Goal: Task Accomplishment & Management: Use online tool/utility

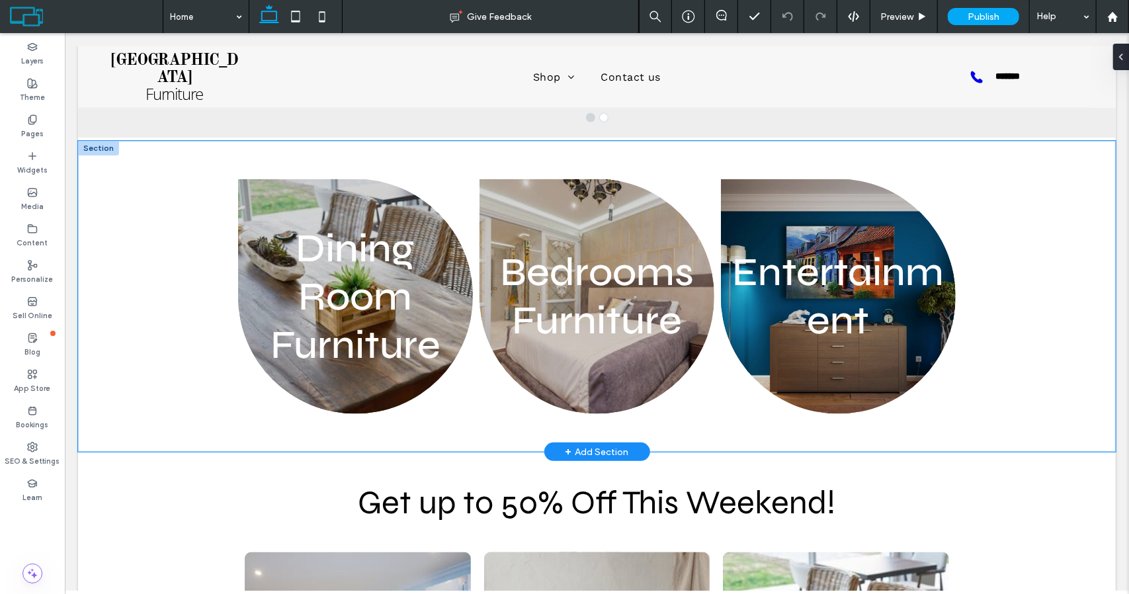
scroll to position [1253, 0]
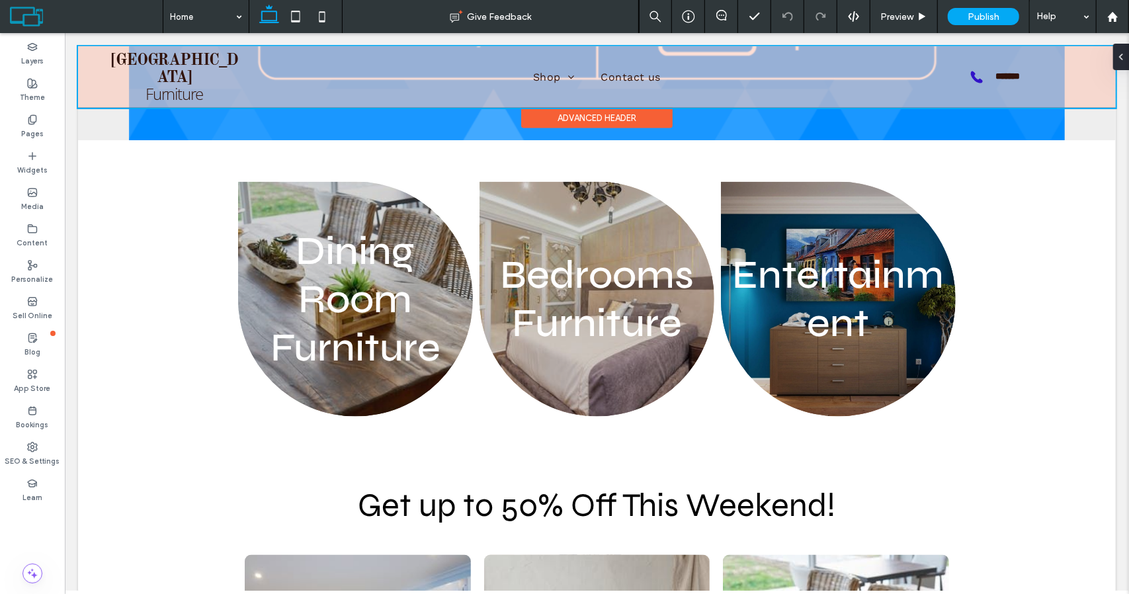
click at [563, 69] on div at bounding box center [596, 77] width 1038 height 62
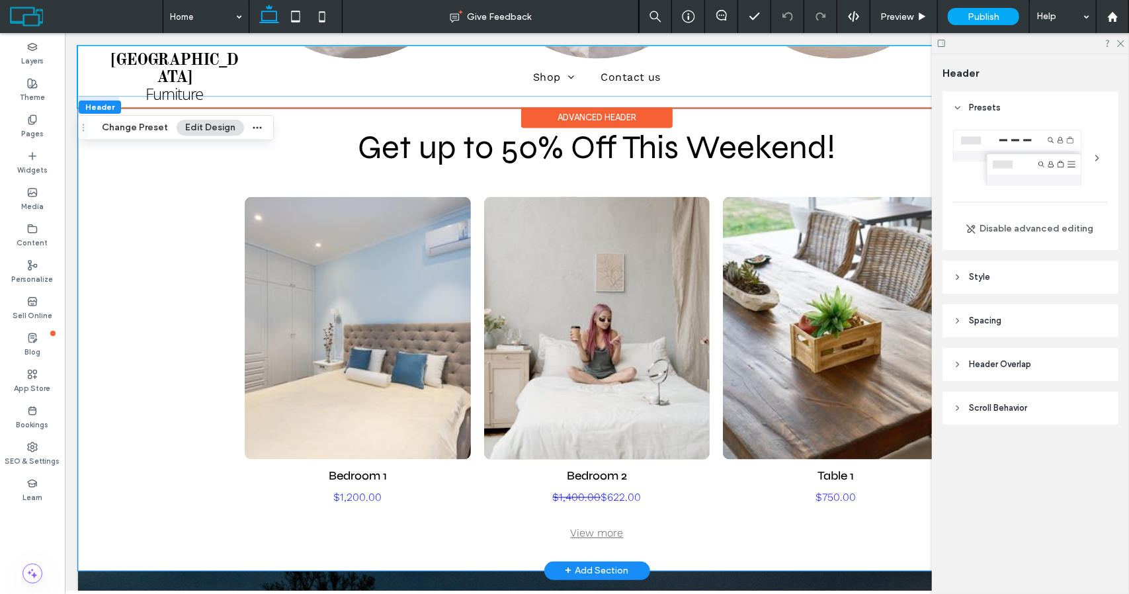
scroll to position [1612, 0]
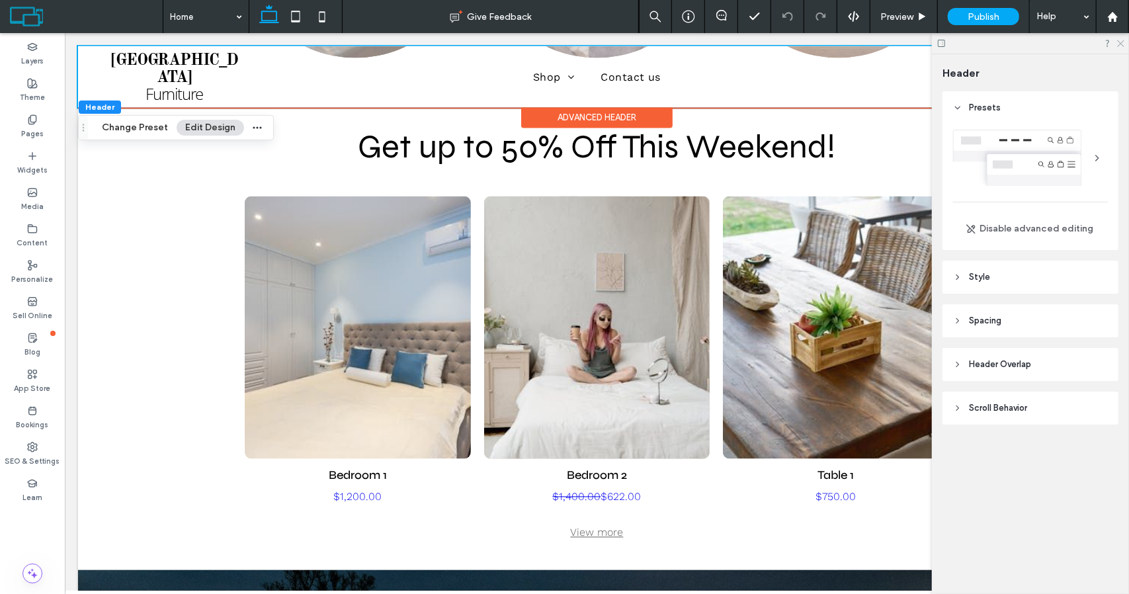
click at [1121, 44] on use at bounding box center [1120, 43] width 7 height 7
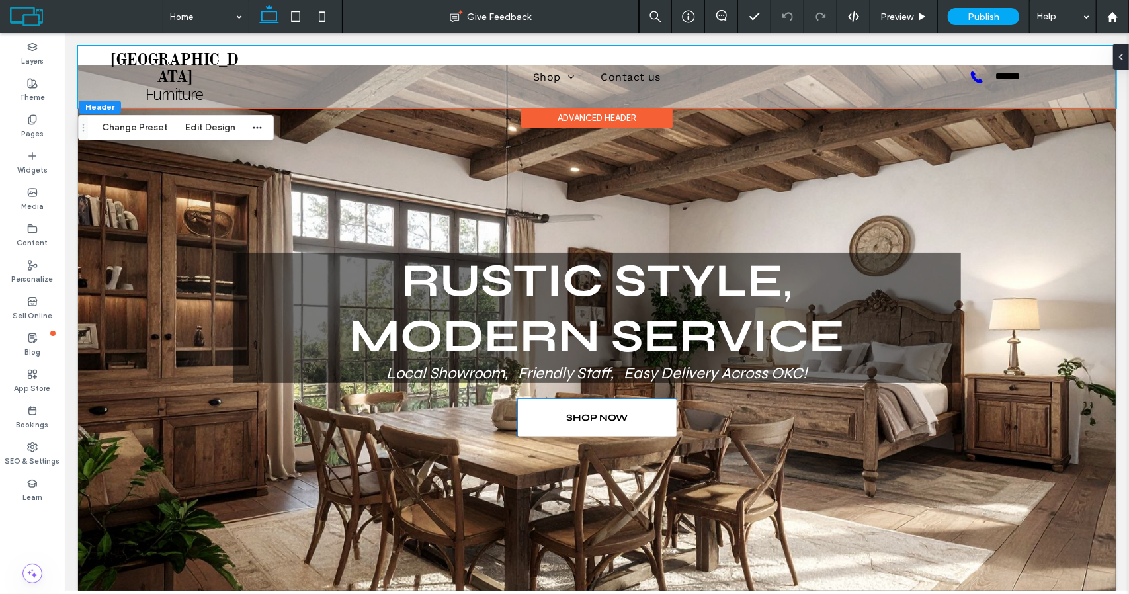
scroll to position [44, 0]
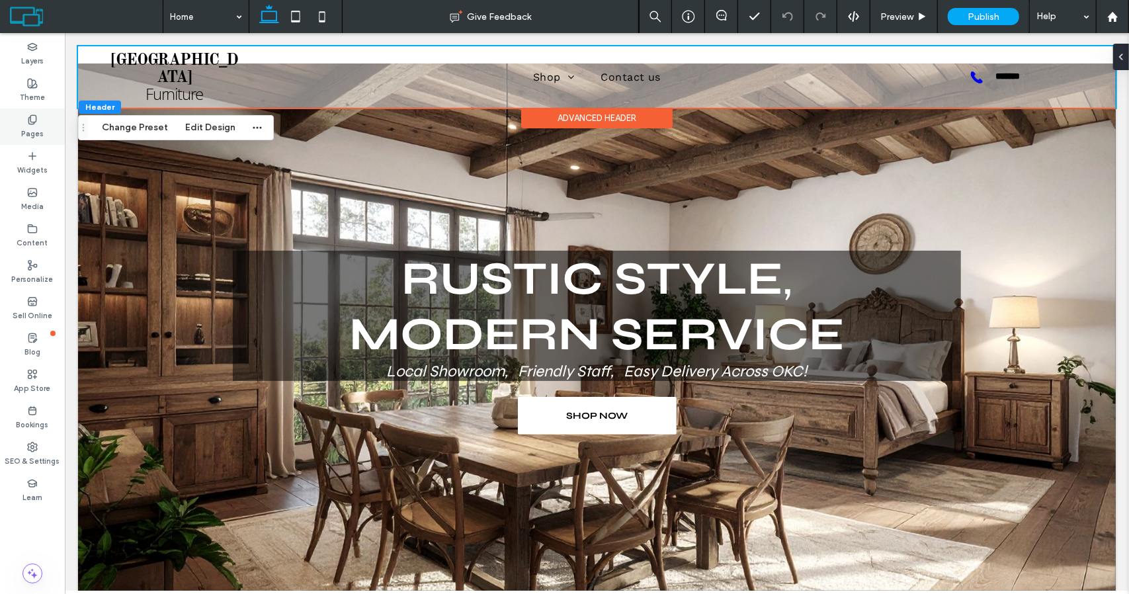
click at [32, 127] on label "Pages" at bounding box center [32, 132] width 22 height 15
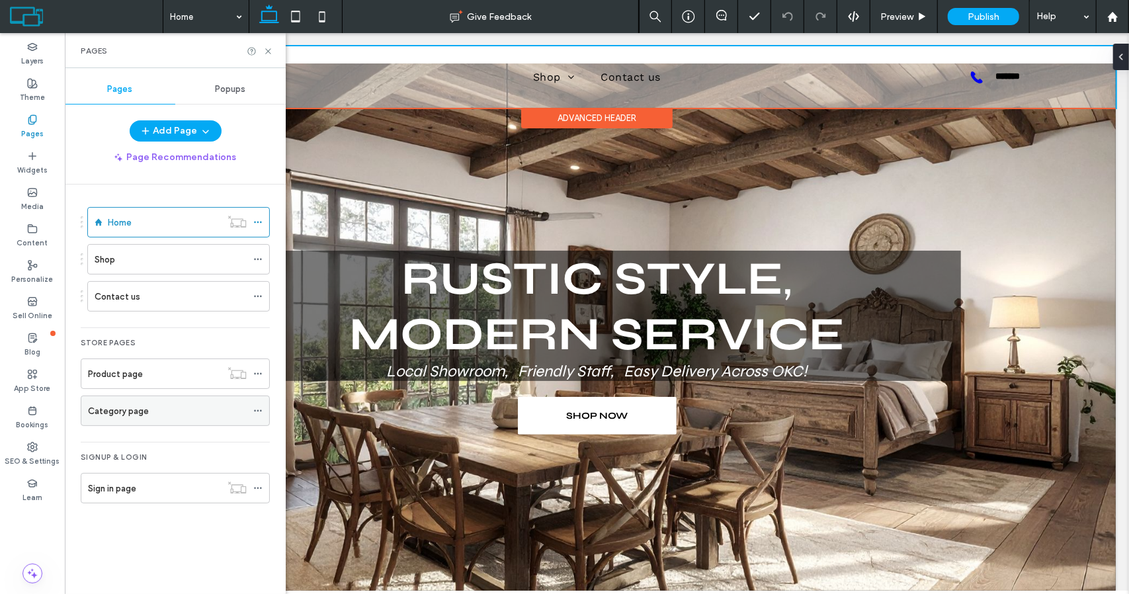
click at [136, 408] on label "Category page" at bounding box center [118, 410] width 61 height 23
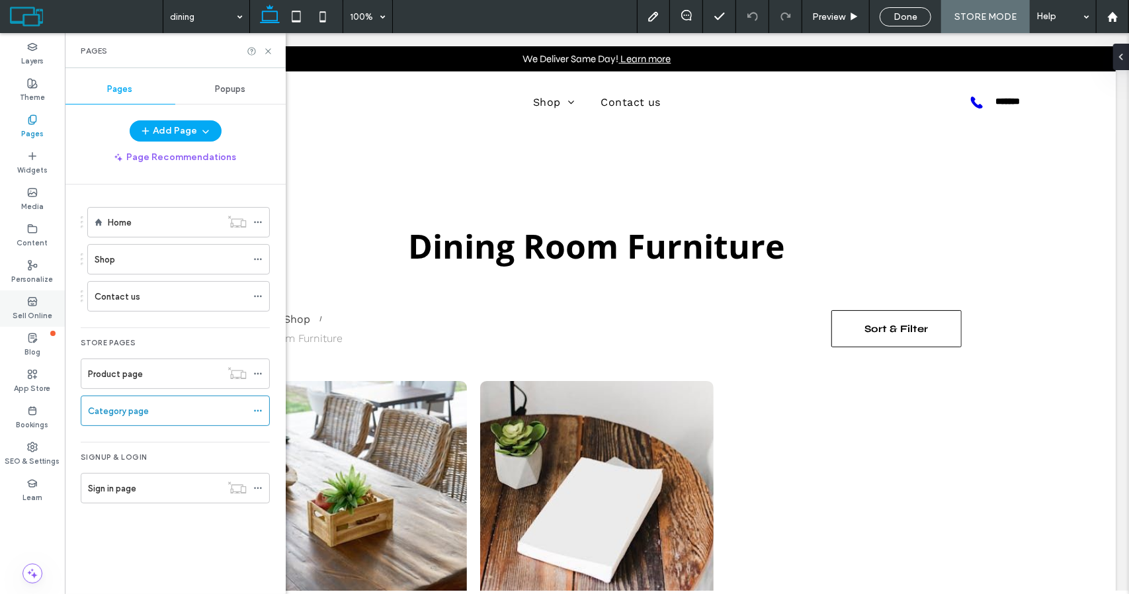
click at [38, 310] on label "Sell Online" at bounding box center [33, 314] width 40 height 15
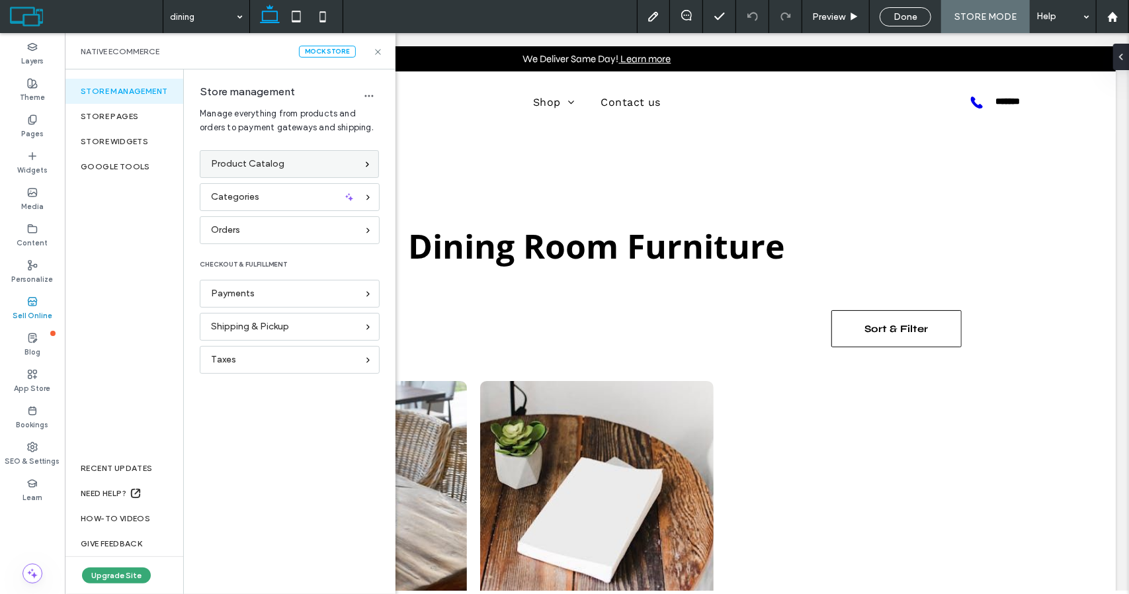
click at [269, 165] on span "Product Catalog" at bounding box center [247, 164] width 73 height 15
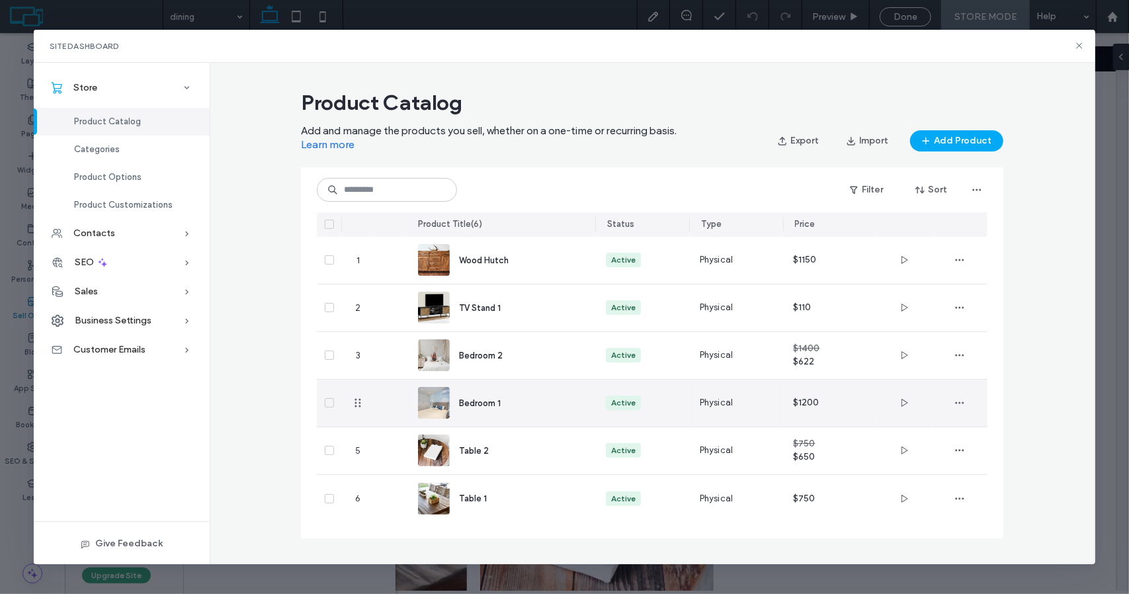
click at [561, 399] on div "Bedroom 1" at bounding box center [516, 403] width 115 height 14
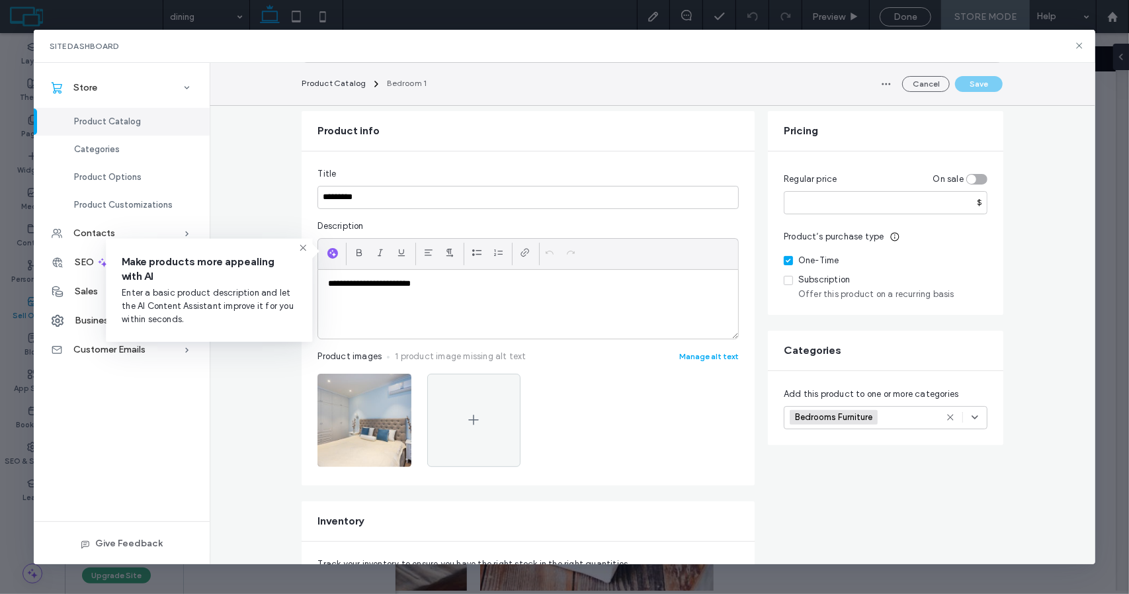
scroll to position [93, 0]
click at [969, 179] on div "toggle" at bounding box center [971, 177] width 9 height 9
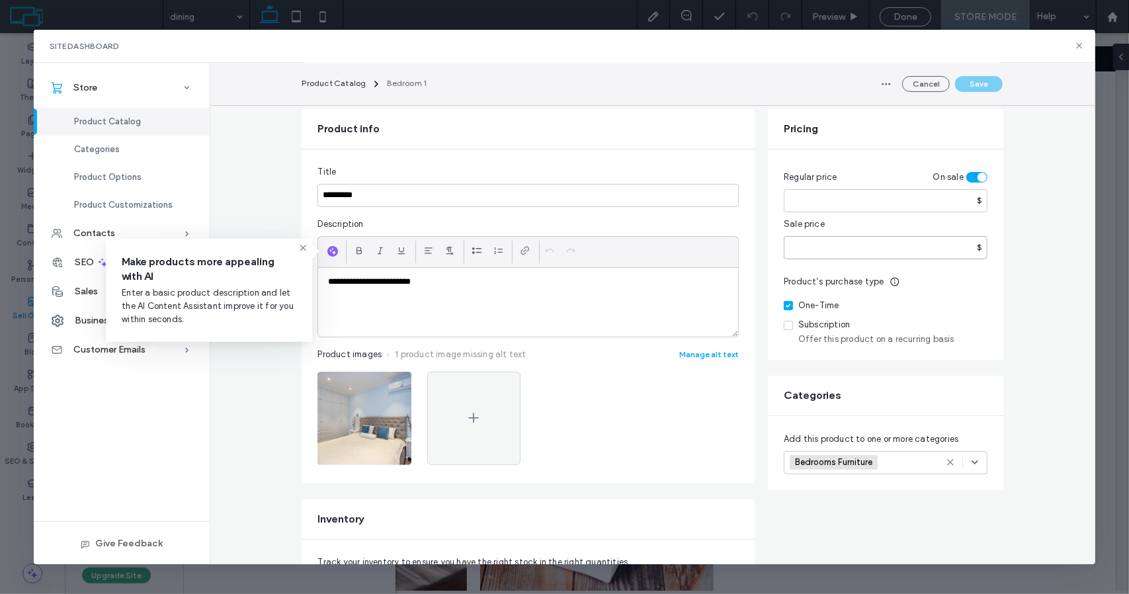
click at [804, 247] on input "number" at bounding box center [886, 247] width 204 height 23
type input "****"
click at [971, 458] on icon at bounding box center [975, 462] width 11 height 11
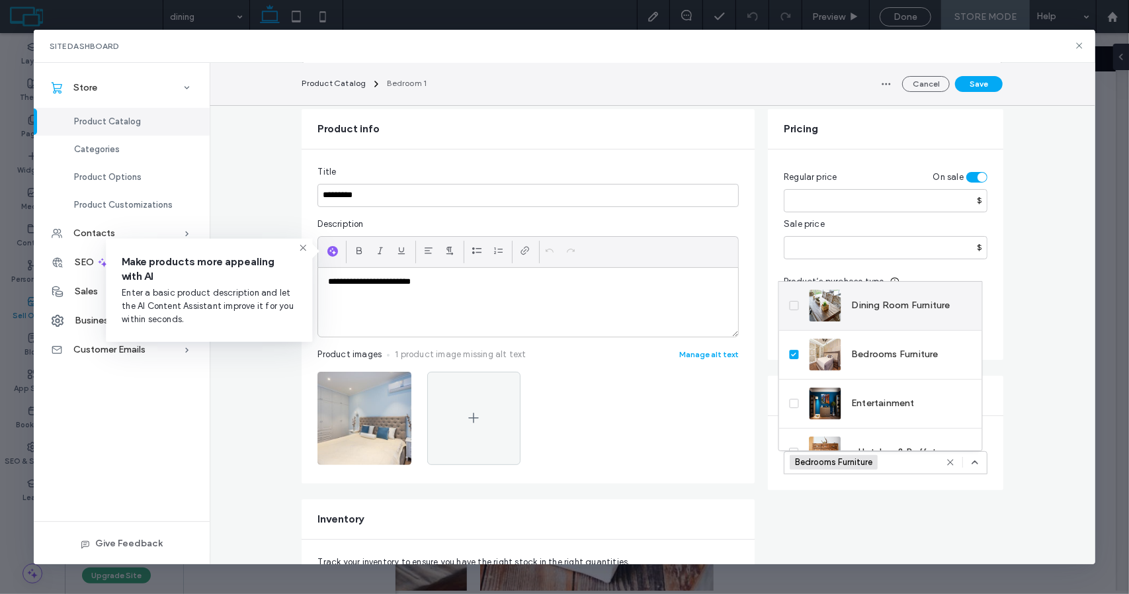
click at [925, 305] on span "Dining Room Furniture" at bounding box center [901, 305] width 99 height 13
click at [885, 407] on span "Entertainment" at bounding box center [883, 403] width 63 height 13
click at [921, 302] on span "Dining Room Furniture" at bounding box center [901, 305] width 99 height 13
click at [983, 80] on button "Save" at bounding box center [979, 84] width 48 height 16
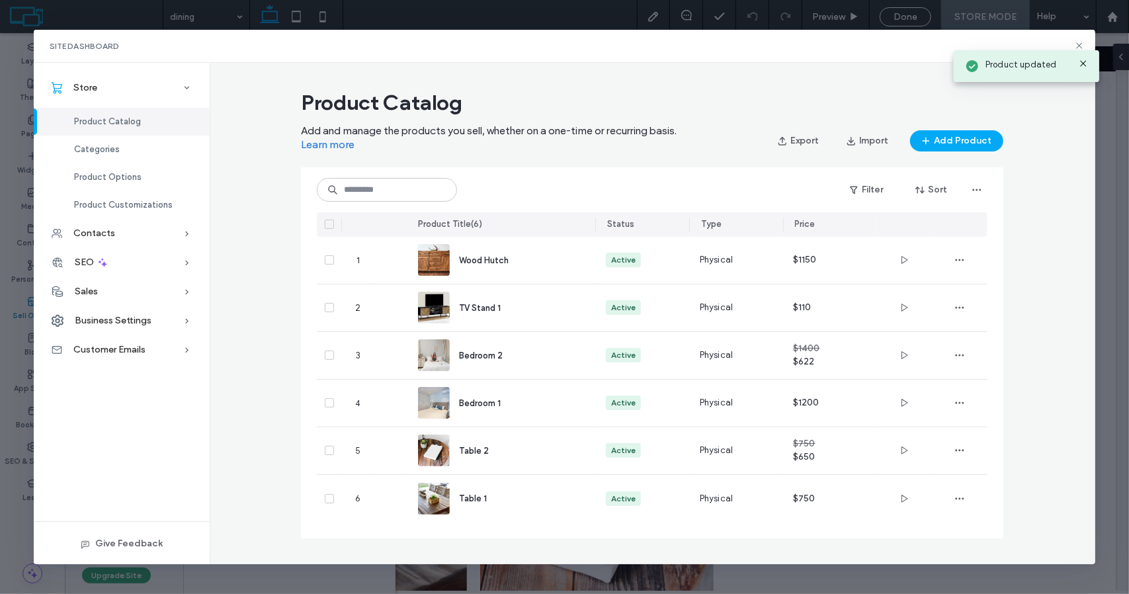
scroll to position [0, 0]
click at [1080, 46] on use at bounding box center [1079, 46] width 6 height 6
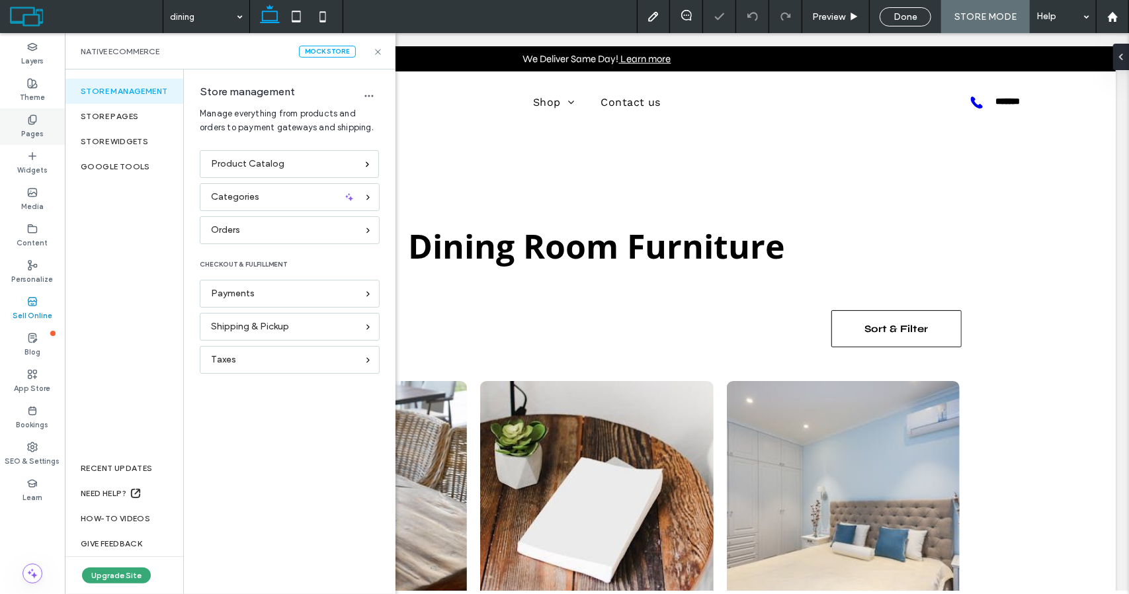
click at [36, 124] on icon at bounding box center [32, 119] width 11 height 11
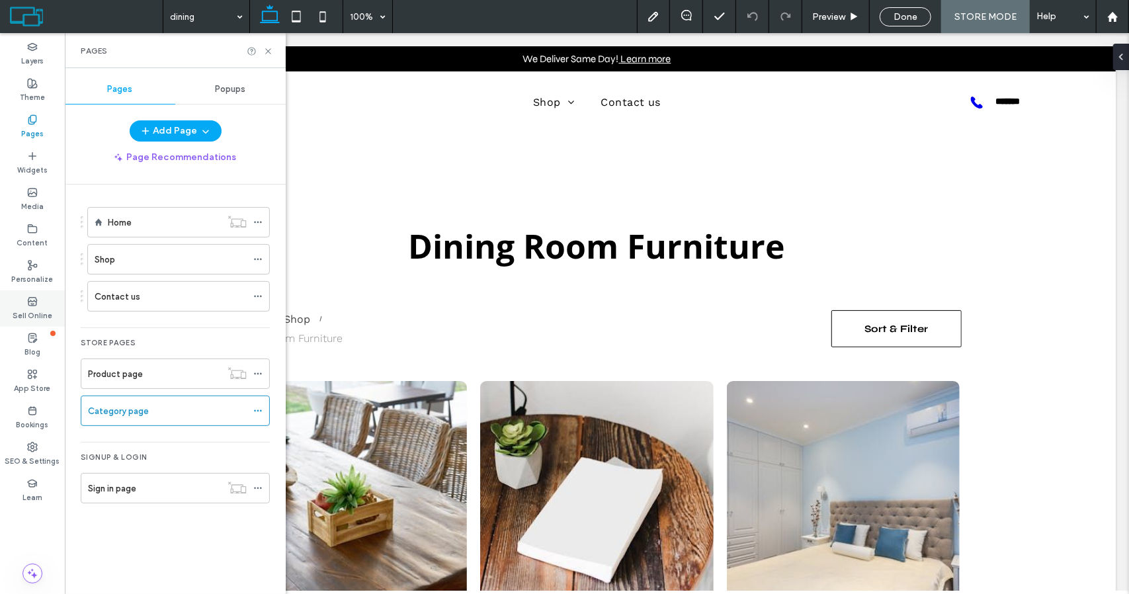
click at [38, 310] on label "Sell Online" at bounding box center [33, 314] width 40 height 15
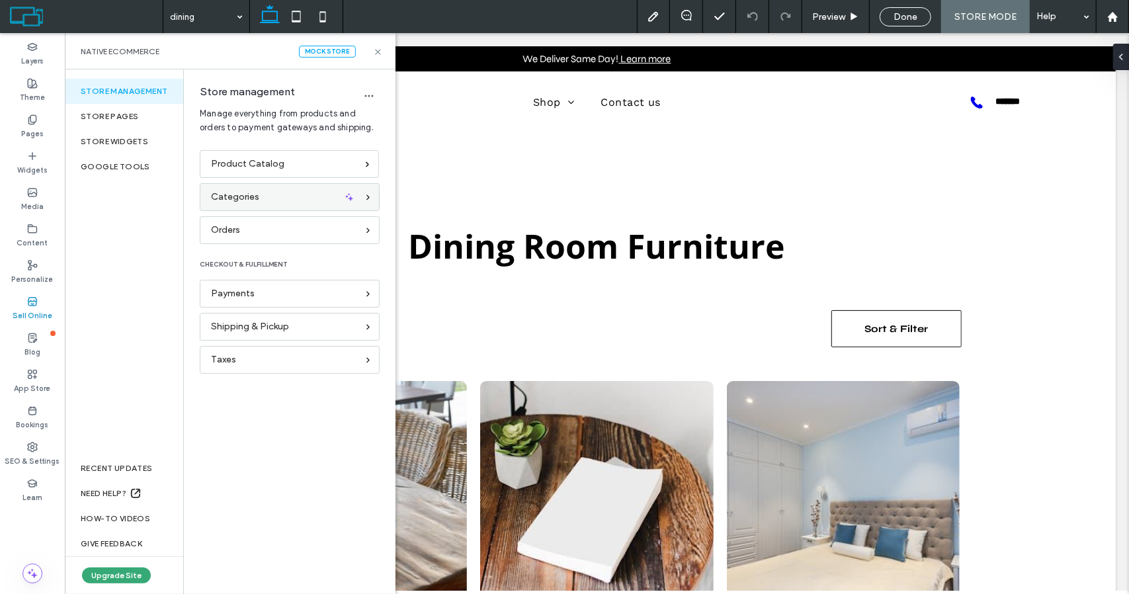
click at [267, 195] on div "Categories" at bounding box center [284, 197] width 146 height 15
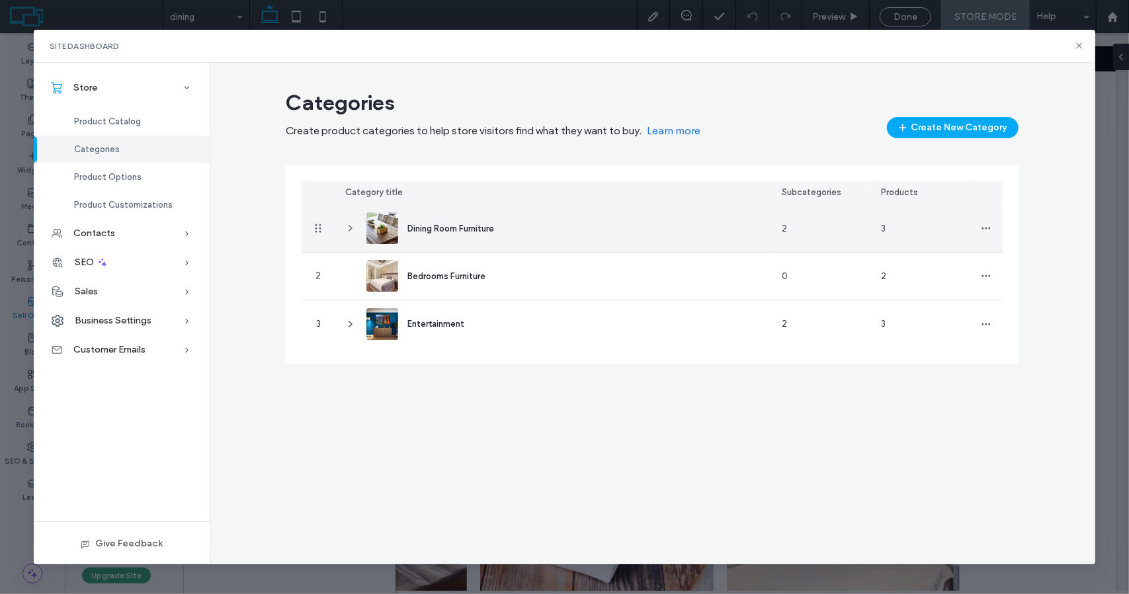
click at [439, 229] on span "Dining Room Furniture" at bounding box center [450, 229] width 87 height 10
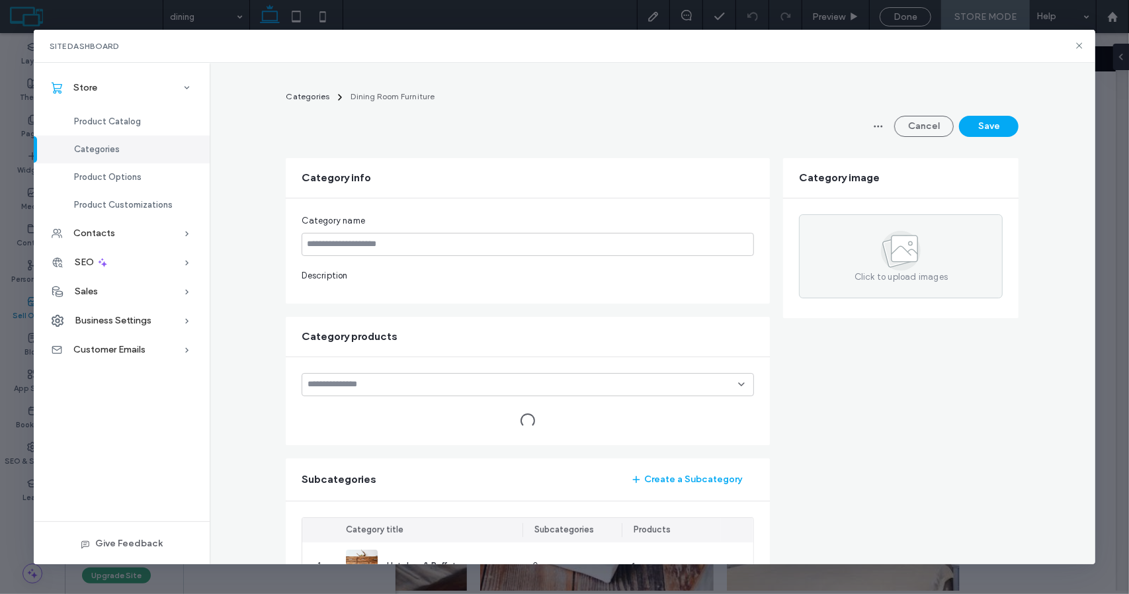
type input "**********"
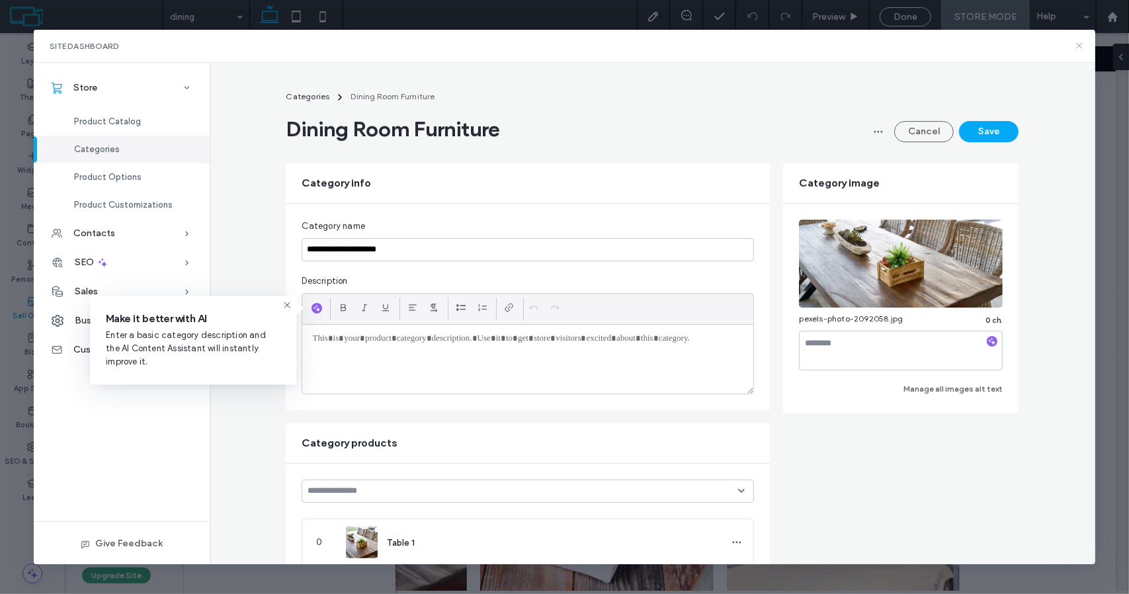
click at [1079, 46] on use at bounding box center [1079, 46] width 6 height 6
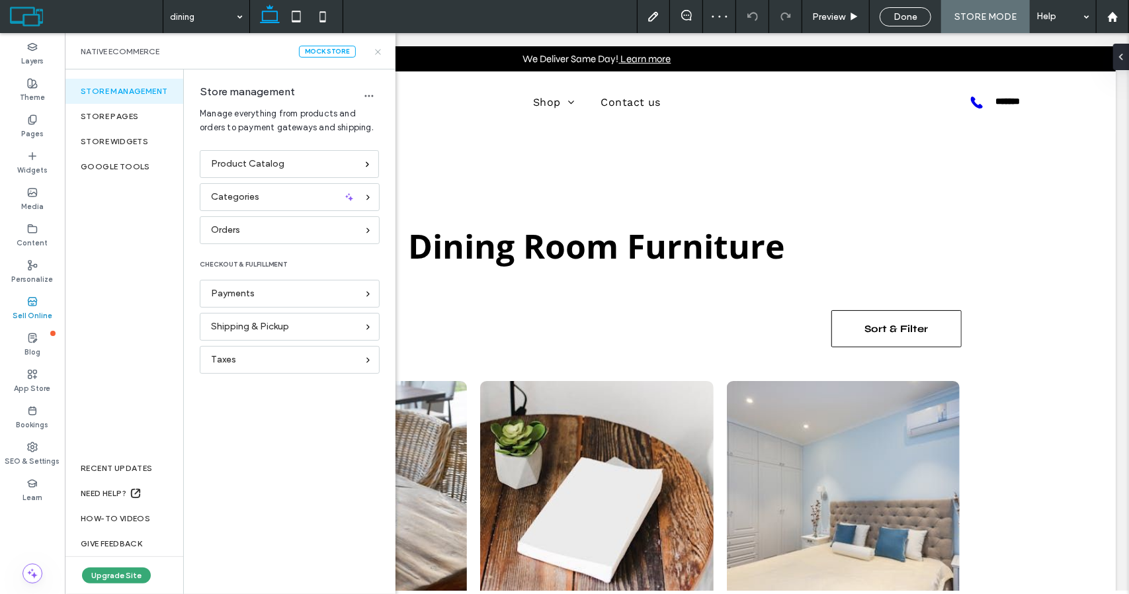
click at [380, 53] on icon at bounding box center [378, 52] width 10 height 10
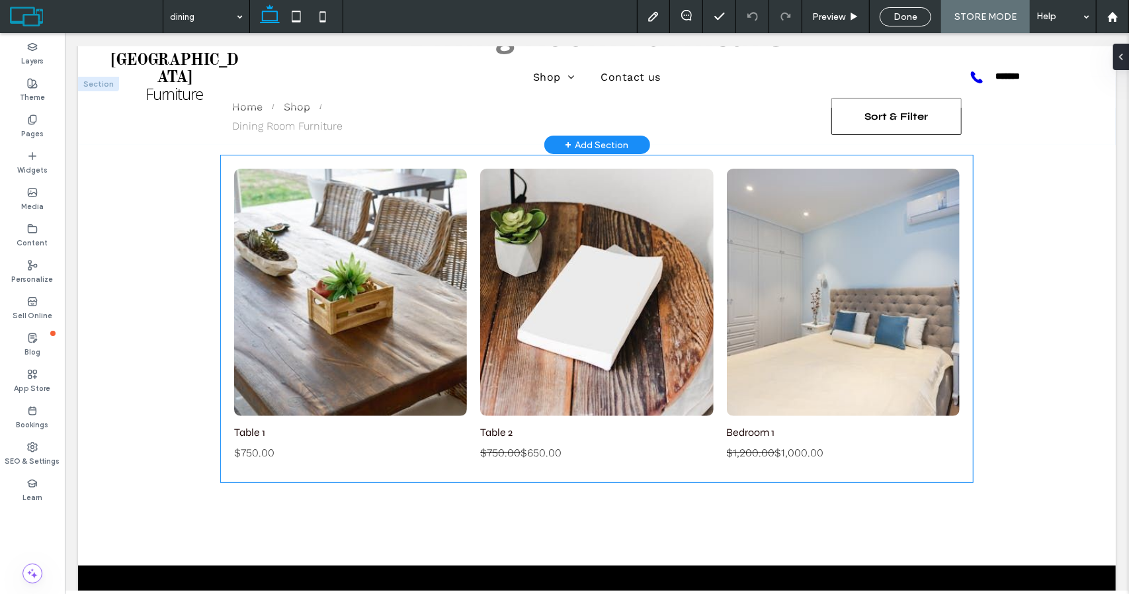
scroll to position [206, 0]
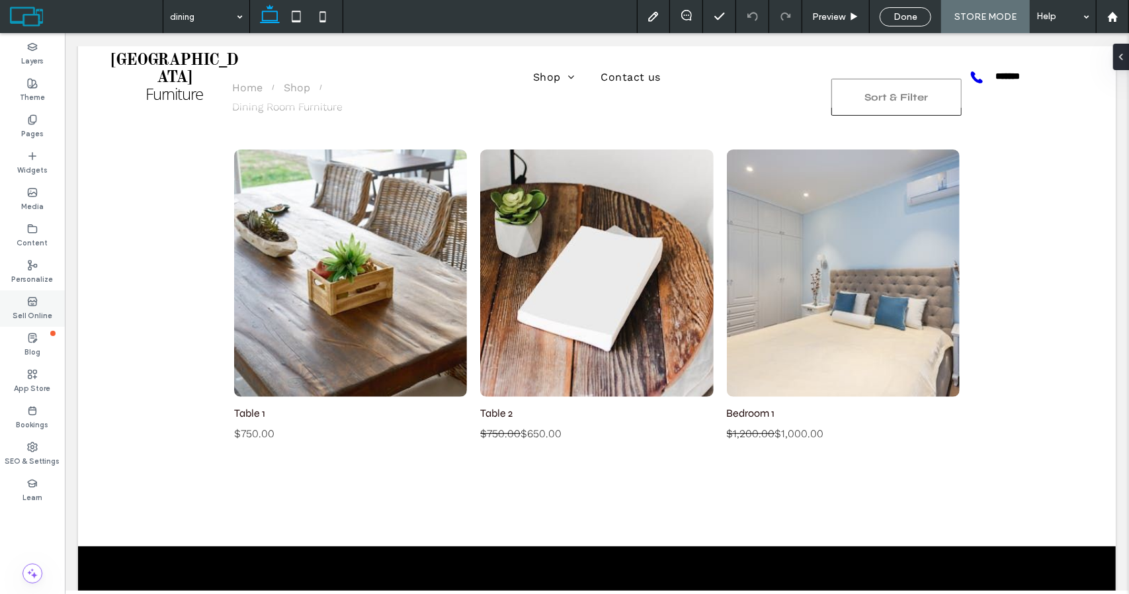
click at [13, 308] on div "Sell Online" at bounding box center [32, 308] width 65 height 36
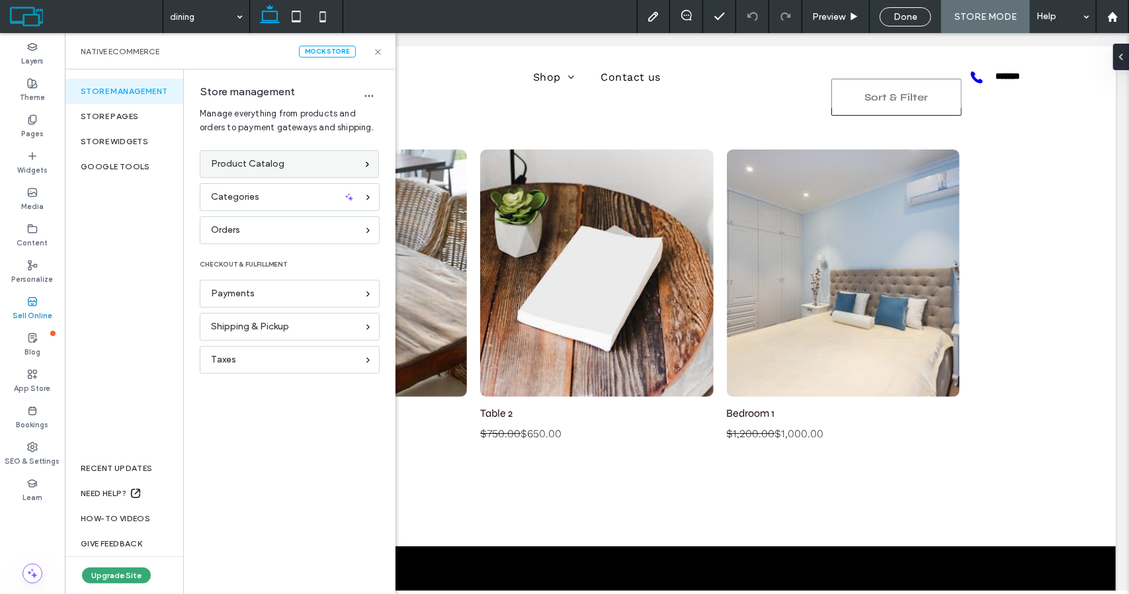
click at [269, 164] on span "Product Catalog" at bounding box center [247, 164] width 73 height 15
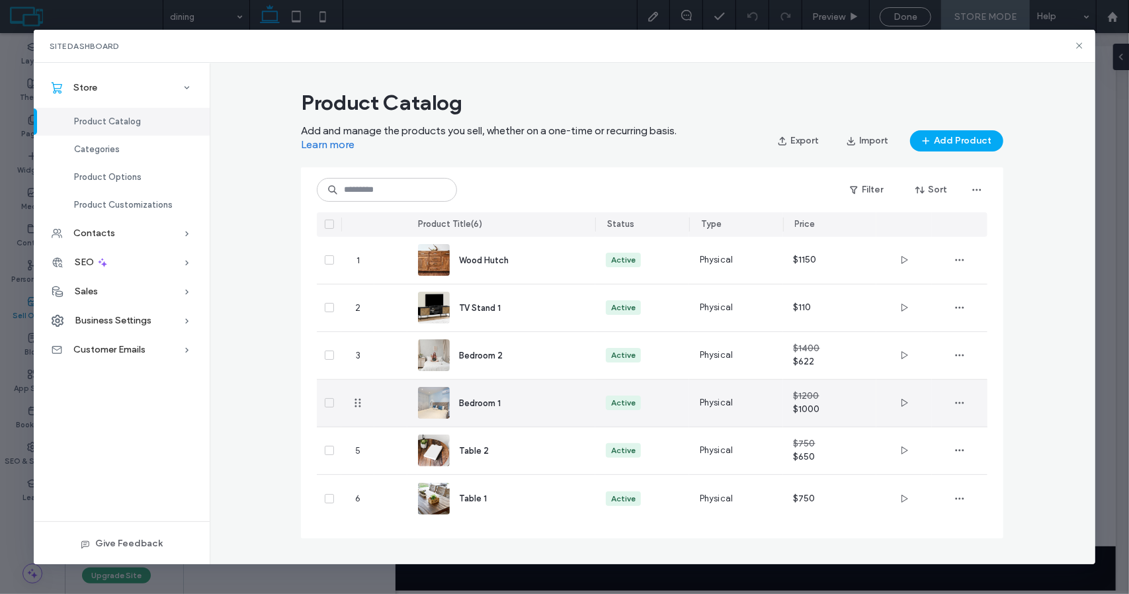
click at [525, 393] on div "Bedroom 1" at bounding box center [501, 403] width 167 height 47
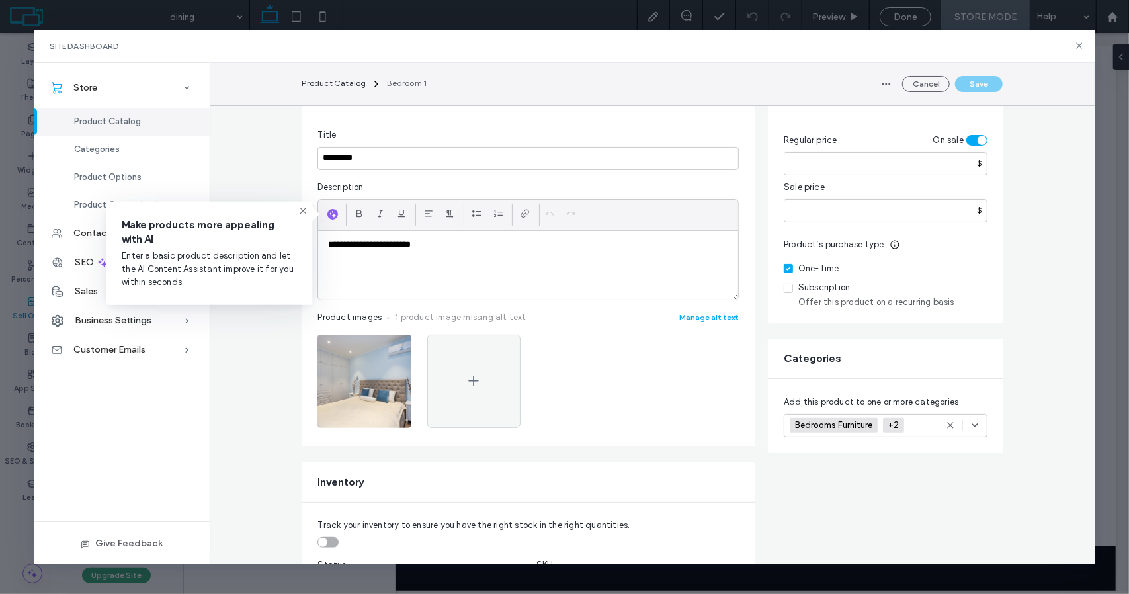
scroll to position [149, 0]
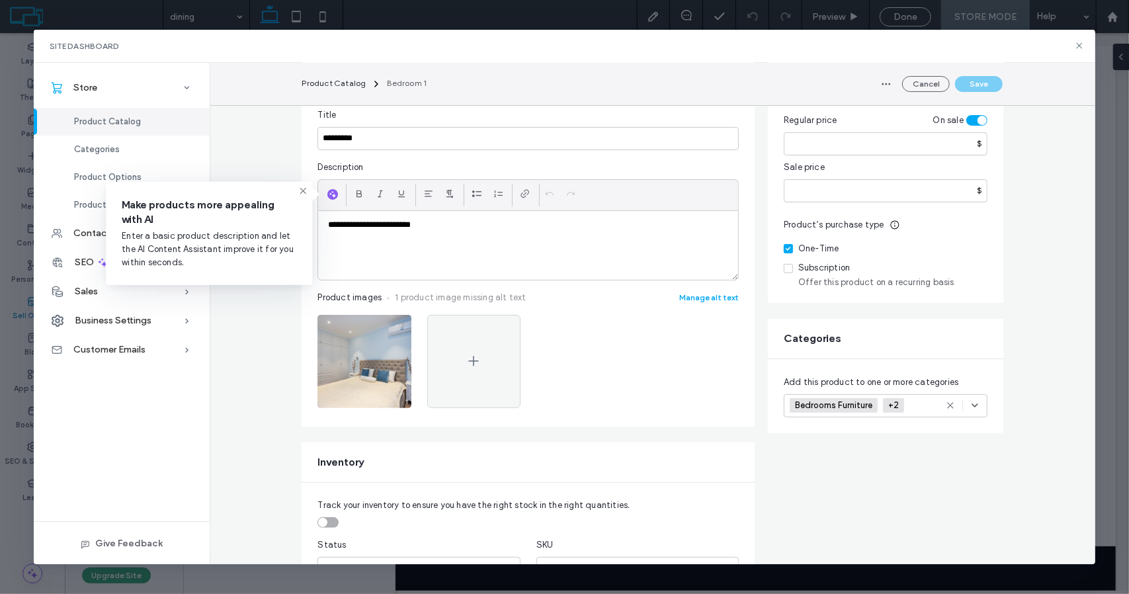
click at [945, 403] on icon at bounding box center [950, 405] width 11 height 11
click at [971, 408] on icon at bounding box center [975, 405] width 11 height 11
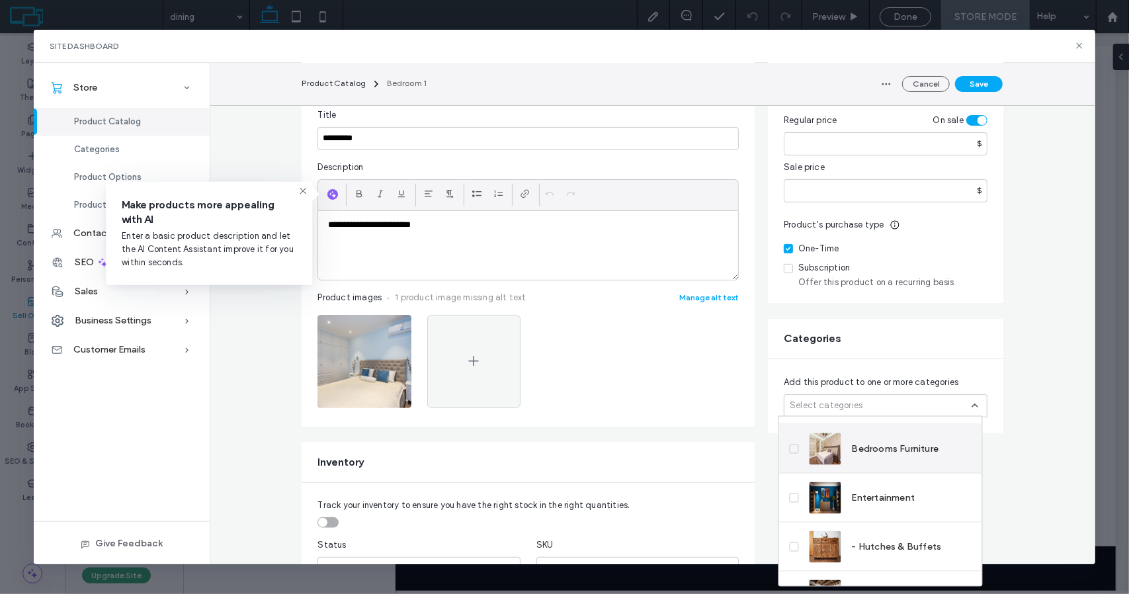
scroll to position [42, 0]
click at [899, 448] on span "Bedrooms Furniture" at bounding box center [895, 447] width 87 height 13
drag, startPoint x: 991, startPoint y: 415, endPoint x: 1000, endPoint y: 440, distance: 26.8
drag, startPoint x: 1000, startPoint y: 440, endPoint x: 1032, endPoint y: 472, distance: 44.4
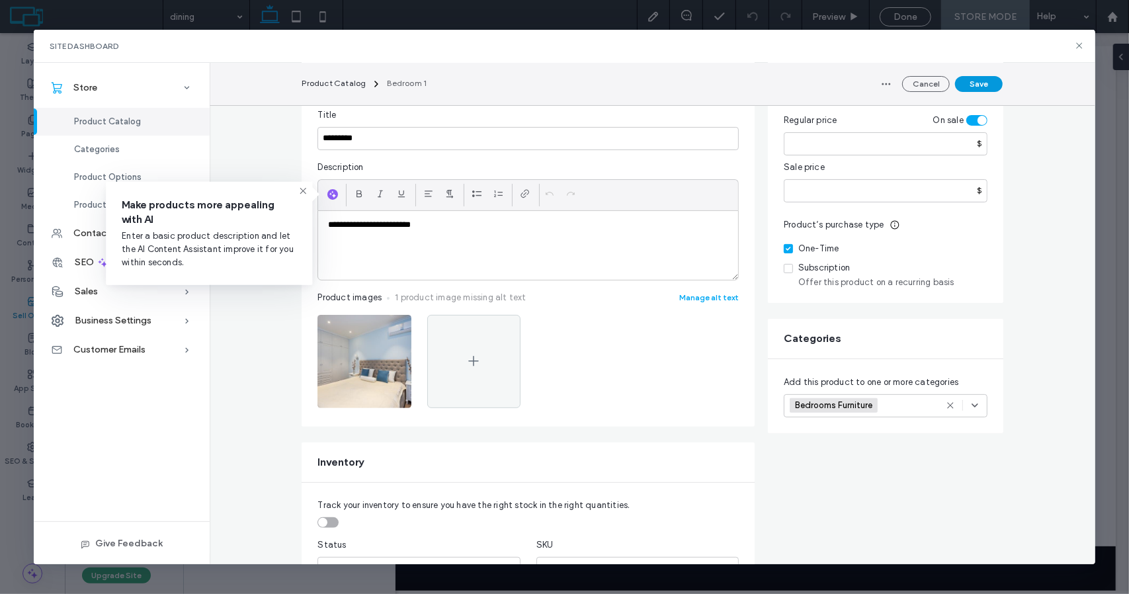
click at [992, 86] on button "Save" at bounding box center [979, 84] width 48 height 16
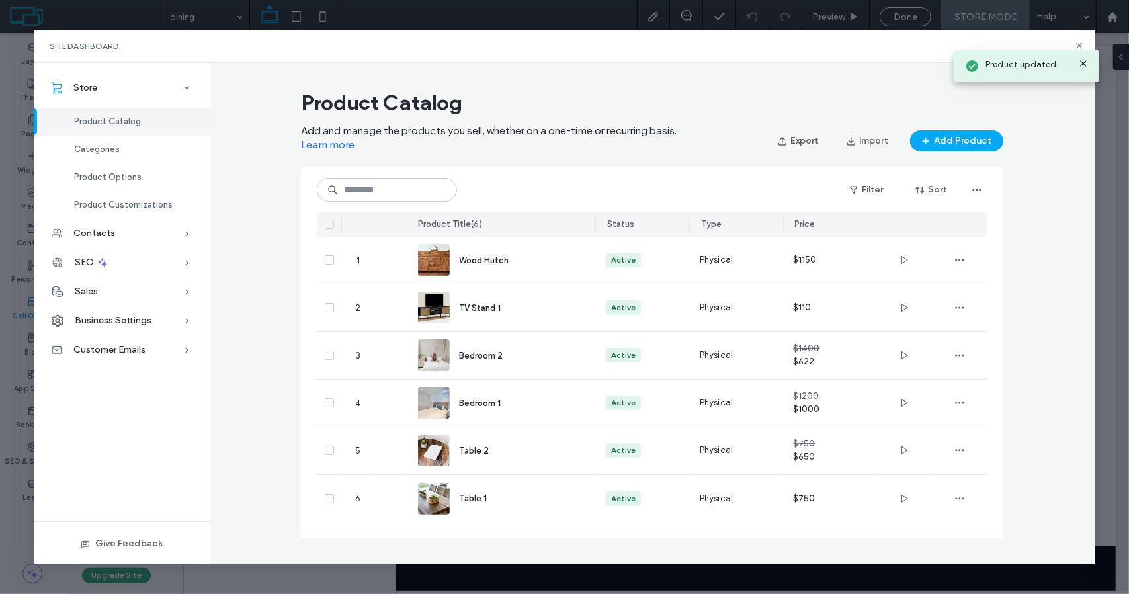
scroll to position [0, 0]
click at [967, 142] on button "Add Product" at bounding box center [956, 140] width 93 height 21
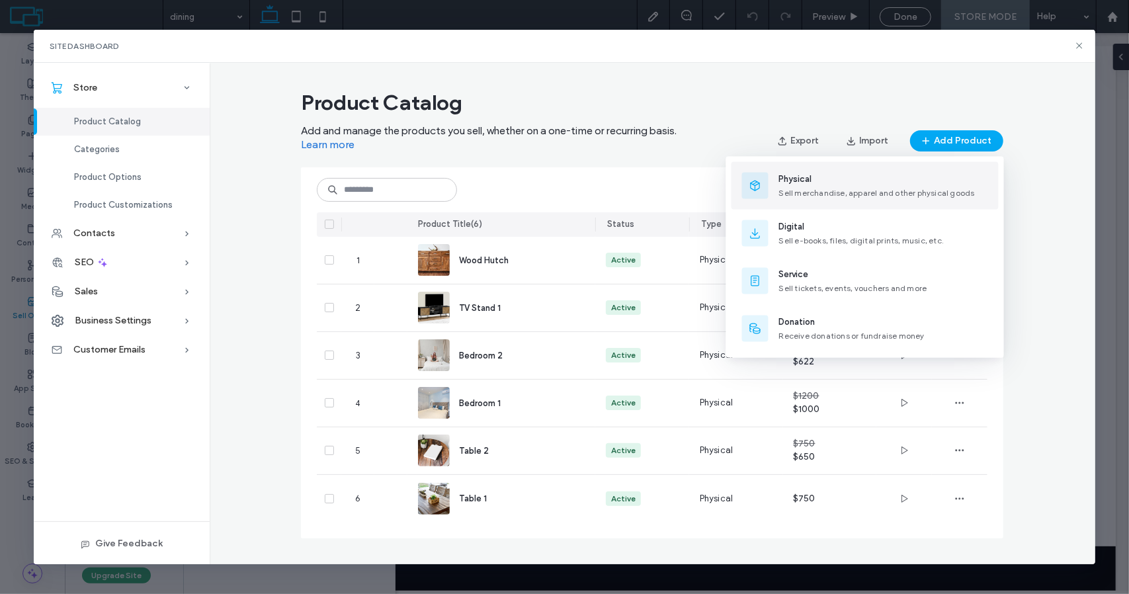
click at [858, 190] on span "Sell merchandise, apparel and other physical goods" at bounding box center [877, 193] width 196 height 10
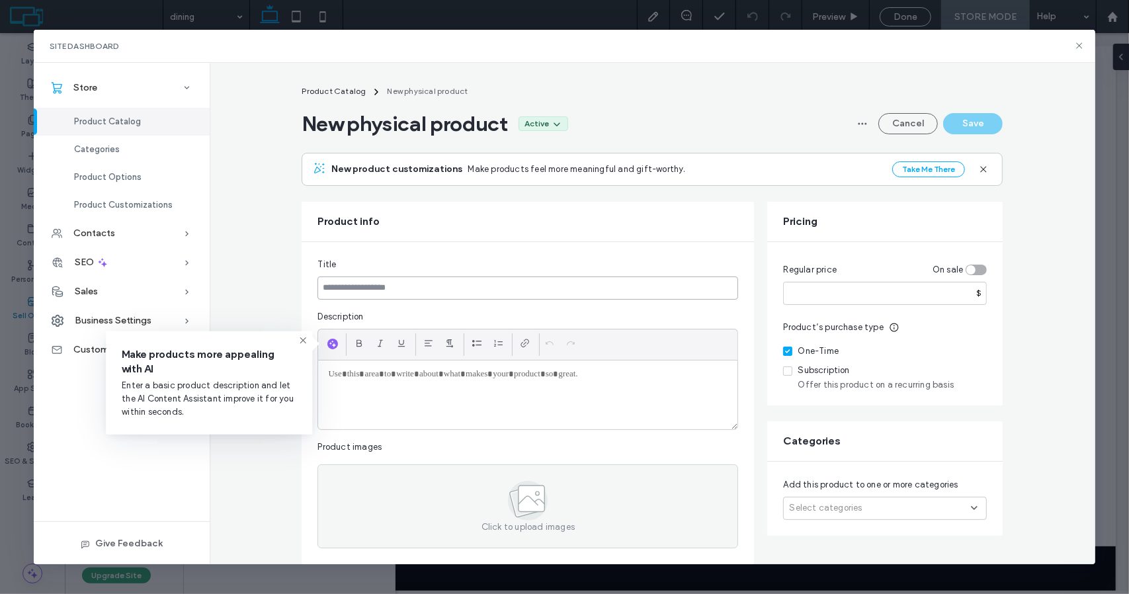
click at [475, 289] on input at bounding box center [527, 287] width 421 height 23
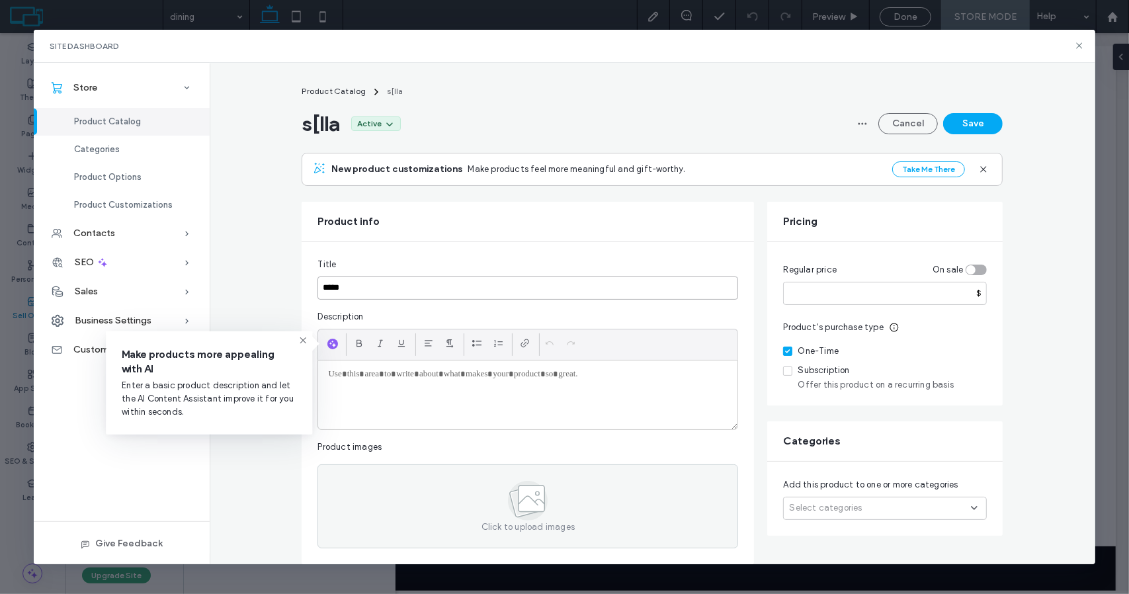
type input "*****"
click at [409, 374] on p "To enrich screen reader interactions, please activate Accessibility in Grammarl…" at bounding box center [527, 374] width 399 height 12
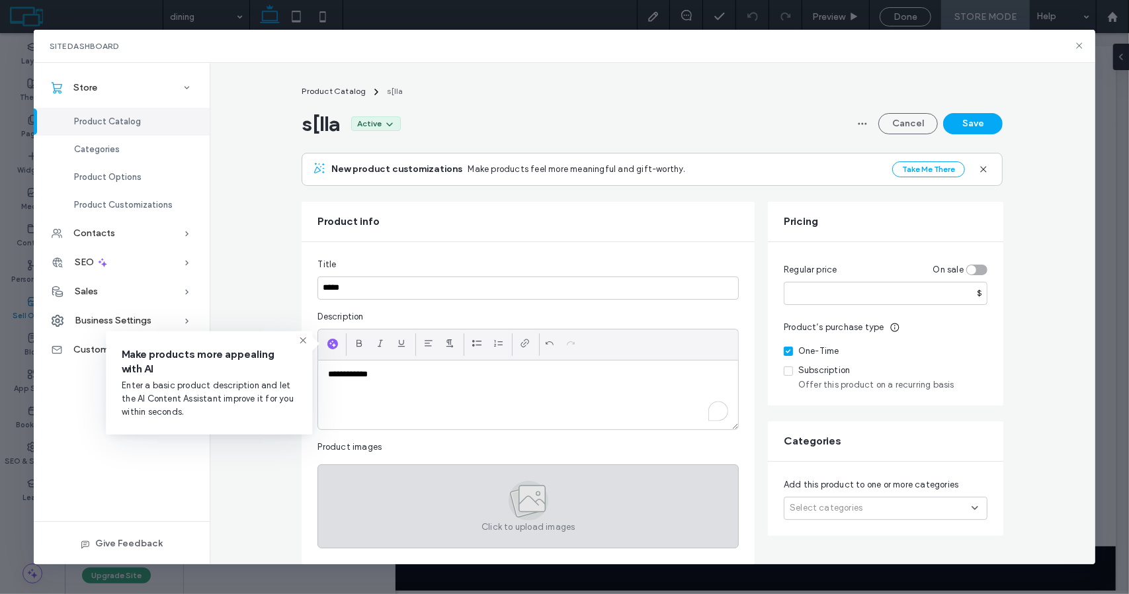
click at [525, 511] on icon at bounding box center [526, 501] width 31 height 31
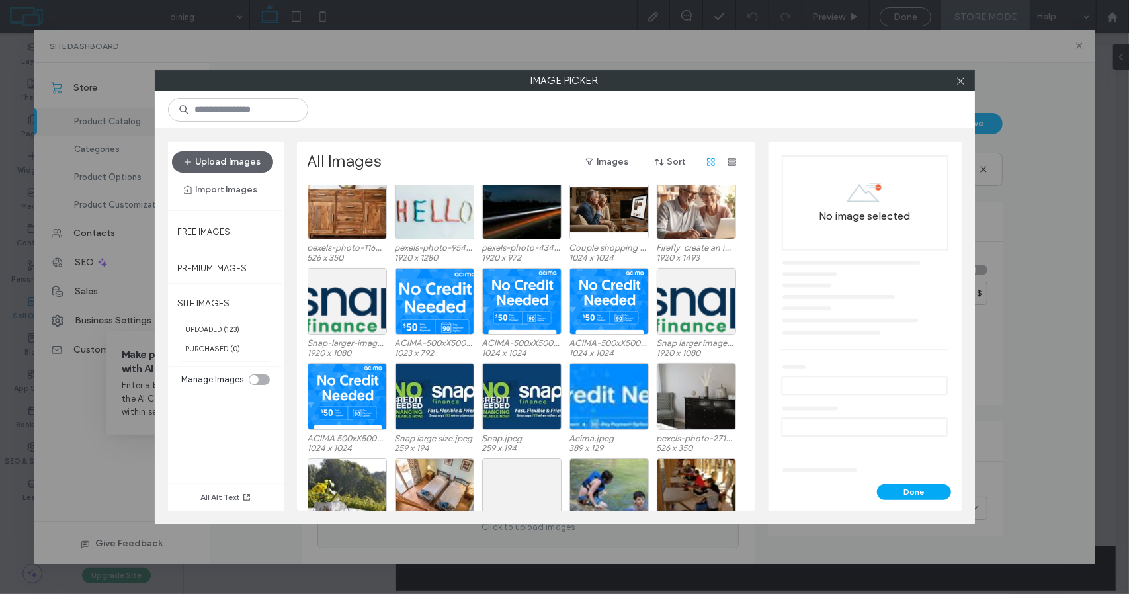
scroll to position [33, 0]
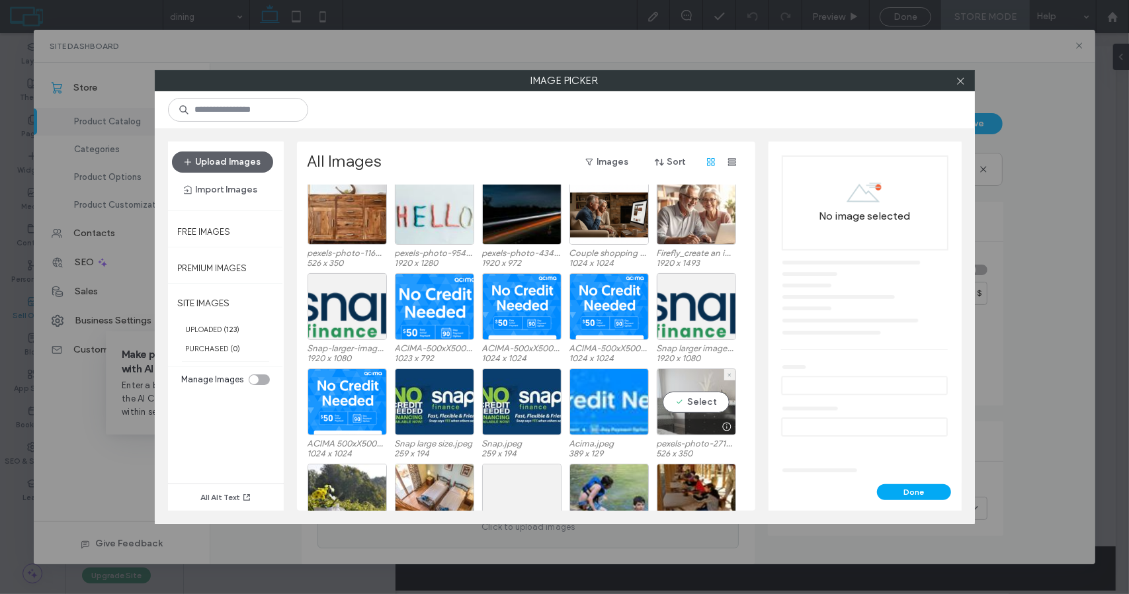
click at [700, 403] on div "Select" at bounding box center [696, 401] width 79 height 67
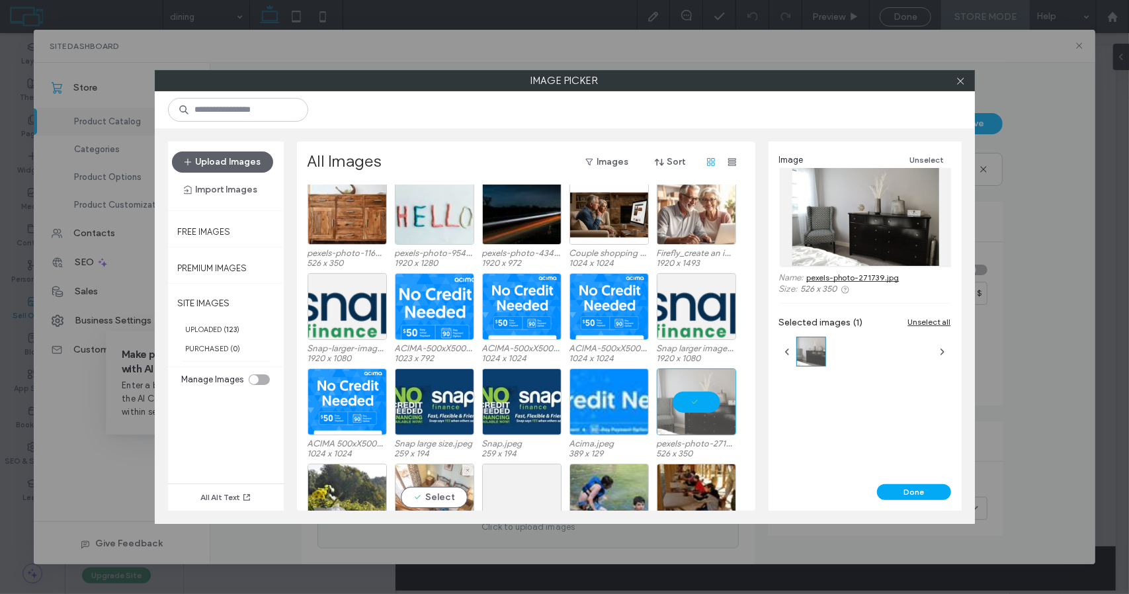
click at [435, 497] on div "Select" at bounding box center [434, 497] width 79 height 67
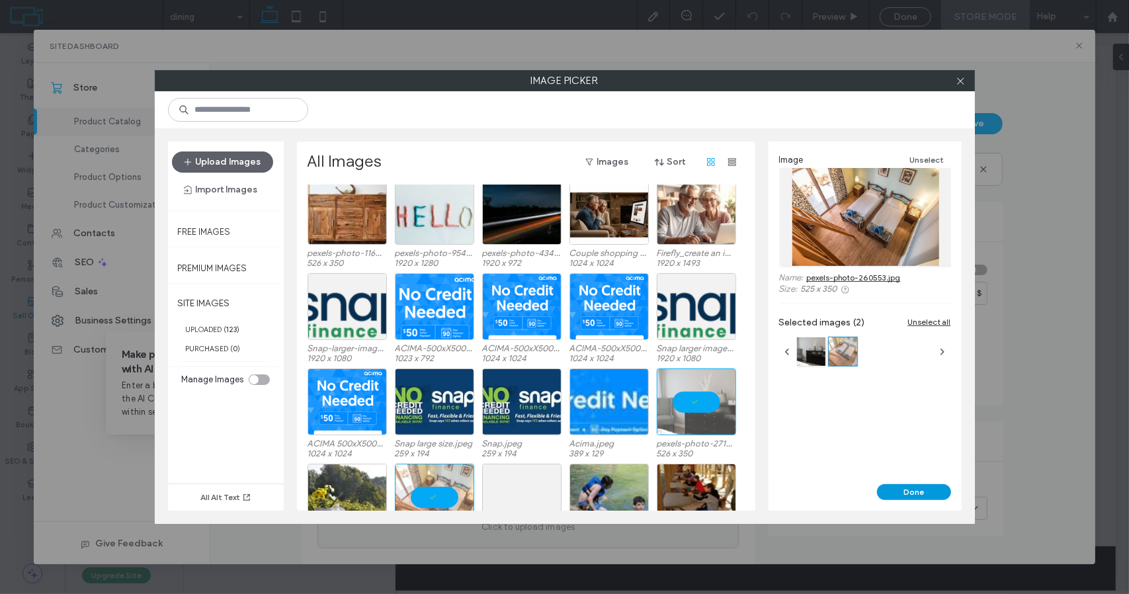
click at [907, 494] on button "Done" at bounding box center [914, 492] width 74 height 16
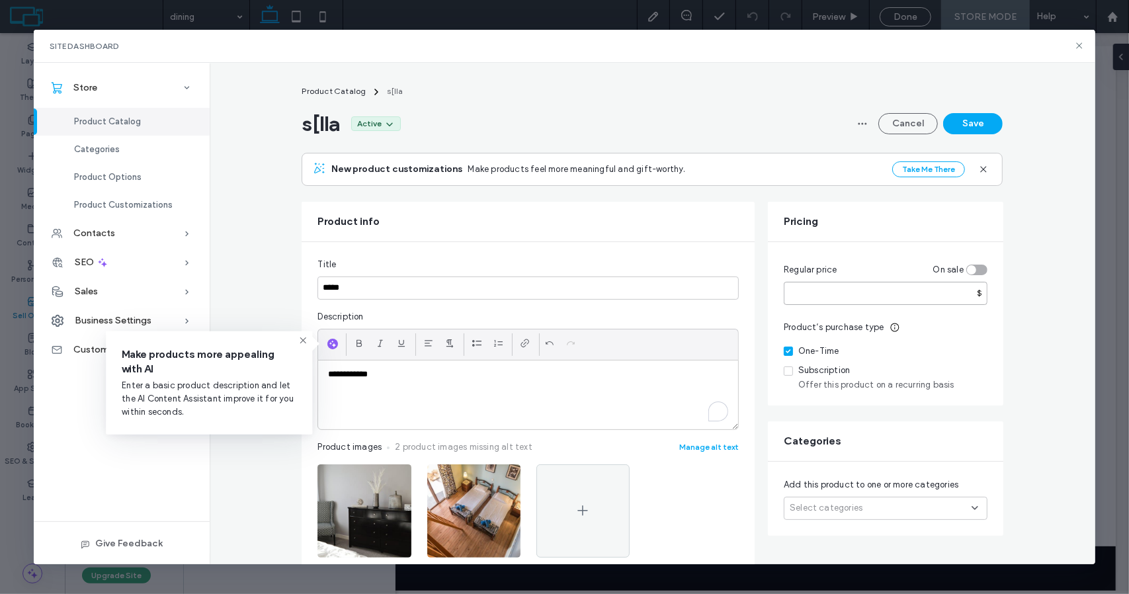
click at [915, 290] on input "number" at bounding box center [886, 293] width 204 height 23
type input "**"
click at [972, 271] on div "toggle" at bounding box center [976, 270] width 21 height 11
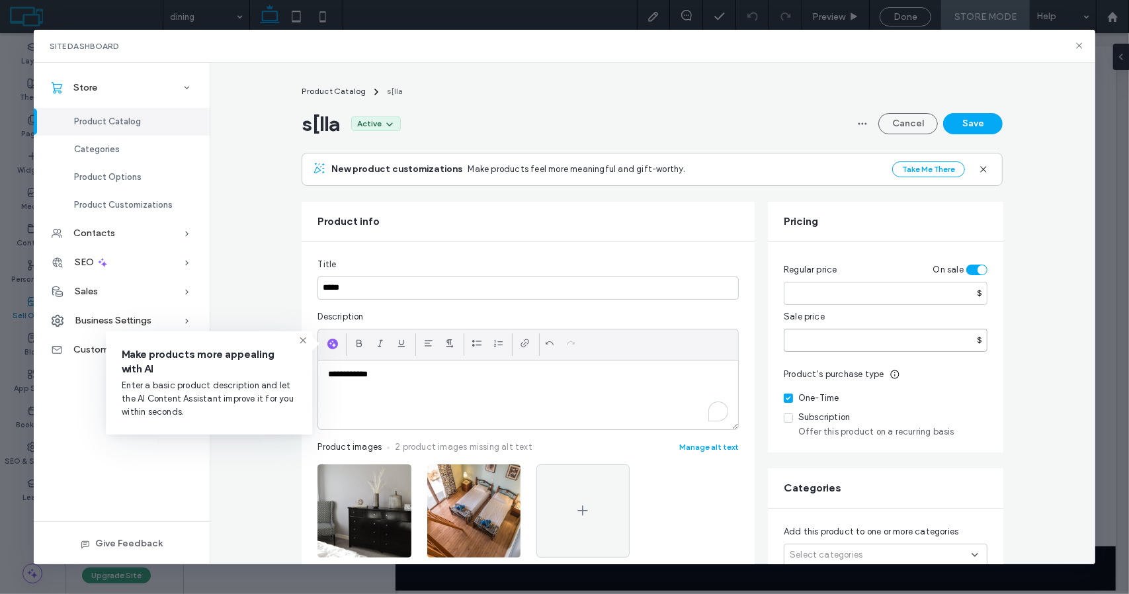
click at [842, 339] on input "number" at bounding box center [886, 340] width 204 height 23
type input "*"
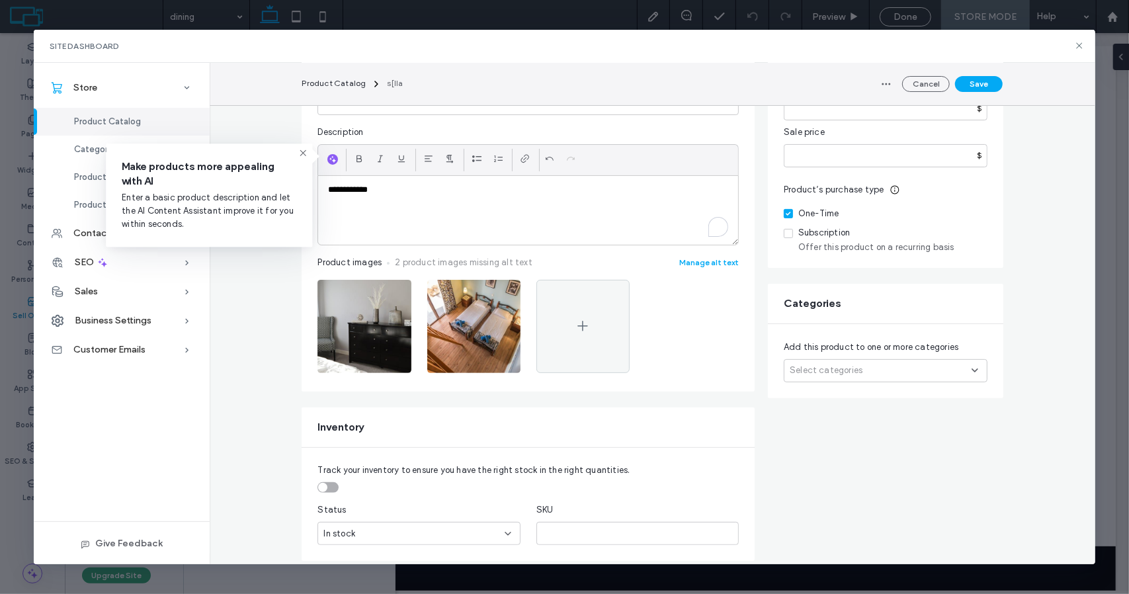
scroll to position [187, 0]
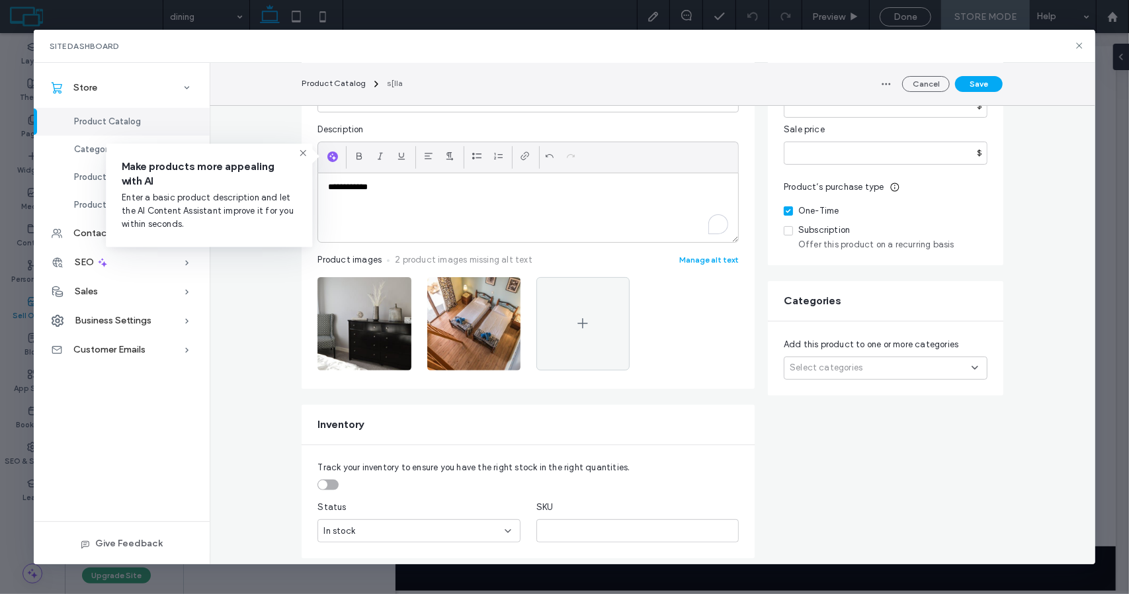
click at [970, 360] on div "Select categories" at bounding box center [886, 367] width 204 height 23
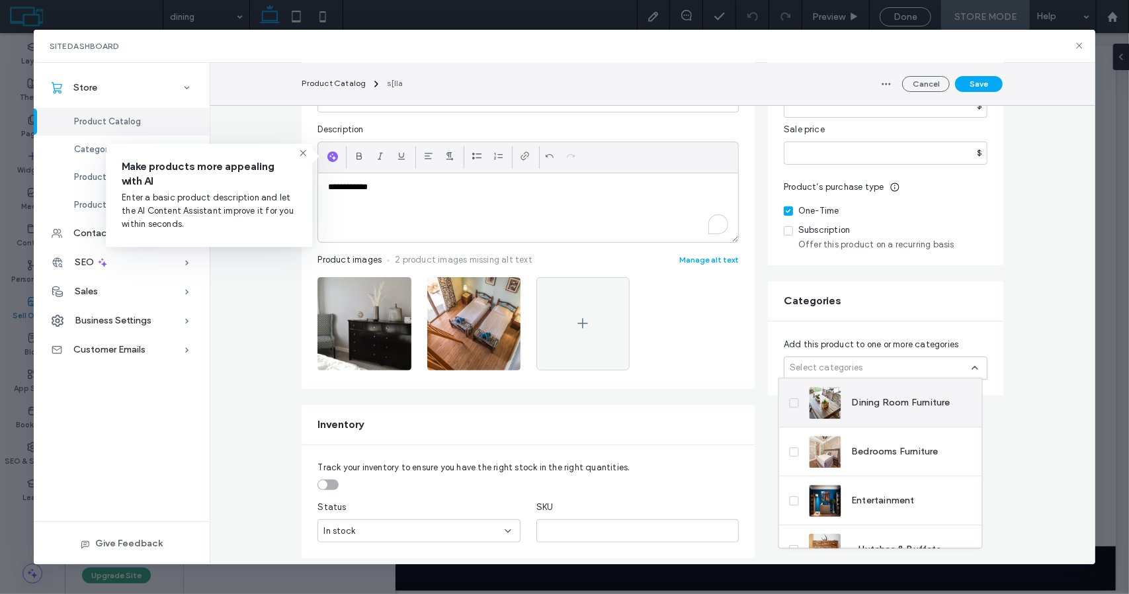
click at [888, 403] on span "Dining Room Furniture" at bounding box center [901, 402] width 99 height 13
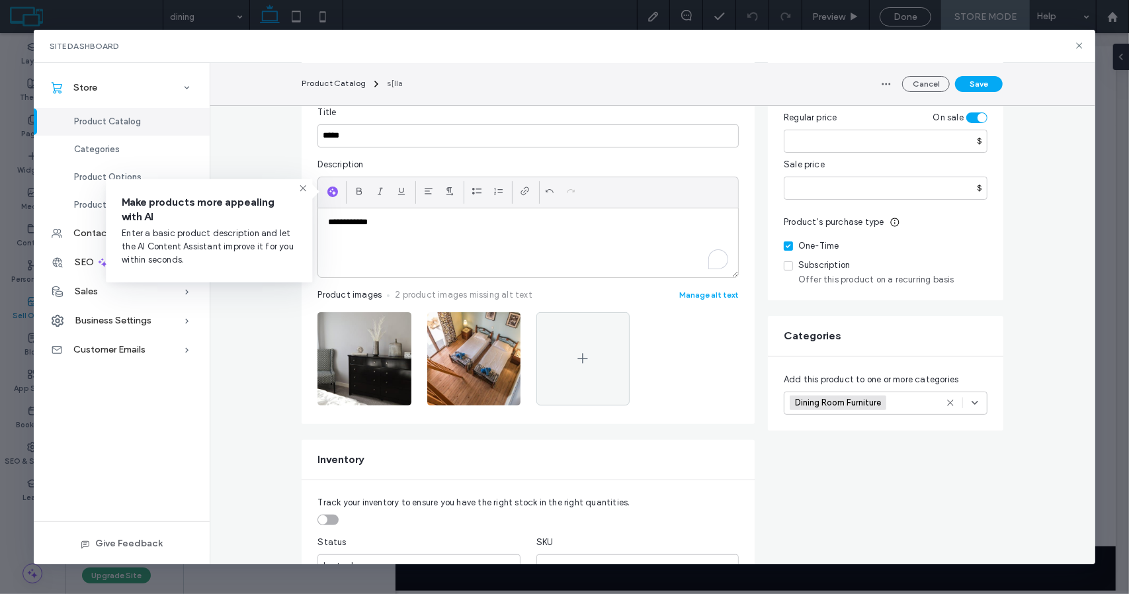
scroll to position [79, 0]
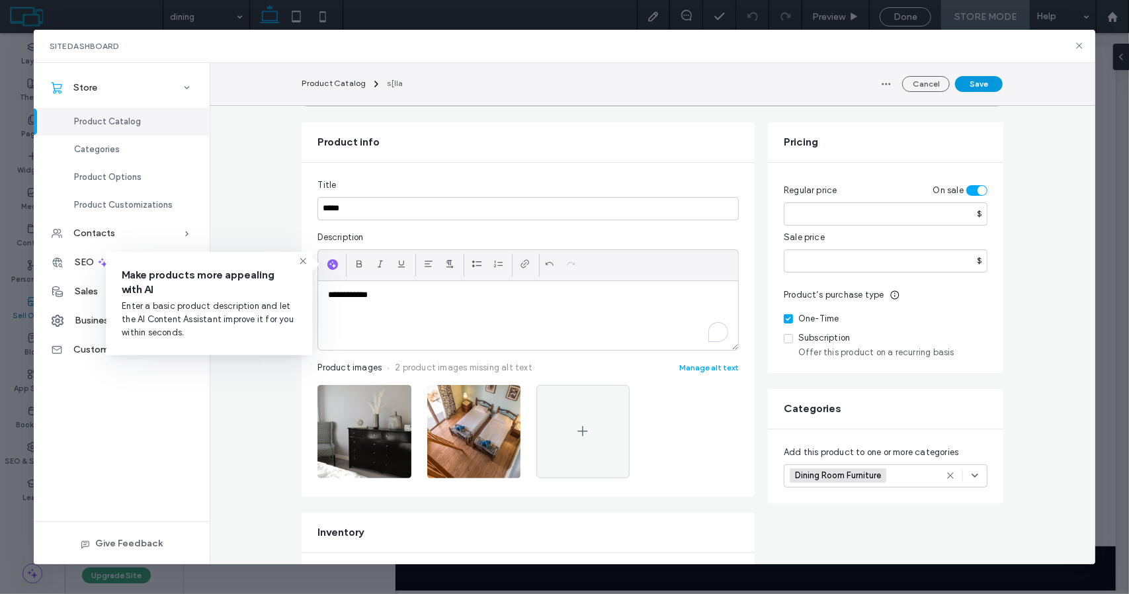
click at [983, 77] on button "Save" at bounding box center [979, 84] width 48 height 16
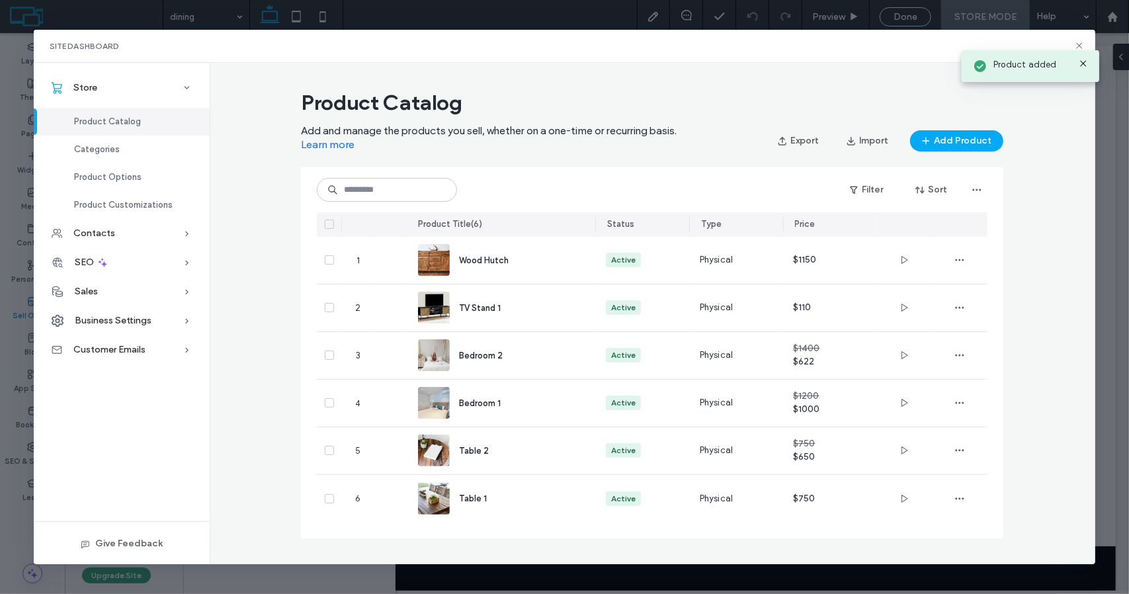
scroll to position [0, 0]
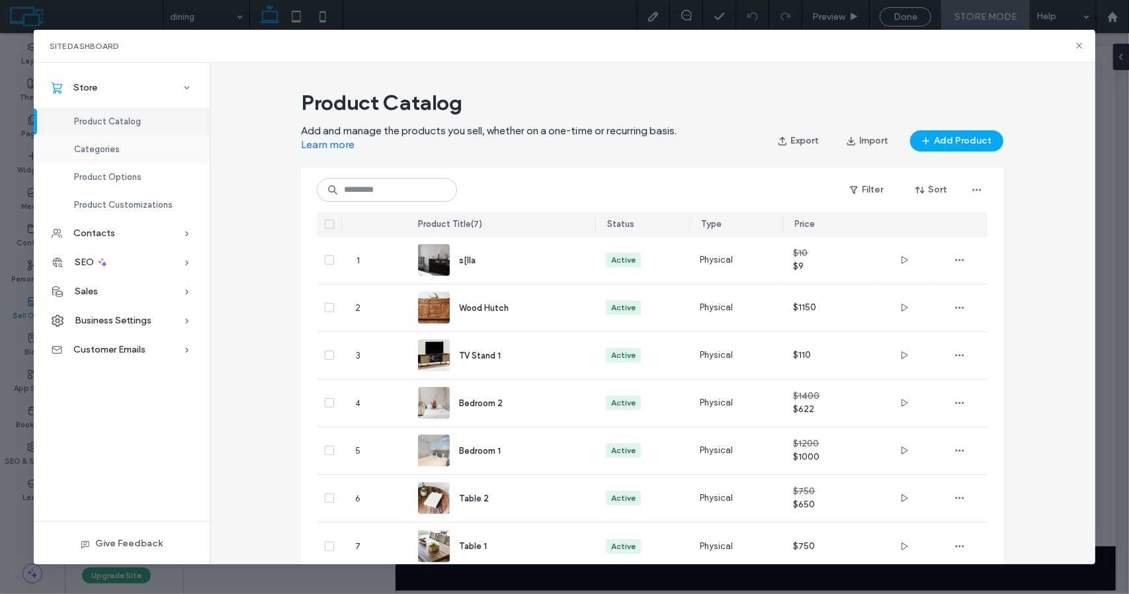
click at [101, 145] on span "Categories" at bounding box center [97, 149] width 46 height 10
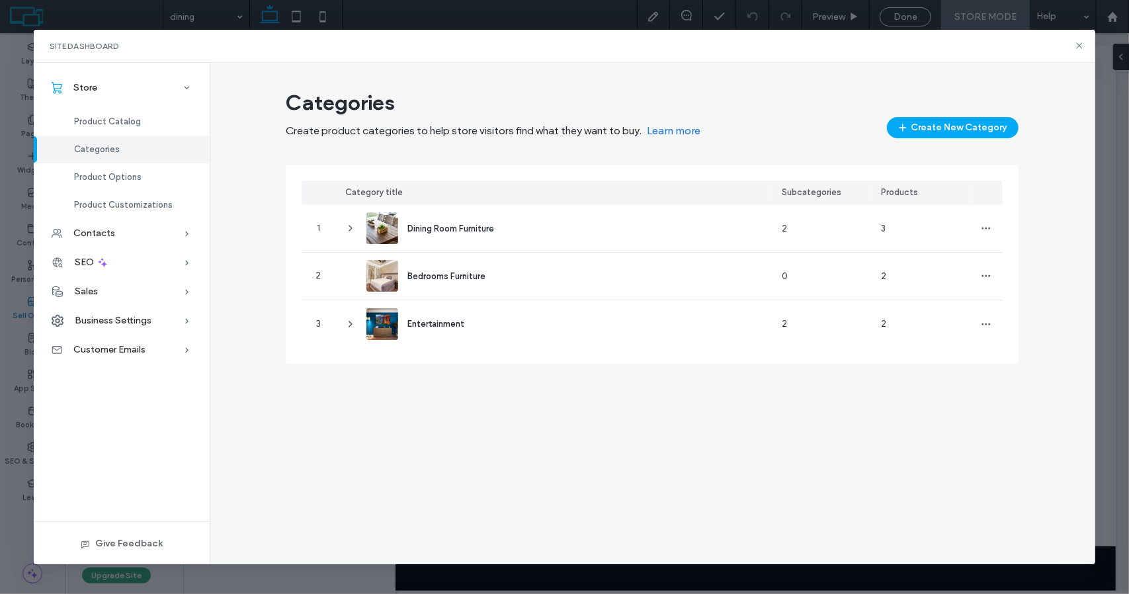
click at [240, 15] on div "Site Dashboard Store Product Catalog Categories Product Options Product Customi…" at bounding box center [564, 297] width 1129 height 594
click at [958, 133] on button "Create New Category" at bounding box center [953, 127] width 132 height 21
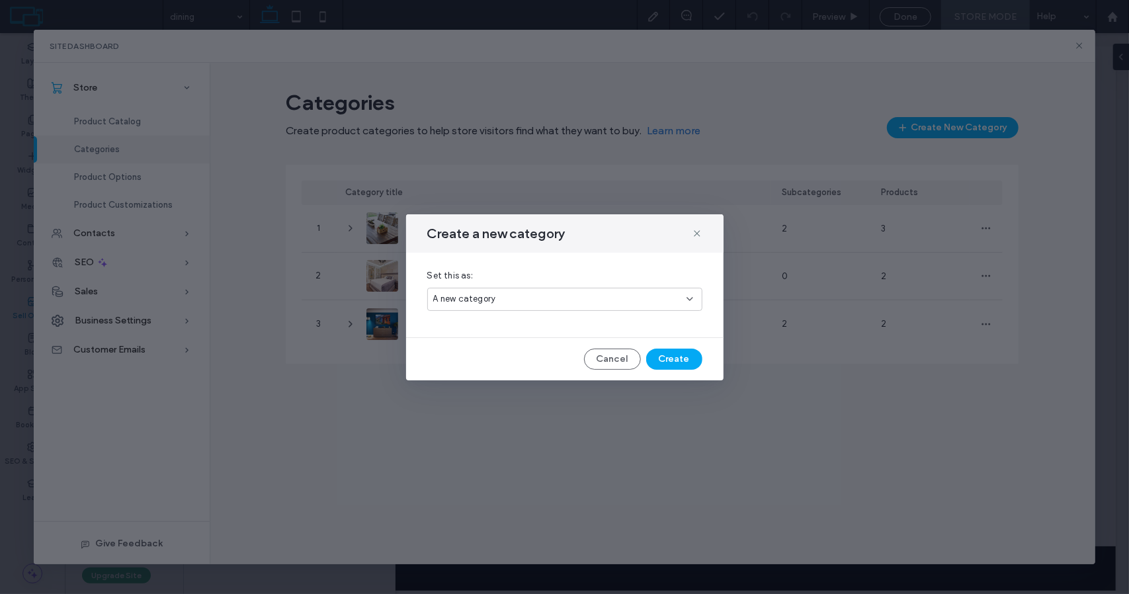
click at [692, 298] on use at bounding box center [689, 299] width 5 height 3
click at [690, 300] on icon at bounding box center [689, 299] width 11 height 11
click at [682, 358] on button "Create" at bounding box center [674, 359] width 56 height 21
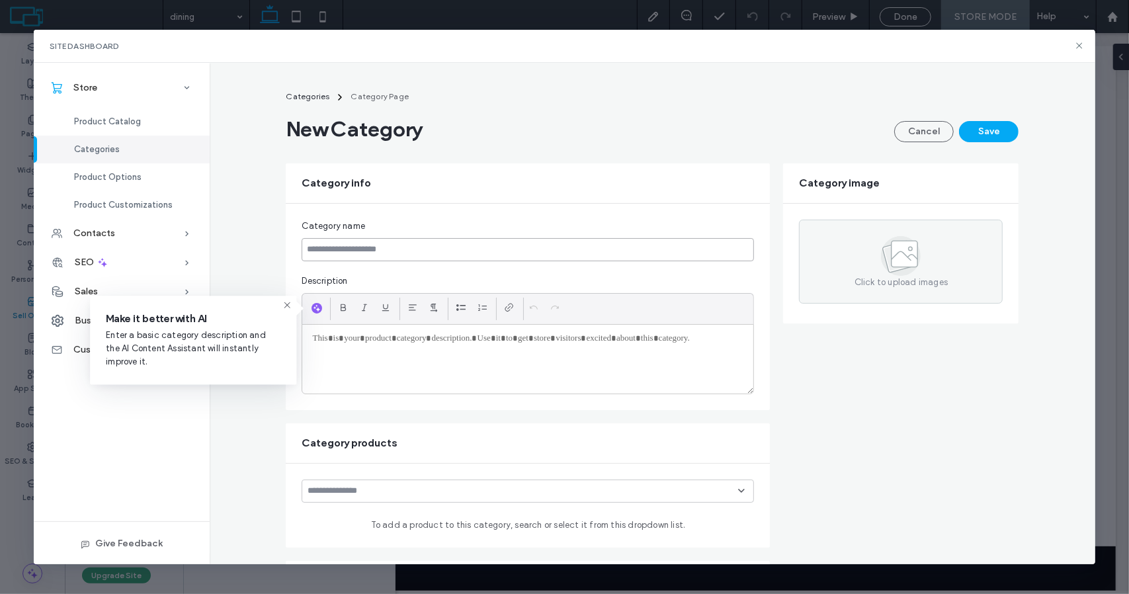
click at [422, 252] on input at bounding box center [528, 249] width 452 height 23
type input "**********"
click at [377, 346] on div "To enrich screen reader interactions, please activate Accessibility in Grammarl…" at bounding box center [527, 359] width 451 height 69
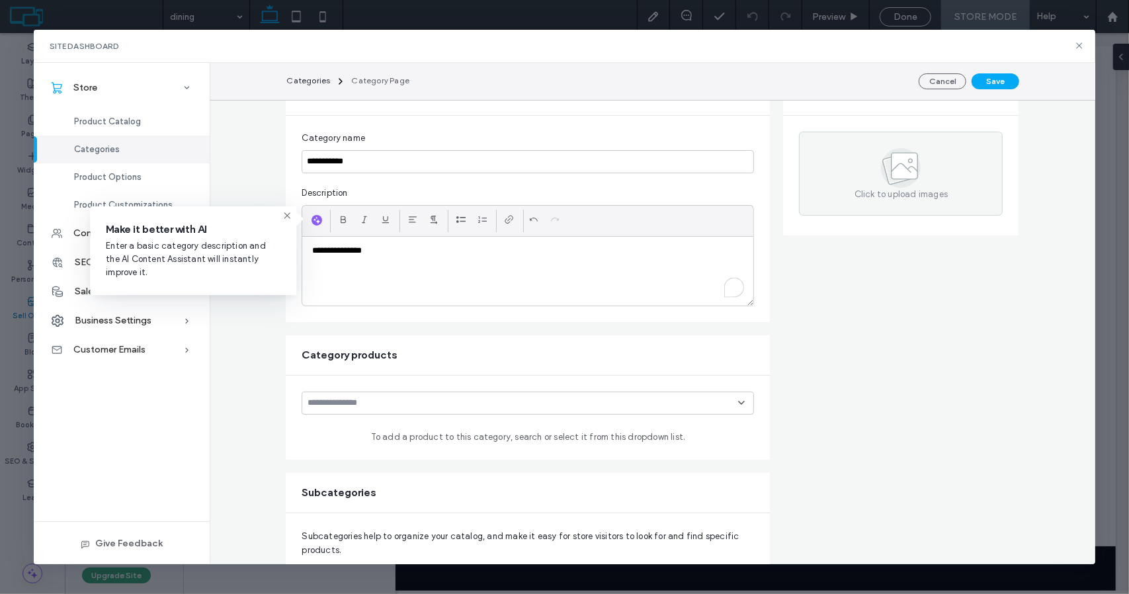
scroll to position [89, 0]
click at [738, 399] on icon at bounding box center [741, 401] width 11 height 11
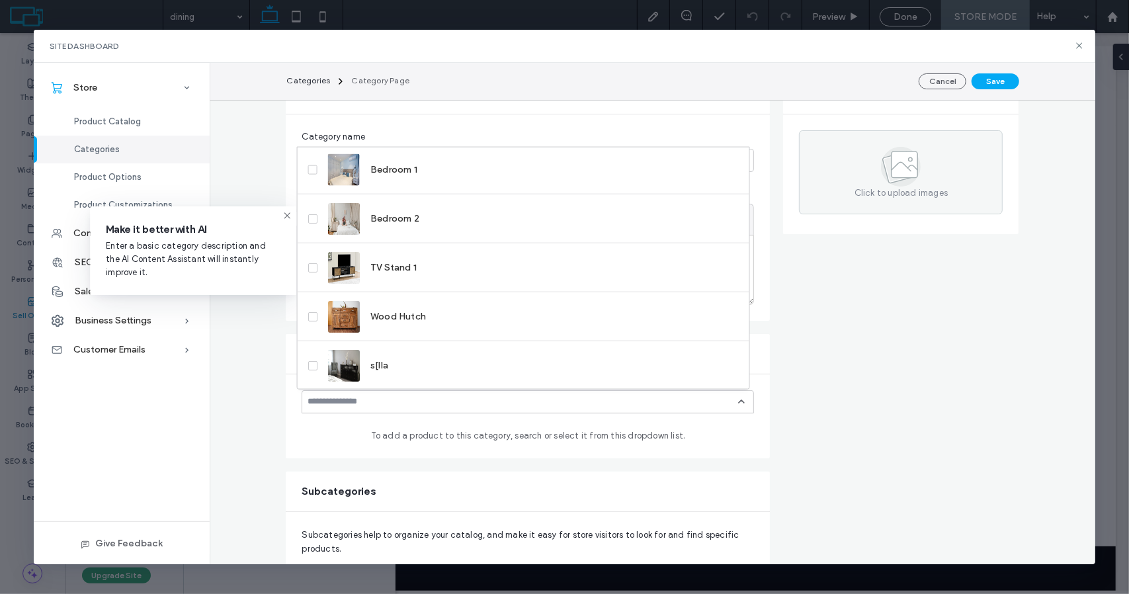
scroll to position [0, 0]
click at [780, 266] on form "**********" at bounding box center [652, 429] width 733 height 710
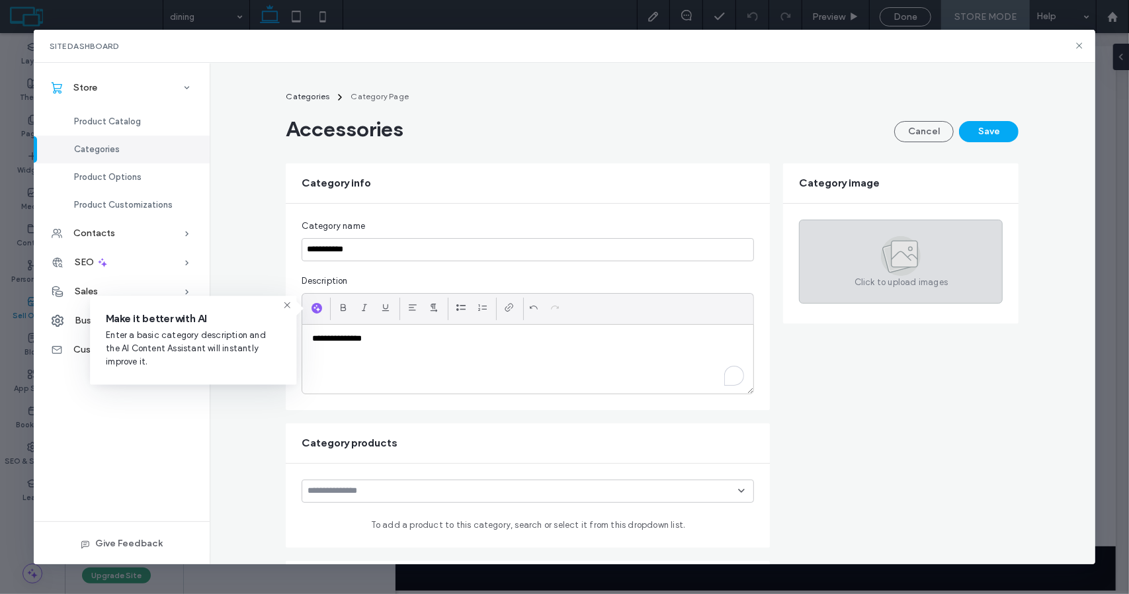
click at [909, 250] on icon at bounding box center [904, 254] width 26 height 26
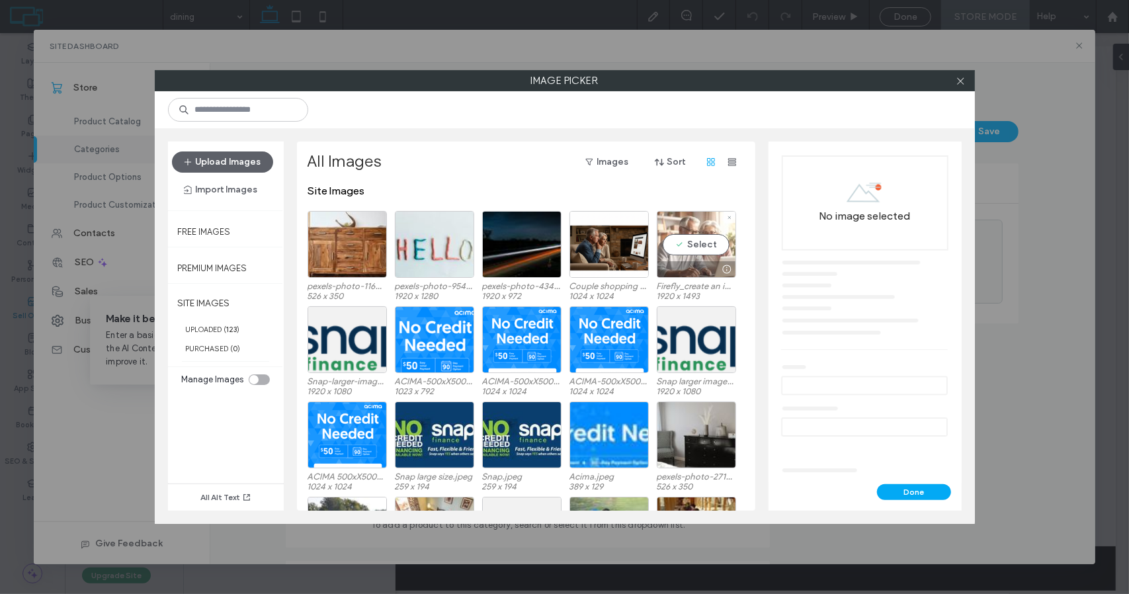
click at [692, 239] on div "Select" at bounding box center [696, 244] width 79 height 67
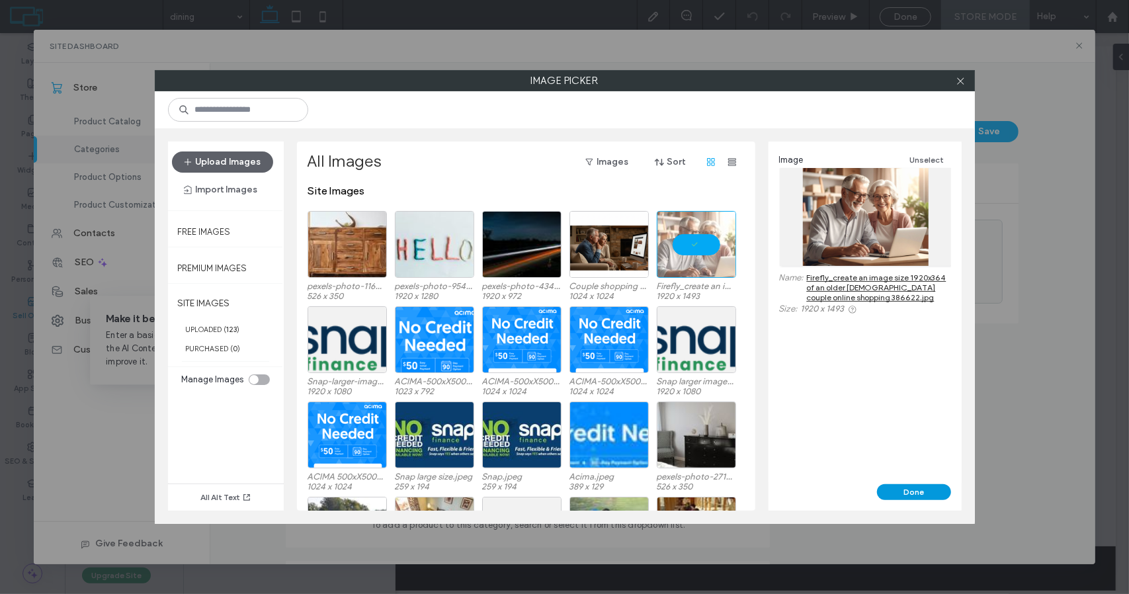
click at [909, 493] on button "Done" at bounding box center [914, 492] width 74 height 16
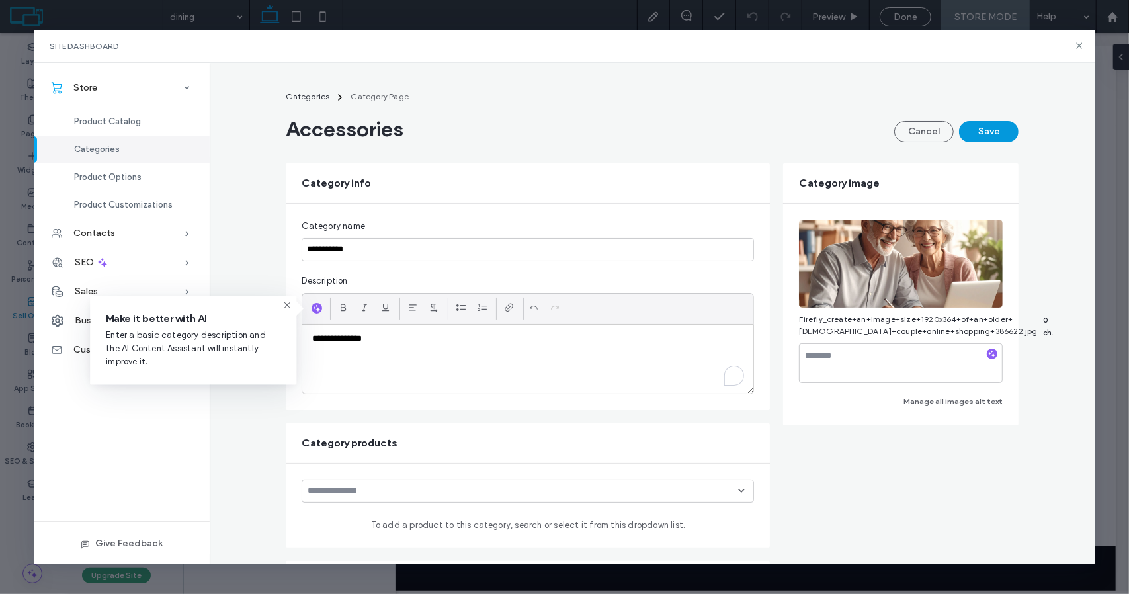
click at [1000, 128] on button "Save" at bounding box center [989, 131] width 60 height 21
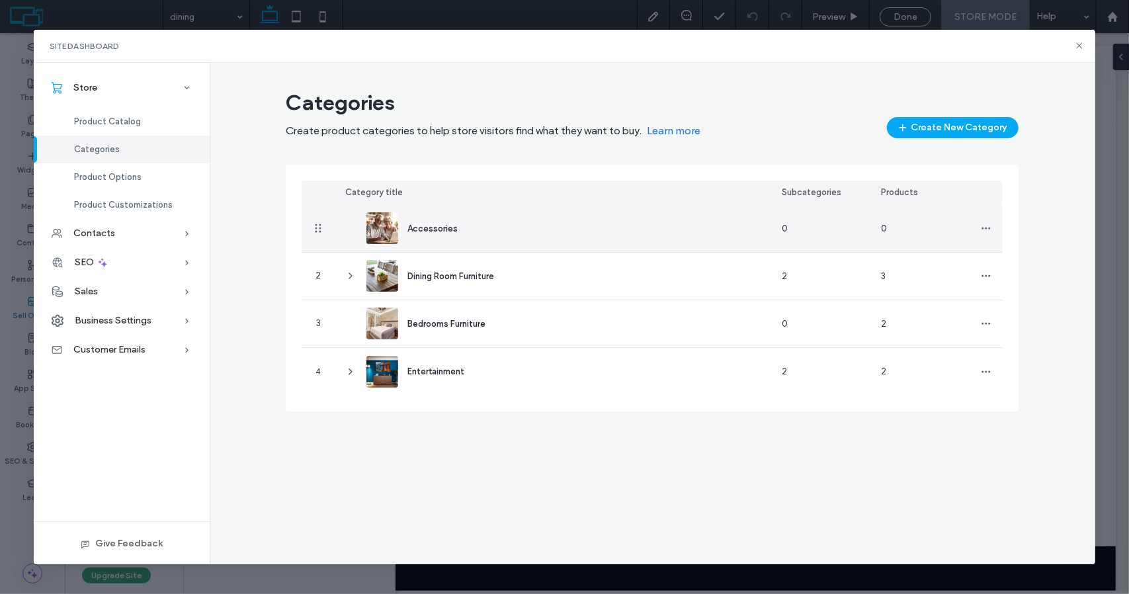
click at [475, 220] on div "Accessories" at bounding box center [553, 228] width 436 height 47
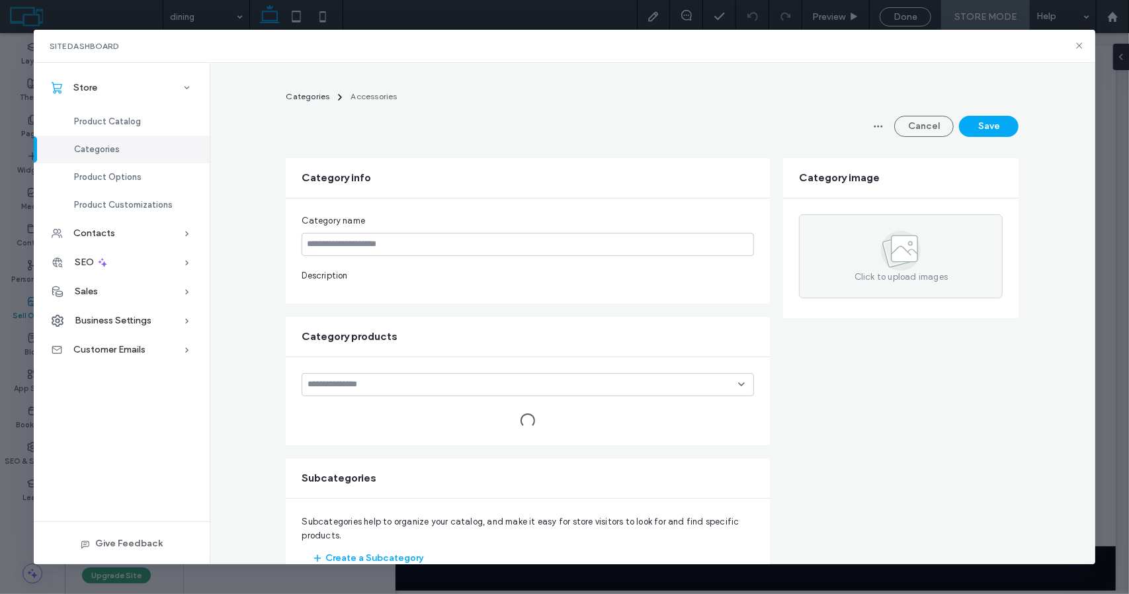
type input "**********"
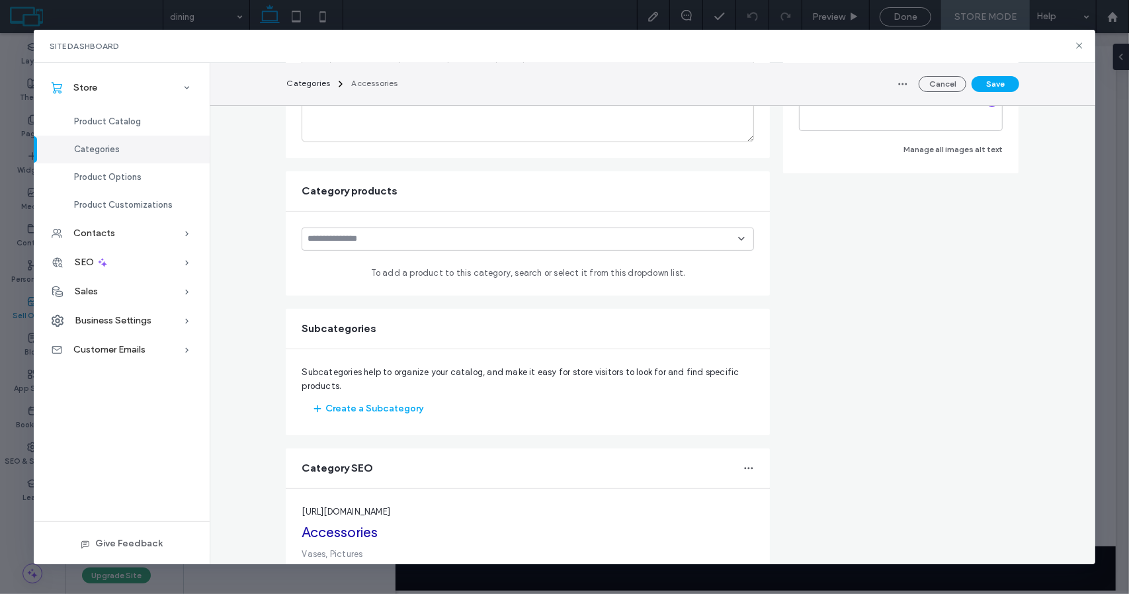
scroll to position [321, 0]
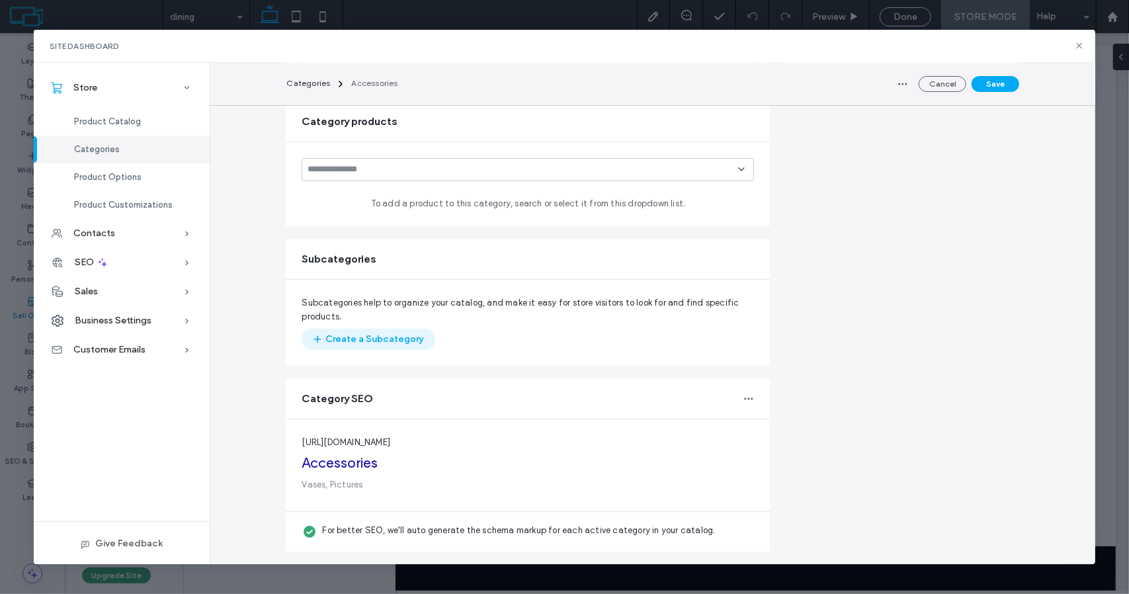
click at [380, 335] on button "Create a Subcategory" at bounding box center [369, 339] width 134 height 21
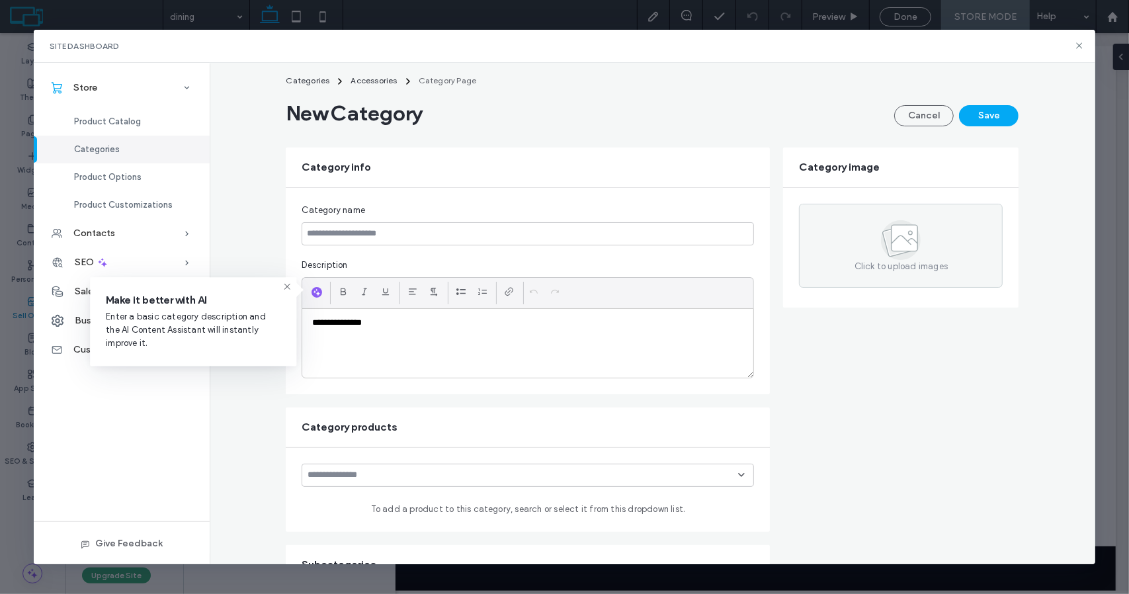
scroll to position [21, 0]
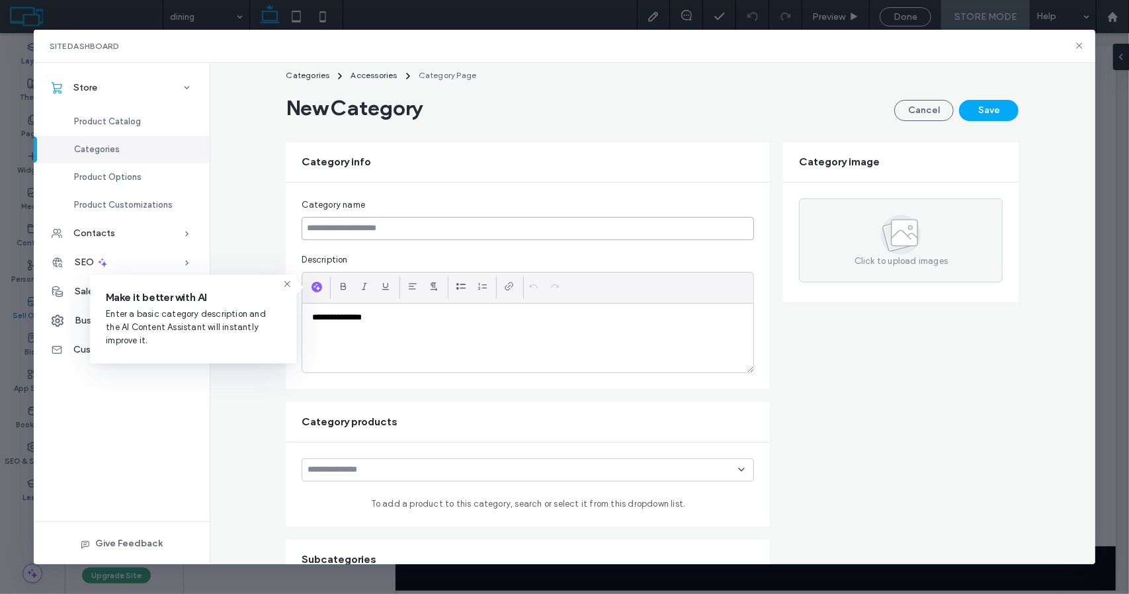
click at [374, 227] on input at bounding box center [528, 228] width 452 height 23
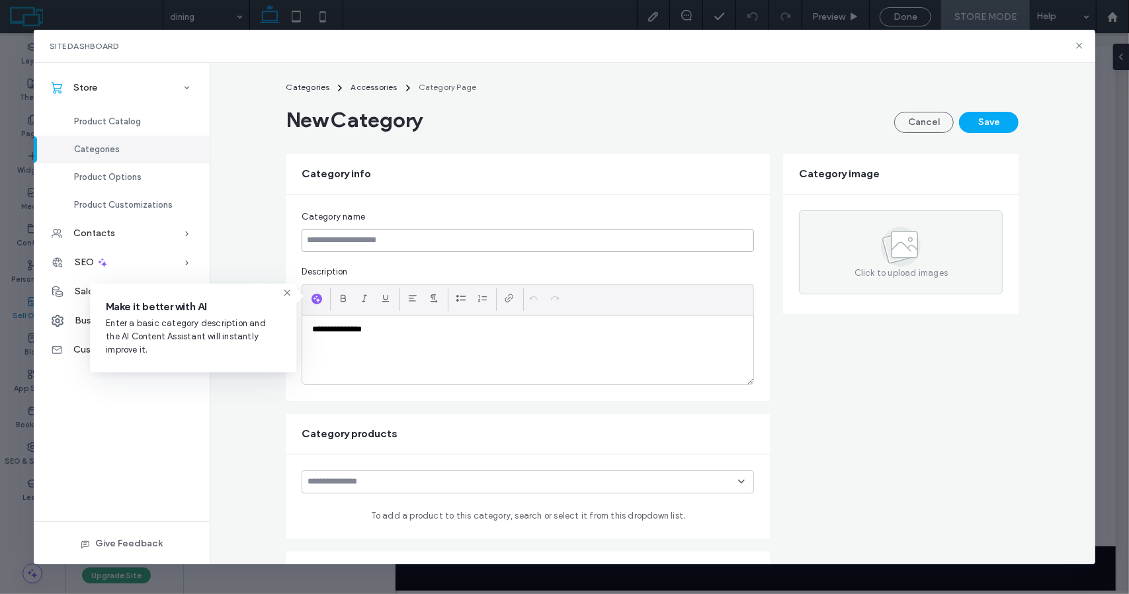
scroll to position [7, 0]
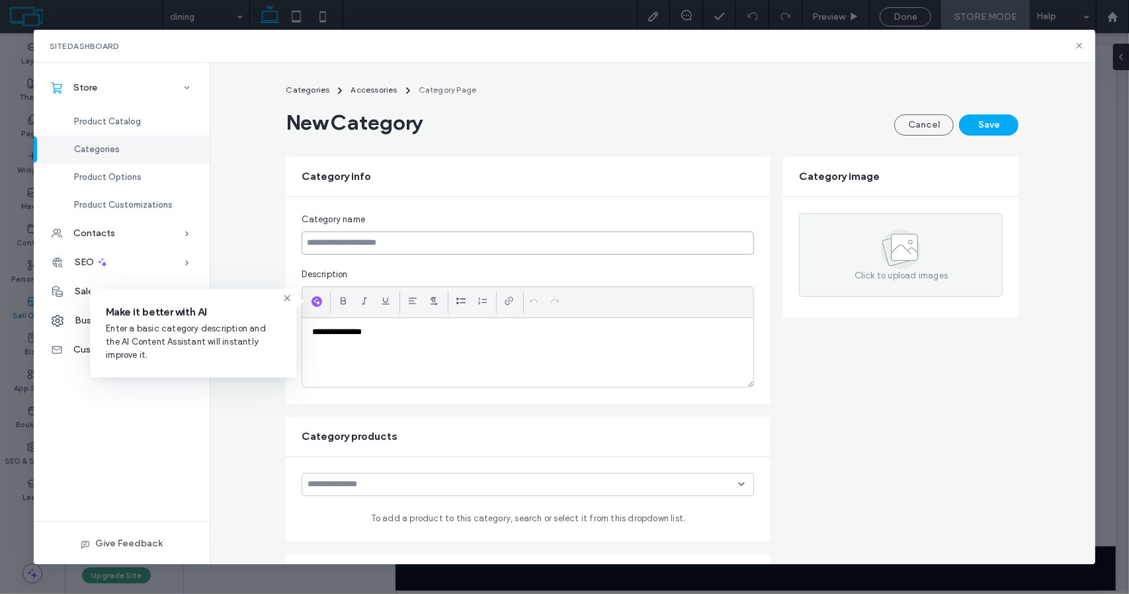
click at [376, 243] on input at bounding box center [528, 242] width 452 height 23
type input "*"
type input "********"
click at [405, 342] on div "**********" at bounding box center [527, 352] width 451 height 69
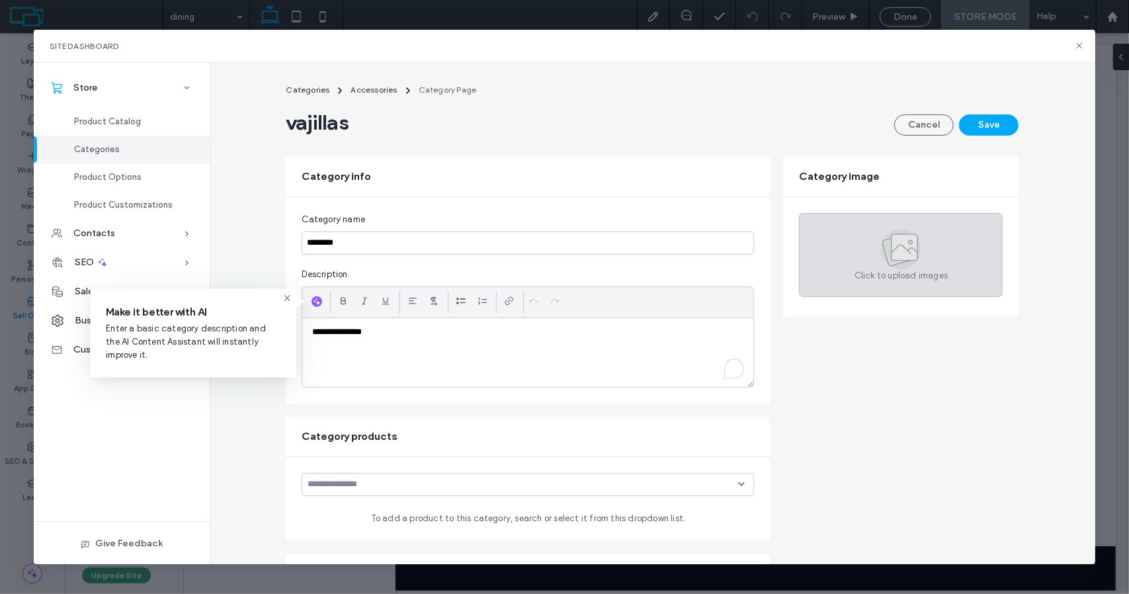
click at [905, 262] on icon at bounding box center [901, 249] width 40 height 40
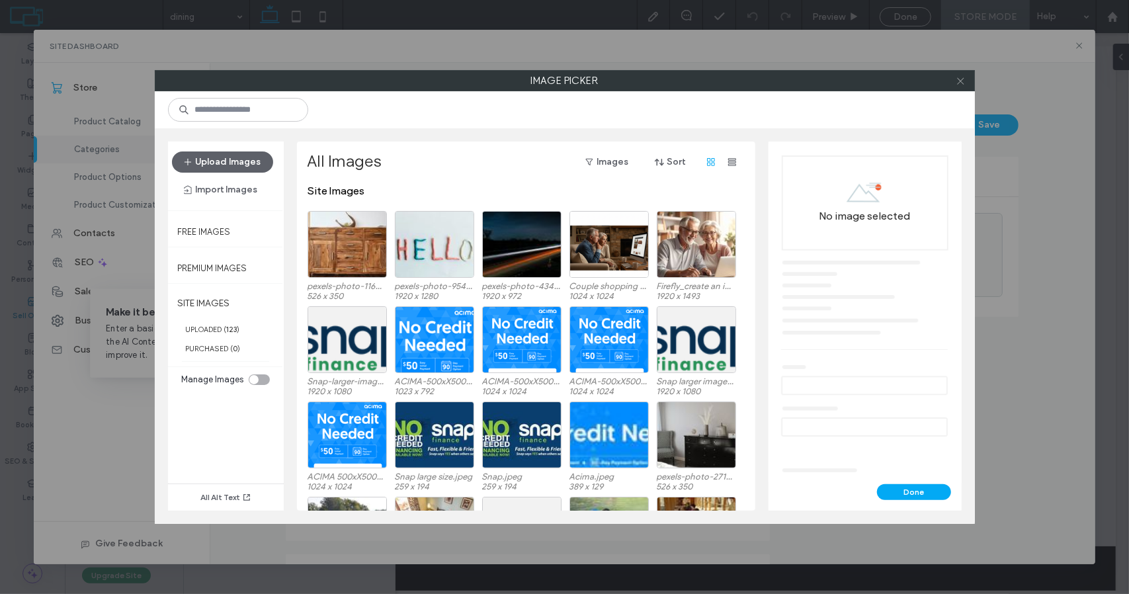
click at [962, 85] on span at bounding box center [961, 81] width 10 height 20
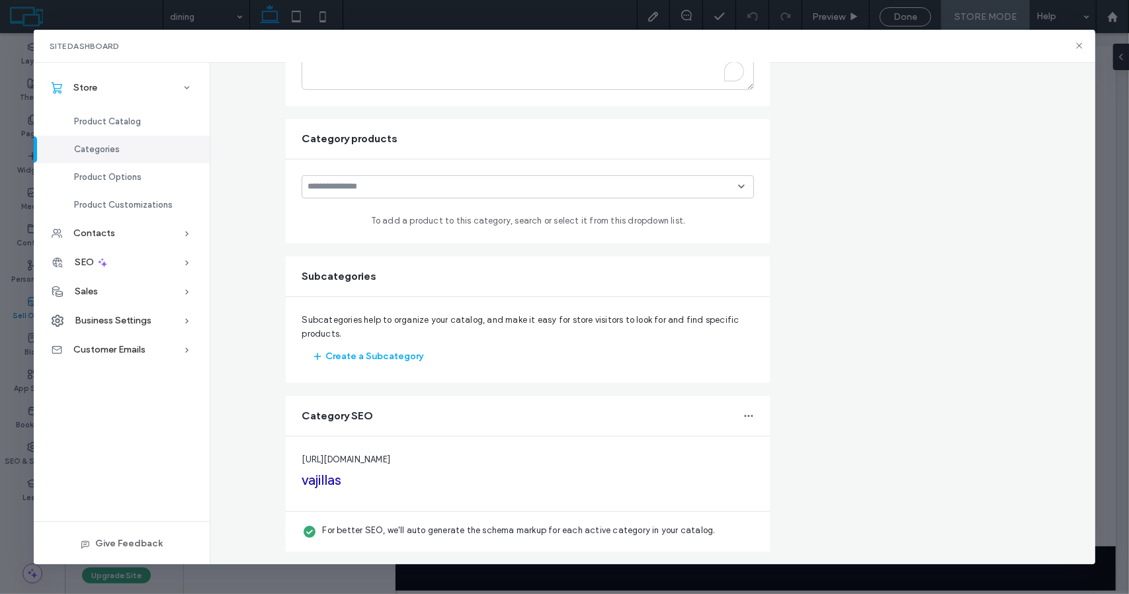
scroll to position [85, 0]
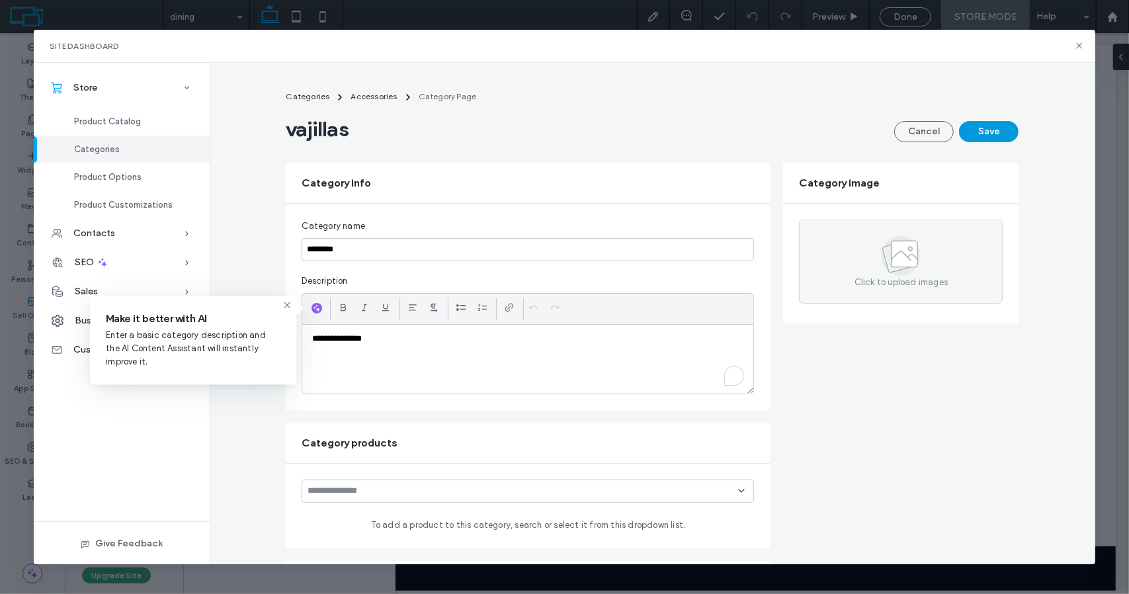
click at [993, 132] on button "Save" at bounding box center [989, 131] width 60 height 21
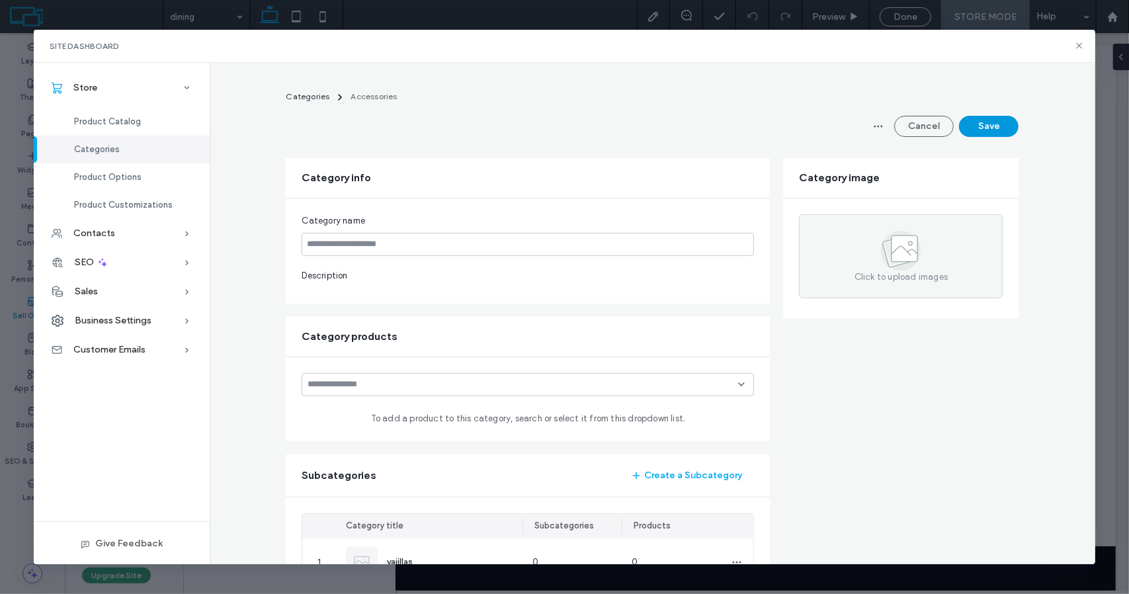
type input "**********"
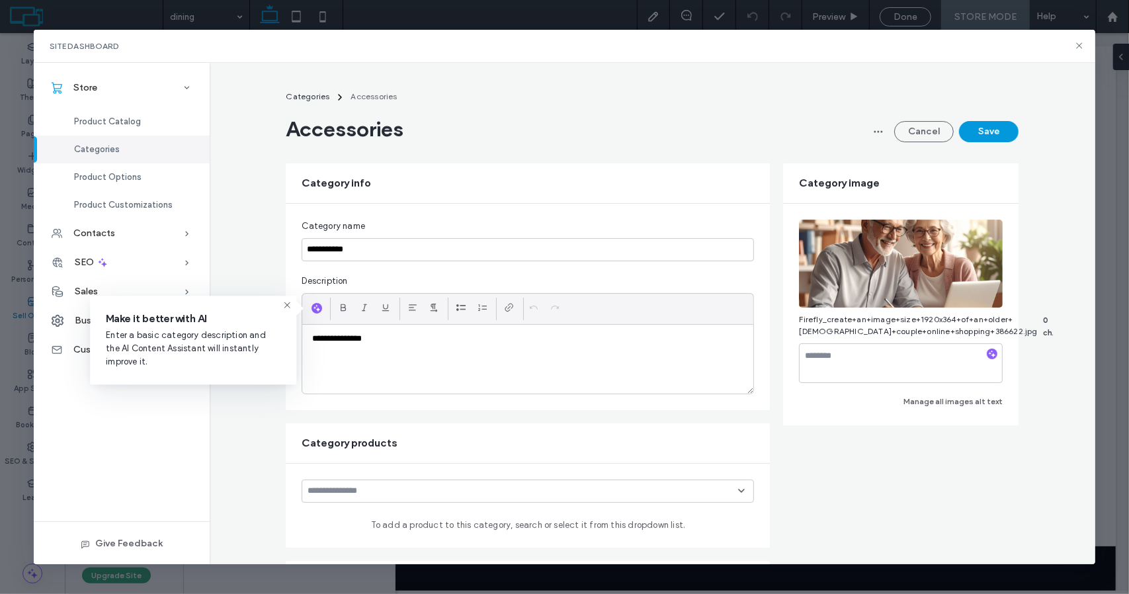
click at [983, 133] on button "Save" at bounding box center [989, 131] width 60 height 21
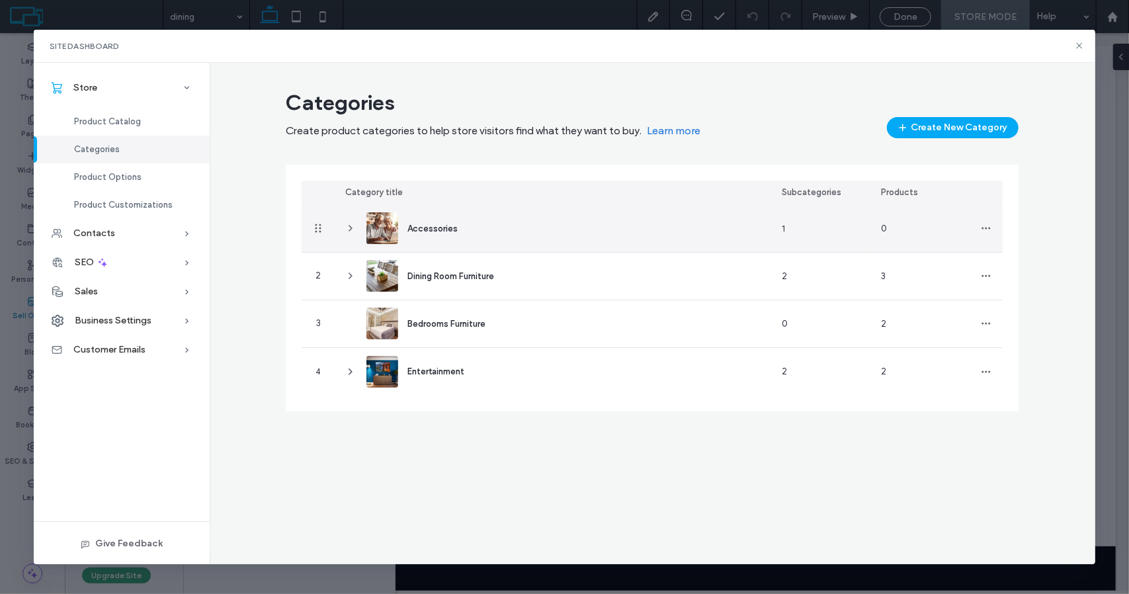
click at [354, 228] on icon at bounding box center [350, 228] width 11 height 11
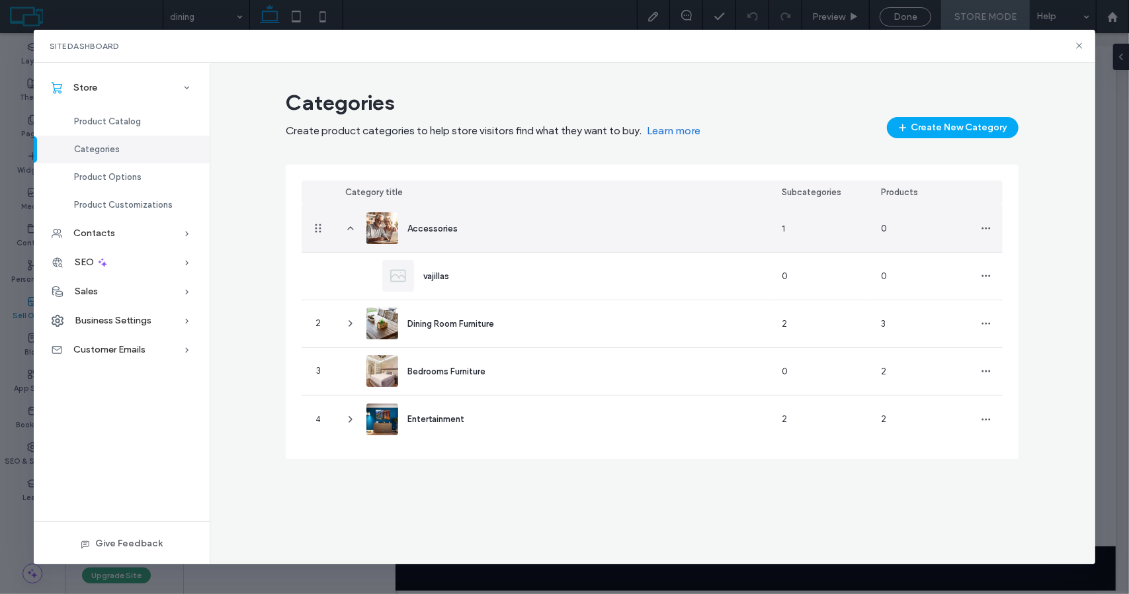
click at [352, 229] on icon at bounding box center [350, 228] width 11 height 11
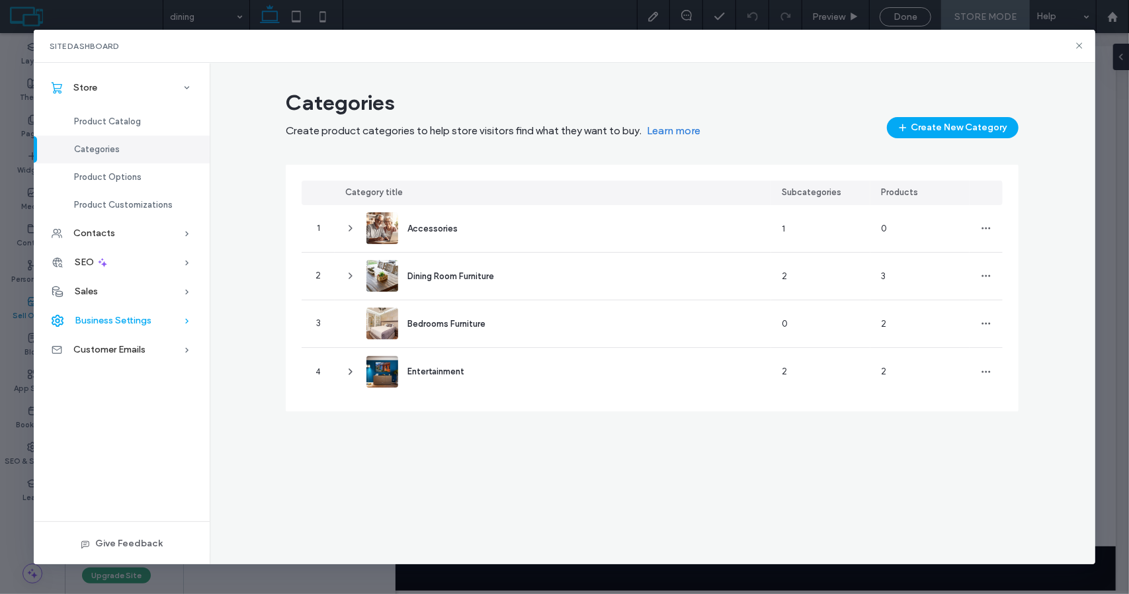
click at [126, 321] on span "Business Settings" at bounding box center [113, 320] width 77 height 11
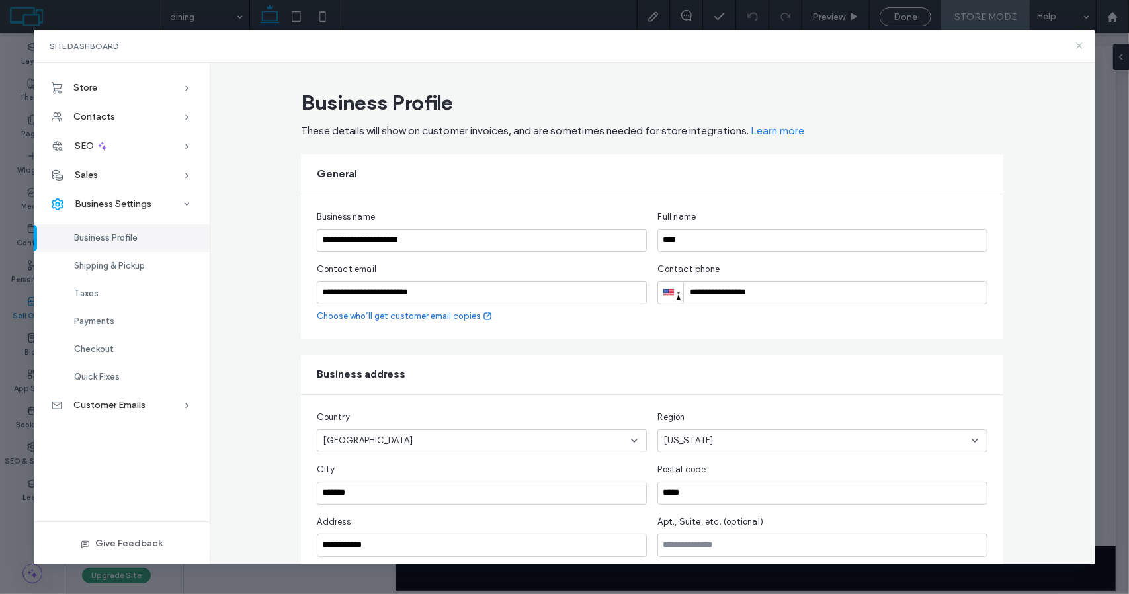
click at [1078, 44] on use at bounding box center [1079, 46] width 6 height 6
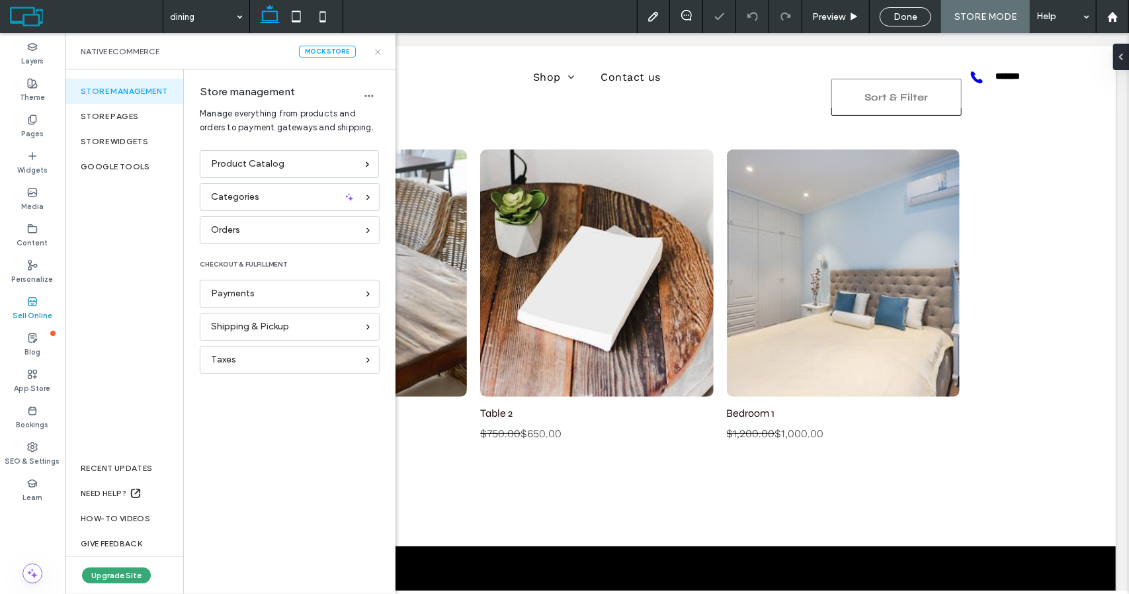
click at [376, 51] on icon at bounding box center [378, 52] width 10 height 10
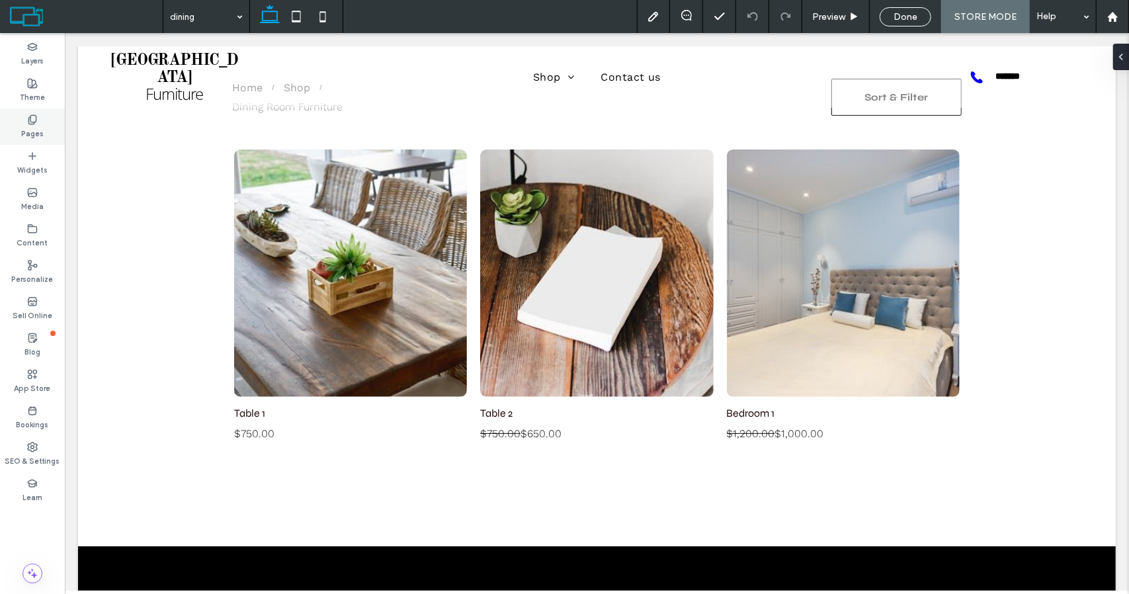
click at [34, 130] on label "Pages" at bounding box center [32, 132] width 22 height 15
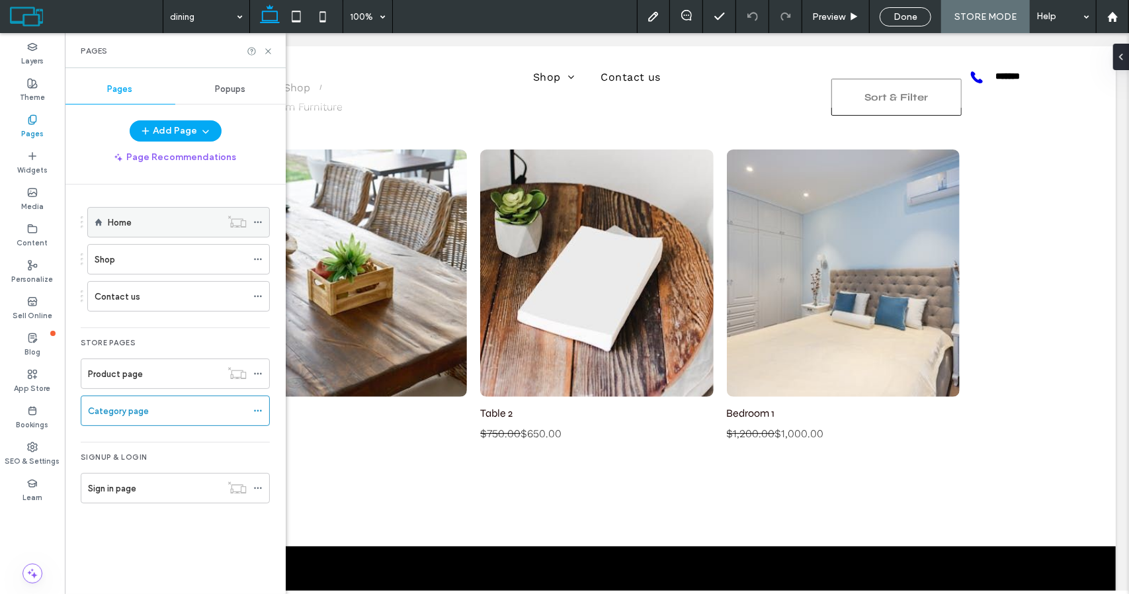
click at [130, 219] on label "Home" at bounding box center [120, 222] width 24 height 23
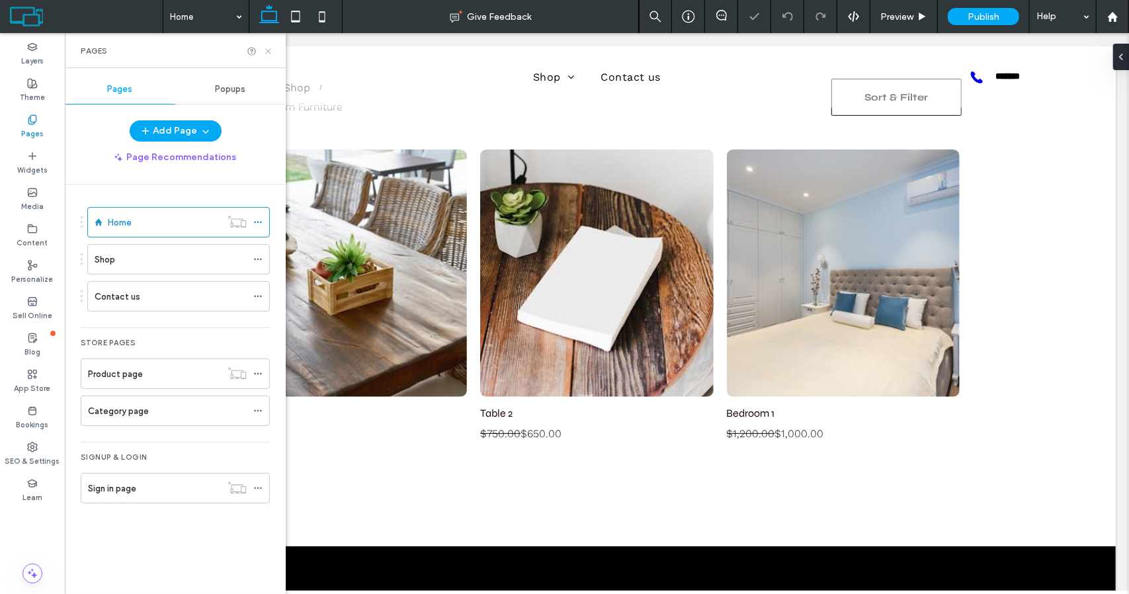
click at [266, 51] on icon at bounding box center [268, 51] width 10 height 10
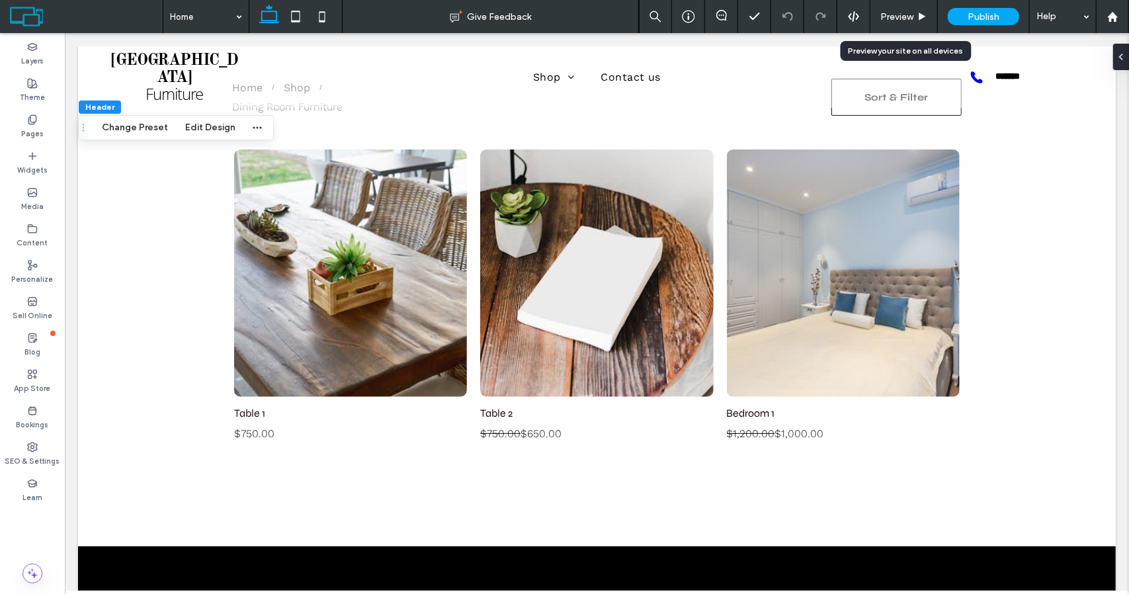
click at [897, 16] on span "Preview" at bounding box center [896, 16] width 33 height 11
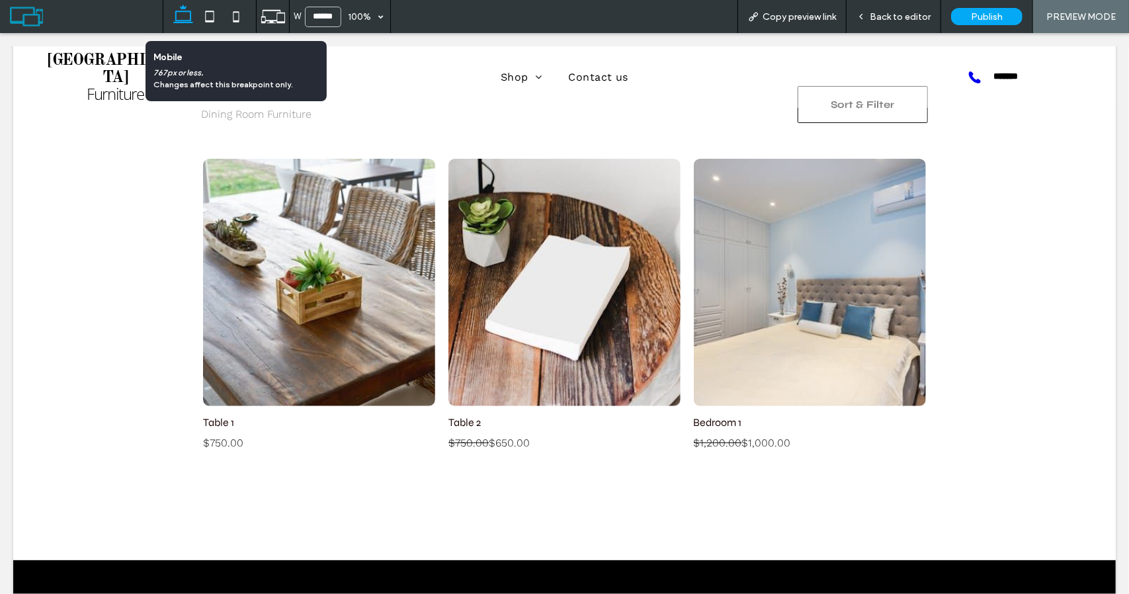
click at [237, 19] on icon at bounding box center [236, 16] width 26 height 26
type input "*****"
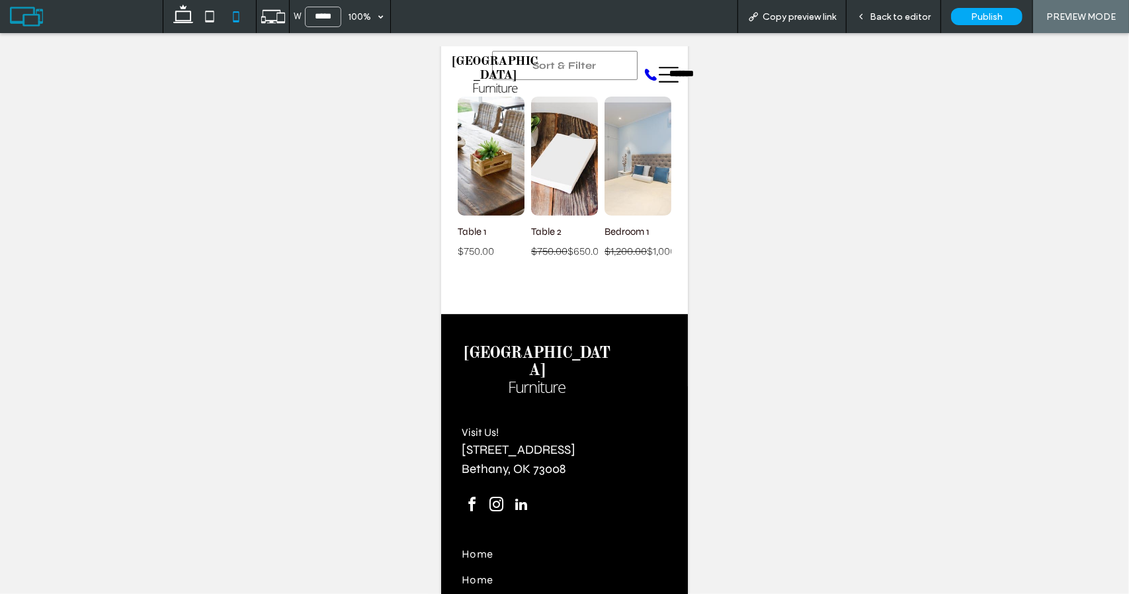
click at [902, 18] on span "Back to editor" at bounding box center [900, 16] width 61 height 11
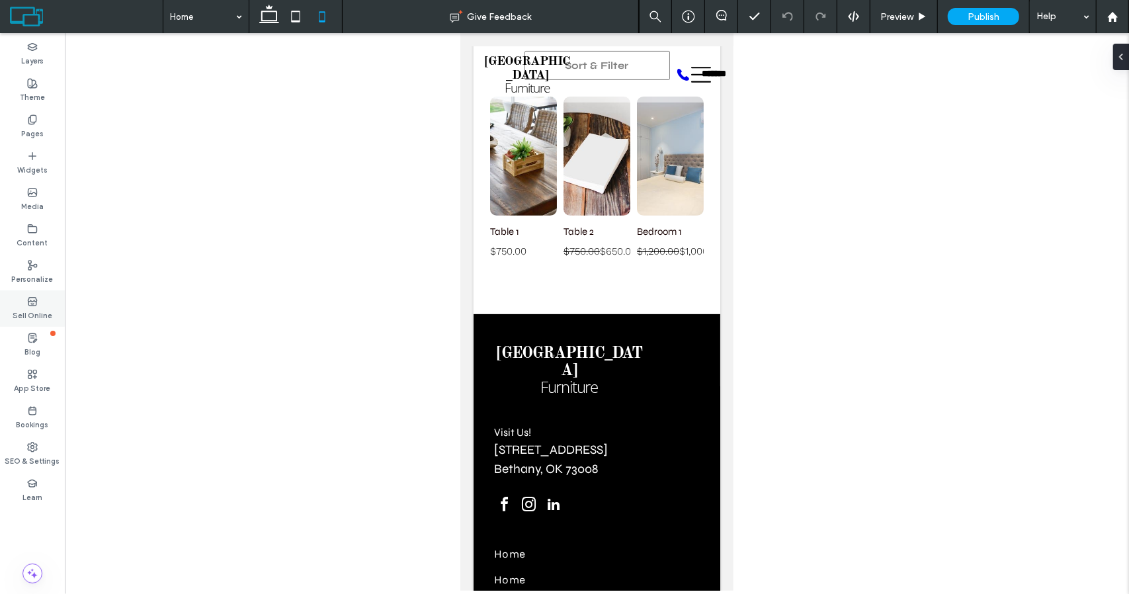
click at [33, 307] on label "Sell Online" at bounding box center [33, 314] width 40 height 15
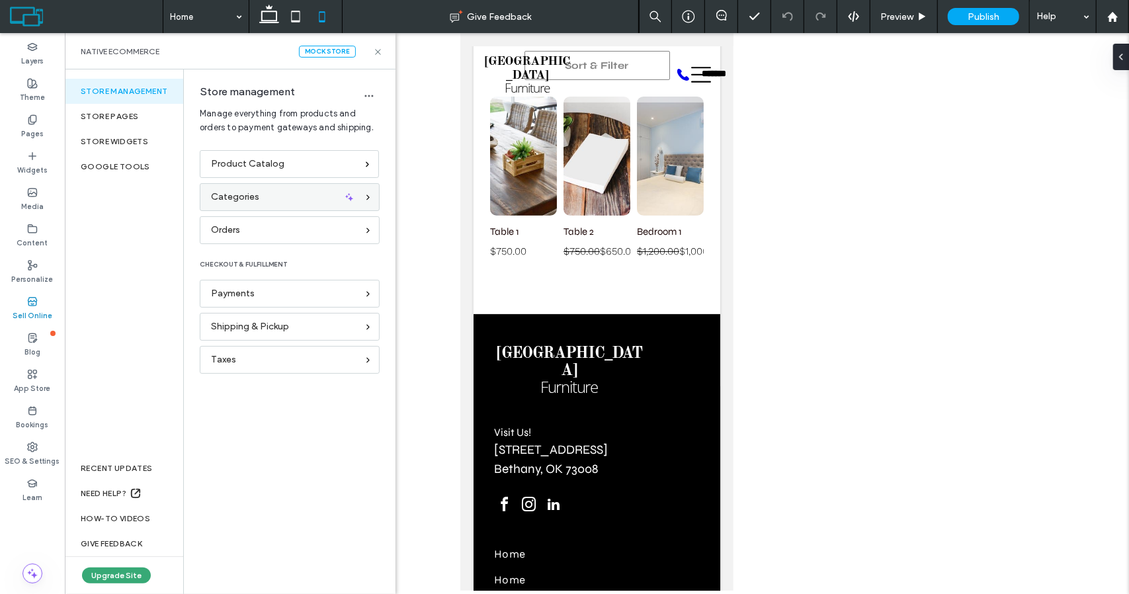
click at [307, 196] on div "Categories" at bounding box center [284, 197] width 146 height 15
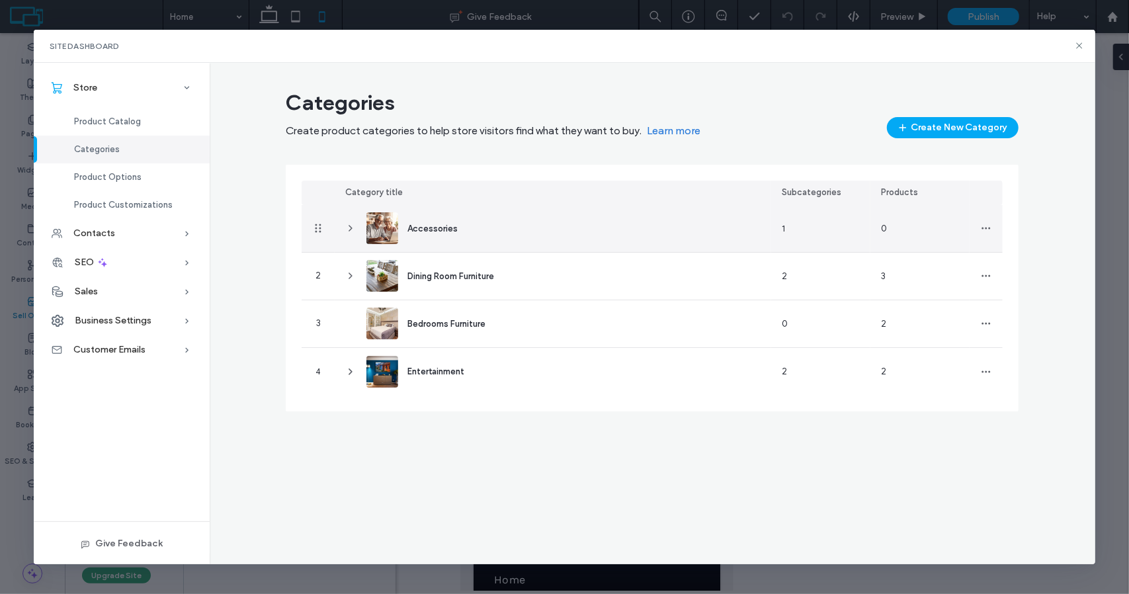
click at [432, 228] on span "Accessories" at bounding box center [432, 229] width 50 height 10
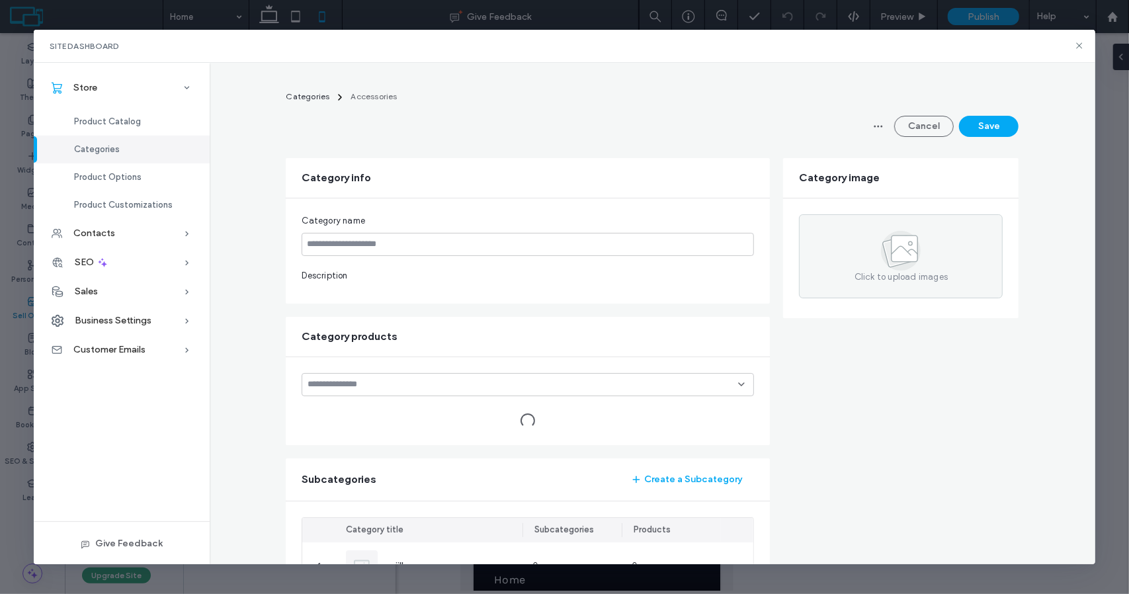
type input "**********"
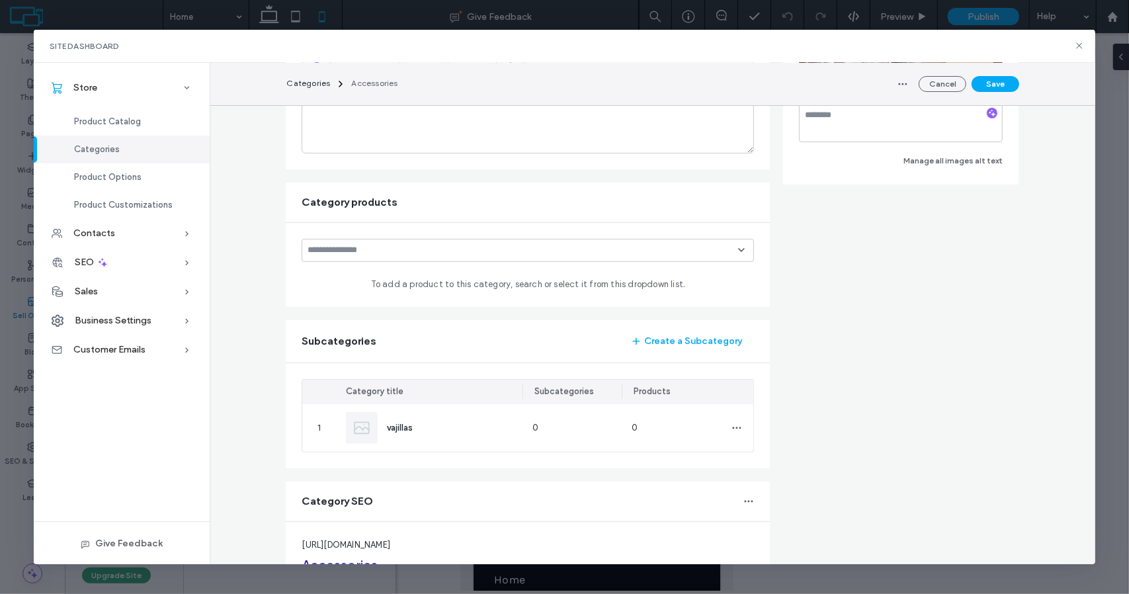
scroll to position [272, 0]
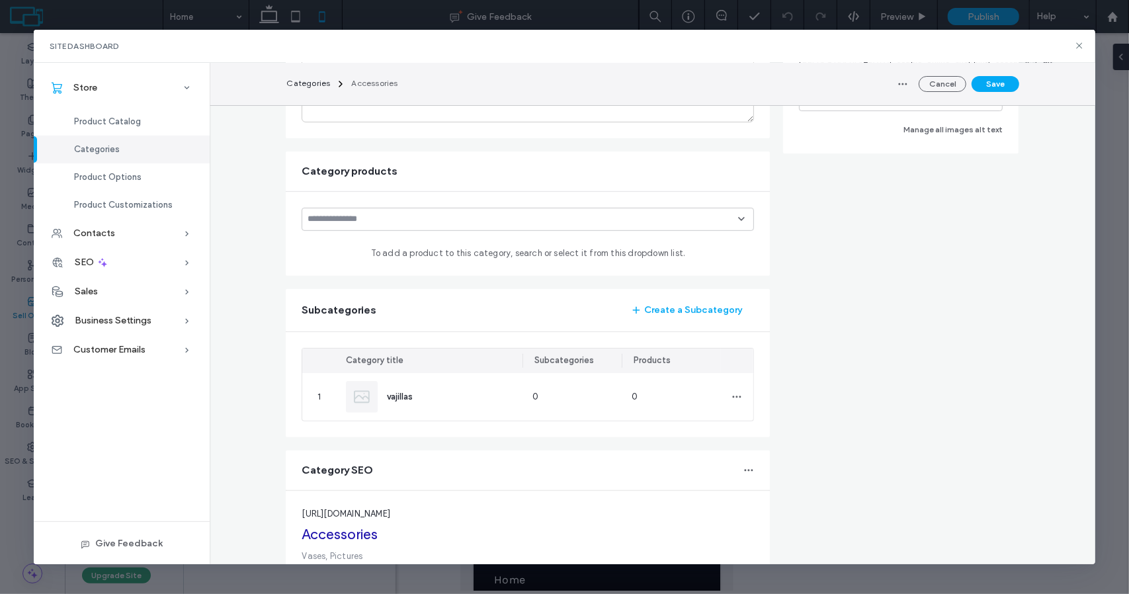
click at [737, 216] on icon at bounding box center [741, 219] width 11 height 11
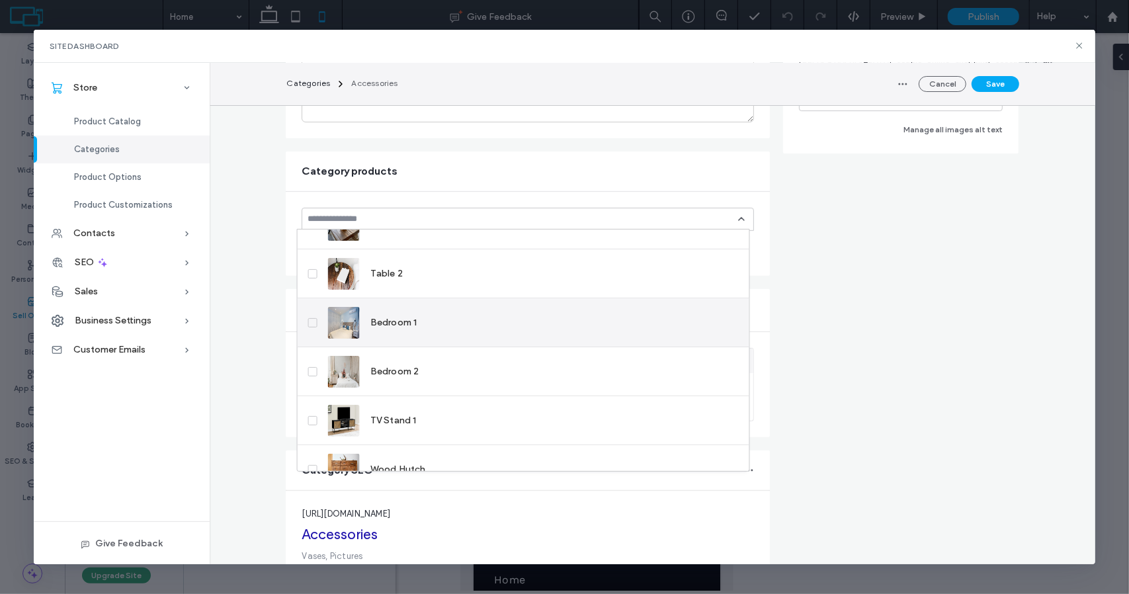
scroll to position [0, 0]
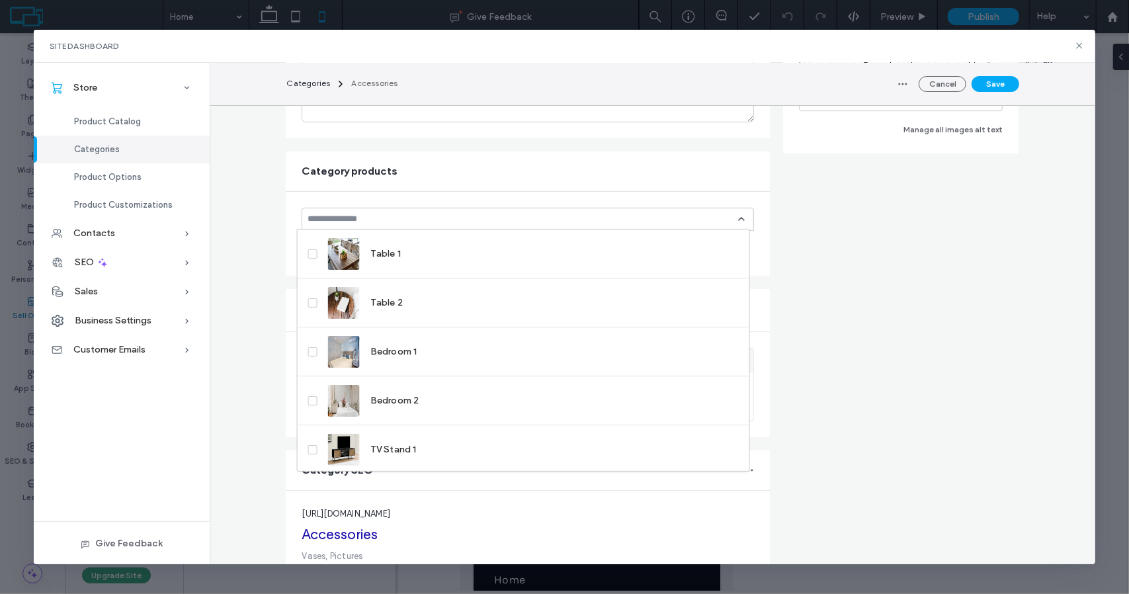
click at [800, 265] on form "**********" at bounding box center [652, 257] width 733 height 731
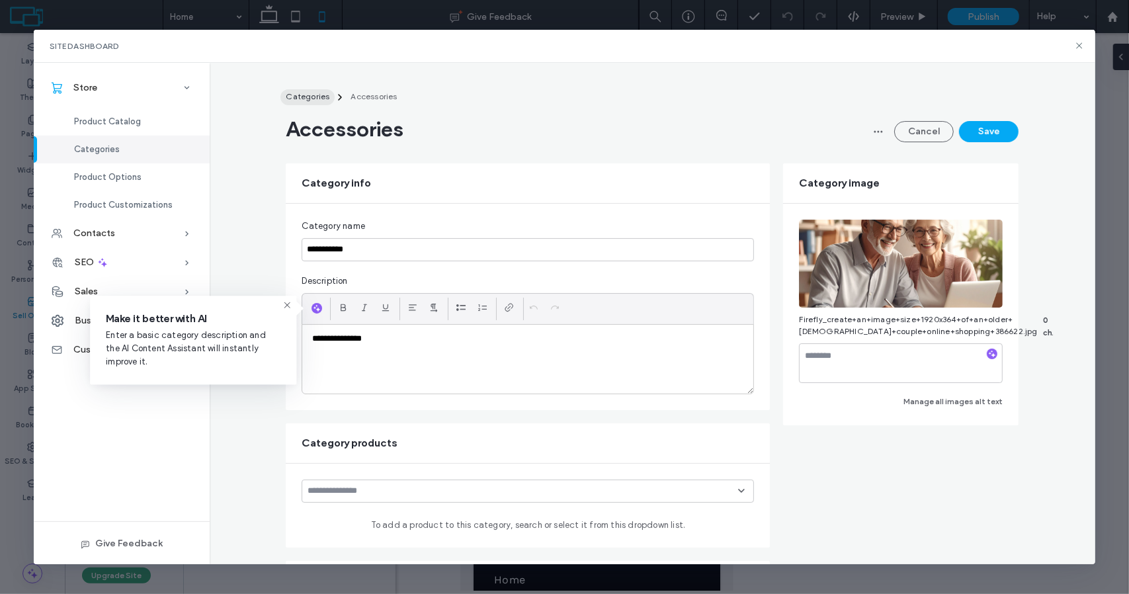
click at [308, 95] on span "Categories" at bounding box center [308, 96] width 44 height 10
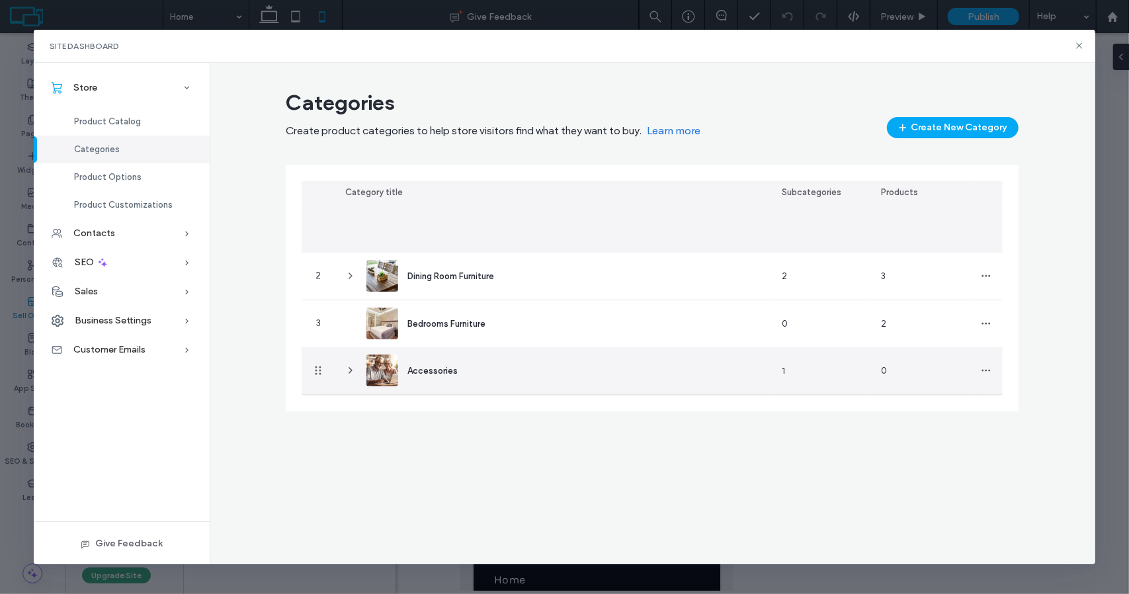
drag, startPoint x: 317, startPoint y: 230, endPoint x: 327, endPoint y: 386, distance: 155.7
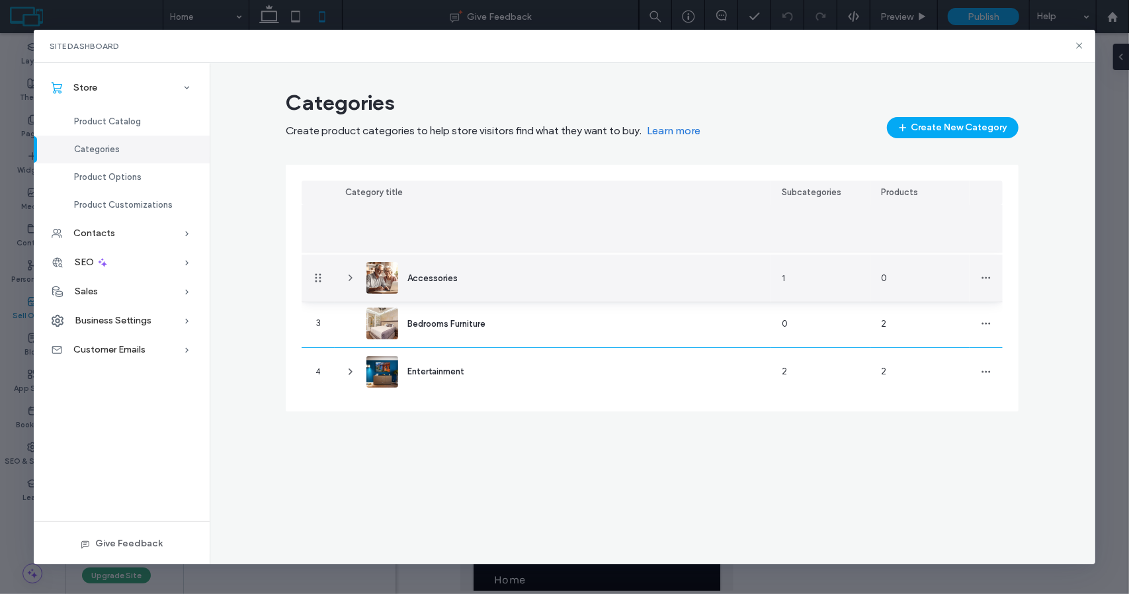
drag, startPoint x: 327, startPoint y: 230, endPoint x: 329, endPoint y: 278, distance: 48.3
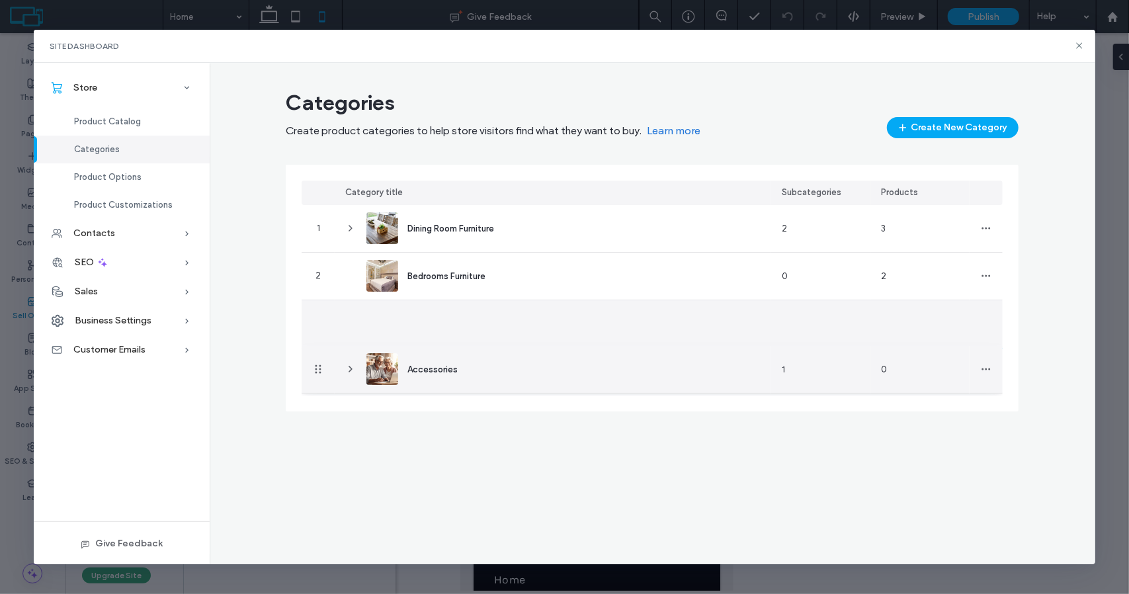
drag, startPoint x: 317, startPoint y: 324, endPoint x: 329, endPoint y: 382, distance: 58.8
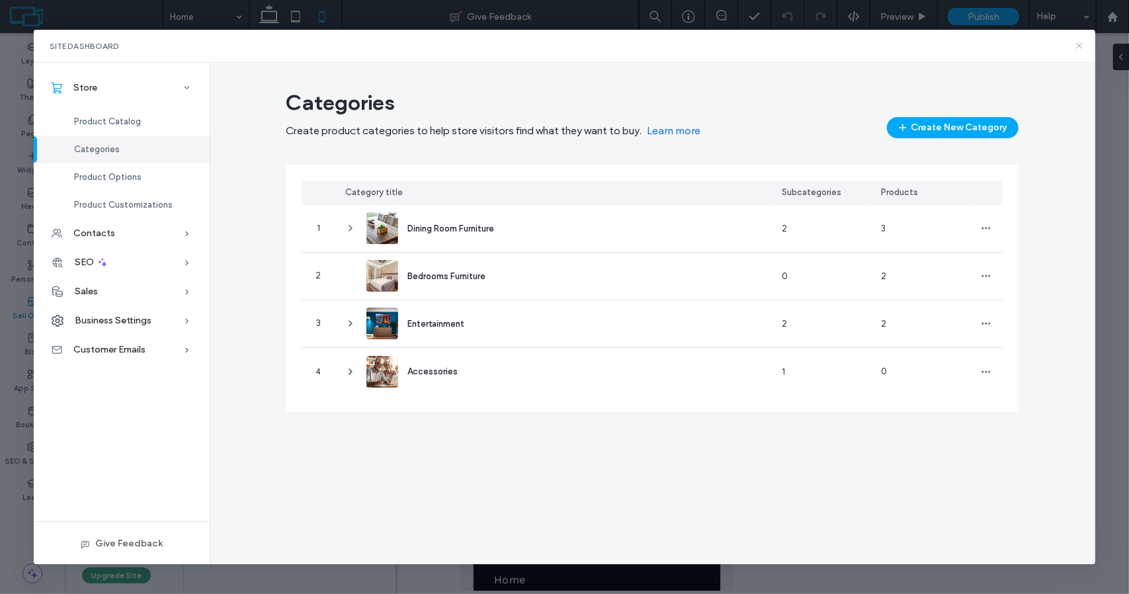
click at [1080, 44] on icon at bounding box center [1079, 45] width 11 height 11
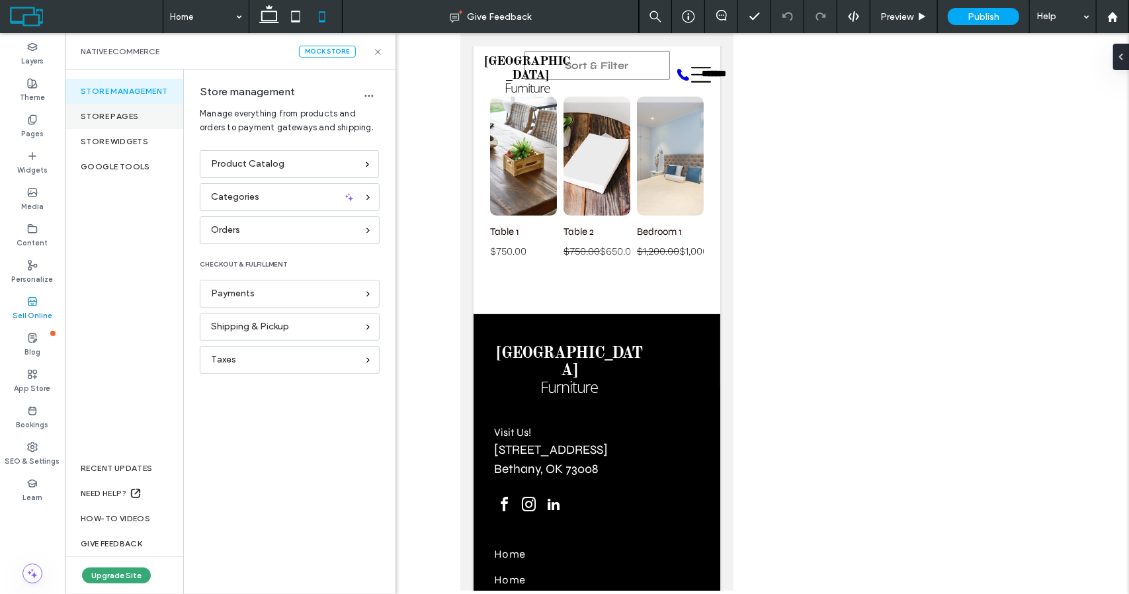
click at [128, 115] on div "Store pages" at bounding box center [124, 116] width 118 height 25
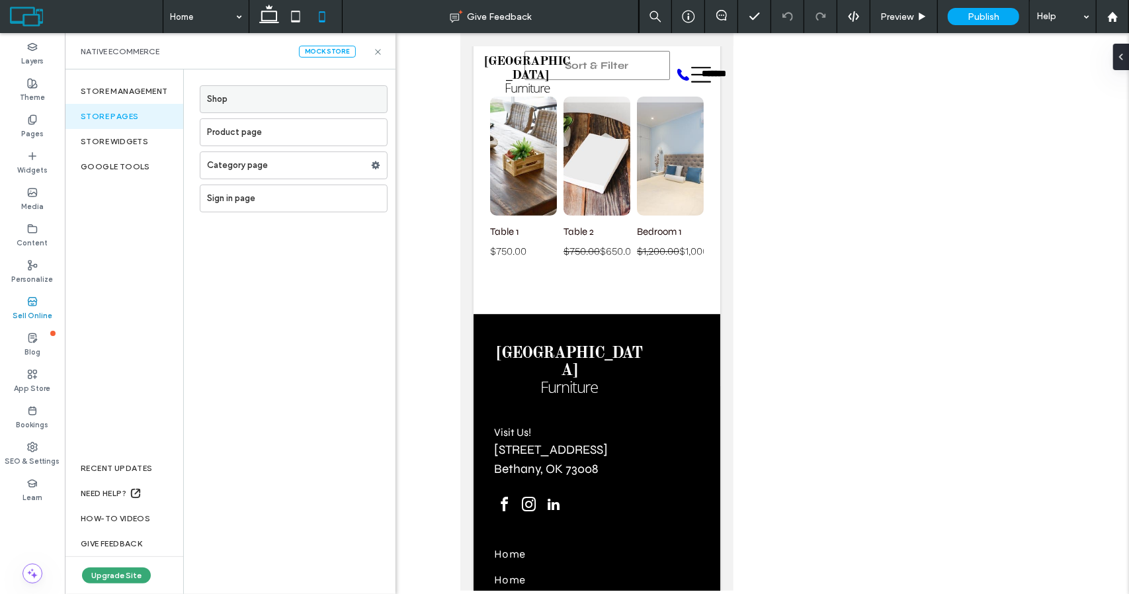
click at [231, 98] on label "Shop" at bounding box center [297, 99] width 180 height 26
click at [377, 163] on use at bounding box center [376, 165] width 9 height 8
click at [337, 233] on div "Shop Product page Category page Sign in page" at bounding box center [290, 331] width 212 height 524
click at [900, 15] on span "Preview" at bounding box center [896, 16] width 33 height 11
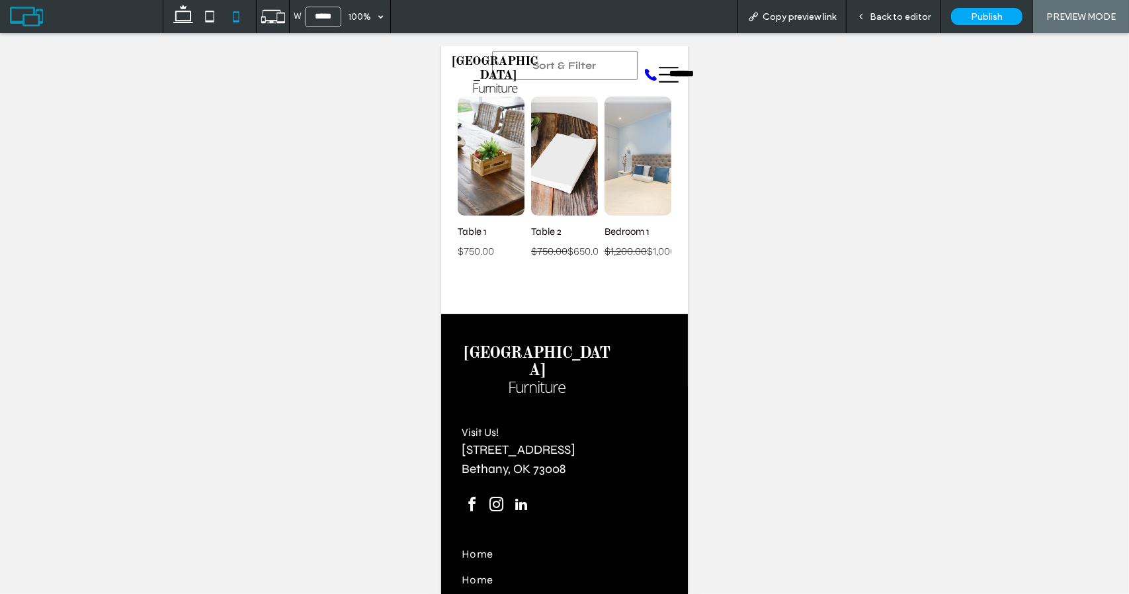
click at [900, 15] on span "Back to editor" at bounding box center [900, 16] width 61 height 11
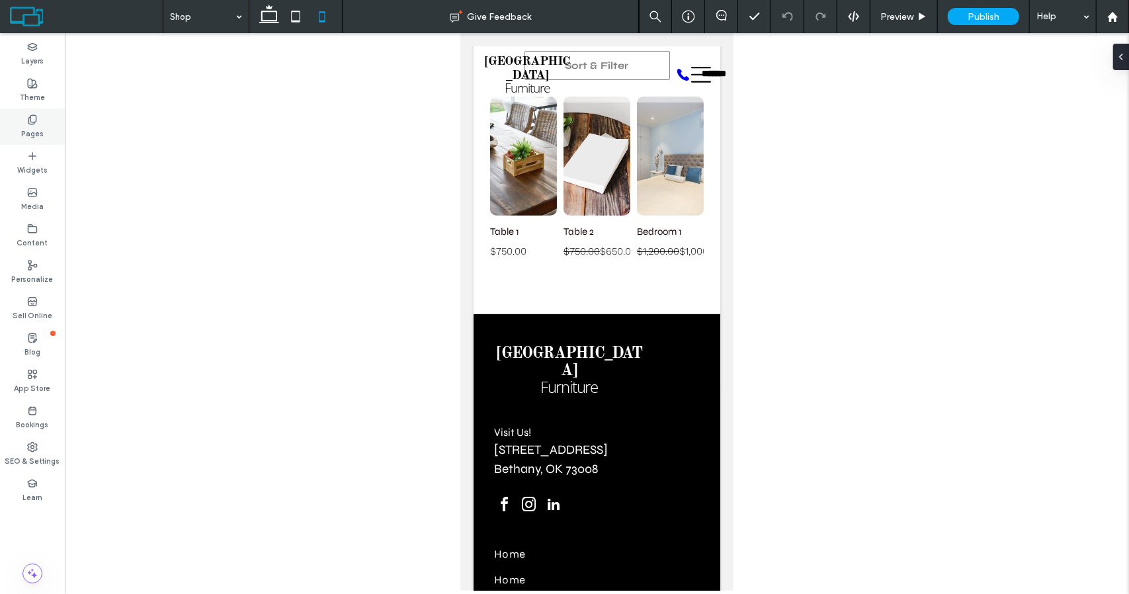
click at [19, 128] on div "Pages" at bounding box center [32, 126] width 65 height 36
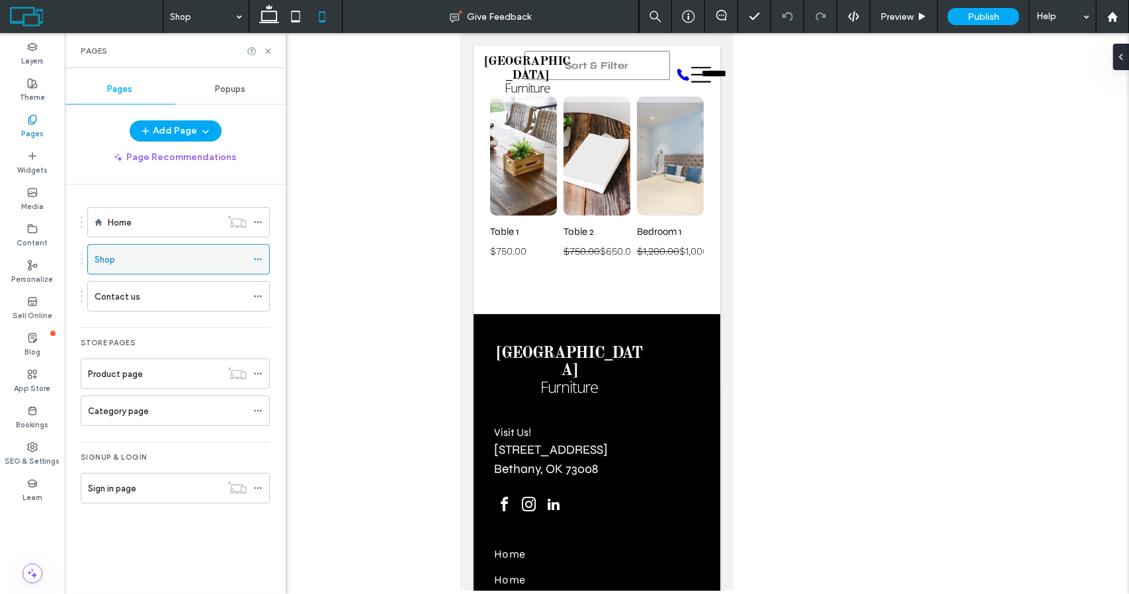
click at [174, 258] on div "Shop" at bounding box center [171, 260] width 152 height 14
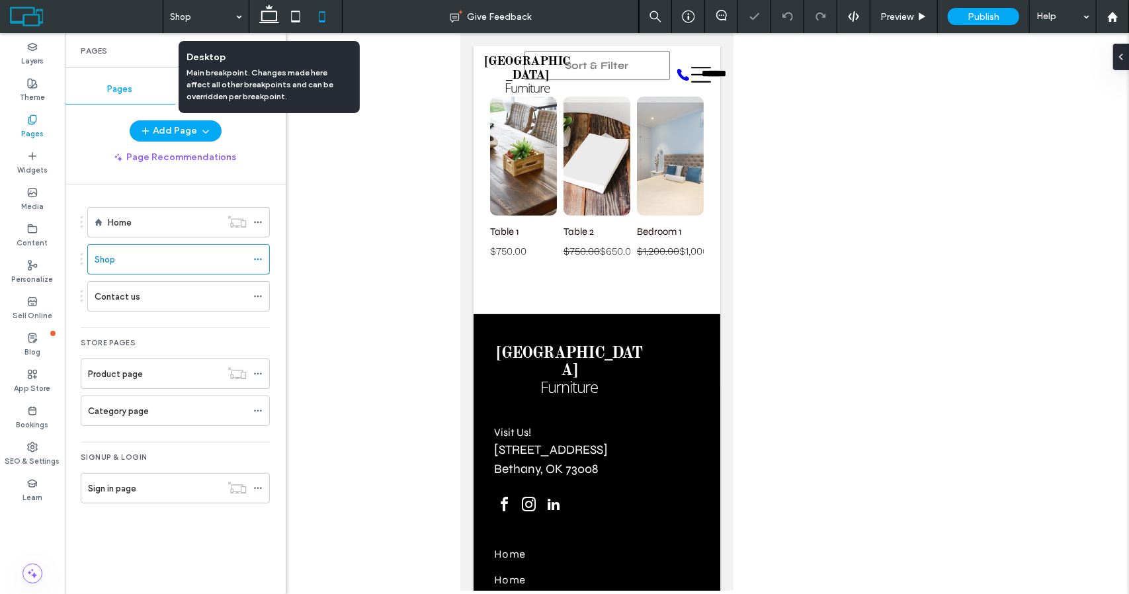
click at [271, 15] on icon at bounding box center [269, 16] width 26 height 26
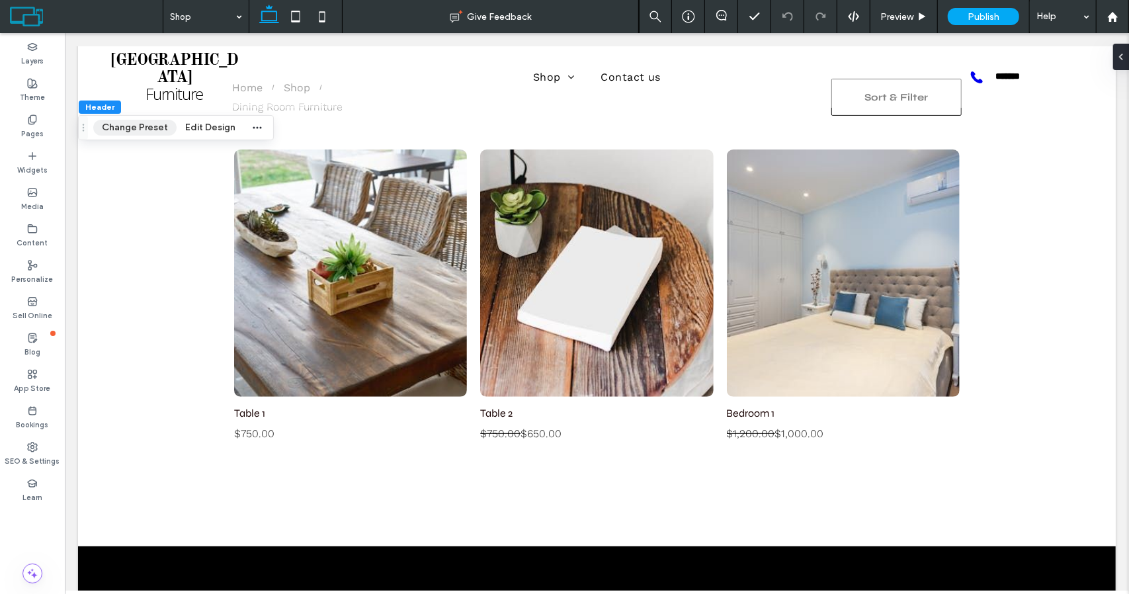
click at [149, 124] on button "Change Preset" at bounding box center [134, 128] width 83 height 16
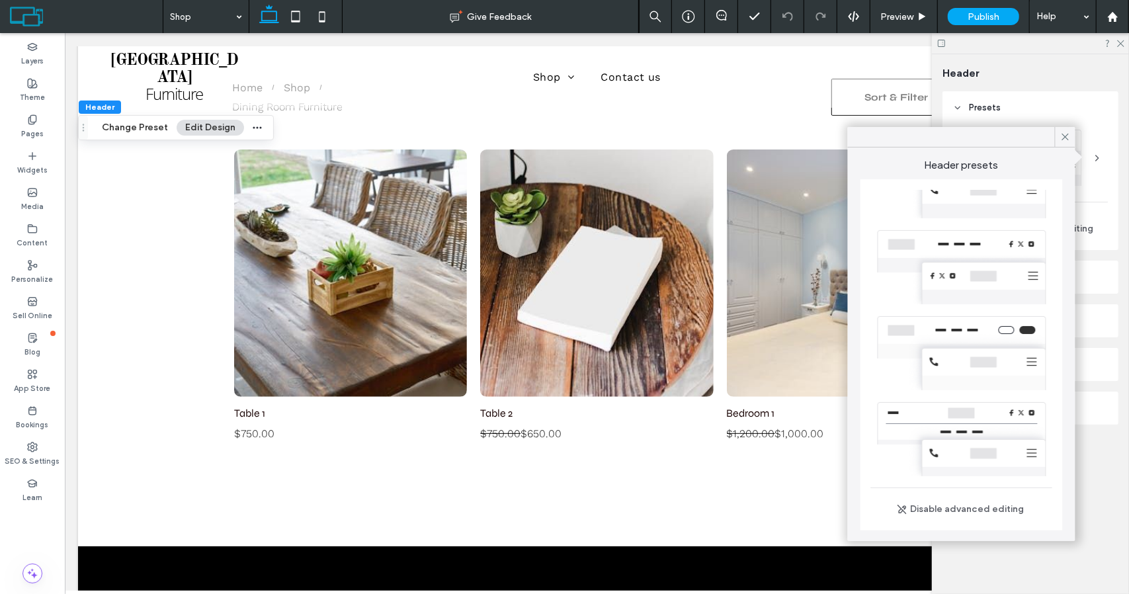
scroll to position [385, 0]
click at [1062, 140] on icon at bounding box center [1065, 137] width 12 height 12
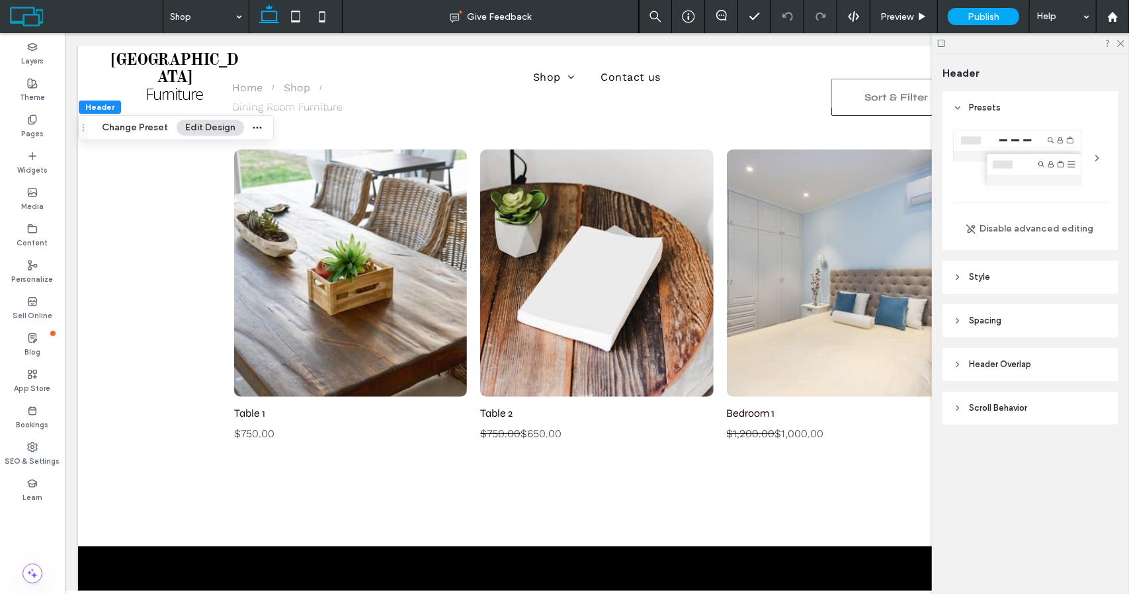
click at [213, 127] on button "Edit Design" at bounding box center [210, 128] width 67 height 16
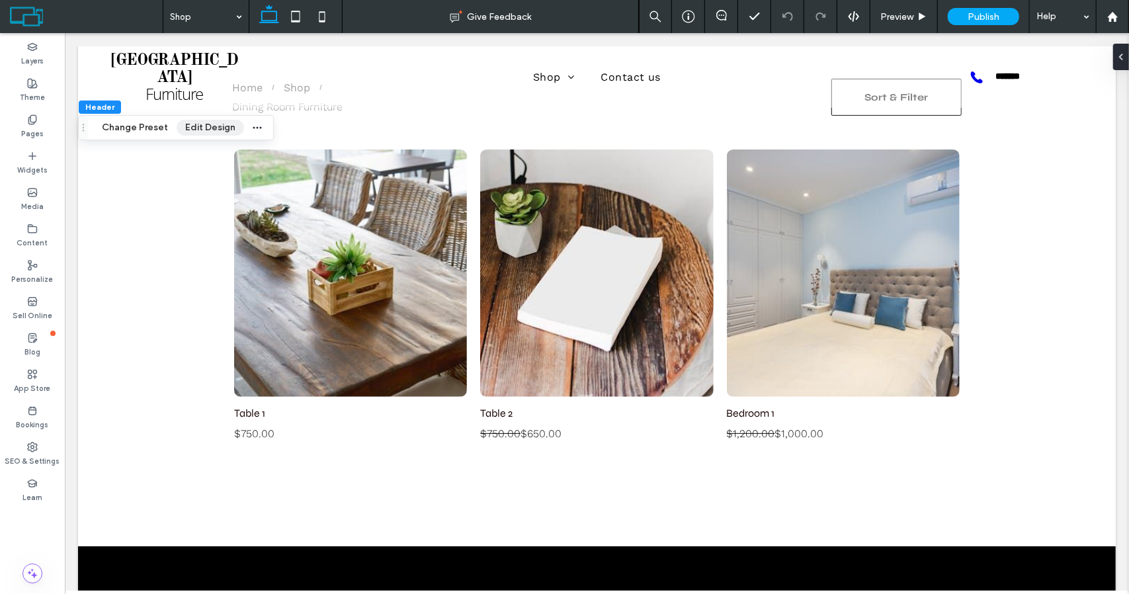
click at [213, 127] on button "Edit Design" at bounding box center [210, 128] width 67 height 16
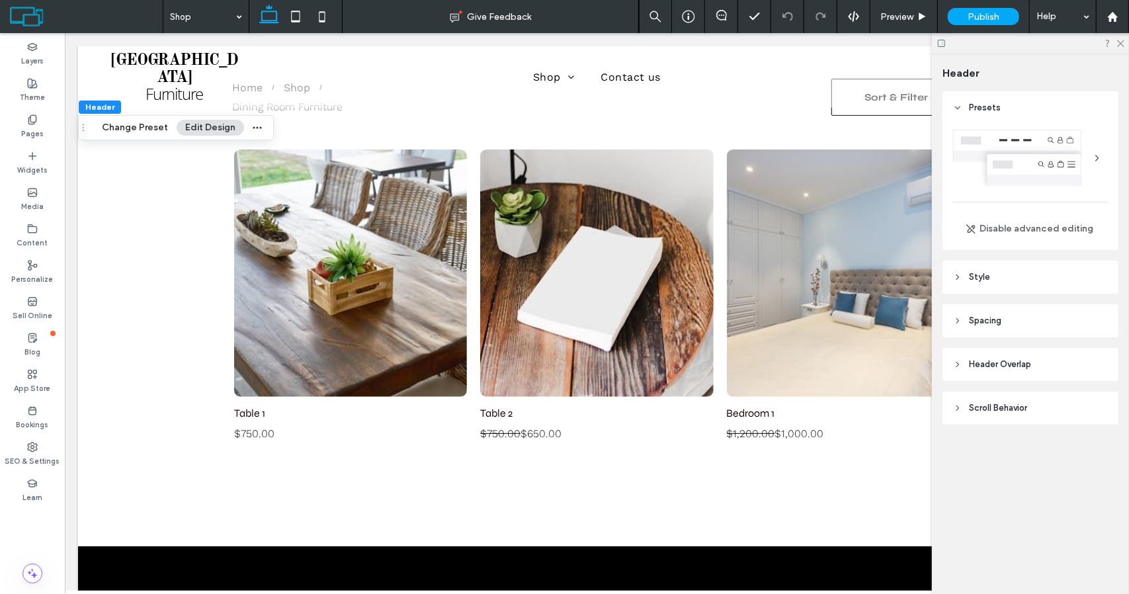
click at [960, 408] on icon at bounding box center [957, 407] width 9 height 9
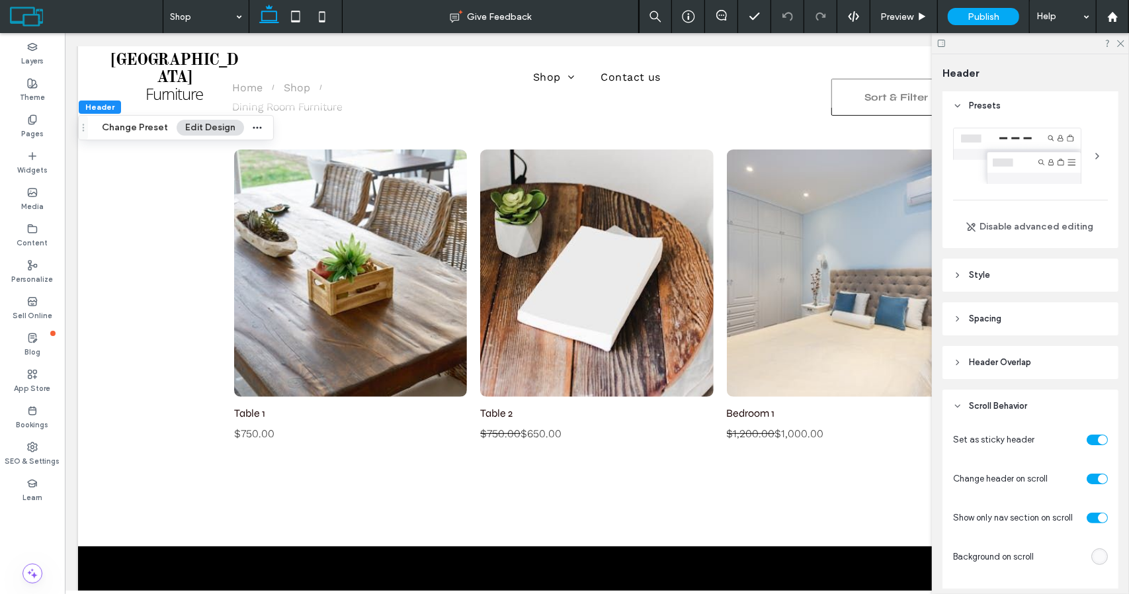
scroll to position [0, 0]
click at [1121, 47] on div at bounding box center [1030, 43] width 197 height 21
click at [1121, 42] on icon at bounding box center [1120, 42] width 9 height 9
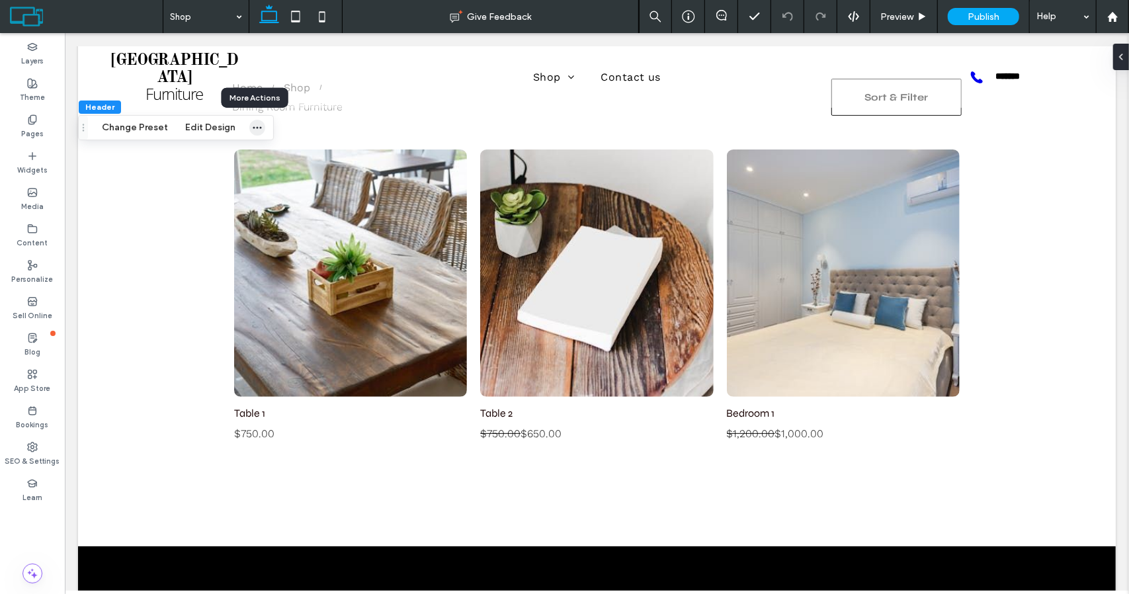
click at [253, 128] on use "button" at bounding box center [257, 128] width 9 height 2
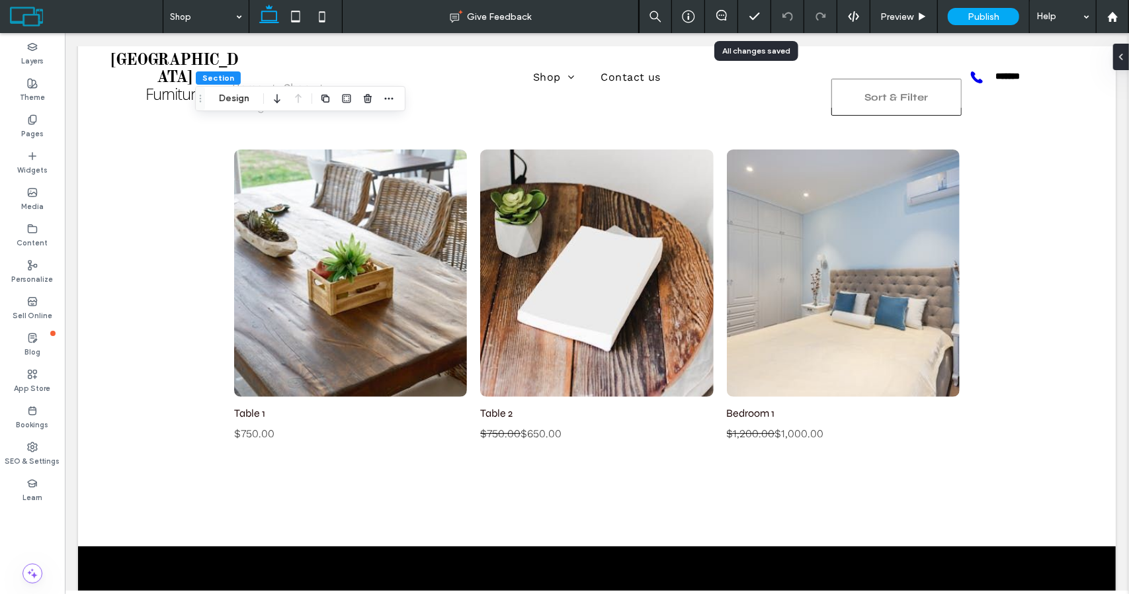
click at [753, 21] on icon at bounding box center [754, 16] width 13 height 13
click at [755, 16] on icon at bounding box center [754, 16] width 13 height 13
click at [899, 19] on span "Preview" at bounding box center [896, 16] width 33 height 11
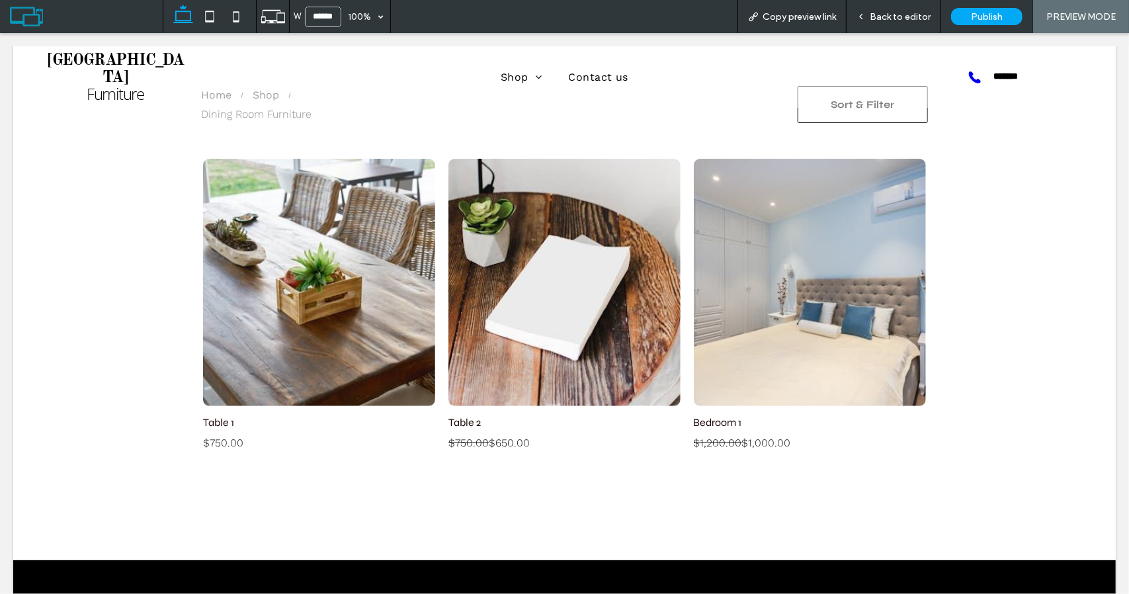
click at [907, 21] on span "Back to editor" at bounding box center [900, 16] width 61 height 11
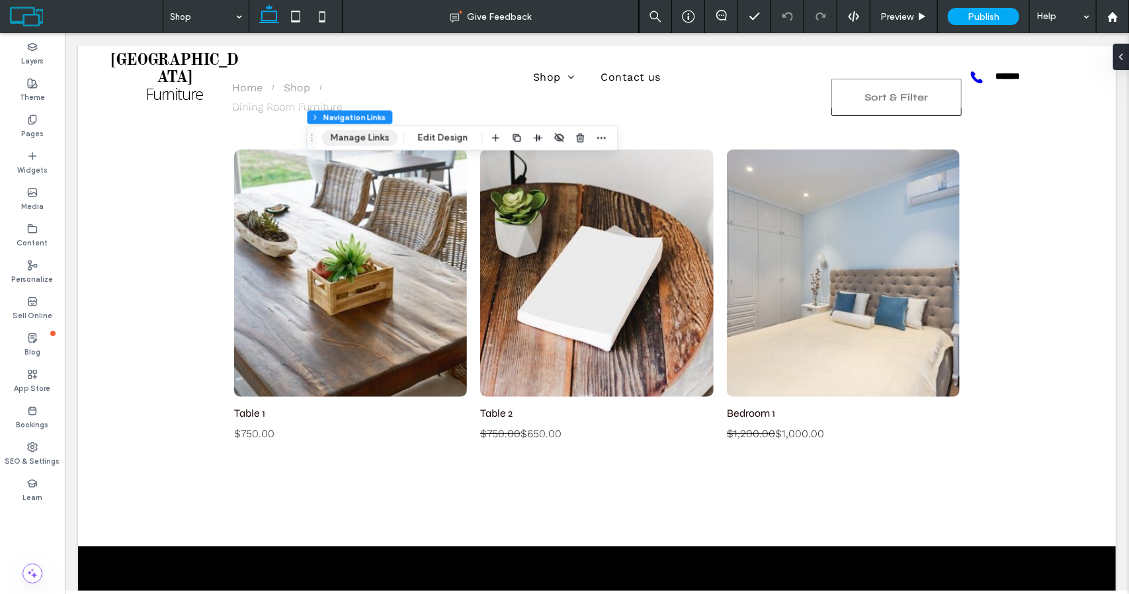
click at [370, 140] on button "Manage Links" at bounding box center [359, 138] width 76 height 16
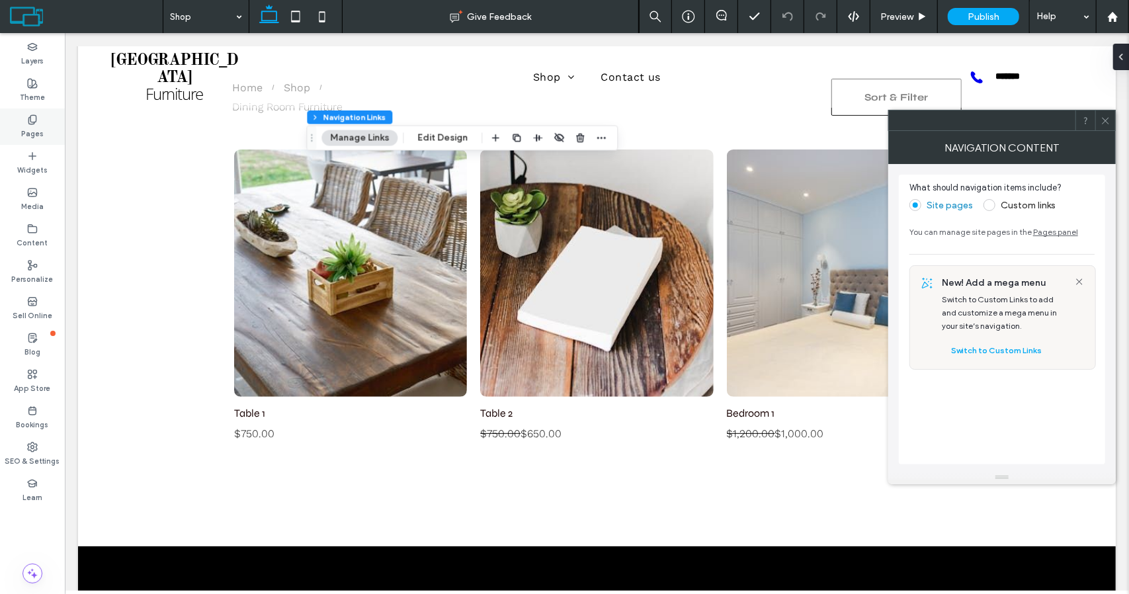
click at [31, 126] on label "Pages" at bounding box center [32, 132] width 22 height 15
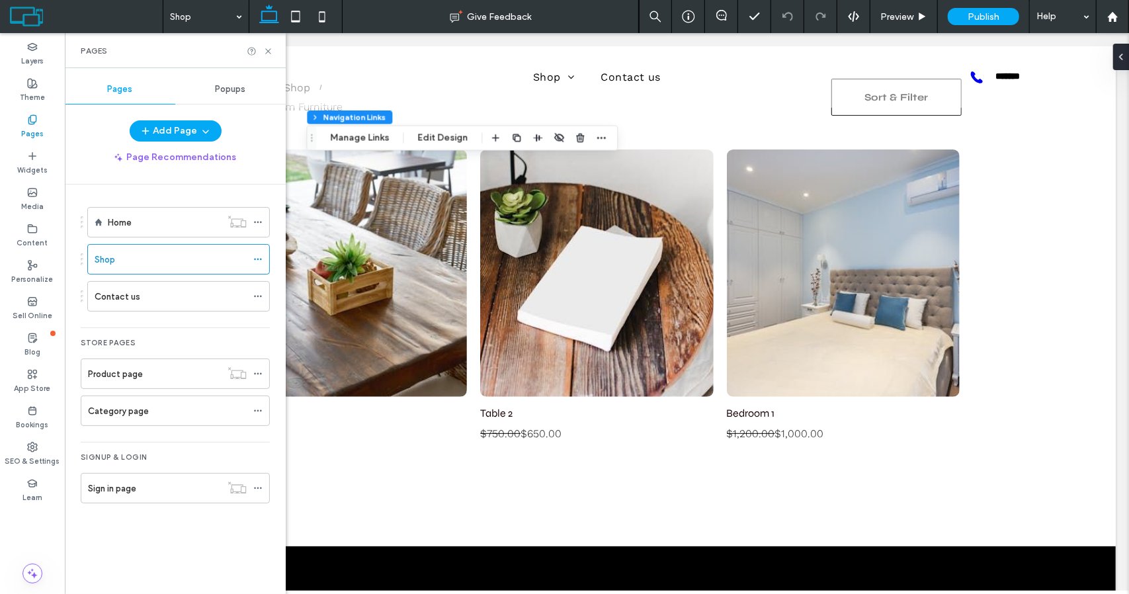
click at [31, 126] on label "Pages" at bounding box center [32, 132] width 22 height 15
click at [253, 256] on icon at bounding box center [257, 259] width 9 height 9
click at [144, 261] on div "Shop" at bounding box center [171, 260] width 152 height 14
click at [267, 50] on use at bounding box center [267, 50] width 5 height 5
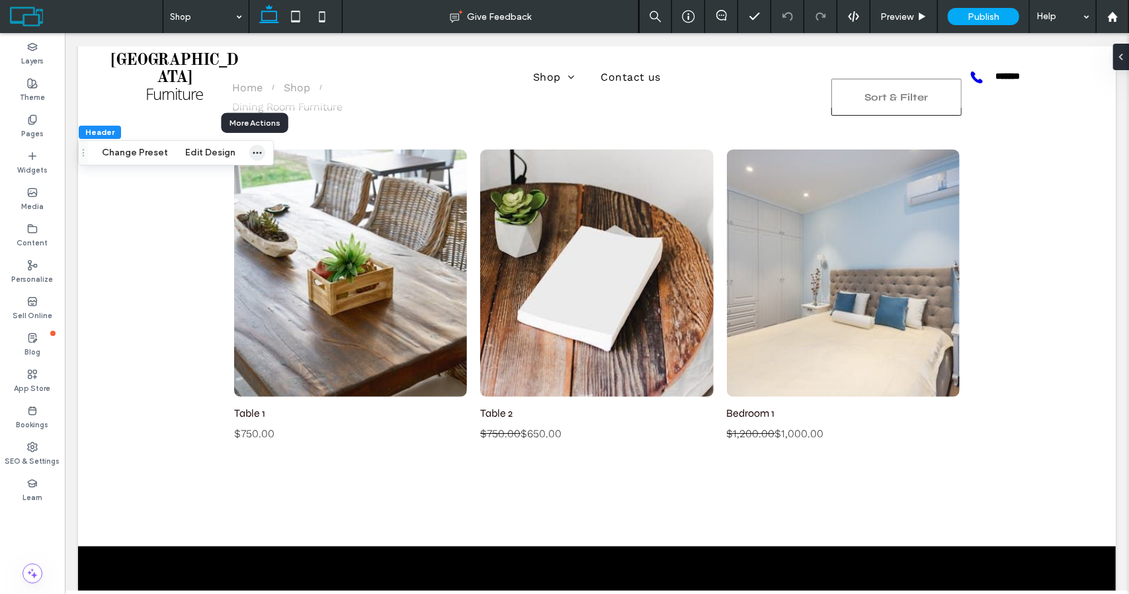
click at [258, 151] on icon "button" at bounding box center [257, 152] width 11 height 11
click at [153, 151] on button "Change Preset" at bounding box center [134, 153] width 83 height 16
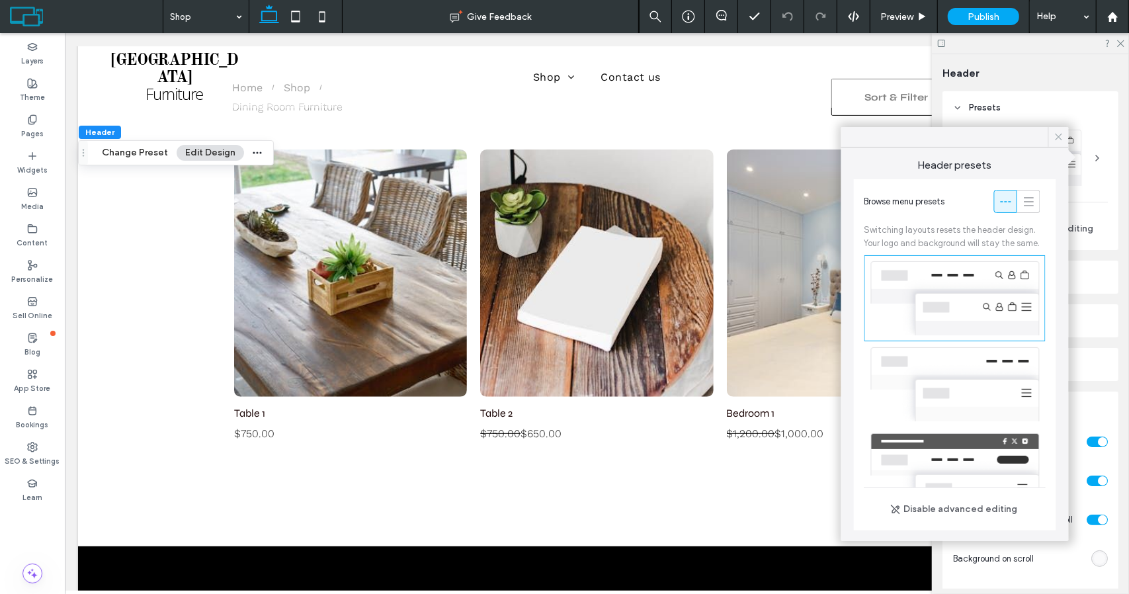
click at [1061, 137] on icon at bounding box center [1059, 137] width 12 height 12
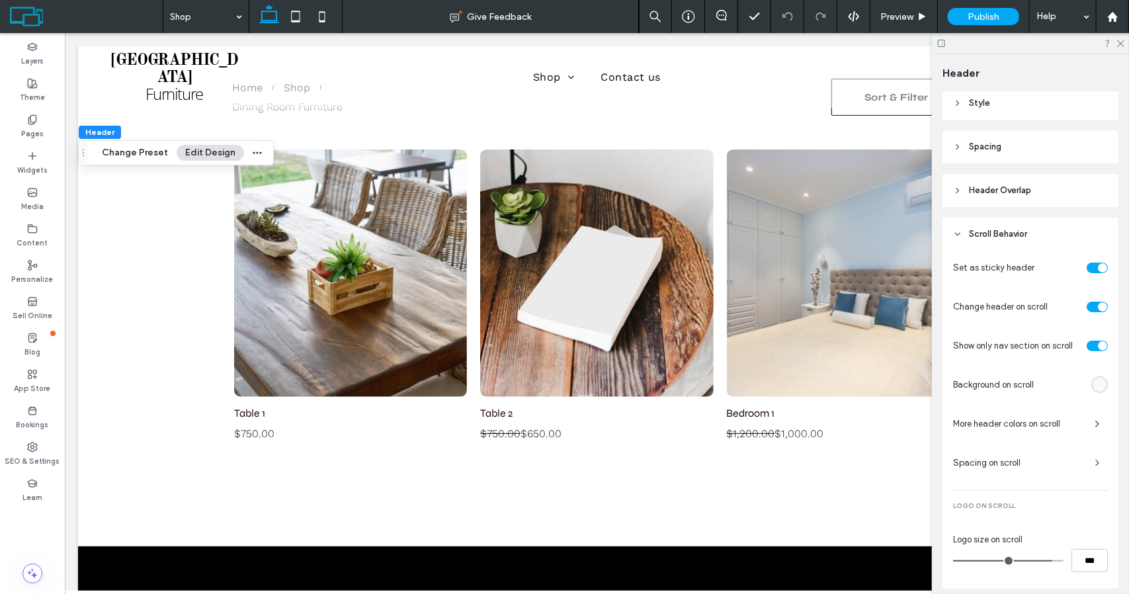
scroll to position [175, 0]
click at [956, 232] on use at bounding box center [958, 233] width 5 height 3
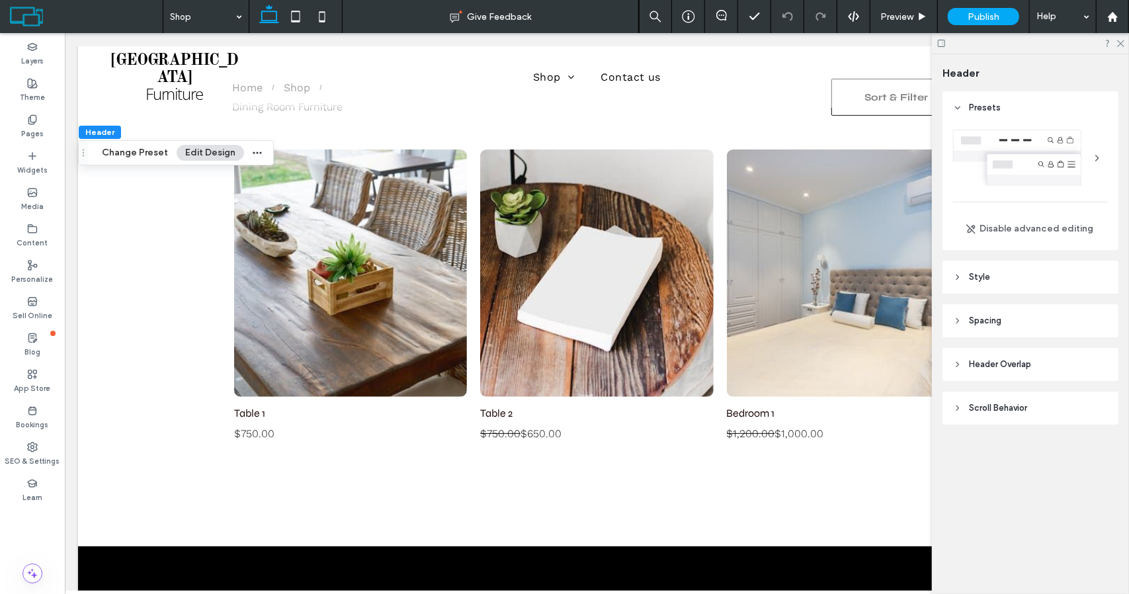
scroll to position [0, 0]
click at [959, 106] on icon at bounding box center [957, 107] width 9 height 9
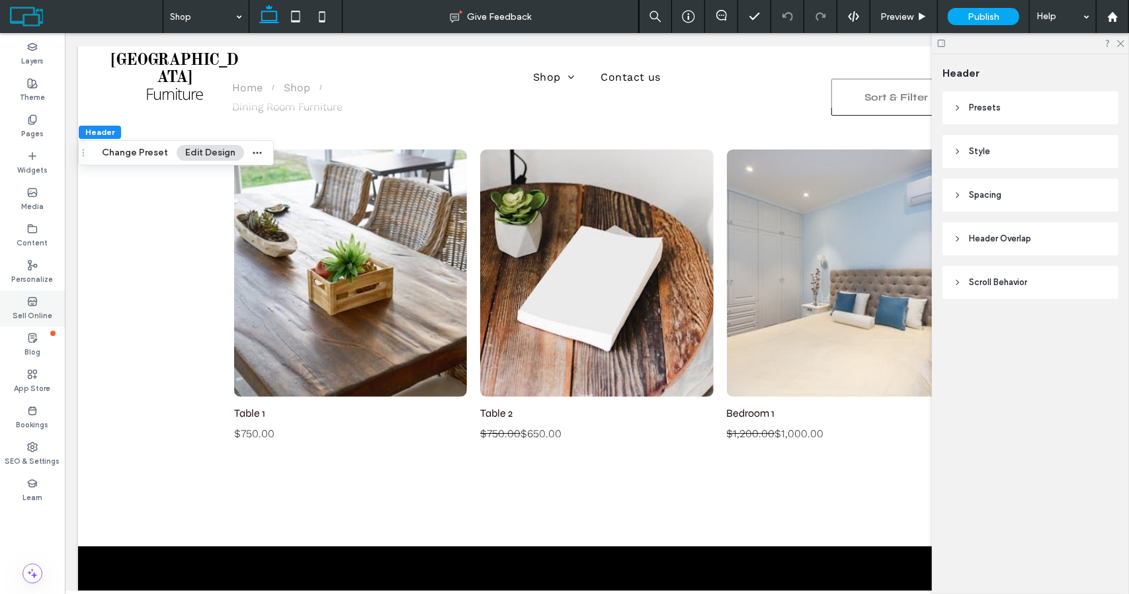
click at [30, 311] on label "Sell Online" at bounding box center [33, 314] width 40 height 15
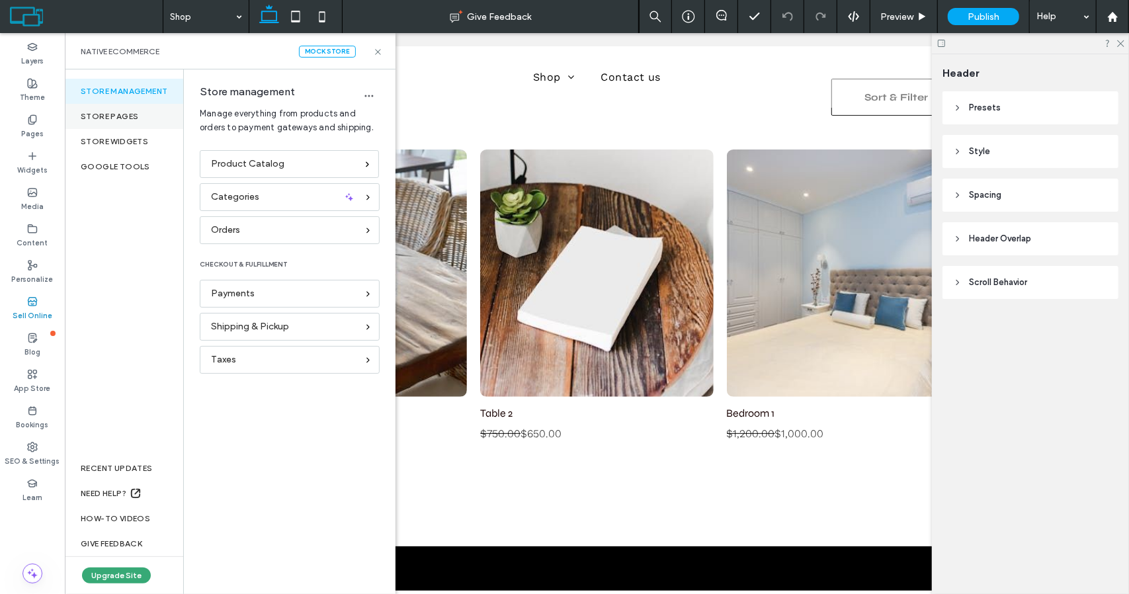
click at [130, 110] on div "Store pages" at bounding box center [124, 116] width 118 height 25
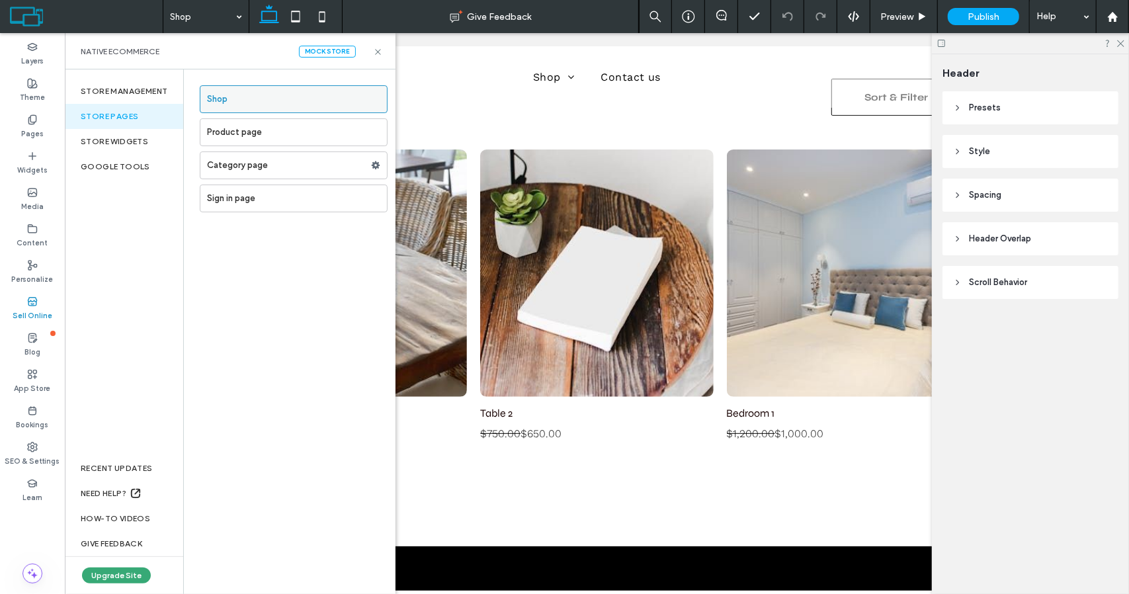
click at [249, 96] on label "Shop" at bounding box center [297, 99] width 180 height 26
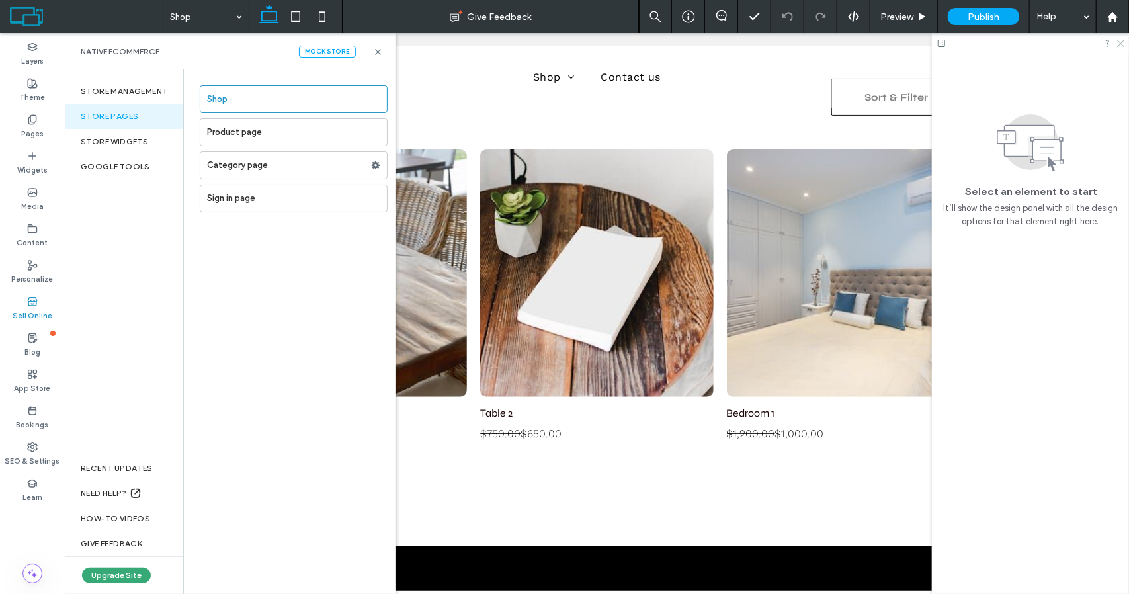
click at [1122, 46] on icon at bounding box center [1120, 42] width 9 height 9
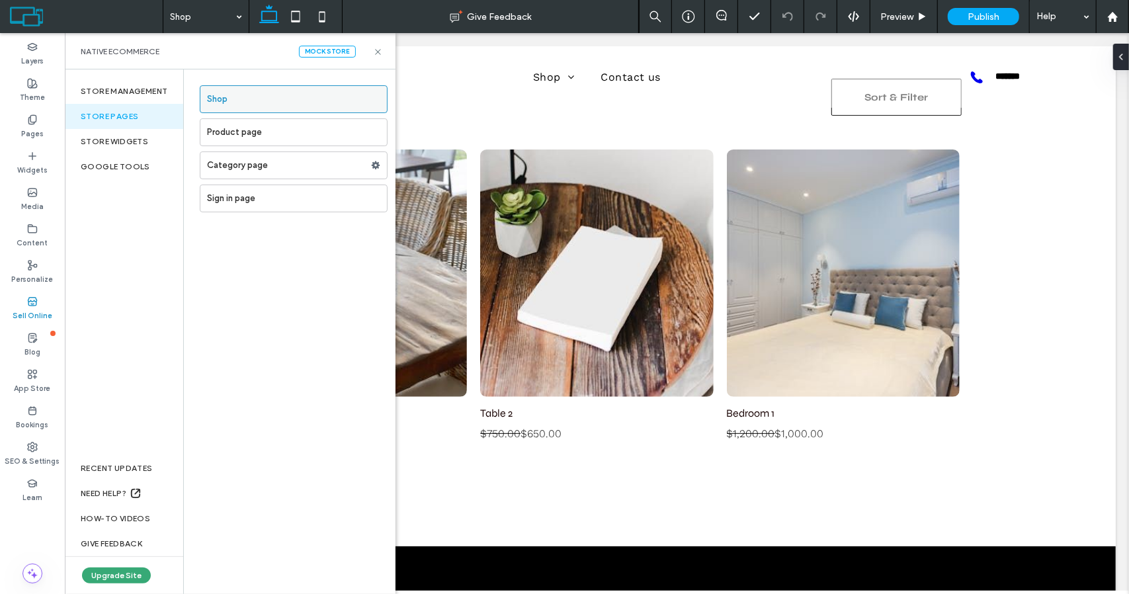
drag, startPoint x: 249, startPoint y: 99, endPoint x: 235, endPoint y: 95, distance: 13.8
click at [235, 95] on label "Shop" at bounding box center [297, 99] width 180 height 26
click at [380, 51] on icon at bounding box center [378, 52] width 10 height 10
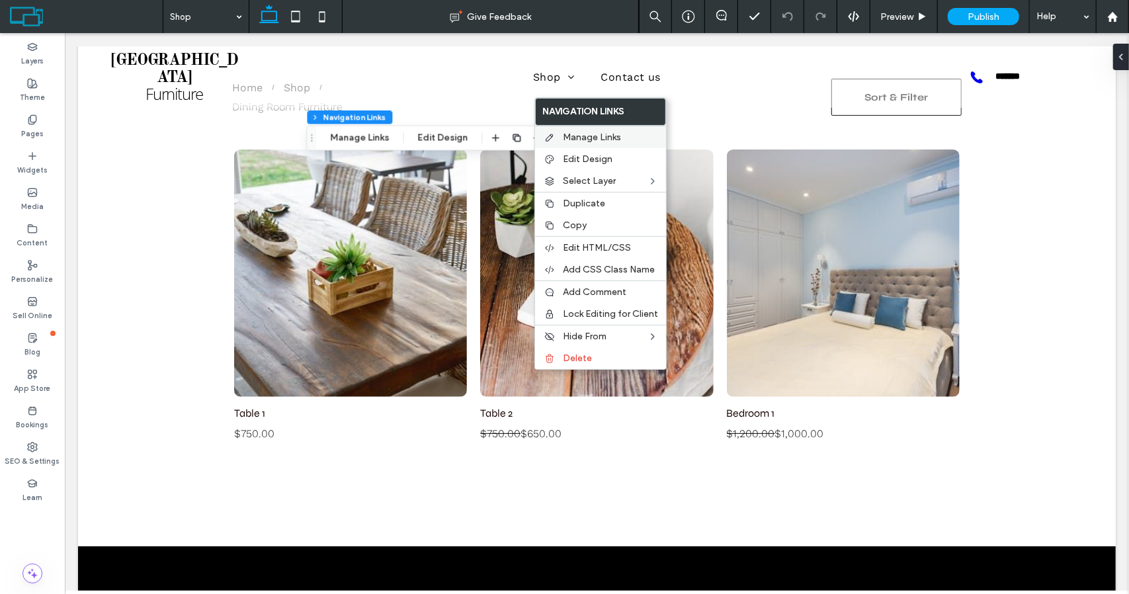
click at [579, 138] on span "Manage Links" at bounding box center [592, 137] width 58 height 11
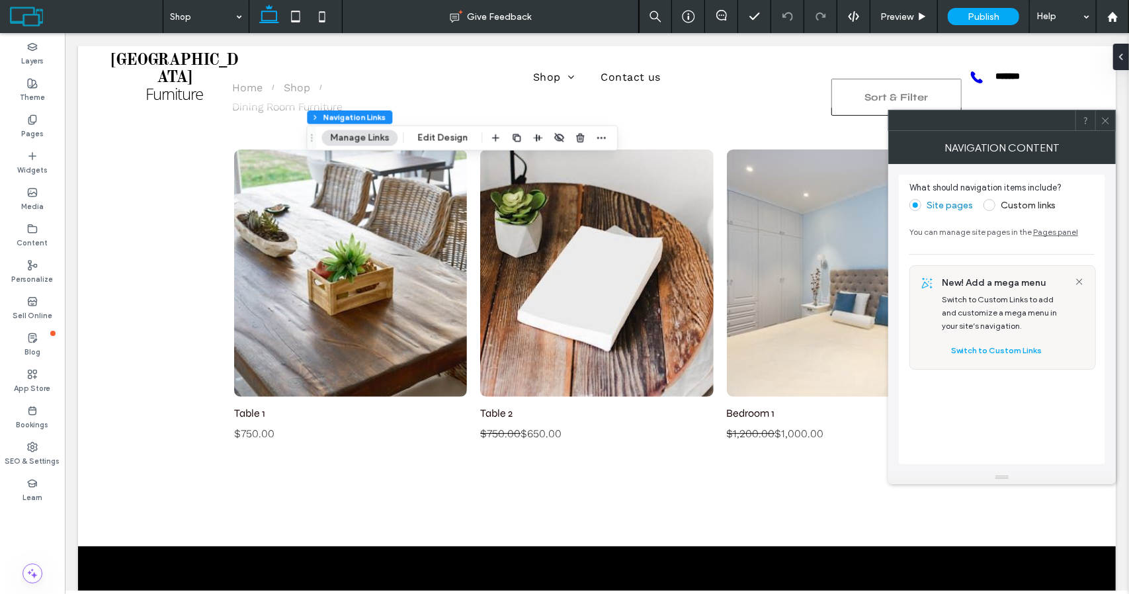
click at [1107, 126] on span at bounding box center [1105, 120] width 10 height 20
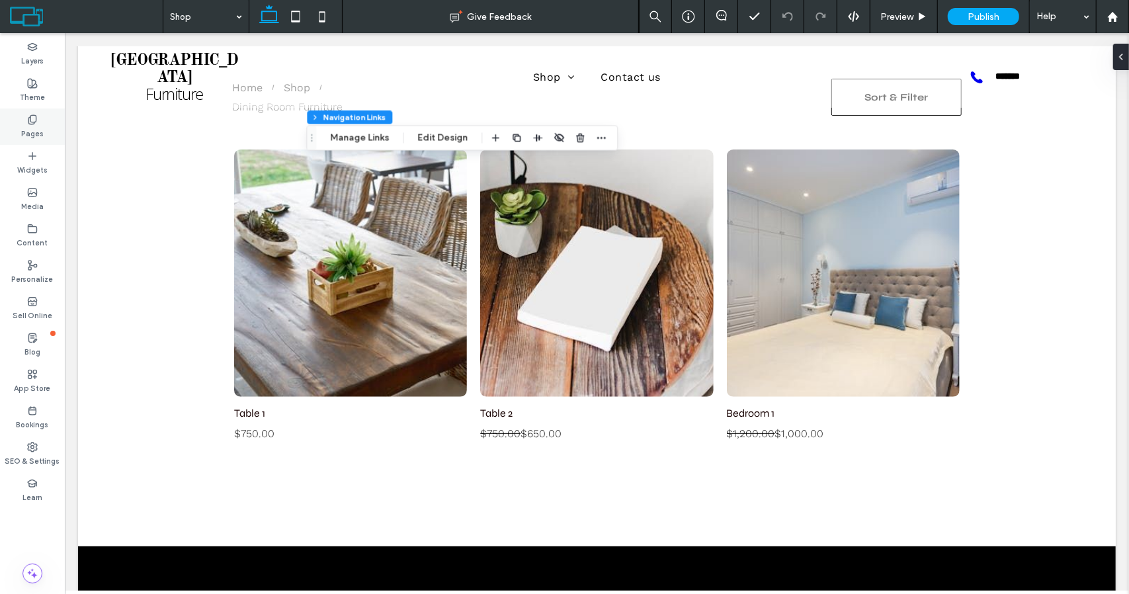
click at [21, 130] on div "Pages" at bounding box center [32, 126] width 65 height 36
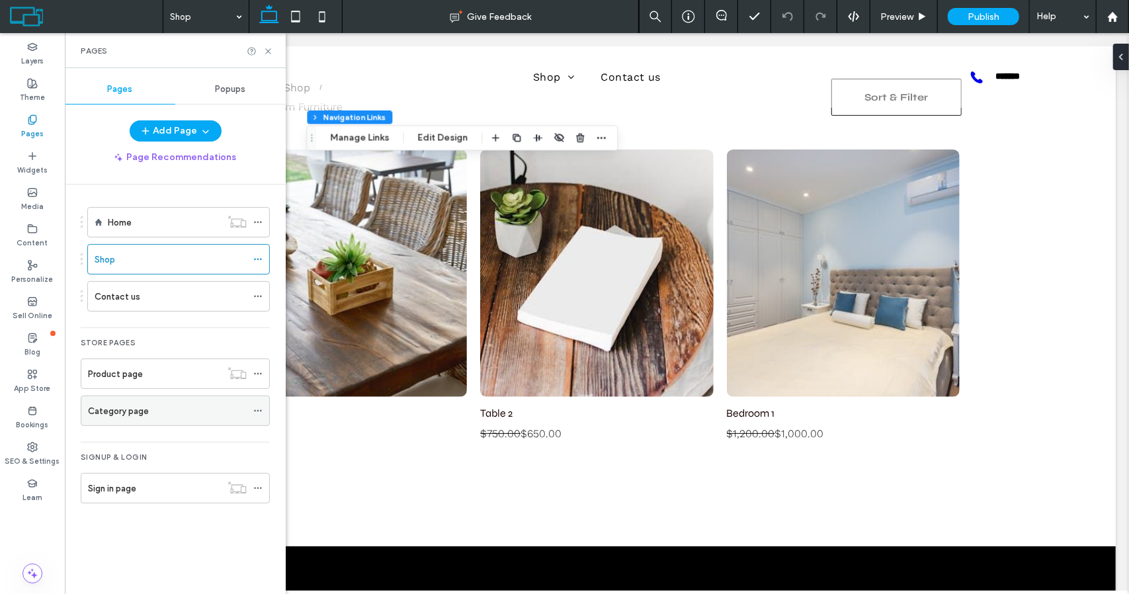
click at [161, 405] on div "Category page" at bounding box center [167, 411] width 159 height 14
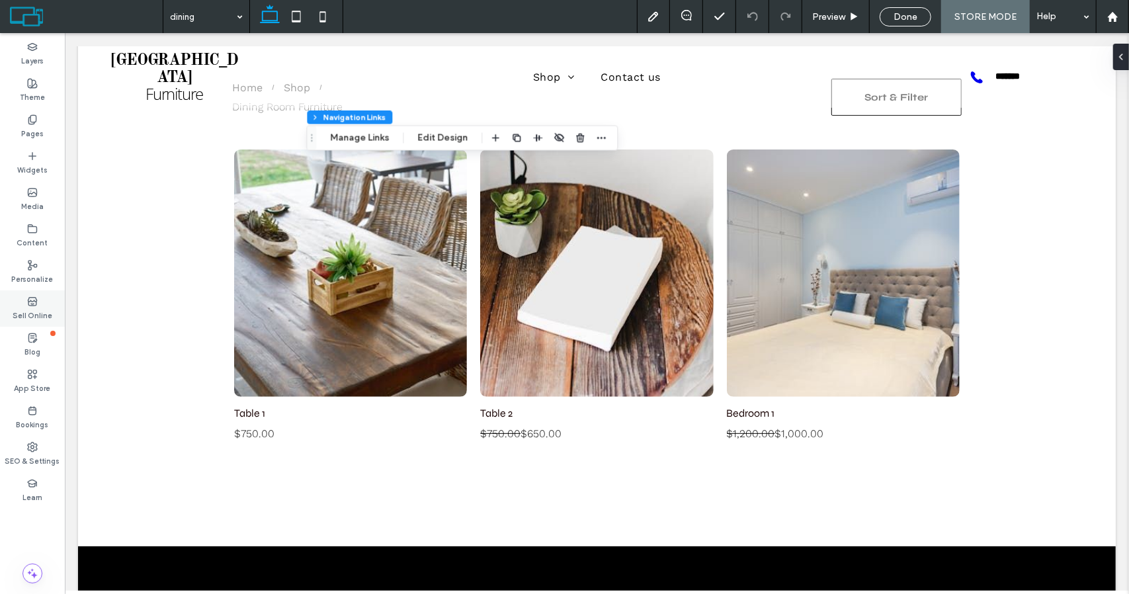
click at [32, 309] on label "Sell Online" at bounding box center [33, 314] width 40 height 15
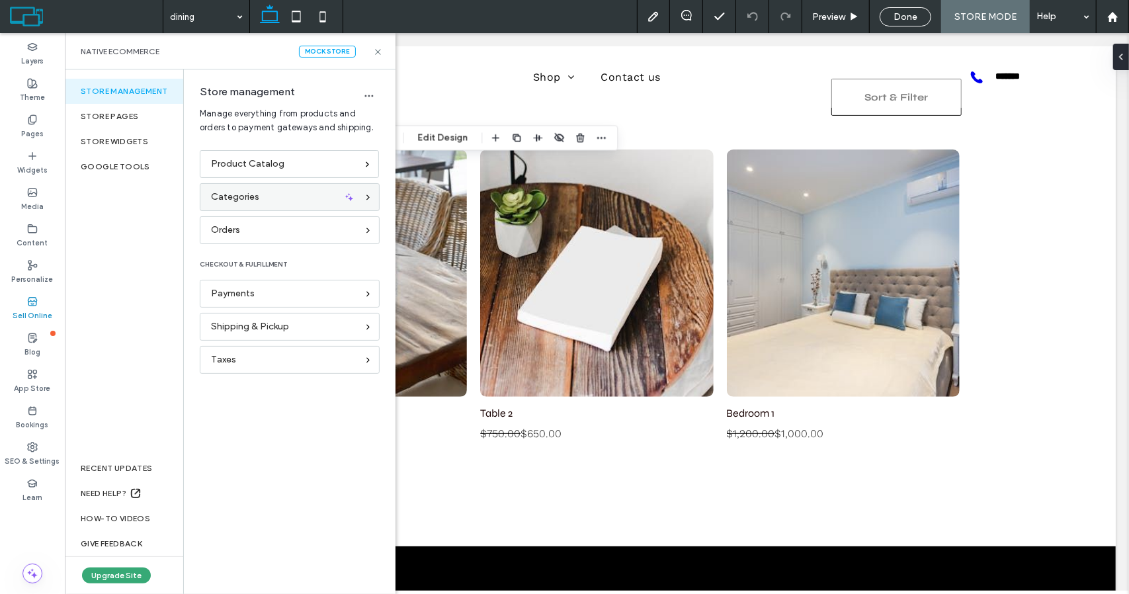
click at [274, 187] on div "Categories" at bounding box center [290, 197] width 180 height 28
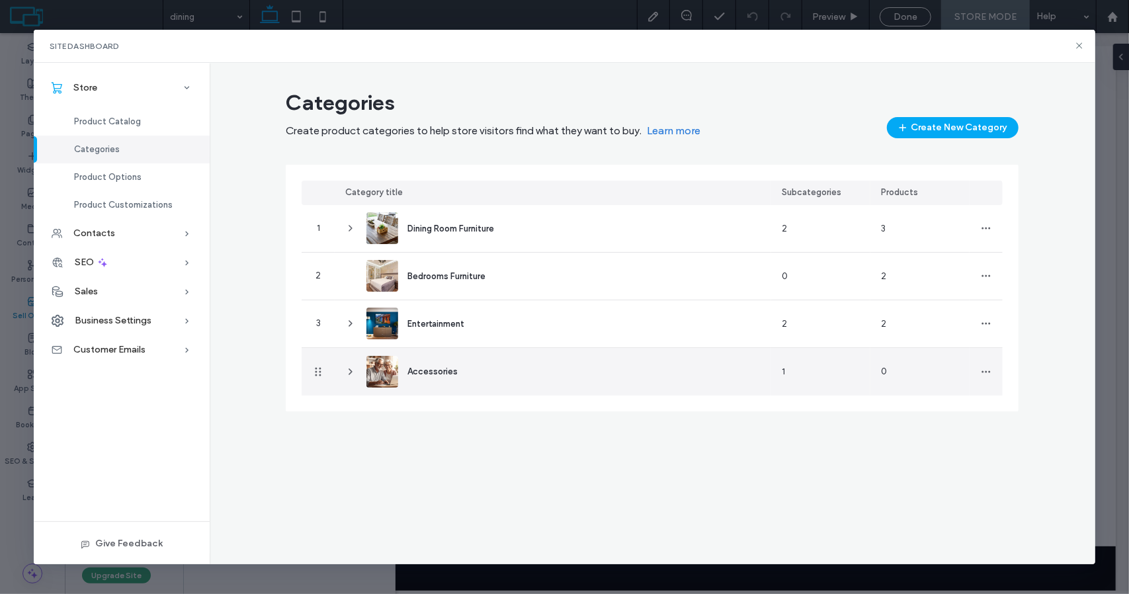
click at [351, 371] on icon at bounding box center [350, 371] width 11 height 11
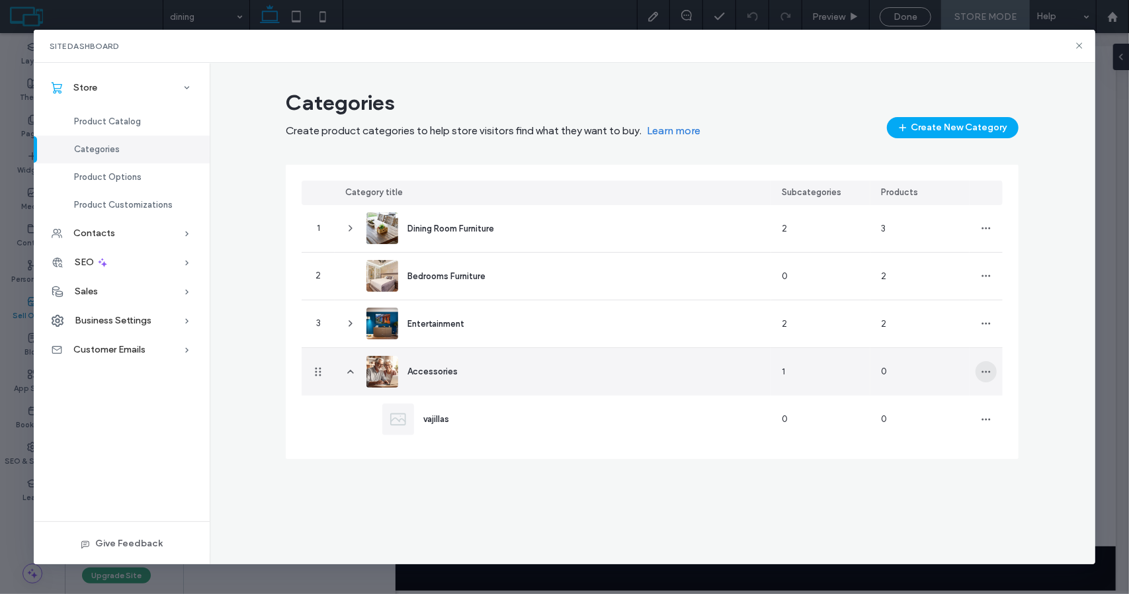
click at [986, 368] on icon "button" at bounding box center [986, 371] width 11 height 11
click at [1026, 407] on span "Edit Category" at bounding box center [1032, 405] width 58 height 13
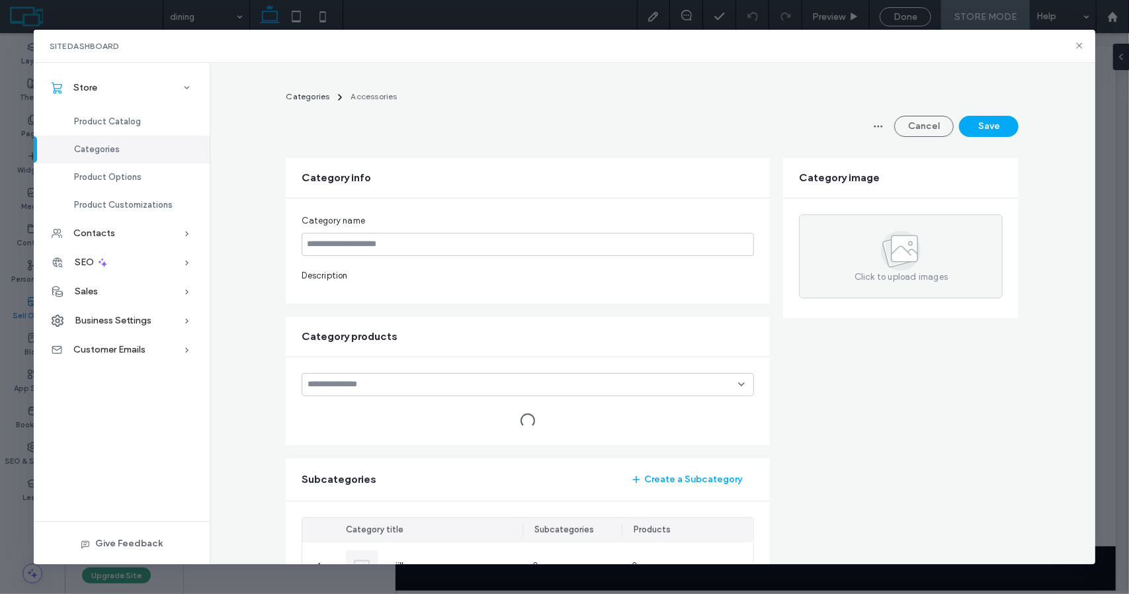
type input "**********"
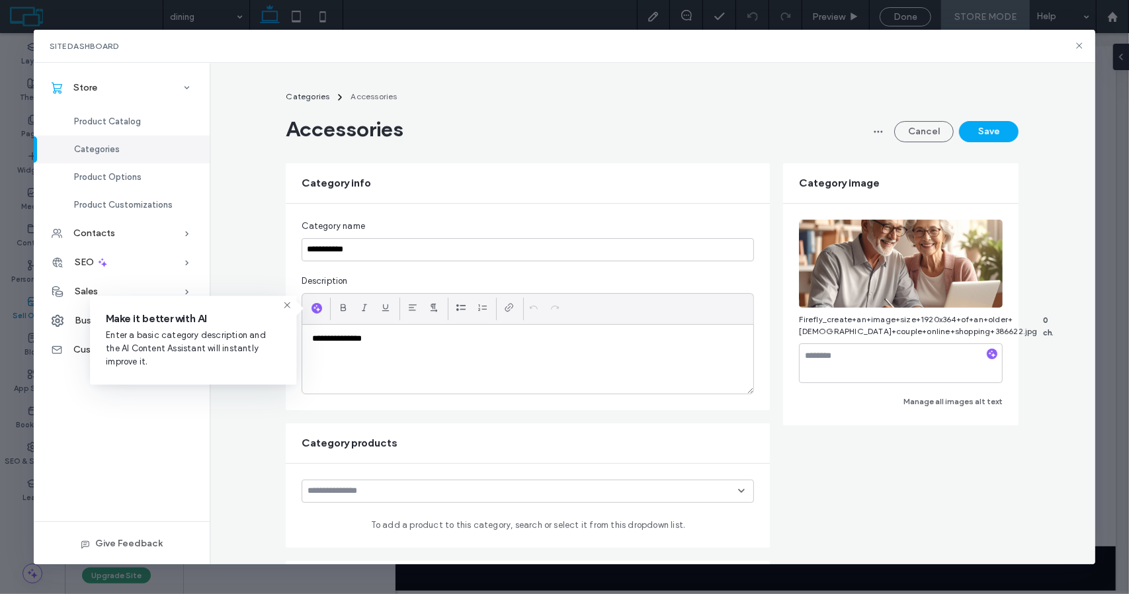
click at [737, 490] on icon at bounding box center [741, 490] width 11 height 11
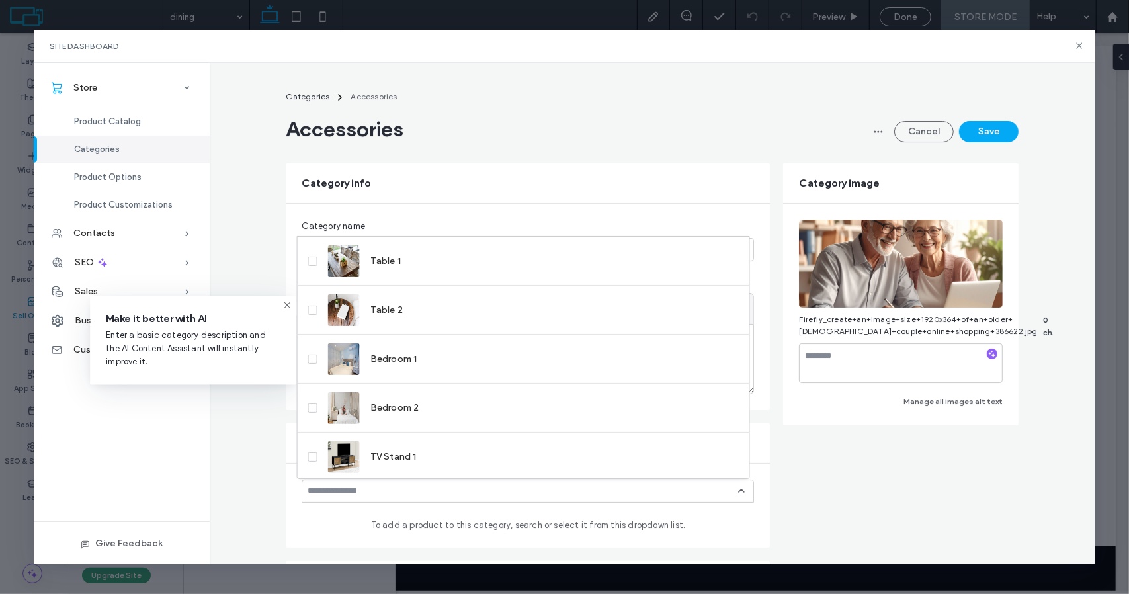
click at [743, 493] on div at bounding box center [528, 490] width 452 height 23
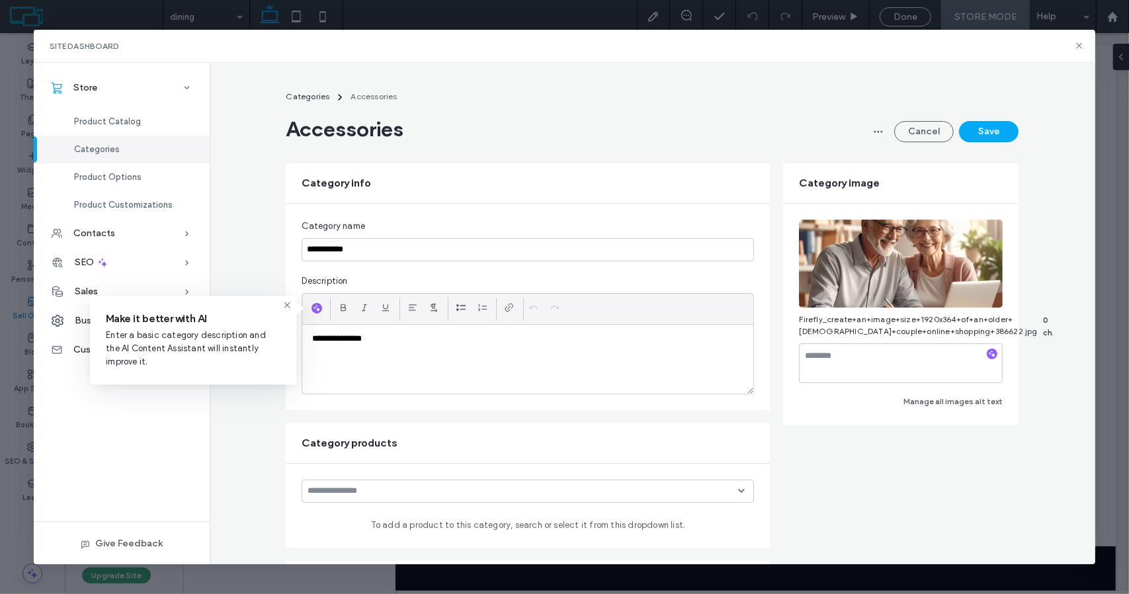
click at [897, 462] on form "**********" at bounding box center [652, 528] width 733 height 731
click at [538, 108] on div "Categories Accessories Accessories Cancel Save" at bounding box center [652, 115] width 733 height 53
click at [288, 306] on icon at bounding box center [287, 305] width 11 height 11
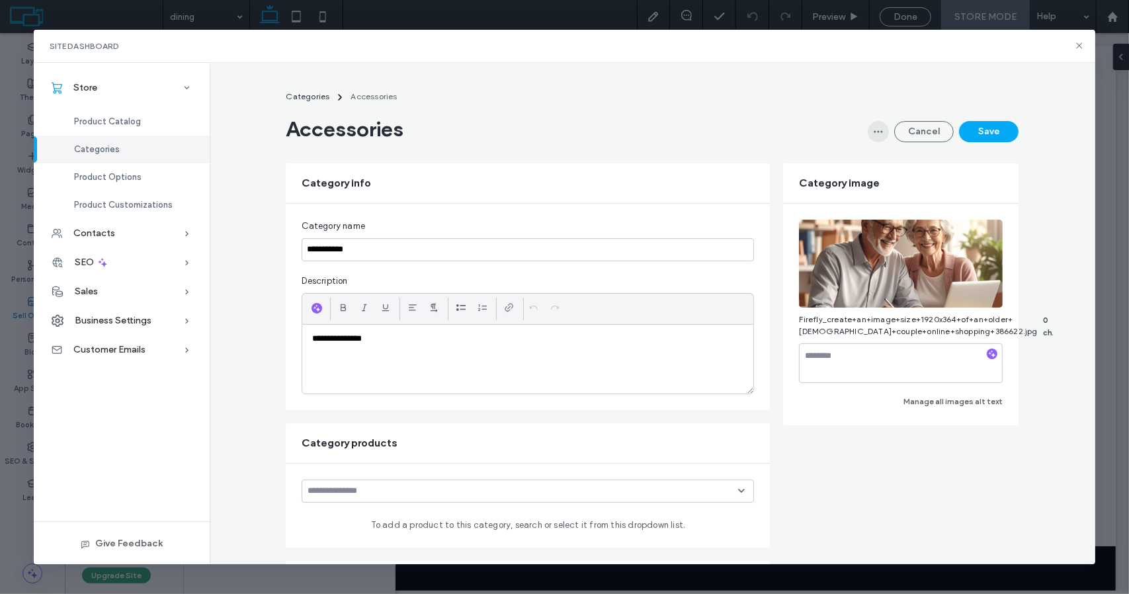
click at [868, 137] on span "button" at bounding box center [878, 131] width 21 height 21
click at [820, 116] on div "Accessories Cancel Save" at bounding box center [652, 129] width 733 height 26
click at [988, 136] on button "Save" at bounding box center [989, 131] width 60 height 21
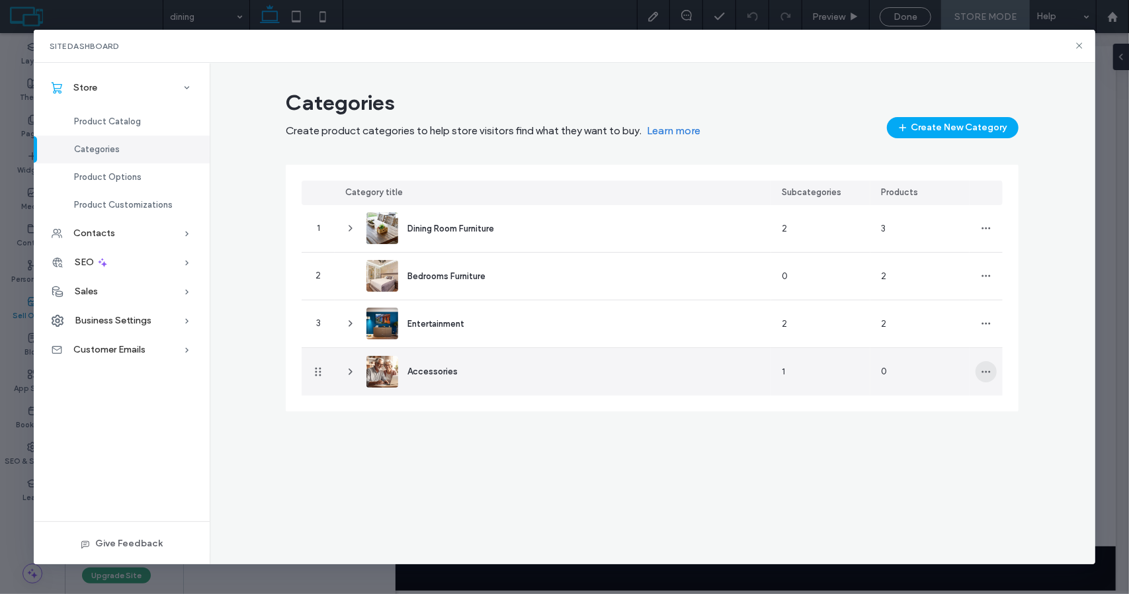
click at [987, 368] on icon "button" at bounding box center [986, 371] width 11 height 11
click at [542, 360] on div "Accessories" at bounding box center [553, 372] width 436 height 48
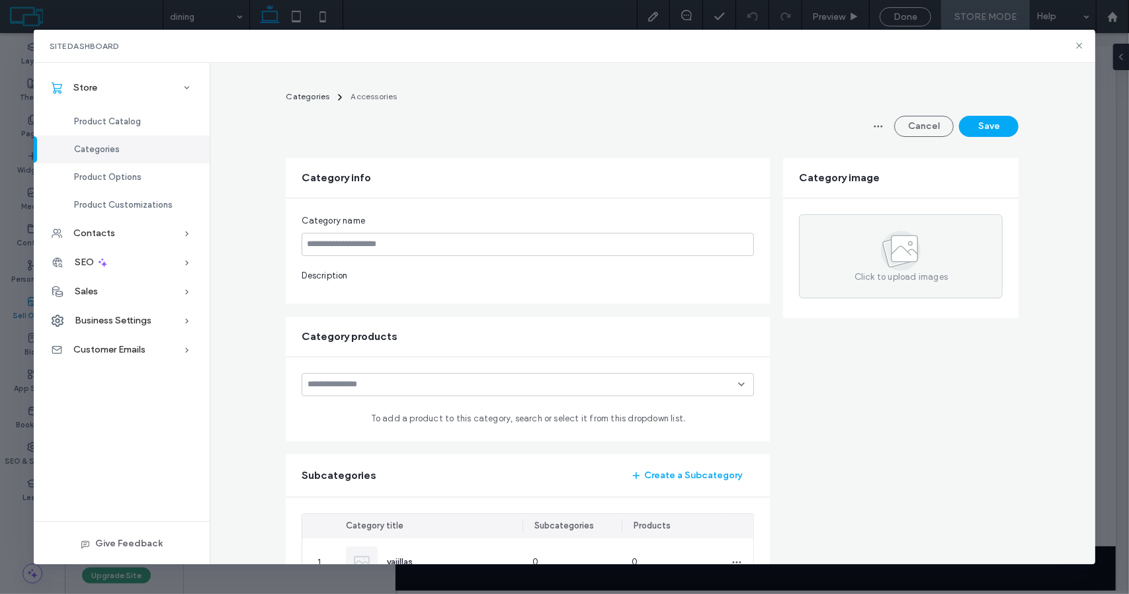
type input "**********"
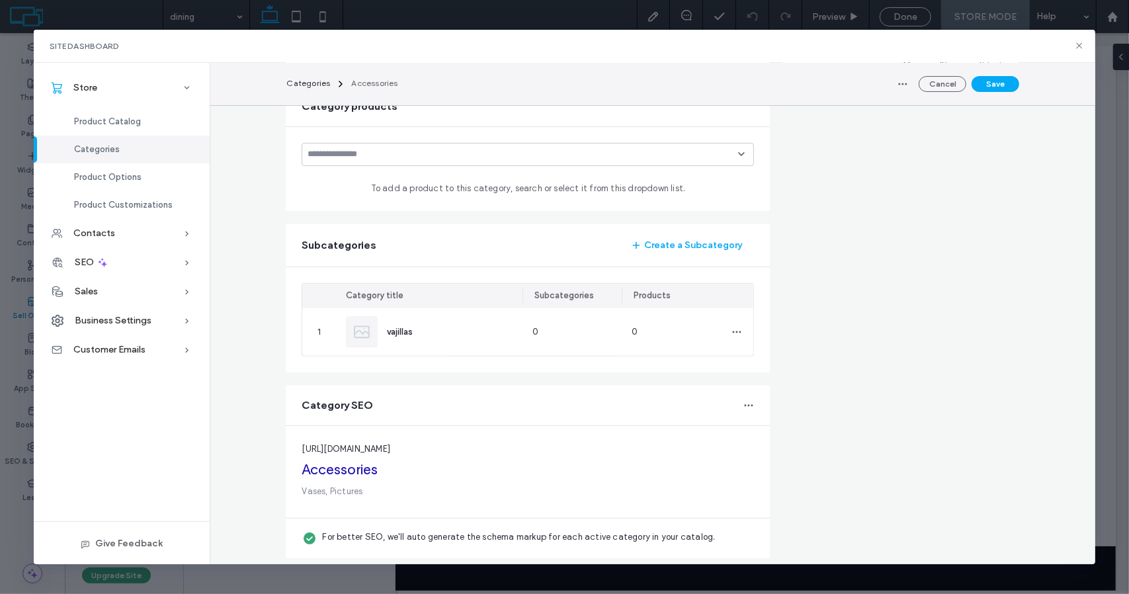
scroll to position [337, 0]
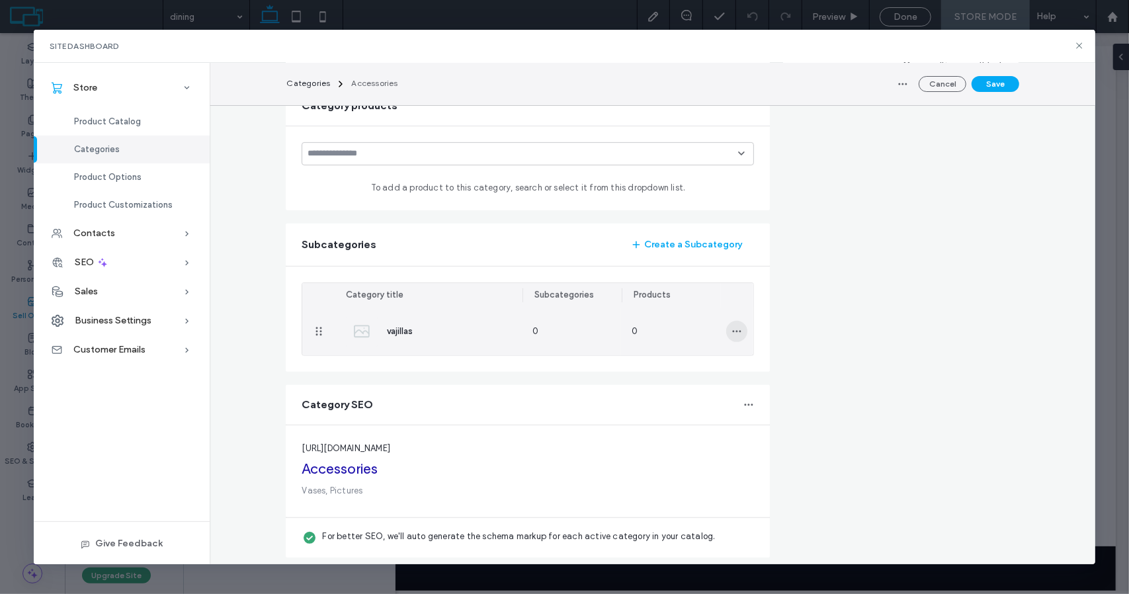
click at [735, 330] on use "button" at bounding box center [737, 331] width 9 height 2
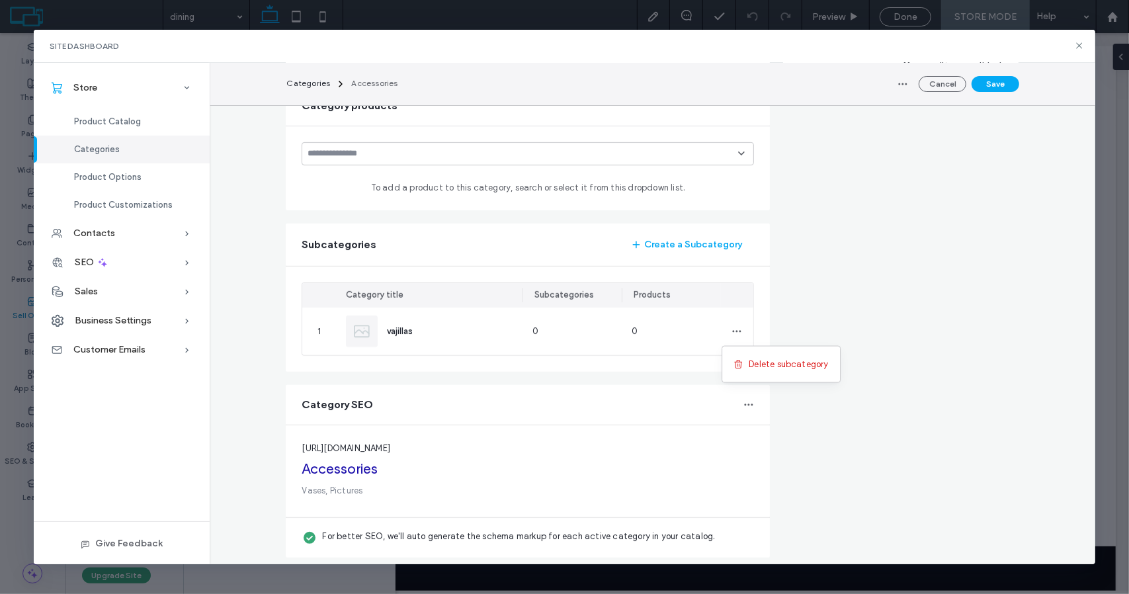
click at [772, 311] on form "**********" at bounding box center [652, 191] width 733 height 731
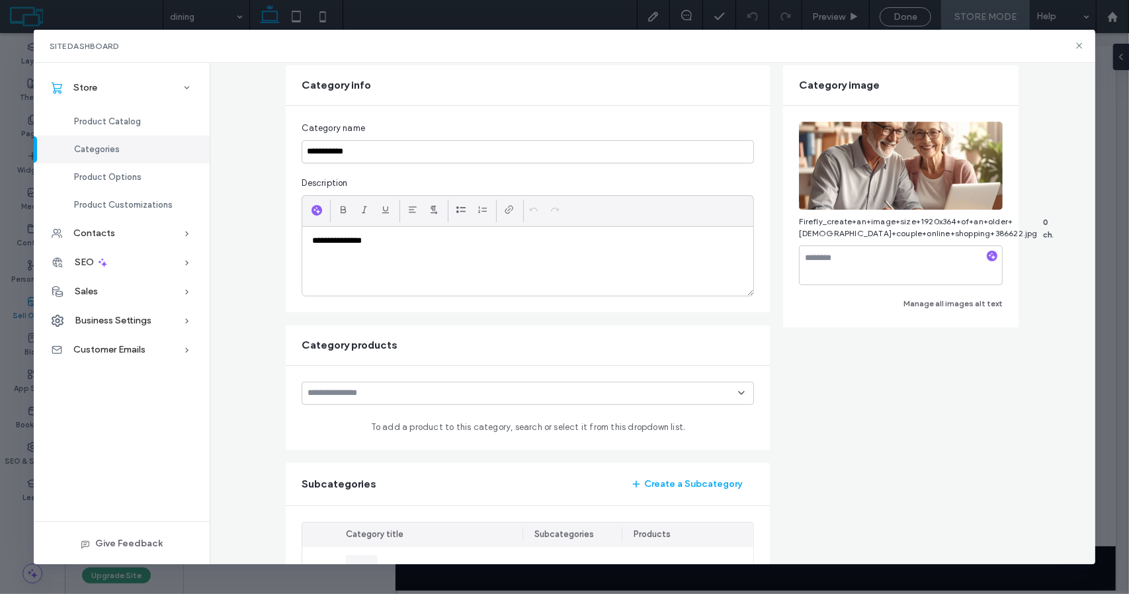
scroll to position [0, 0]
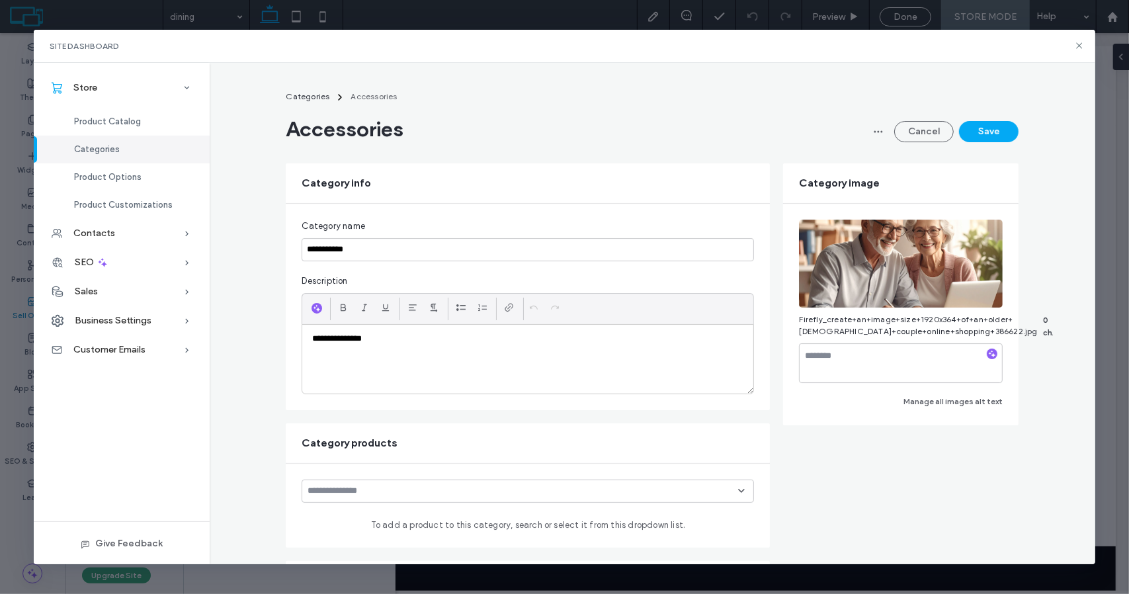
click at [101, 149] on span "Categories" at bounding box center [97, 149] width 46 height 10
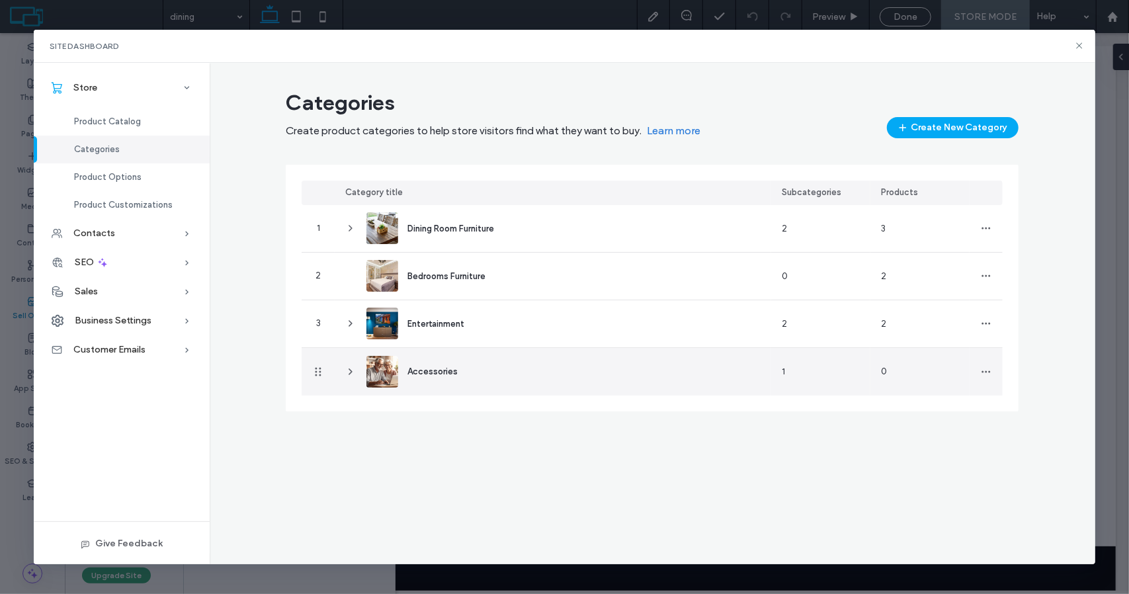
click at [493, 367] on div "Accessories" at bounding box center [553, 372] width 436 height 48
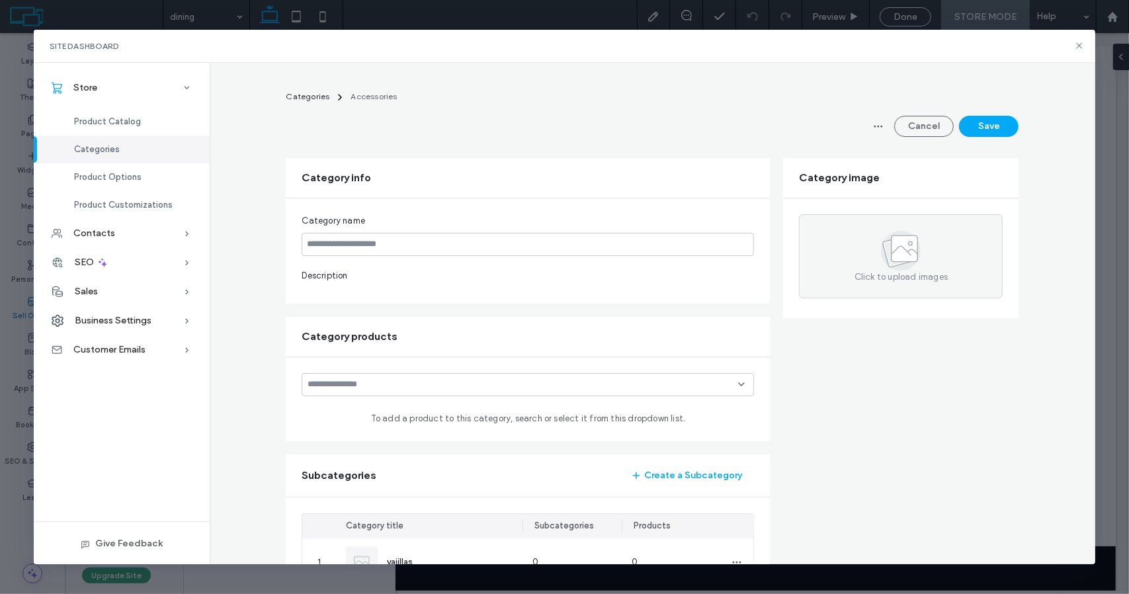
type input "**********"
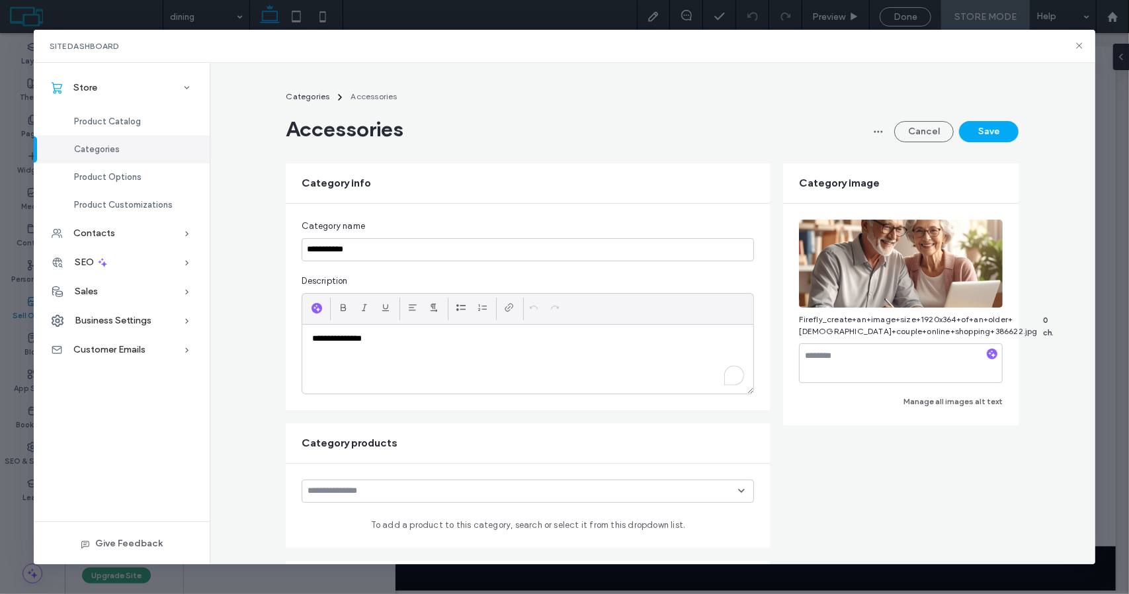
drag, startPoint x: 493, startPoint y: 367, endPoint x: 522, endPoint y: 360, distance: 29.4
click at [522, 360] on div "**********" at bounding box center [527, 359] width 451 height 69
click at [118, 121] on span "Product Catalog" at bounding box center [107, 121] width 67 height 10
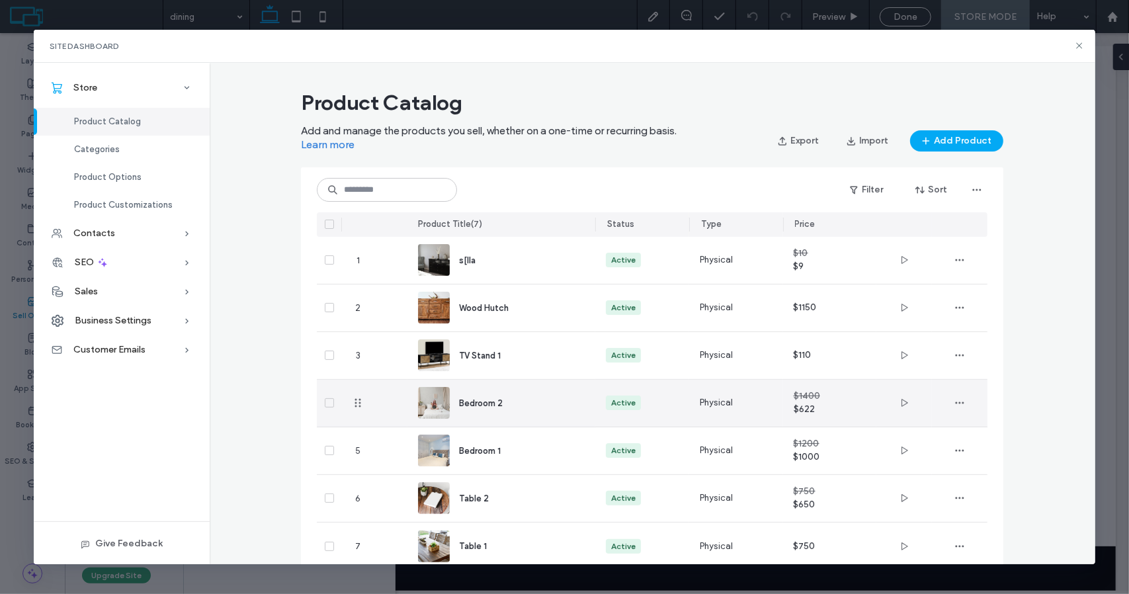
scroll to position [37, 0]
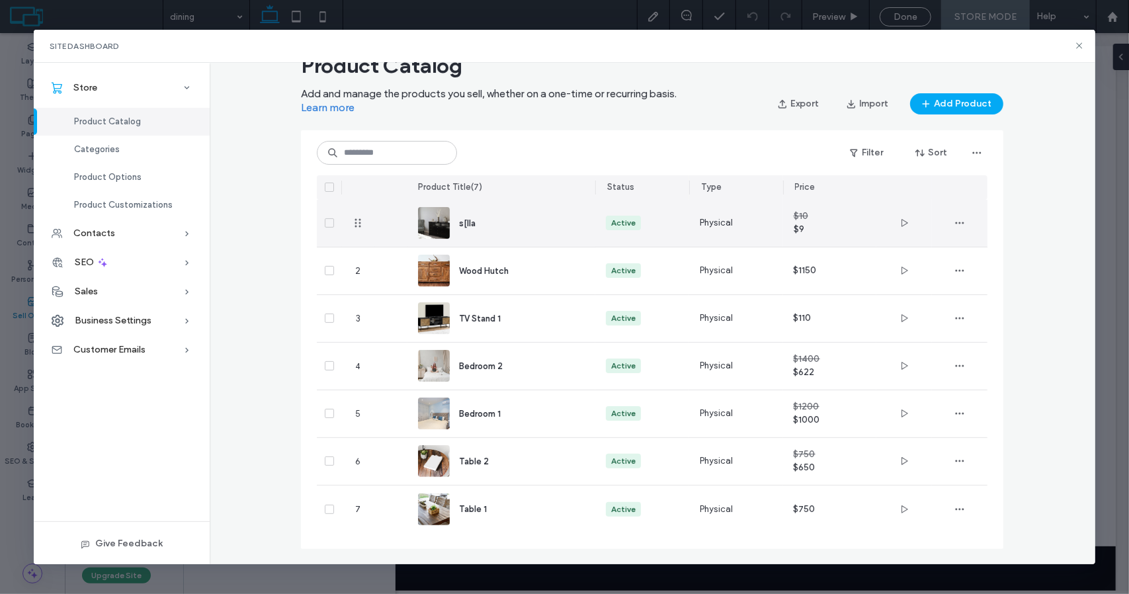
click at [552, 218] on div "s[lla" at bounding box center [516, 223] width 115 height 14
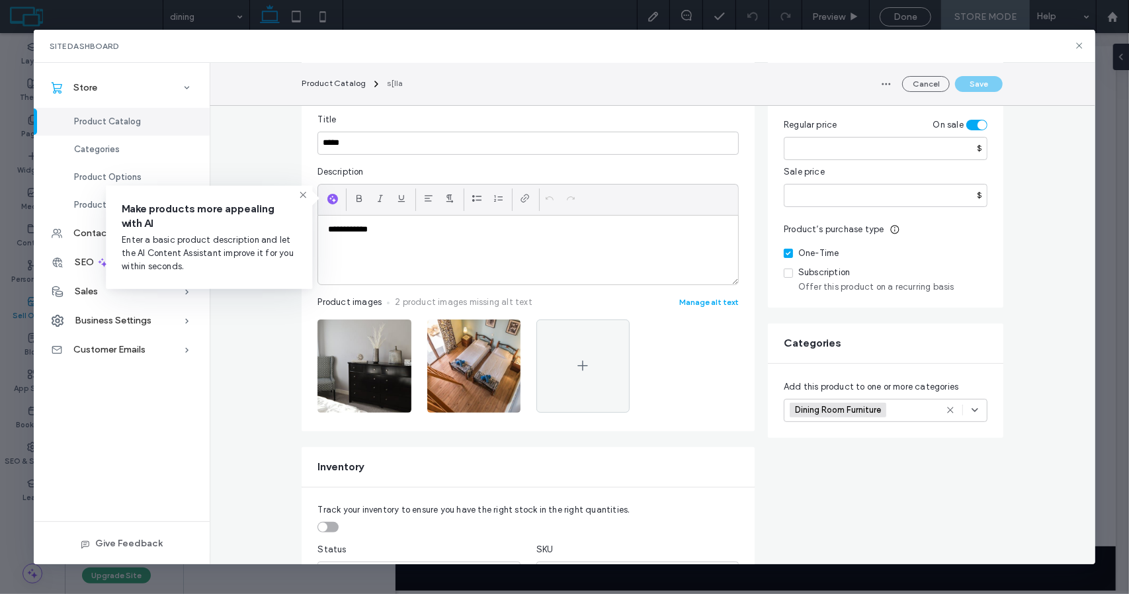
scroll to position [145, 0]
click at [970, 412] on icon at bounding box center [975, 409] width 11 height 11
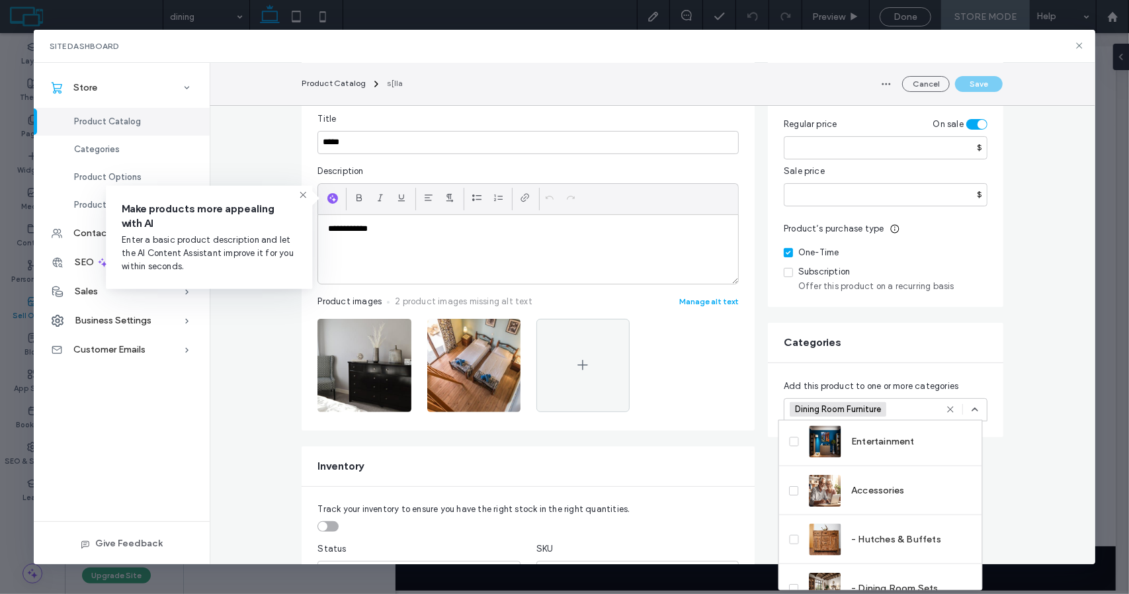
scroll to position [103, 0]
click at [907, 484] on div "Accessories" at bounding box center [880, 488] width 203 height 49
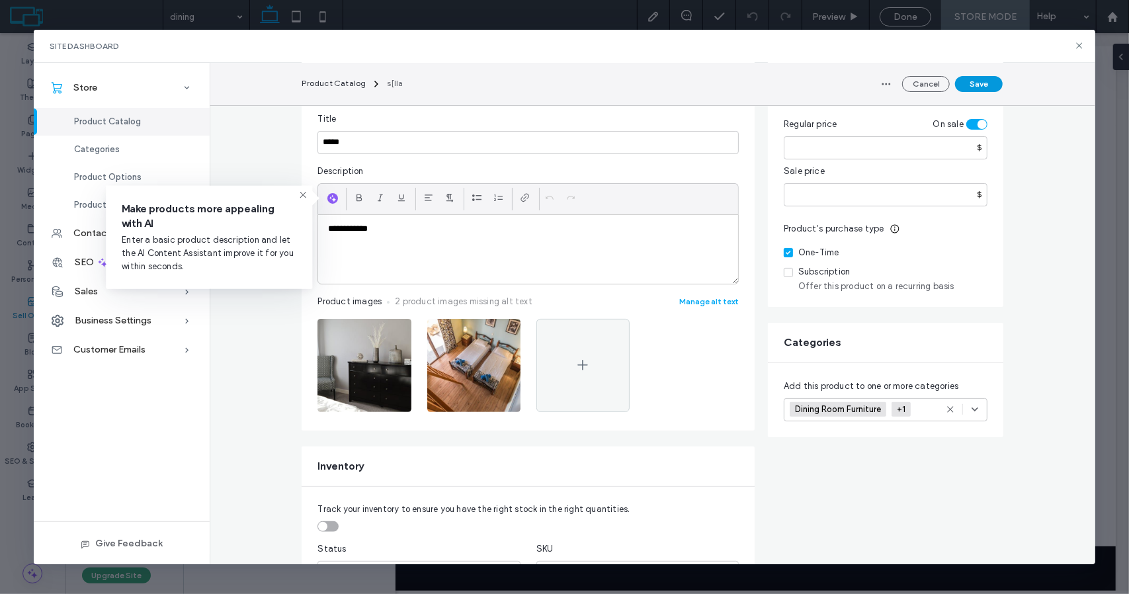
click at [985, 83] on button "Save" at bounding box center [979, 84] width 48 height 16
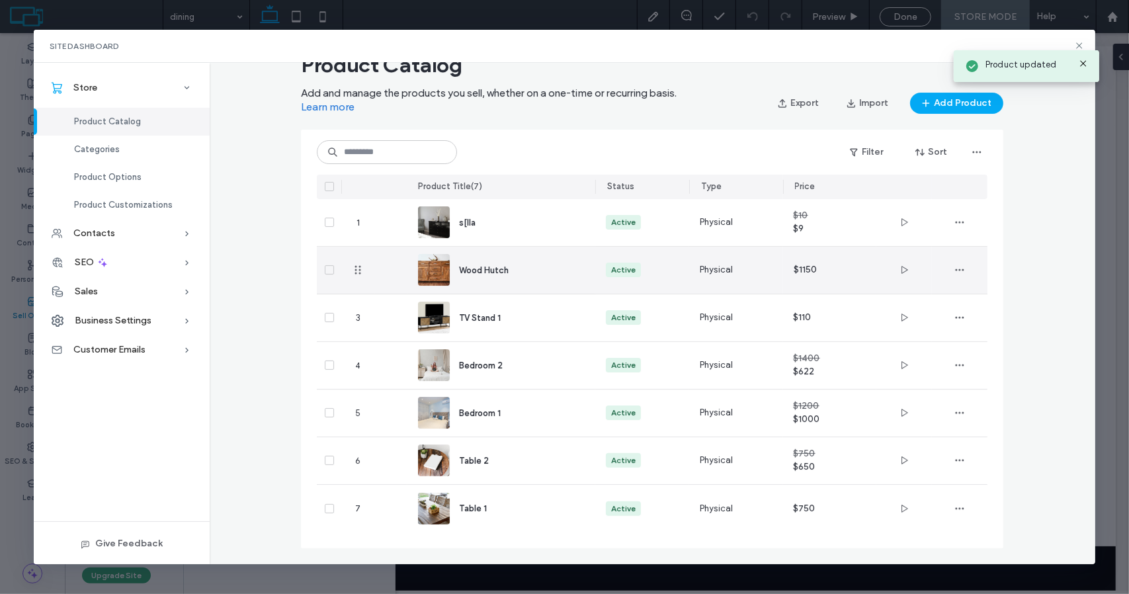
scroll to position [0, 0]
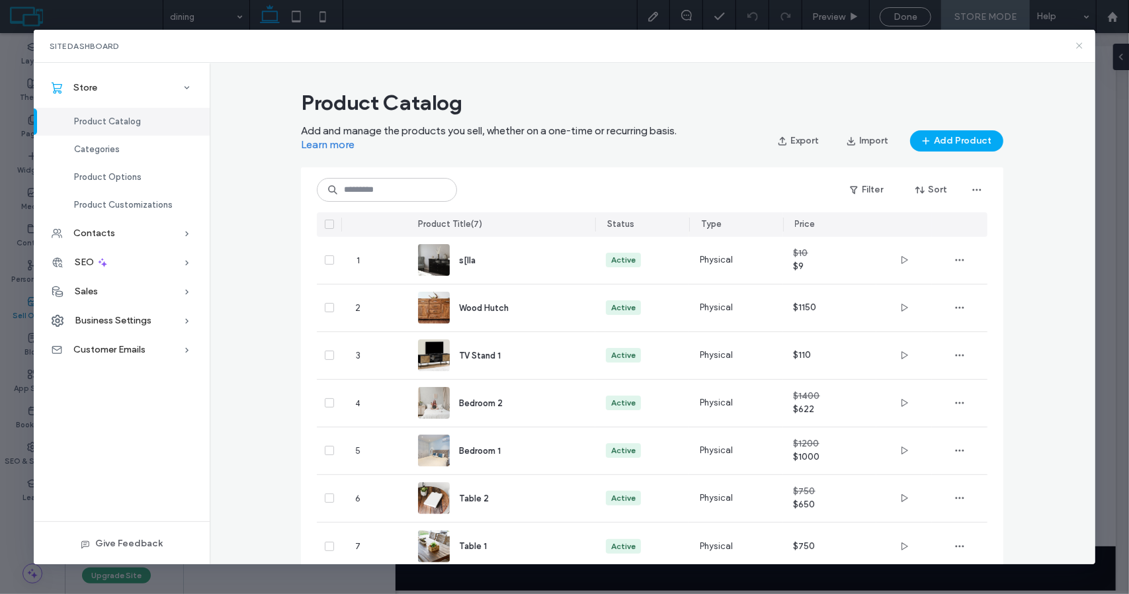
click at [1079, 44] on icon at bounding box center [1079, 45] width 11 height 11
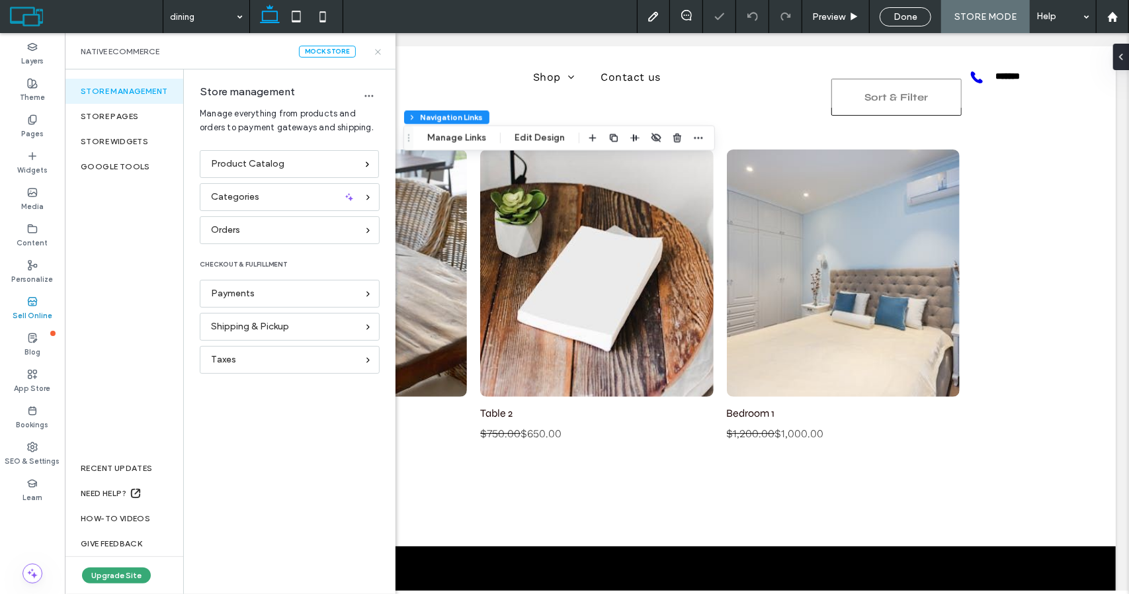
click at [376, 49] on icon at bounding box center [378, 52] width 10 height 10
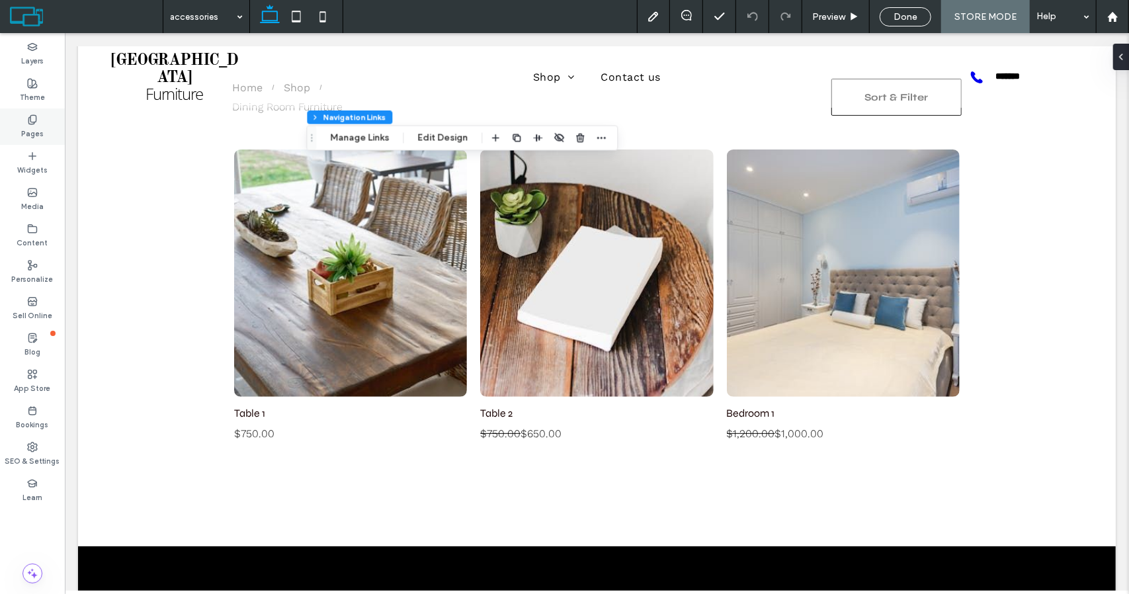
click at [28, 128] on label "Pages" at bounding box center [32, 132] width 22 height 15
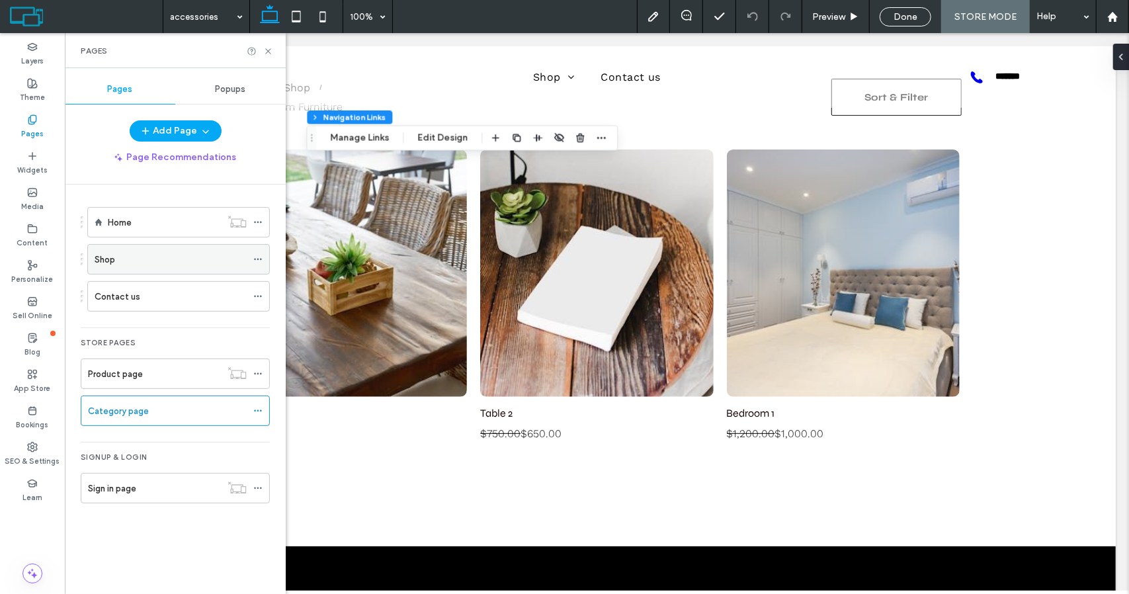
click at [161, 255] on div "Shop" at bounding box center [171, 260] width 152 height 14
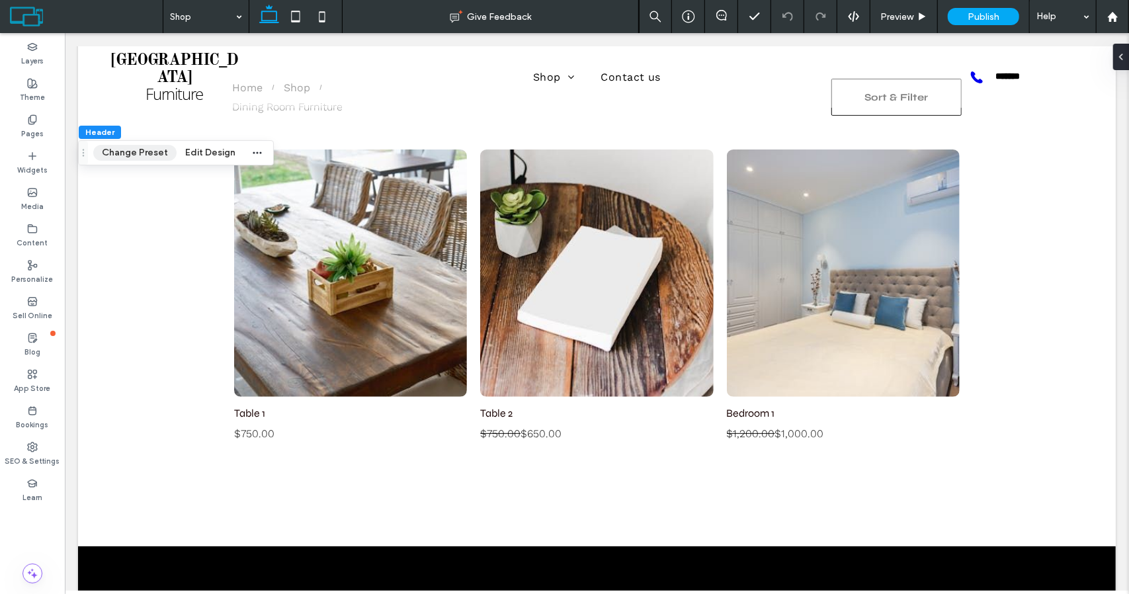
click at [132, 149] on button "Change Preset" at bounding box center [134, 153] width 83 height 16
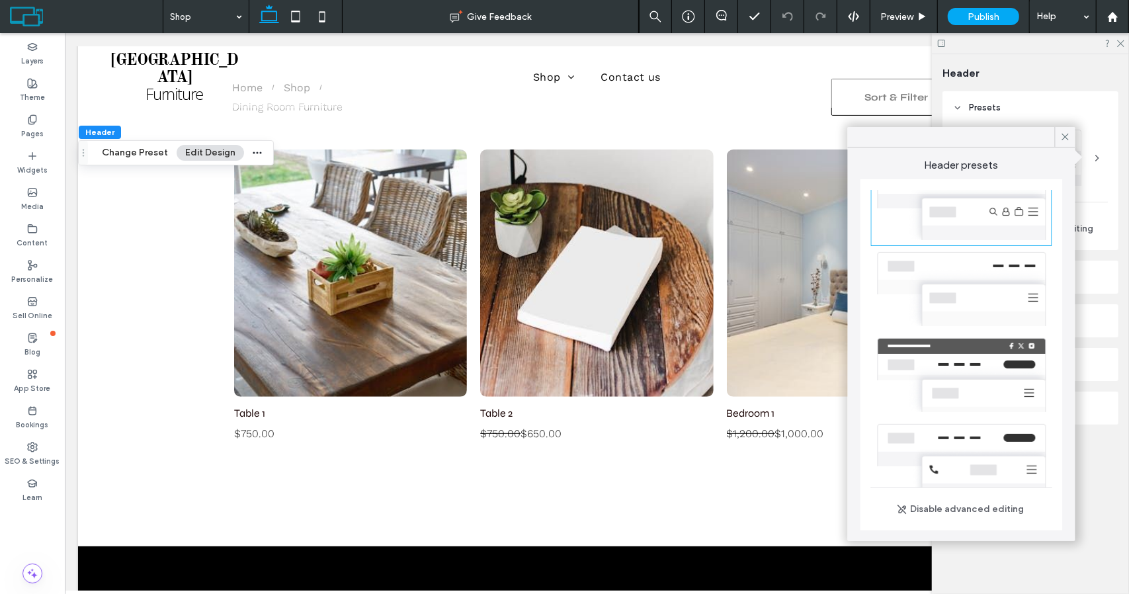
scroll to position [97, 0]
click at [1067, 137] on icon at bounding box center [1065, 137] width 12 height 12
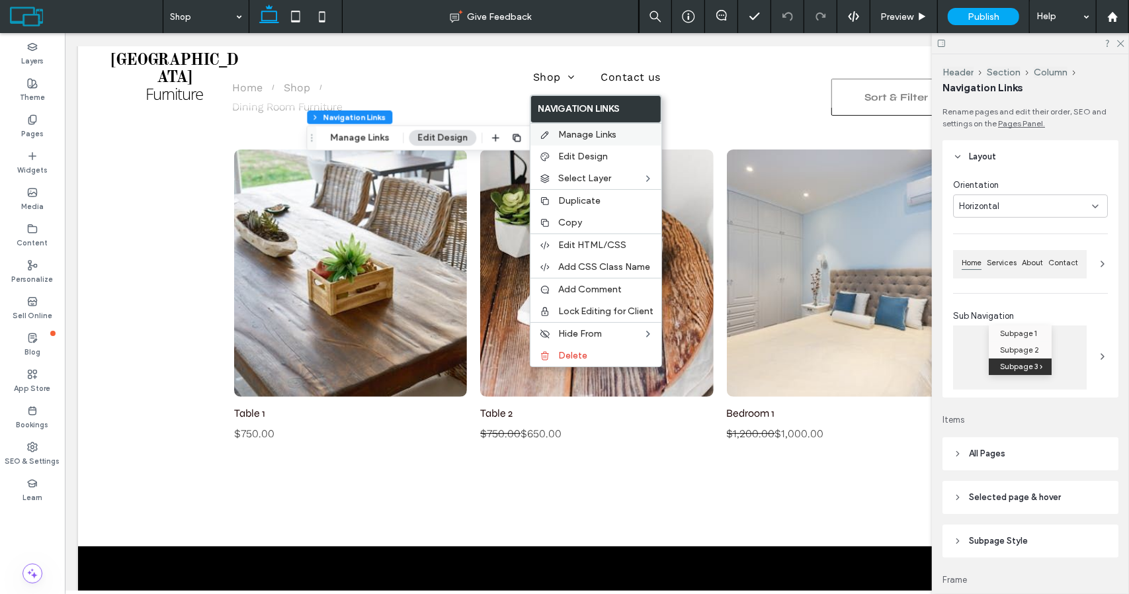
click at [595, 134] on span "Manage Links" at bounding box center [587, 134] width 58 height 11
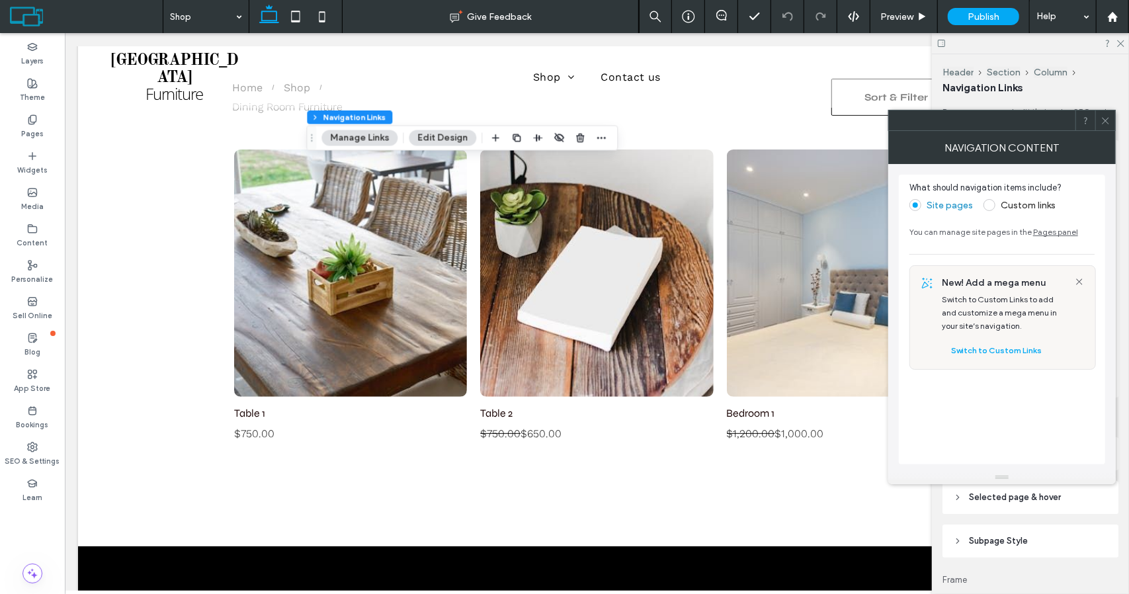
click at [990, 202] on span at bounding box center [989, 205] width 12 height 12
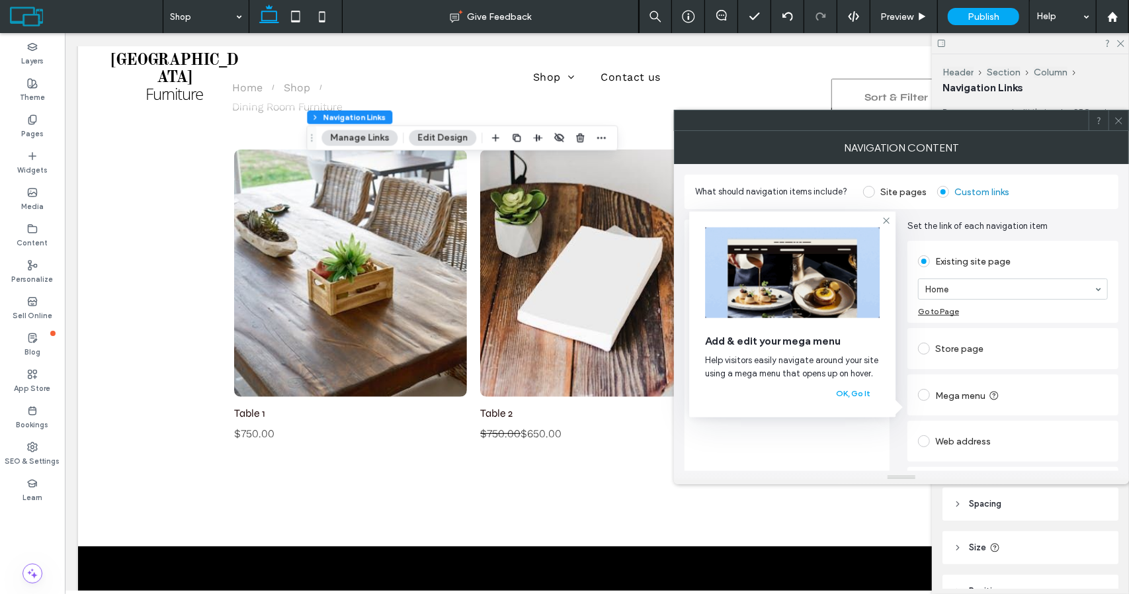
scroll to position [36, 0]
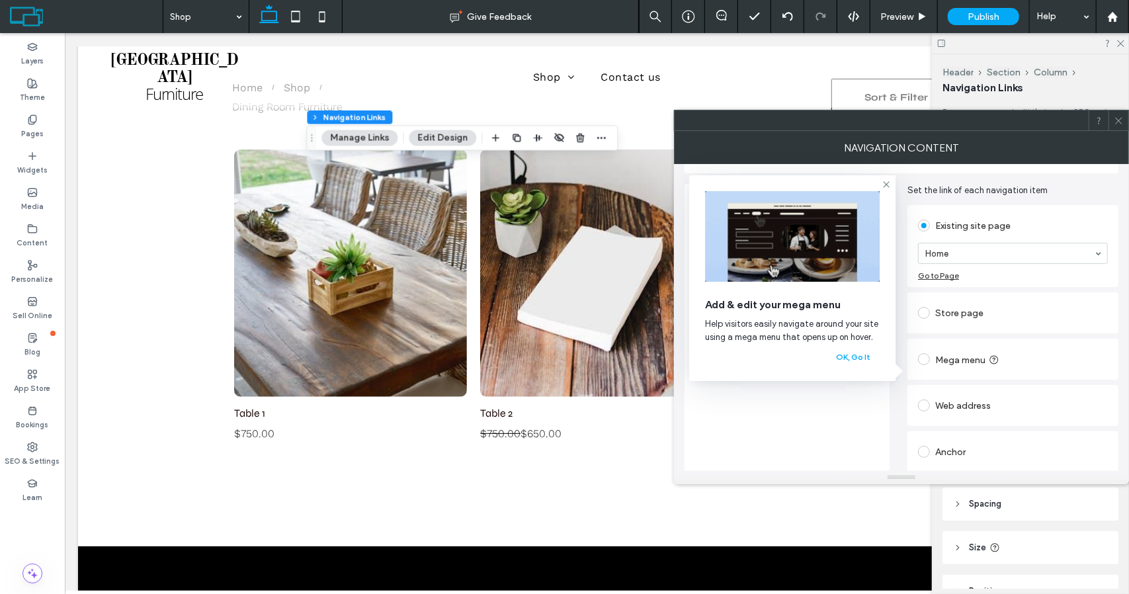
click at [925, 310] on span at bounding box center [924, 313] width 12 height 12
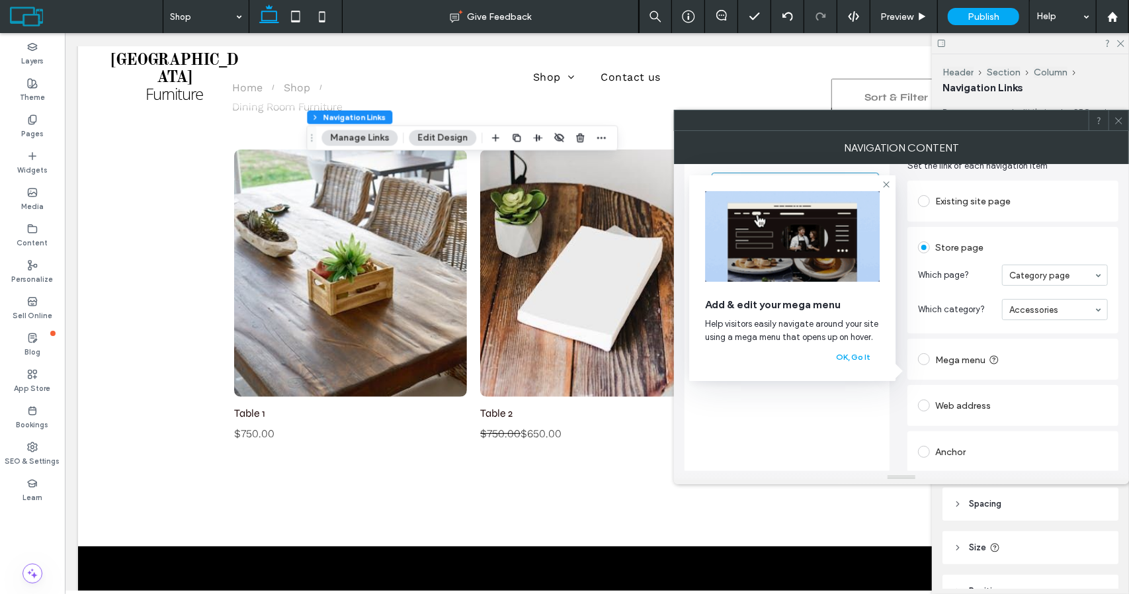
scroll to position [0, 0]
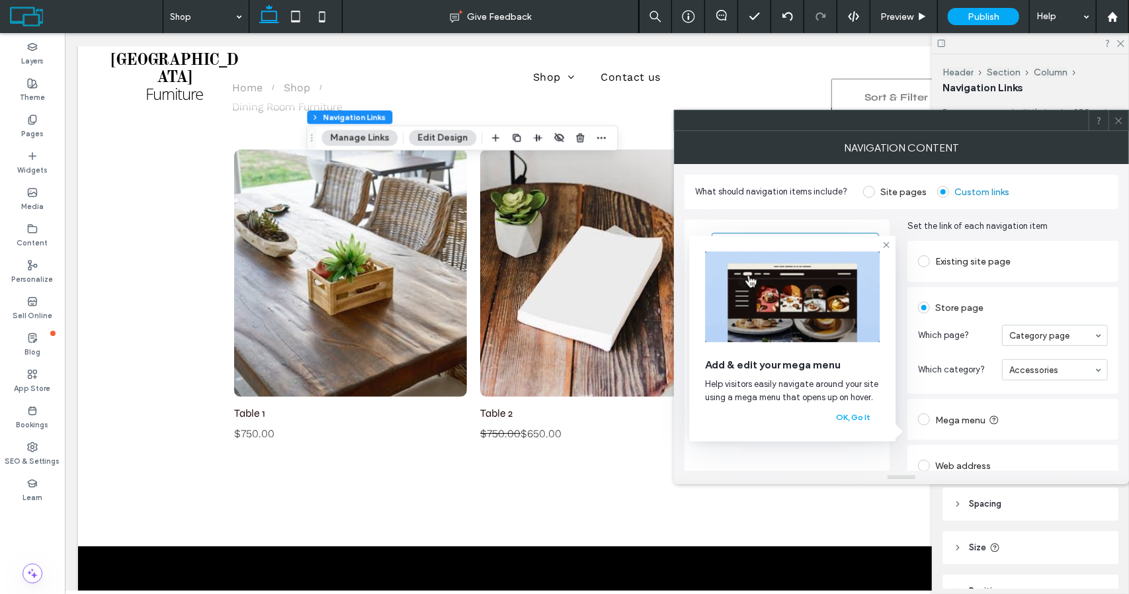
click at [925, 261] on span at bounding box center [924, 261] width 12 height 12
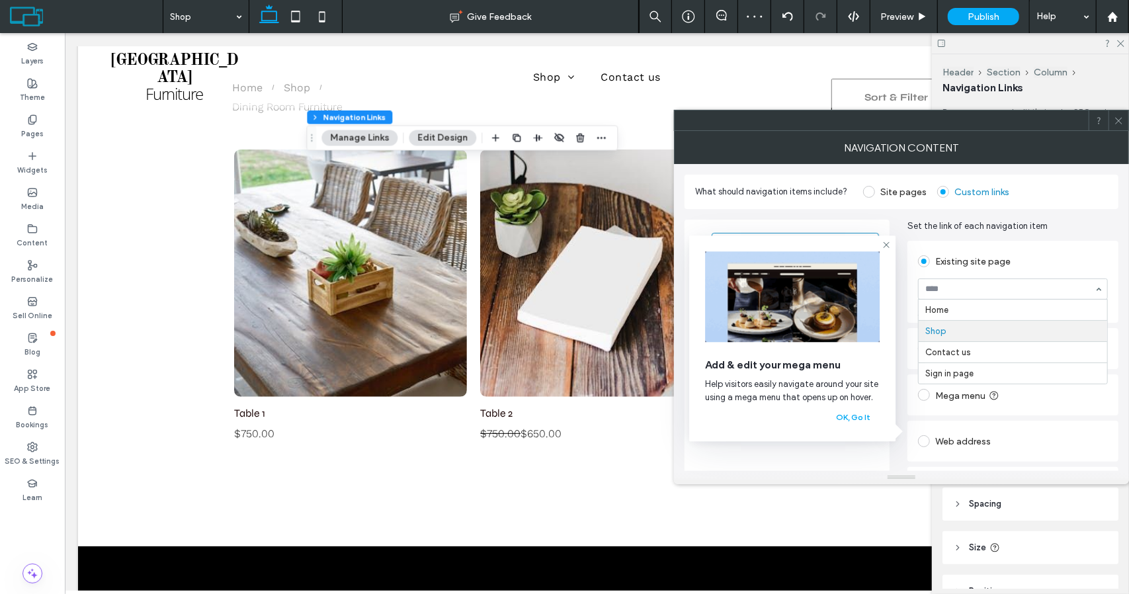
click at [1100, 287] on div "Home Shop Contact us Sign in page" at bounding box center [1013, 288] width 190 height 21
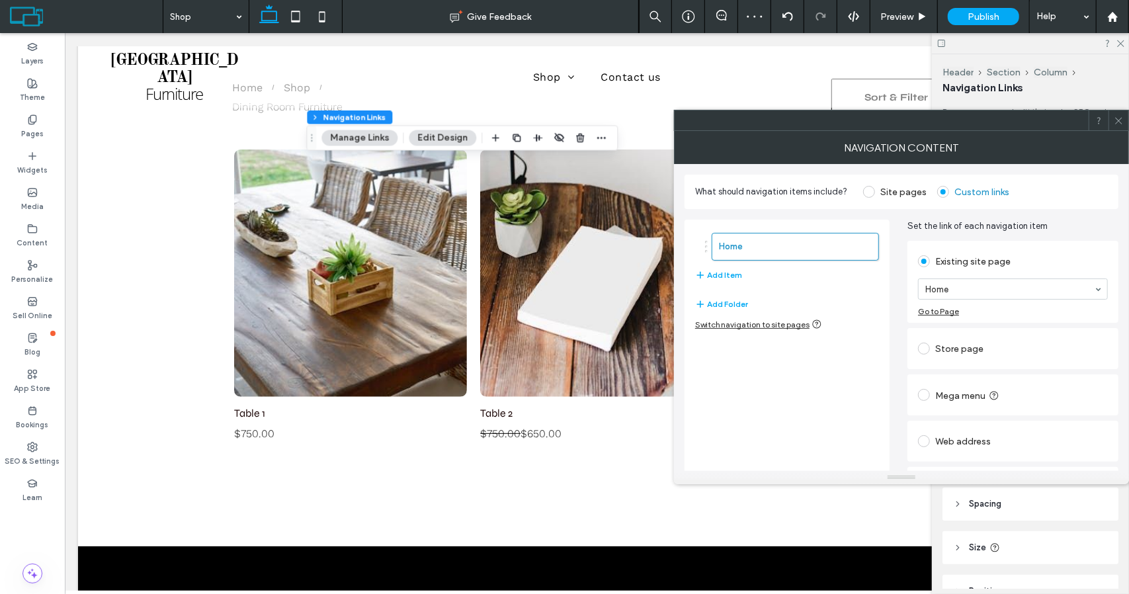
click at [1016, 122] on div at bounding box center [882, 120] width 414 height 20
click at [1119, 118] on icon at bounding box center [1119, 121] width 10 height 10
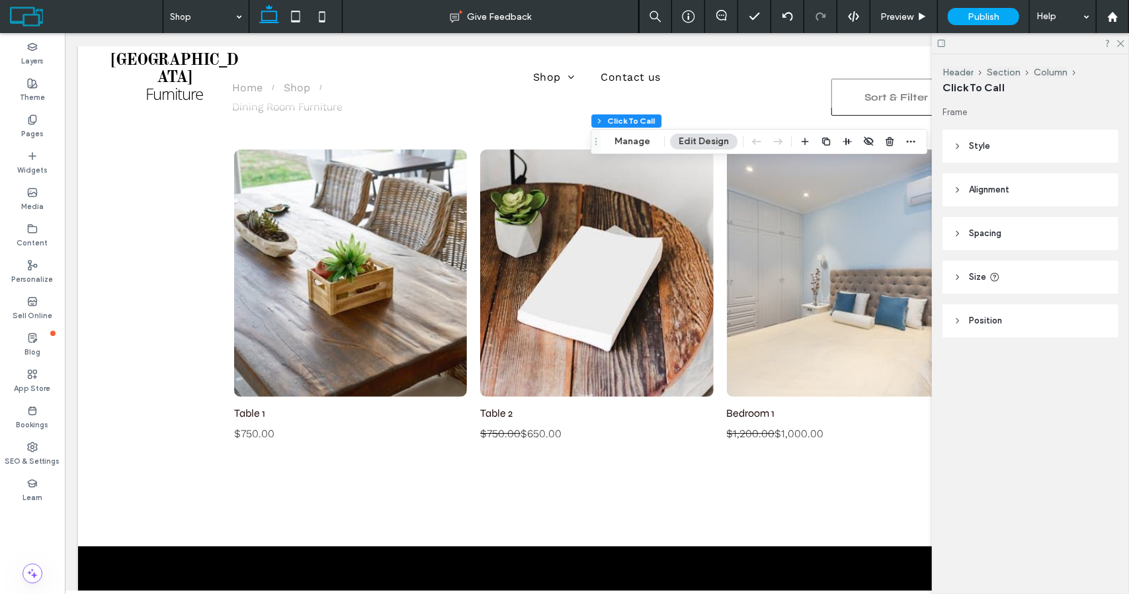
type input "**"
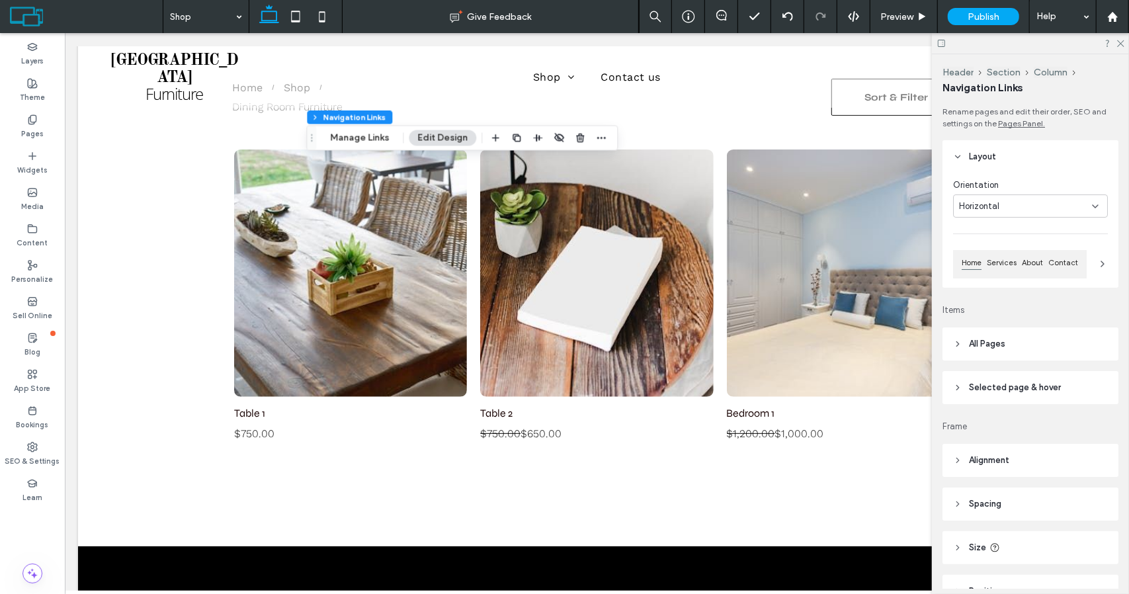
click at [440, 134] on button "Edit Design" at bounding box center [442, 138] width 67 height 16
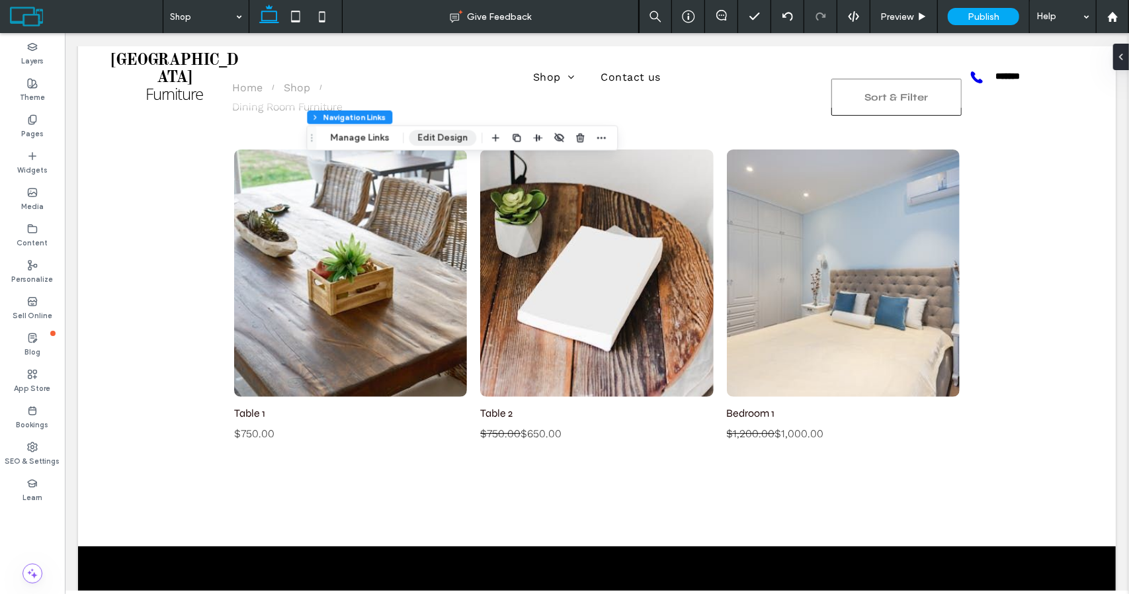
click at [440, 134] on button "Edit Design" at bounding box center [442, 138] width 67 height 16
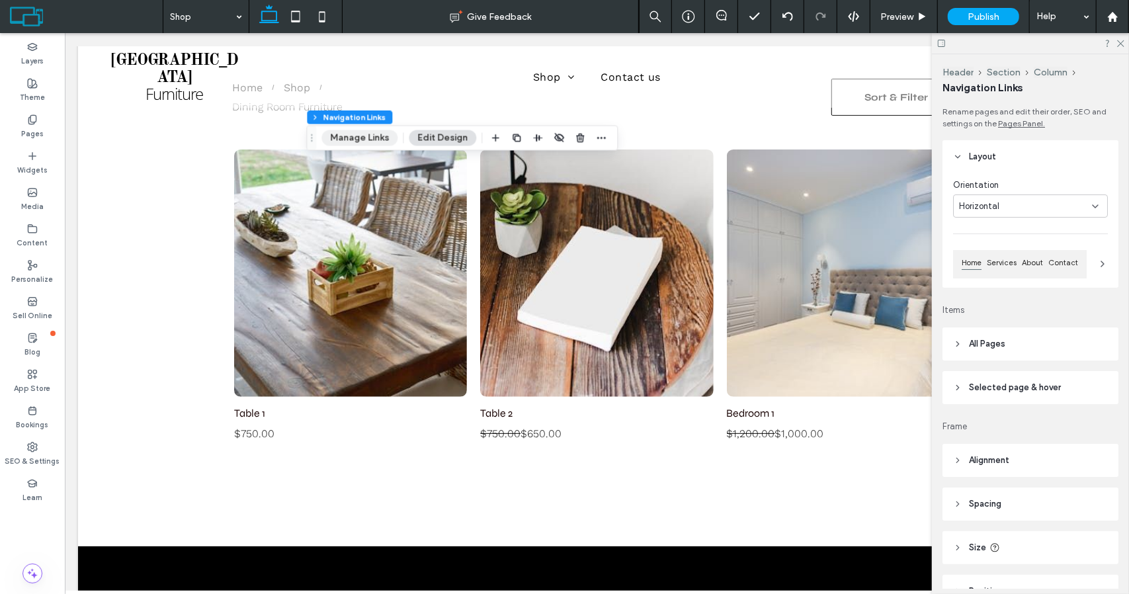
click at [371, 138] on button "Manage Links" at bounding box center [359, 138] width 76 height 16
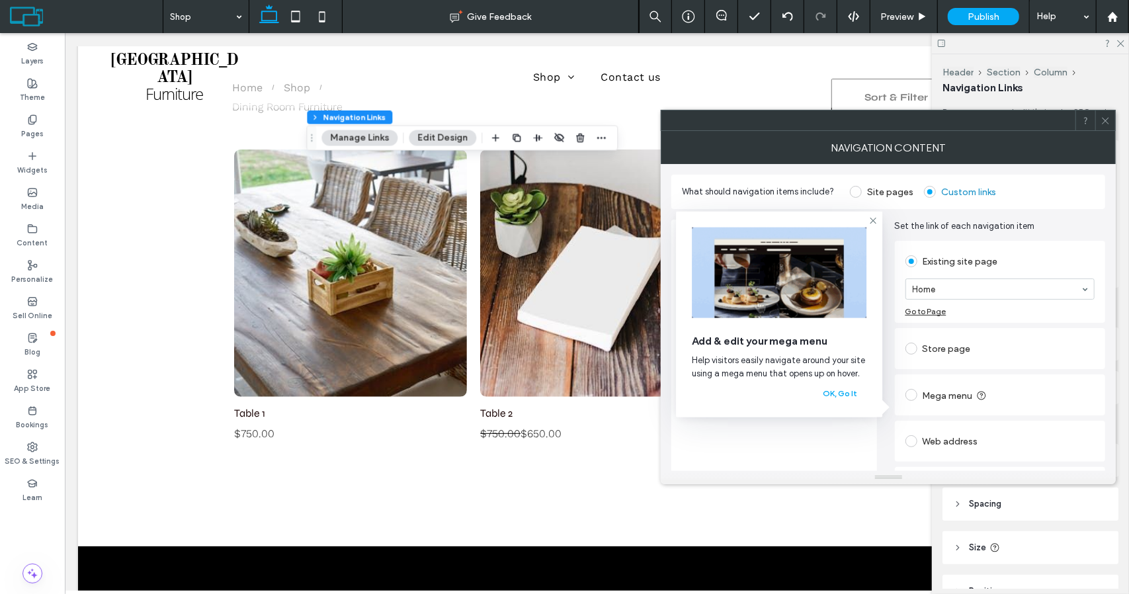
click at [856, 192] on span at bounding box center [856, 192] width 12 height 12
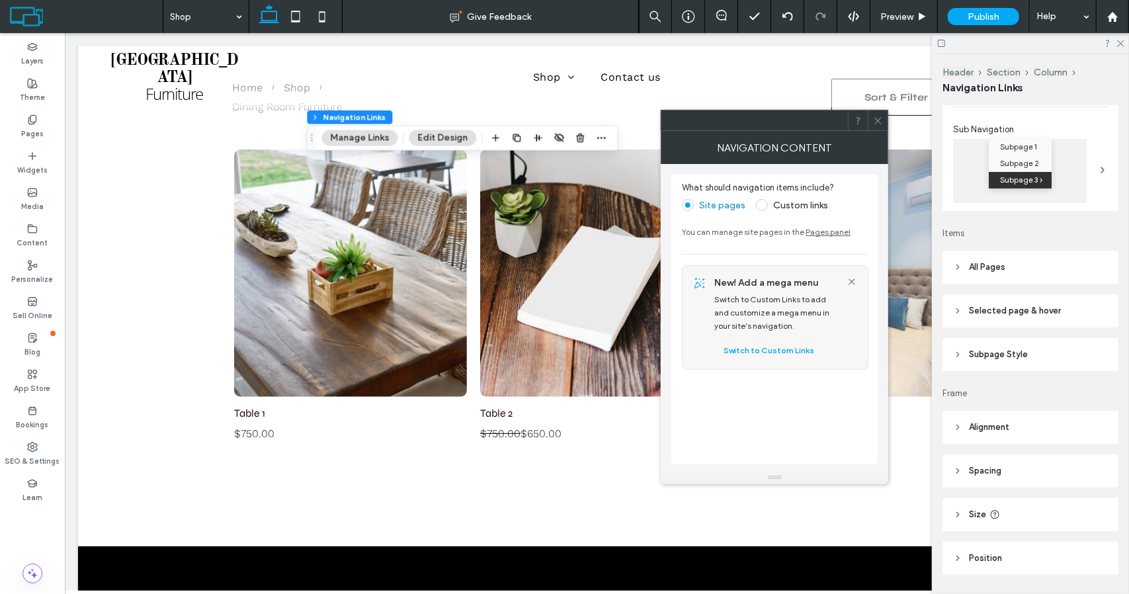
scroll to position [221, 0]
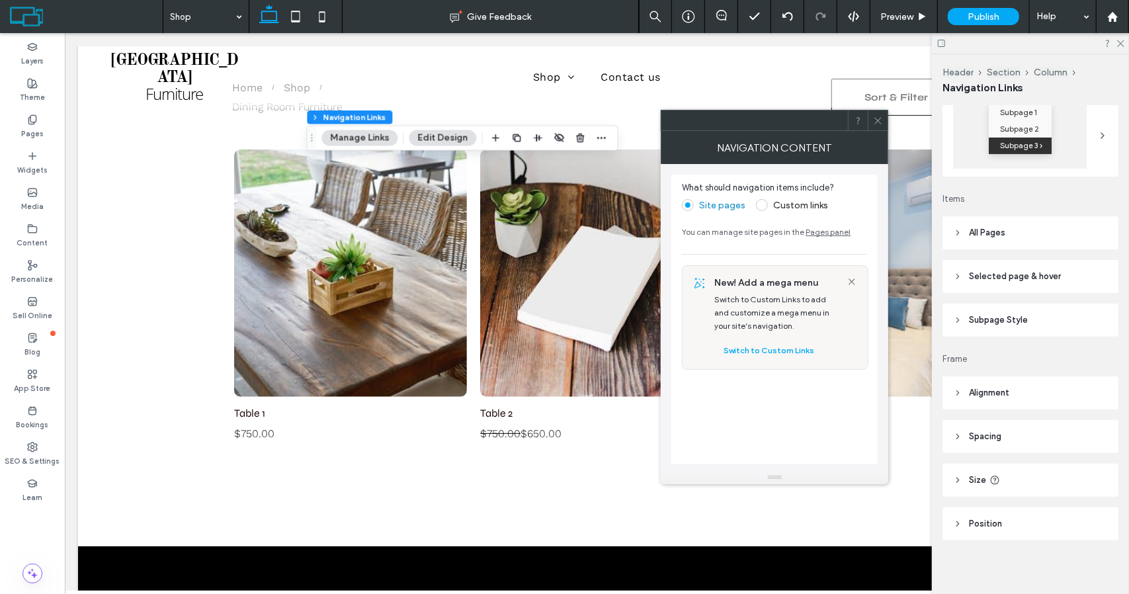
click at [955, 274] on icon at bounding box center [957, 276] width 9 height 9
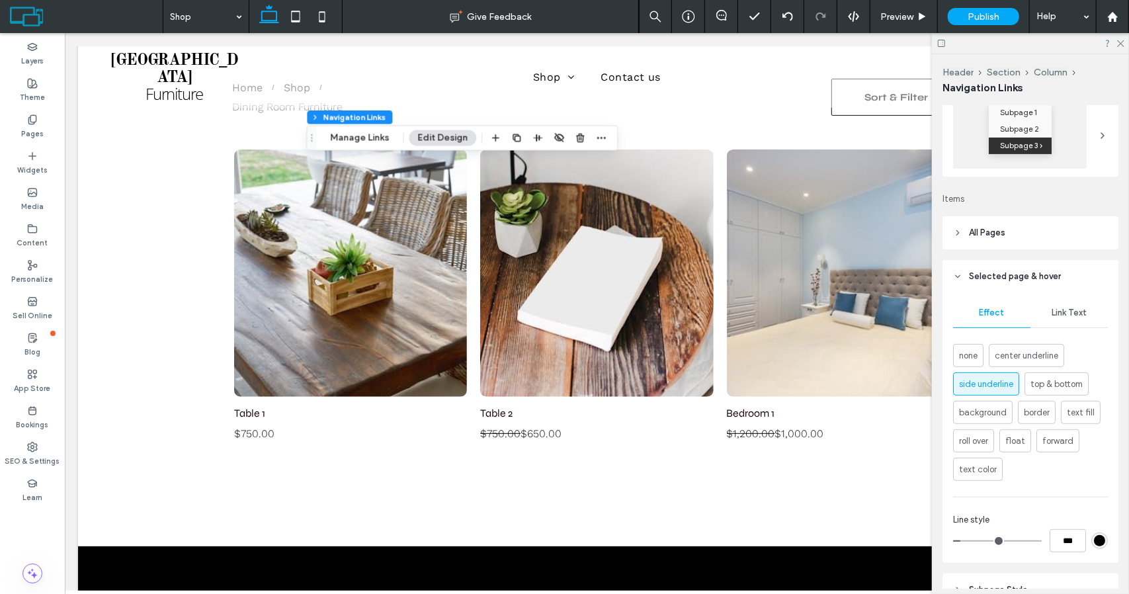
click at [963, 278] on header "Selected page & hover" at bounding box center [1030, 276] width 176 height 33
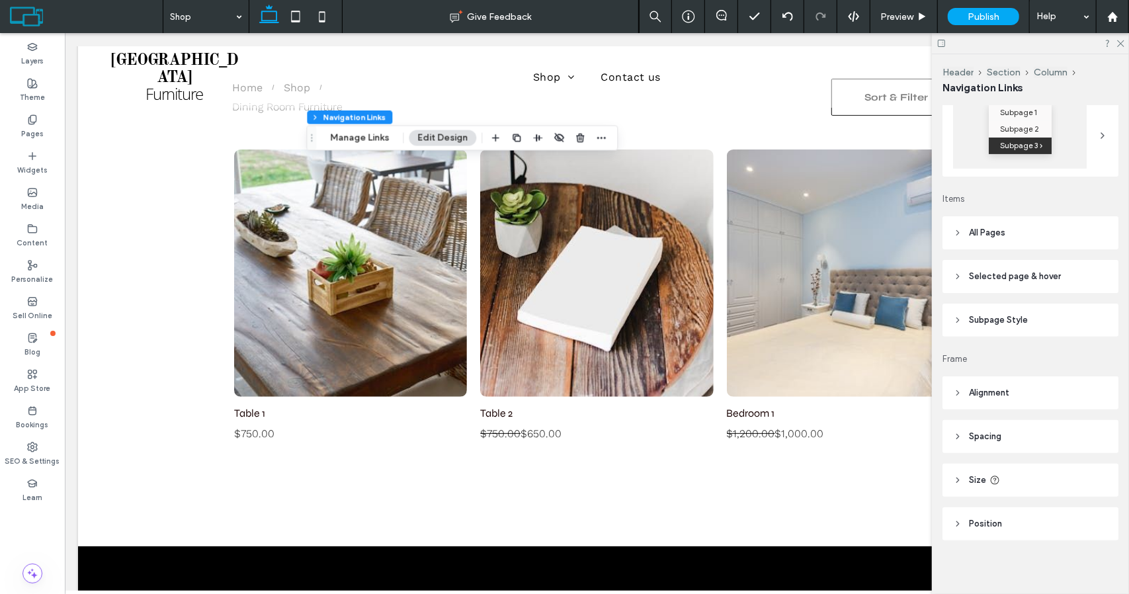
click at [963, 278] on header "Selected page & hover" at bounding box center [1030, 276] width 176 height 33
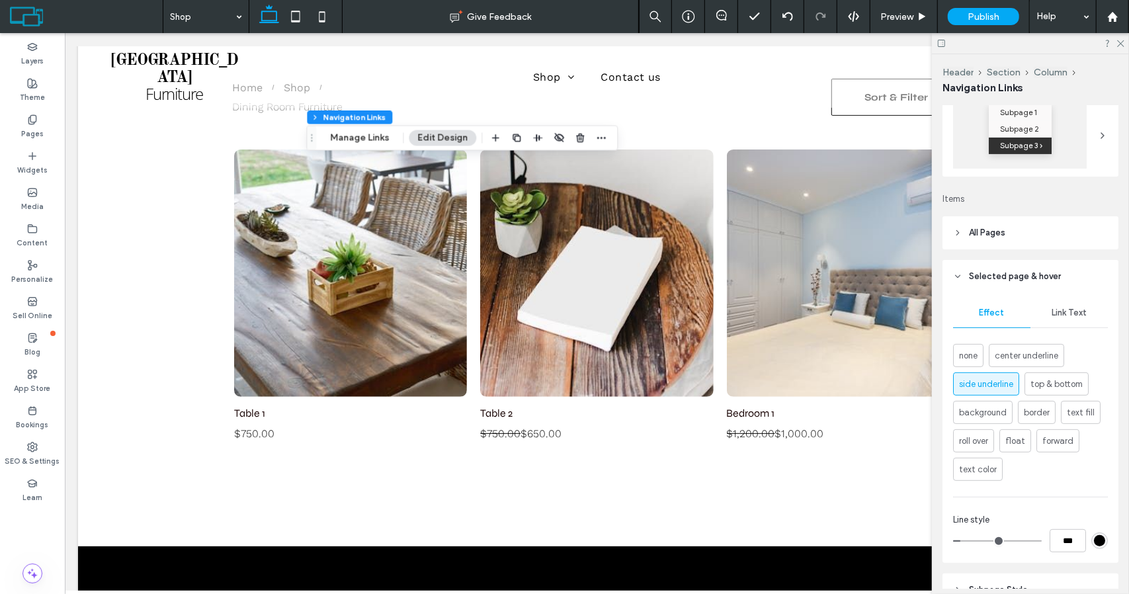
click at [960, 232] on icon at bounding box center [957, 232] width 9 height 9
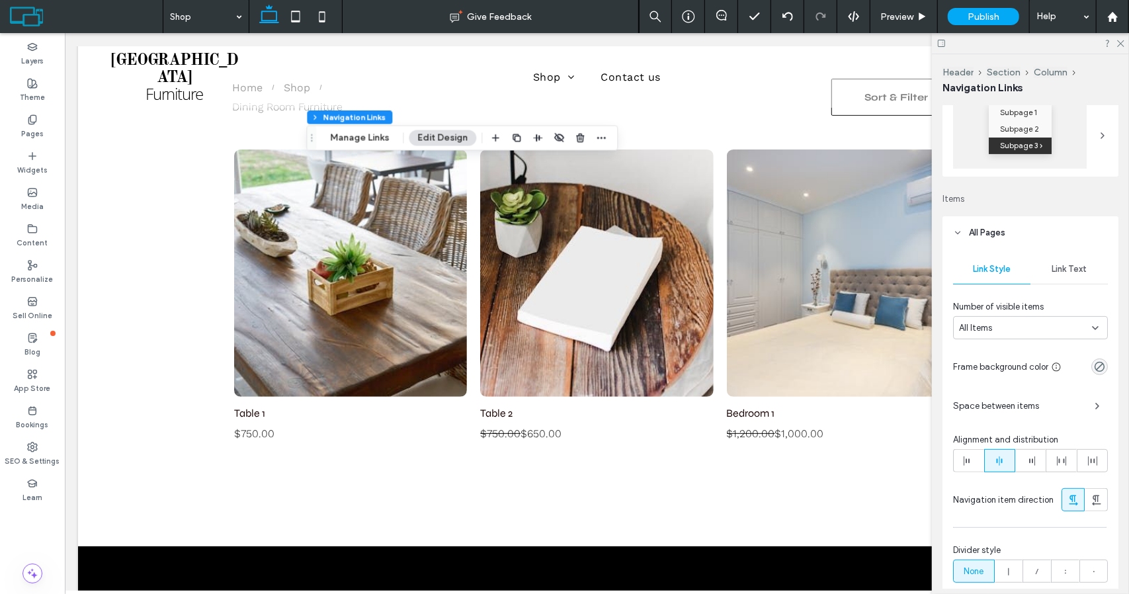
click at [1090, 329] on icon at bounding box center [1095, 328] width 11 height 11
click at [983, 445] on div "6" at bounding box center [1027, 443] width 147 height 23
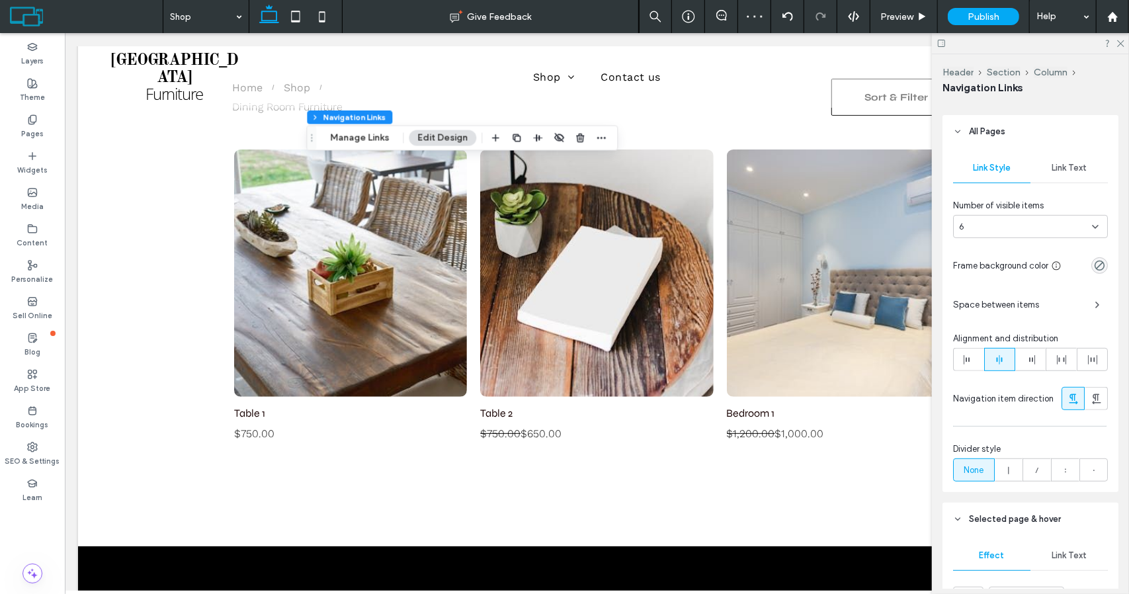
scroll to position [323, 0]
click at [1090, 224] on icon at bounding box center [1095, 226] width 11 height 11
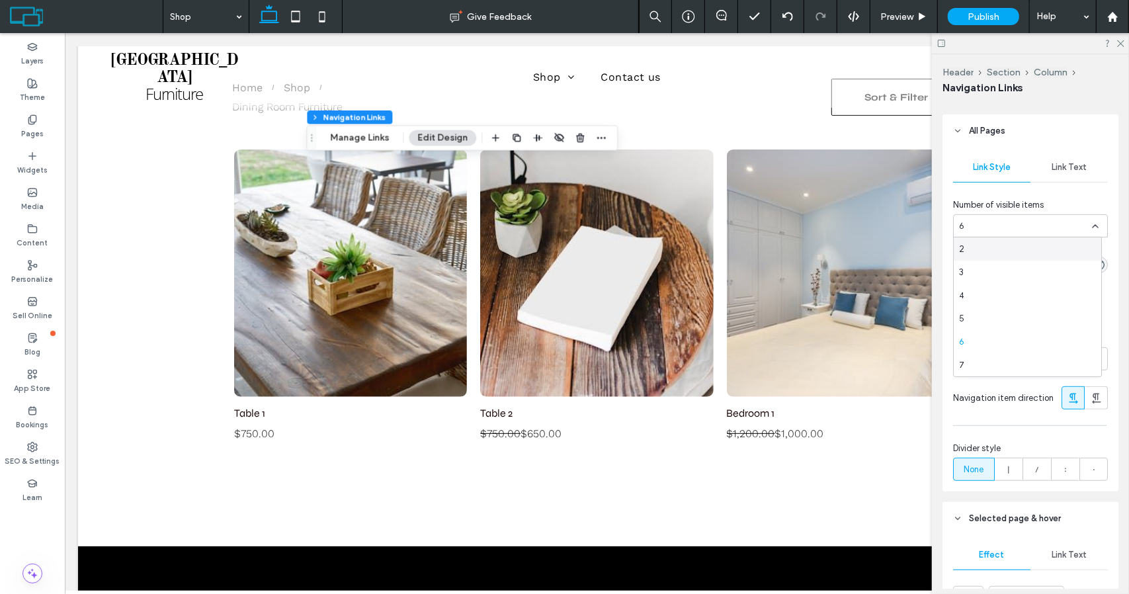
click at [1018, 249] on div "2" at bounding box center [1027, 248] width 147 height 23
click at [1034, 134] on header "All Pages" at bounding box center [1030, 130] width 176 height 33
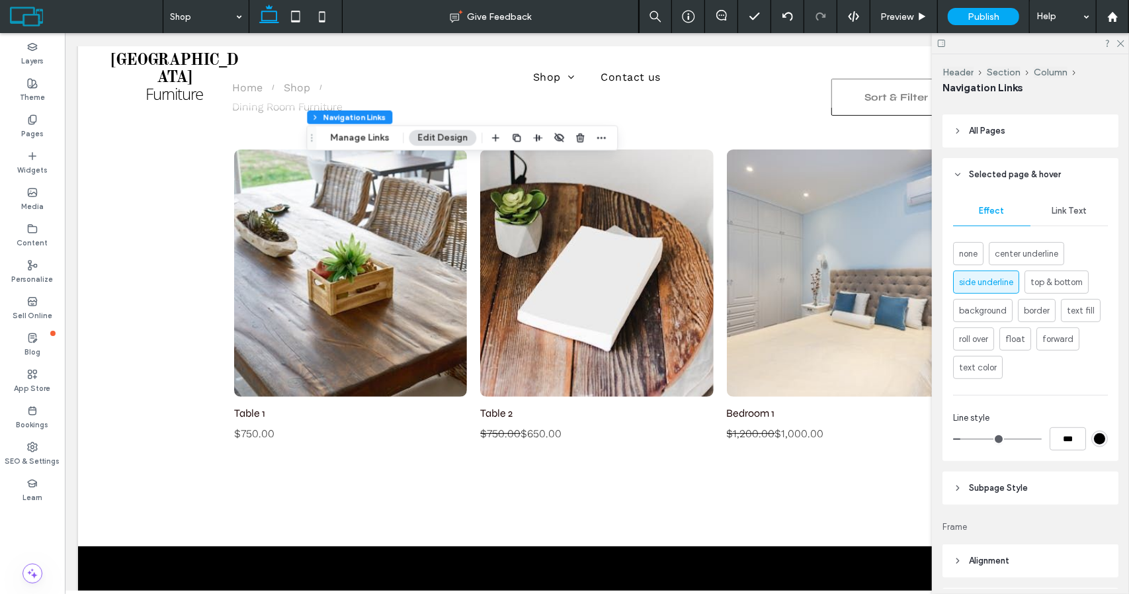
click at [960, 129] on icon at bounding box center [957, 130] width 9 height 9
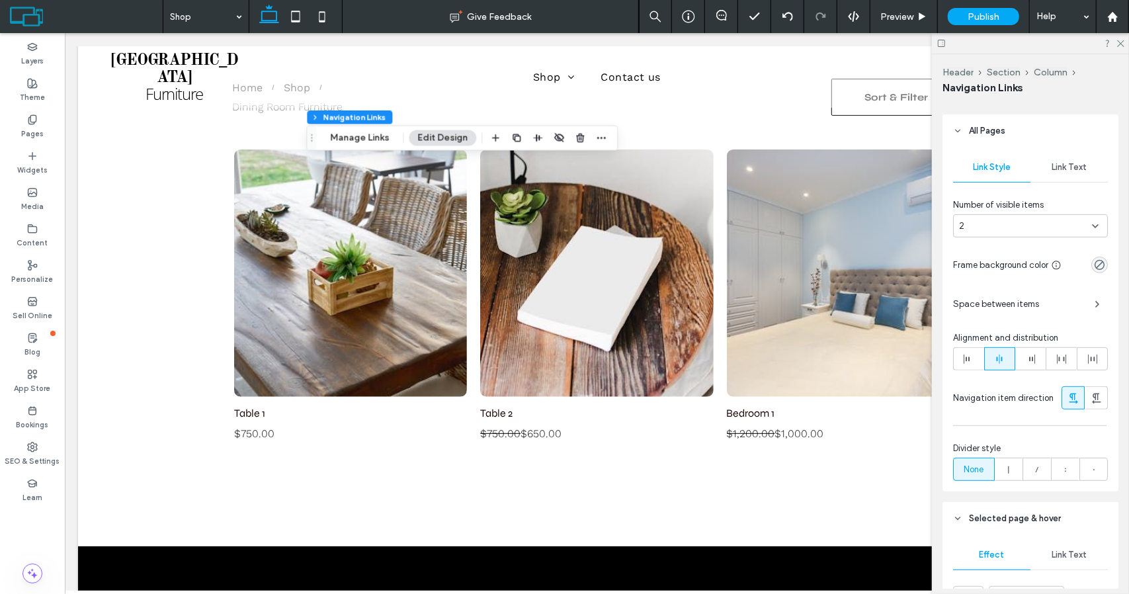
click at [1090, 225] on icon at bounding box center [1095, 226] width 11 height 11
click at [979, 337] on div "10" at bounding box center [1027, 341] width 147 height 23
click at [1121, 46] on icon at bounding box center [1120, 42] width 9 height 9
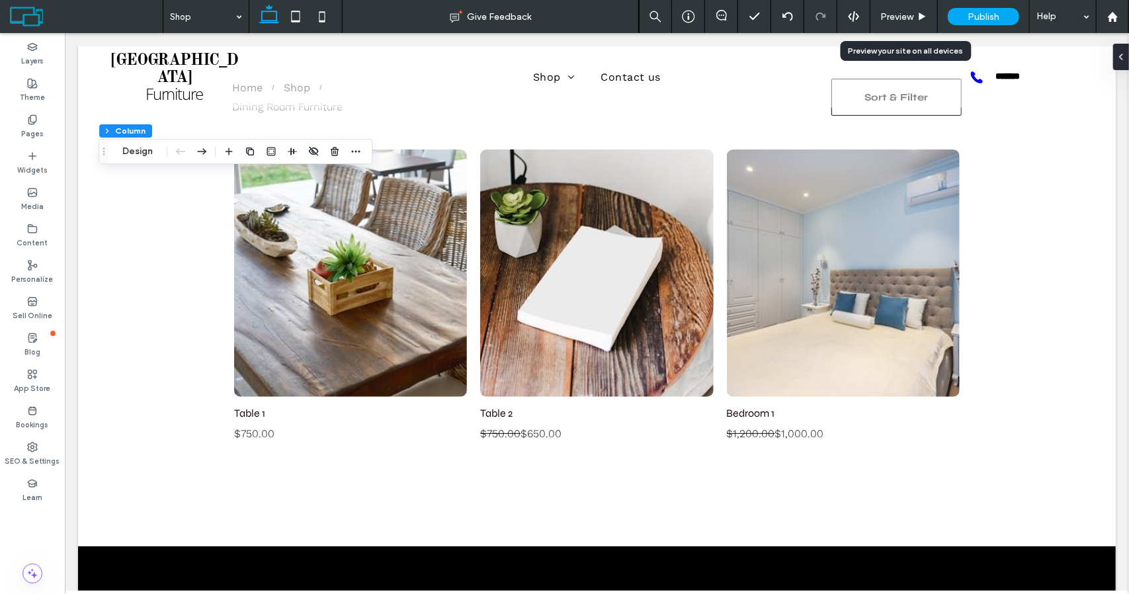
click at [897, 19] on span "Preview" at bounding box center [896, 16] width 33 height 11
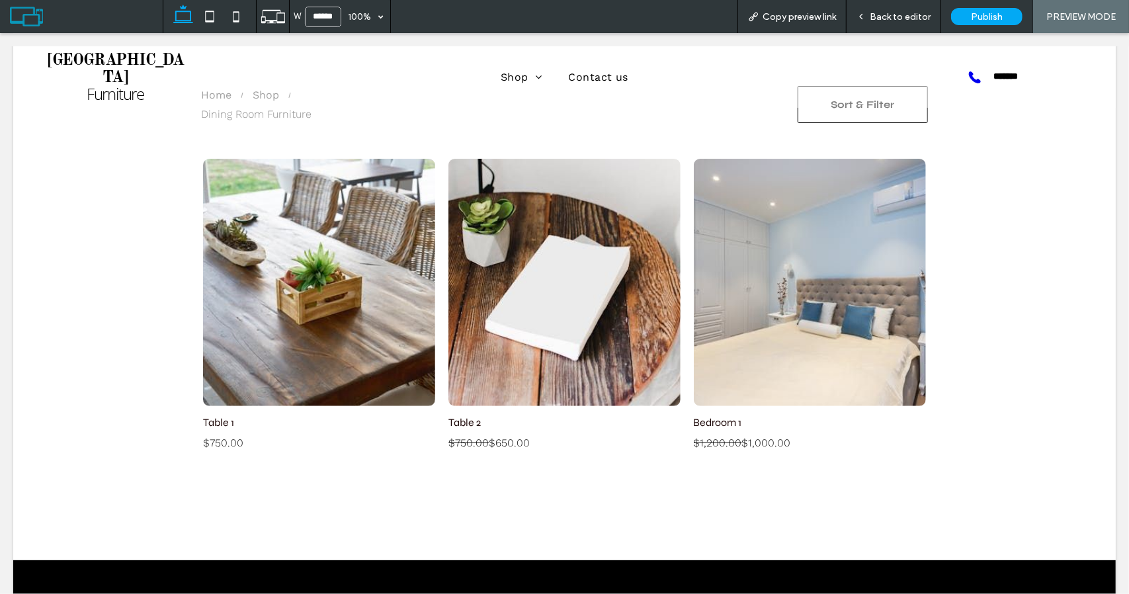
click at [473, 8] on div "W ****** 100% Copy preview link Back to editor Publish PREVIEW MODE" at bounding box center [646, 16] width 966 height 33
click at [891, 18] on span "Back to editor" at bounding box center [900, 16] width 61 height 11
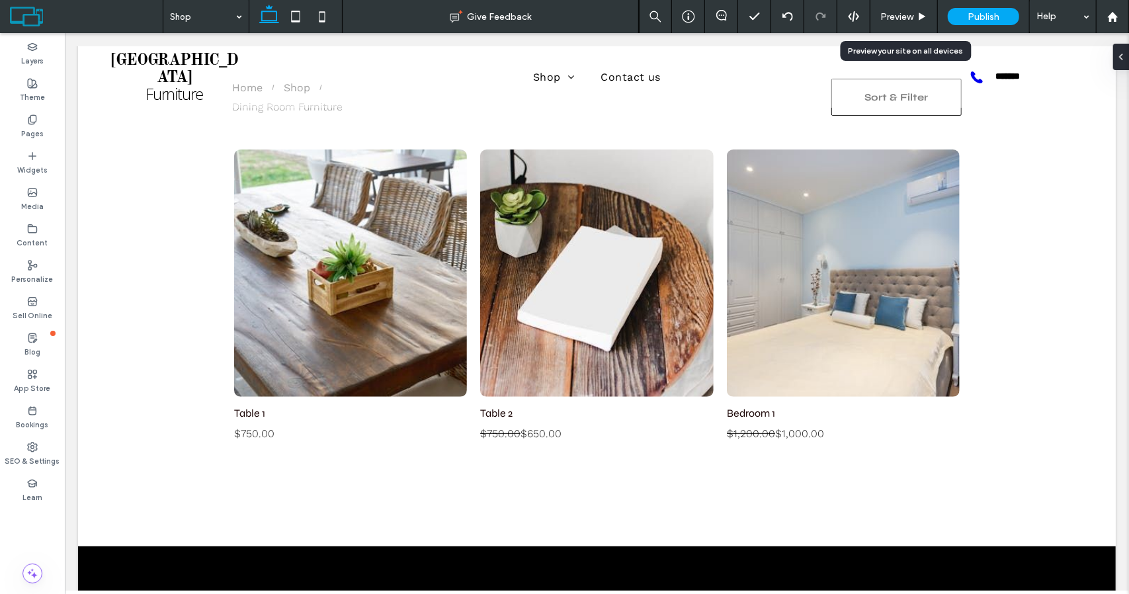
click at [898, 14] on span "Preview" at bounding box center [896, 16] width 33 height 11
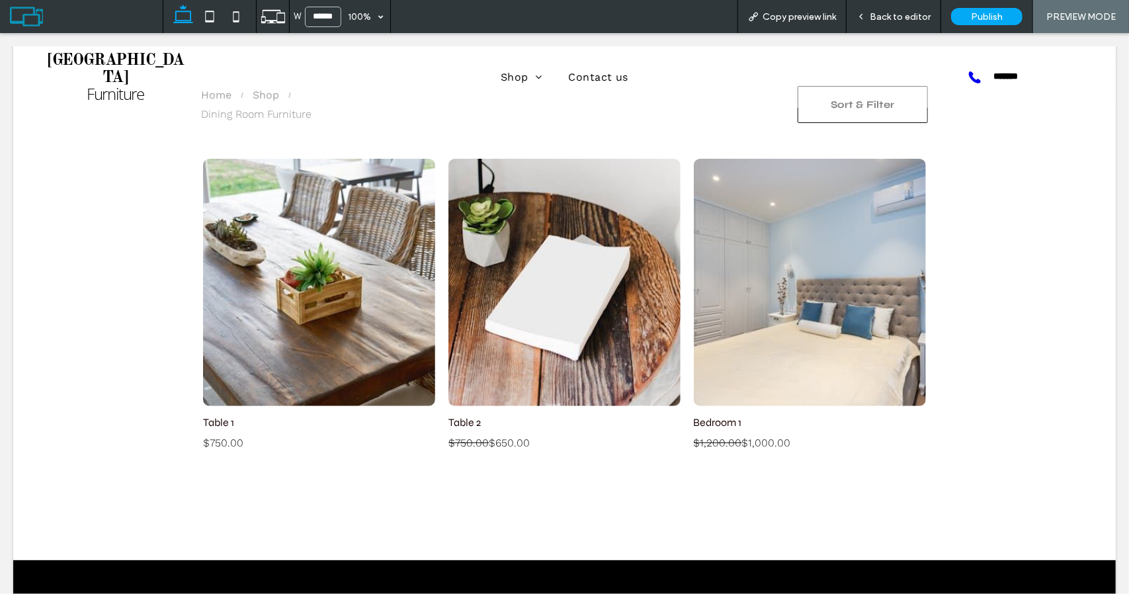
click at [816, 19] on span "Copy preview link" at bounding box center [799, 16] width 73 height 11
click at [903, 14] on span "Back to editor" at bounding box center [900, 16] width 61 height 11
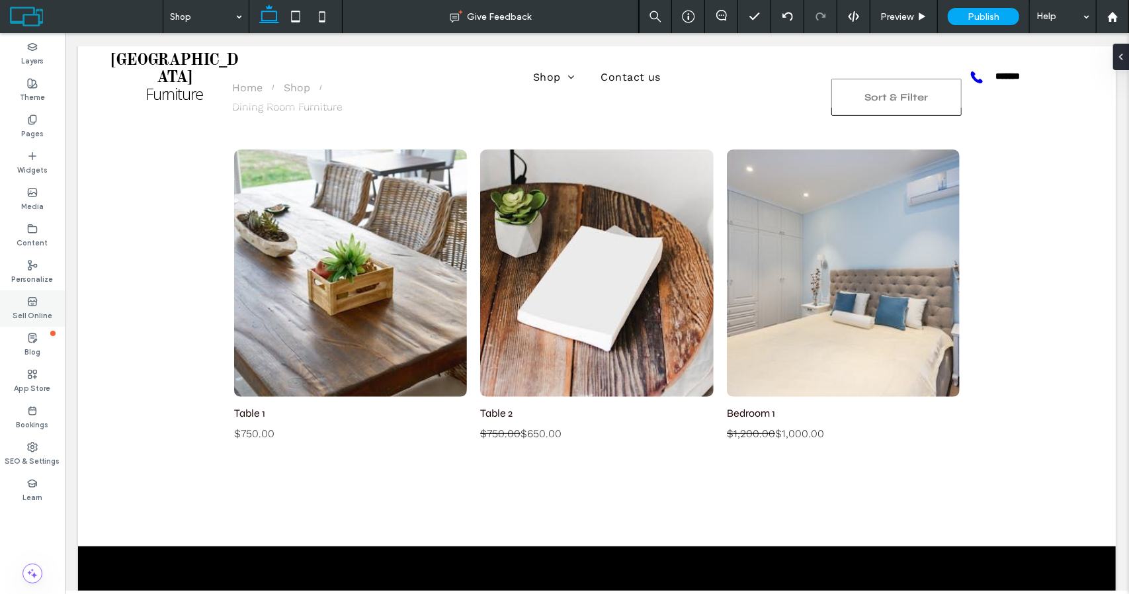
click at [33, 310] on label "Sell Online" at bounding box center [33, 314] width 40 height 15
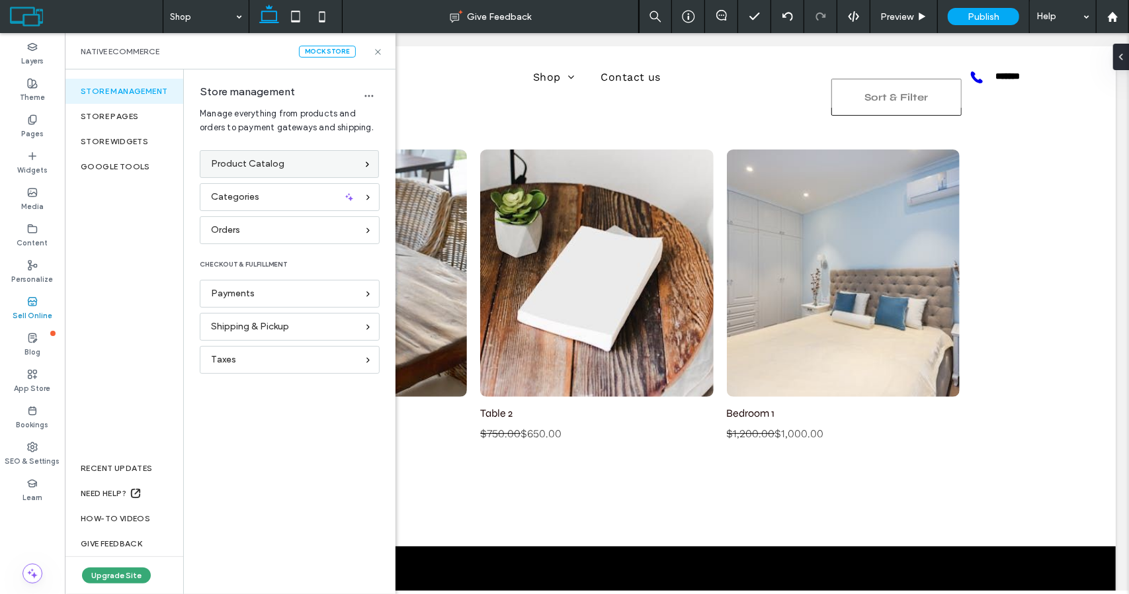
click at [302, 158] on div "Product Catalog" at bounding box center [283, 164] width 145 height 15
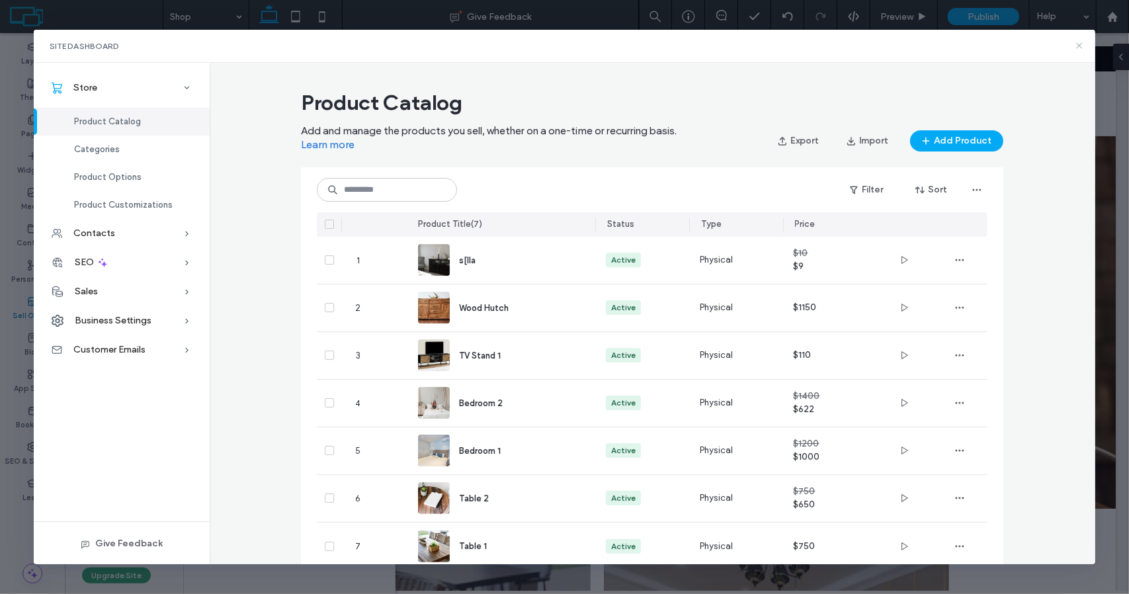
click at [1083, 42] on icon at bounding box center [1079, 45] width 11 height 11
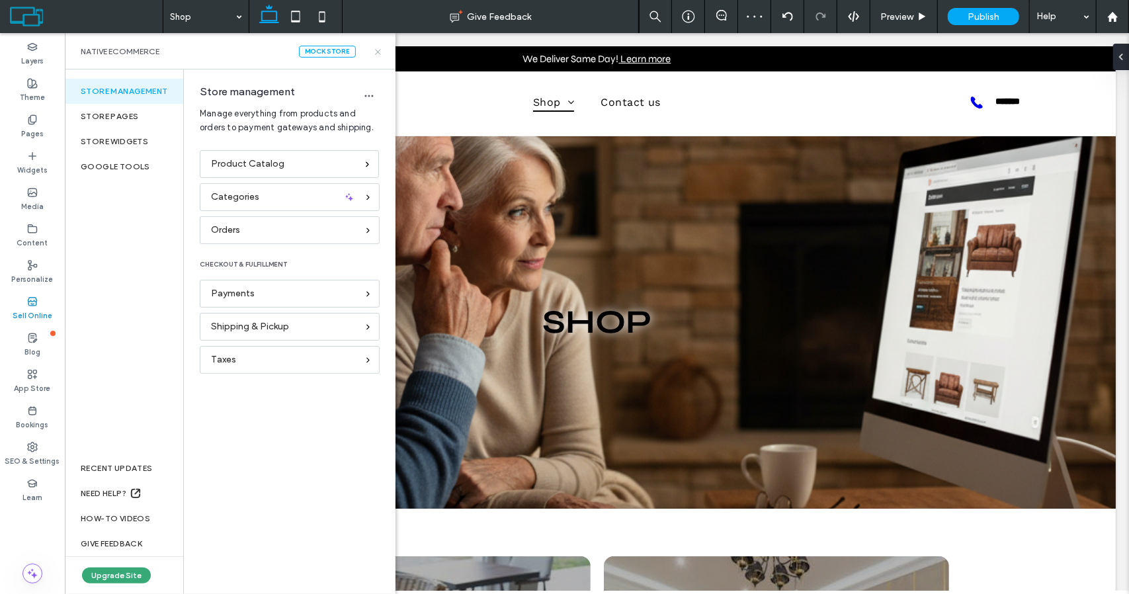
click at [377, 53] on icon at bounding box center [378, 52] width 10 height 10
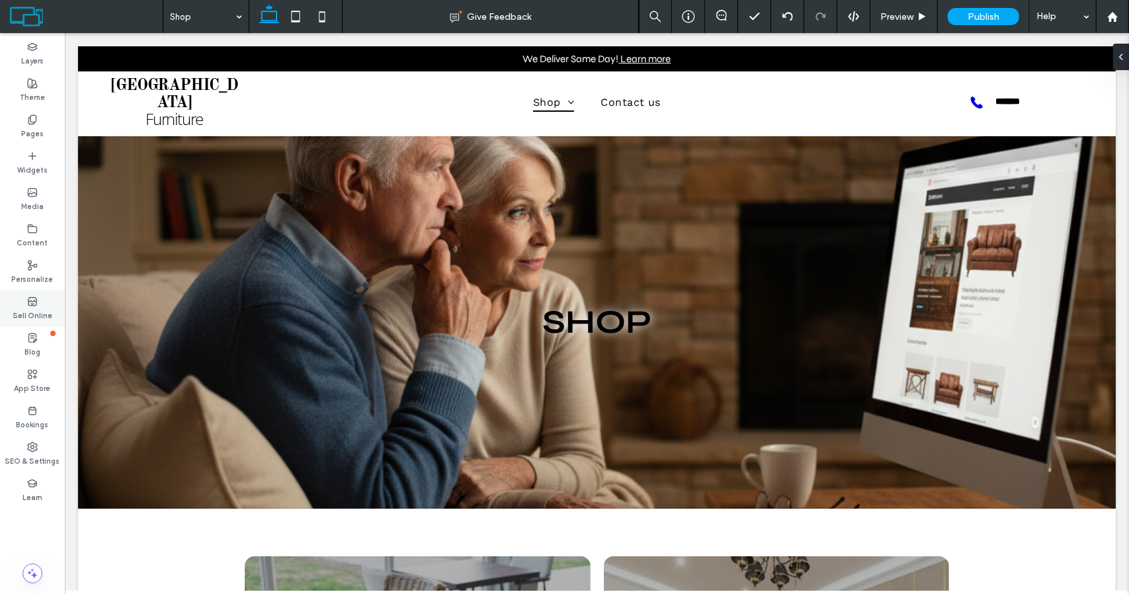
click at [33, 308] on label "Sell Online" at bounding box center [33, 314] width 40 height 15
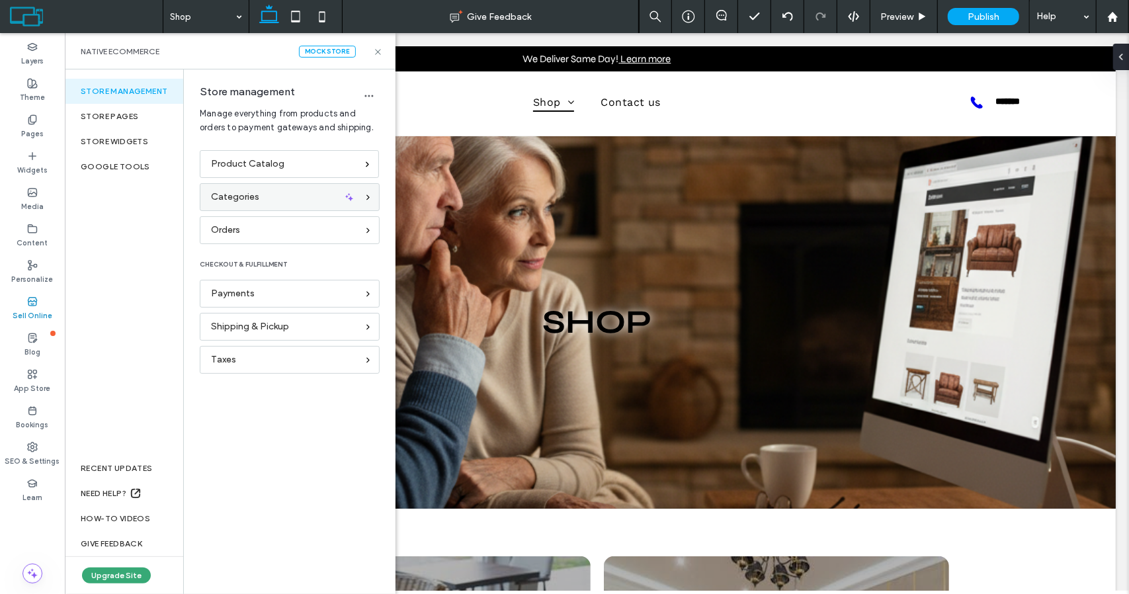
click at [269, 188] on div "Categories" at bounding box center [290, 197] width 180 height 28
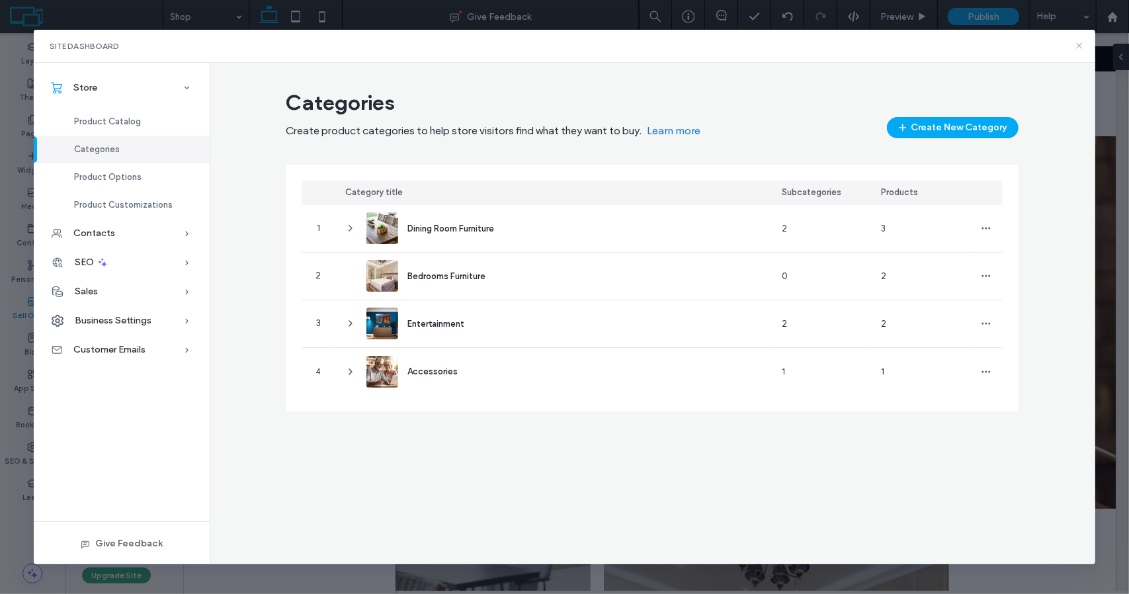
click at [1077, 47] on use at bounding box center [1079, 46] width 6 height 6
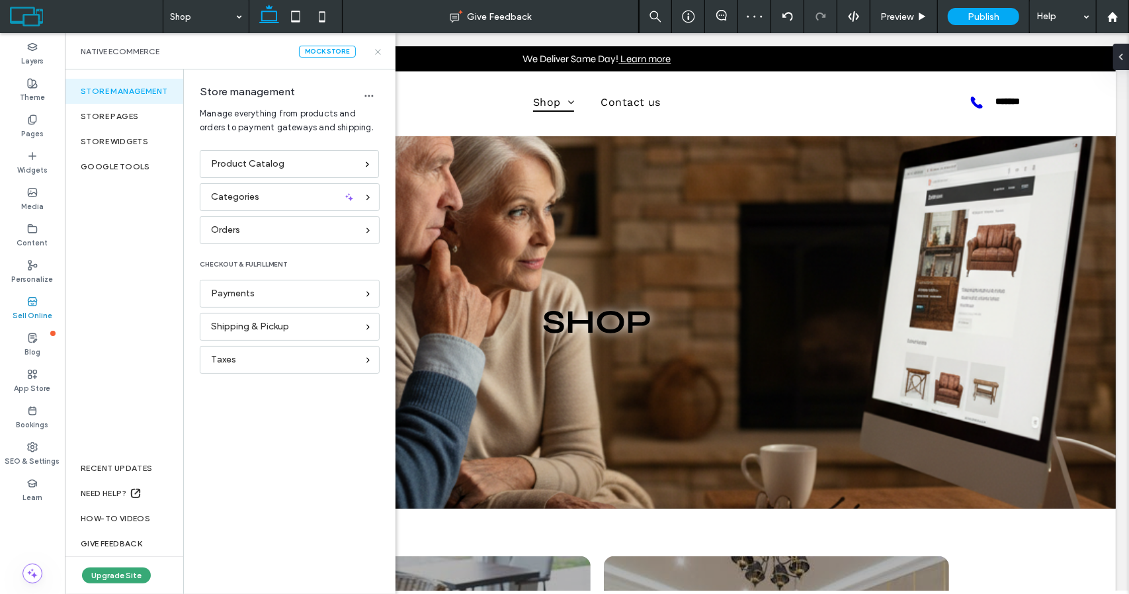
click at [379, 54] on icon at bounding box center [378, 52] width 10 height 10
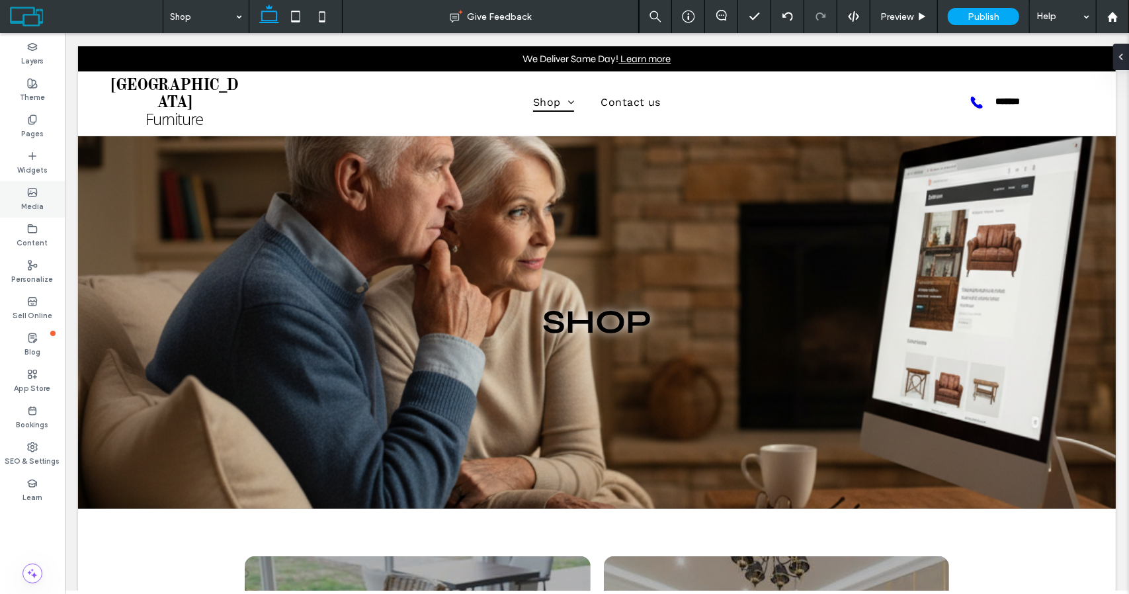
click at [15, 196] on div "Media" at bounding box center [32, 199] width 65 height 36
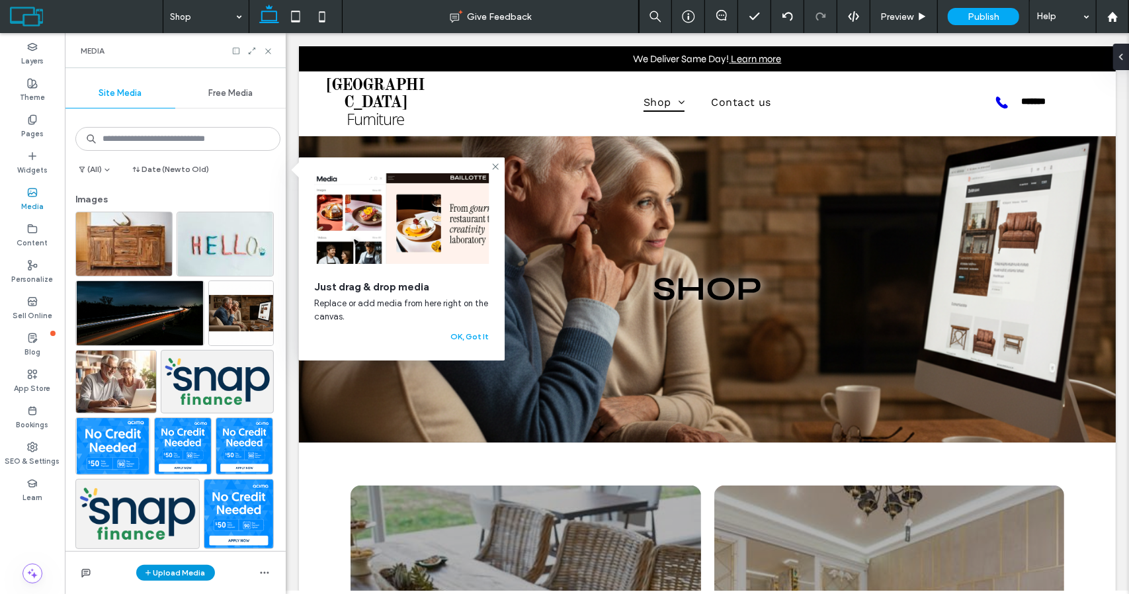
click at [183, 572] on button "Upload Media" at bounding box center [175, 573] width 79 height 16
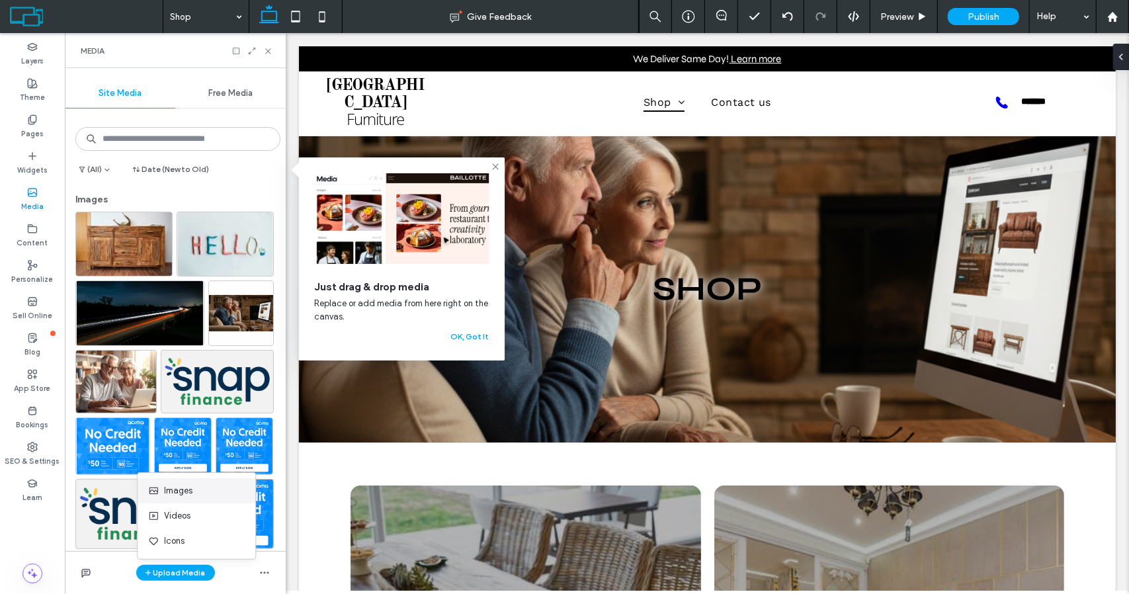
click at [178, 491] on span "Images" at bounding box center [178, 490] width 28 height 13
click at [272, 559] on div "Upload Media" at bounding box center [175, 572] width 221 height 43
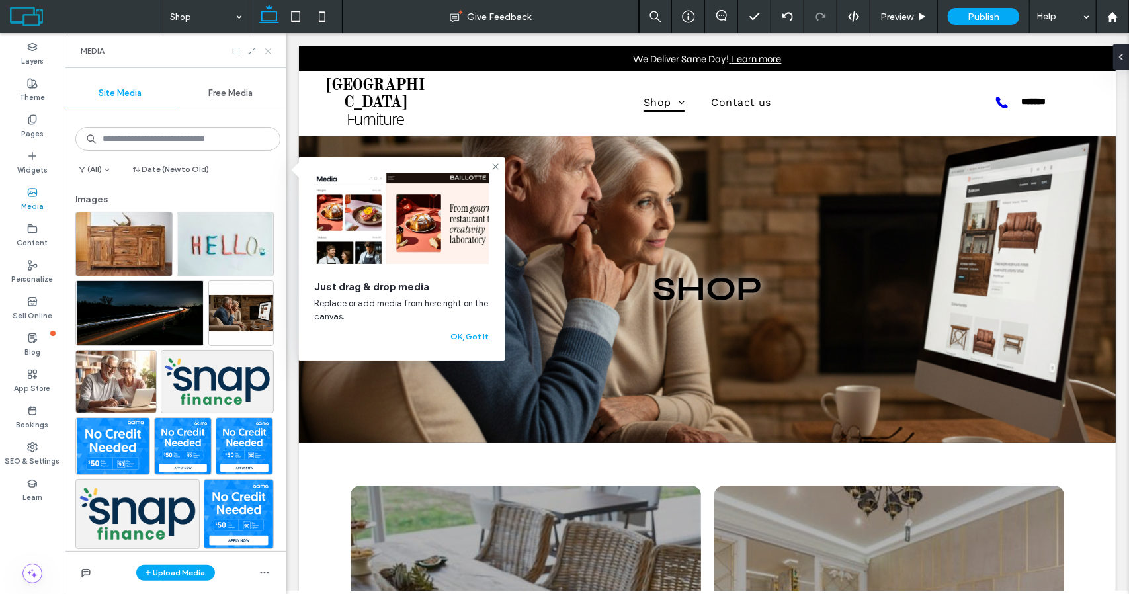
click at [266, 51] on icon at bounding box center [268, 51] width 10 height 10
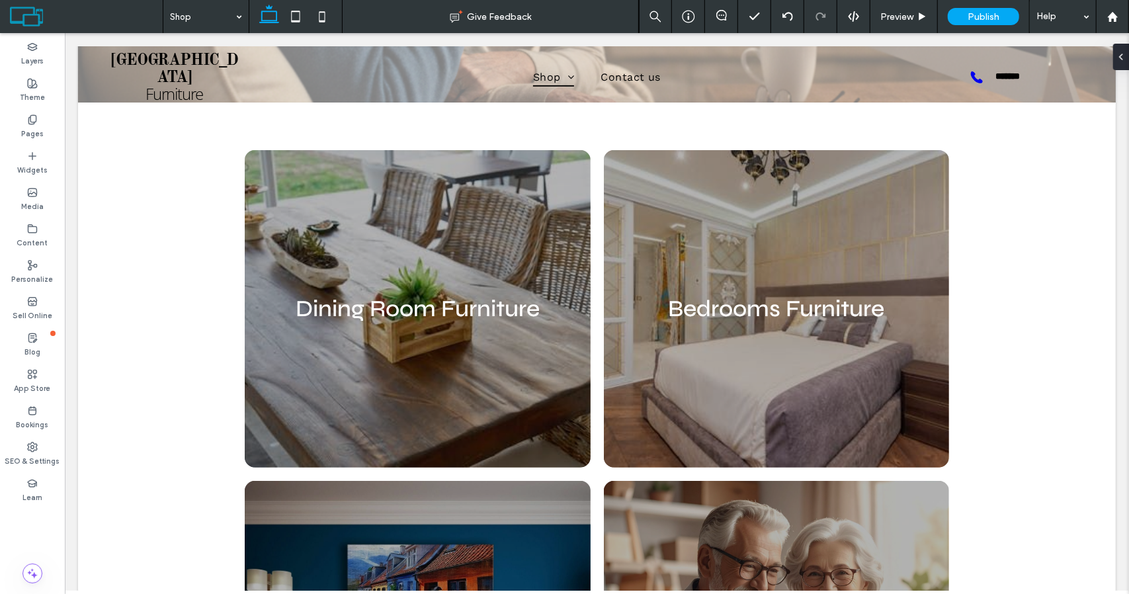
scroll to position [385, 0]
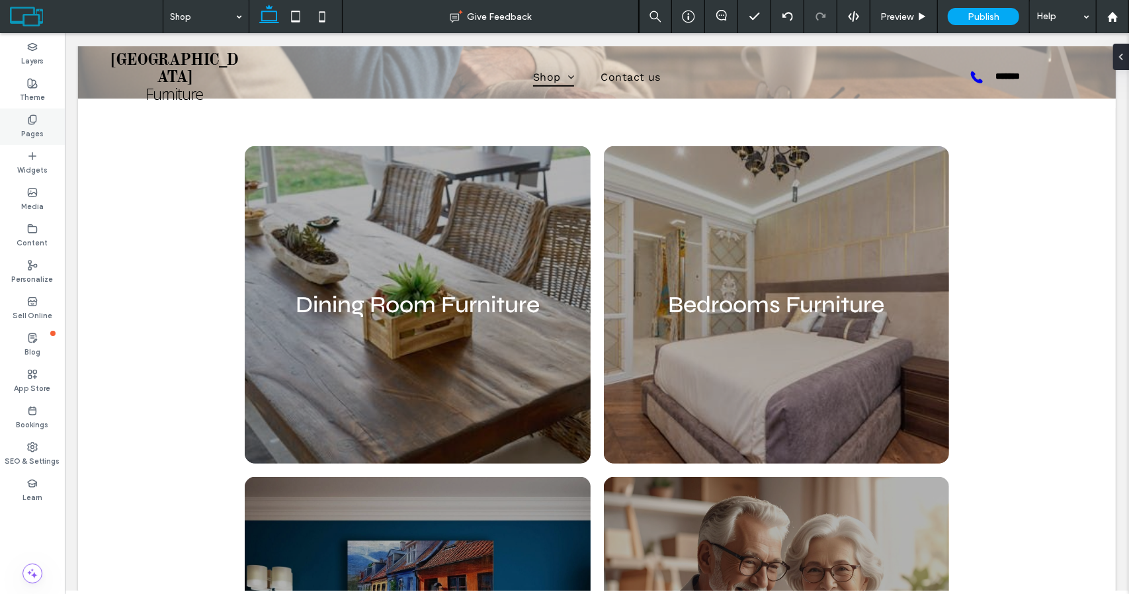
click at [40, 120] on div "Pages" at bounding box center [32, 126] width 65 height 36
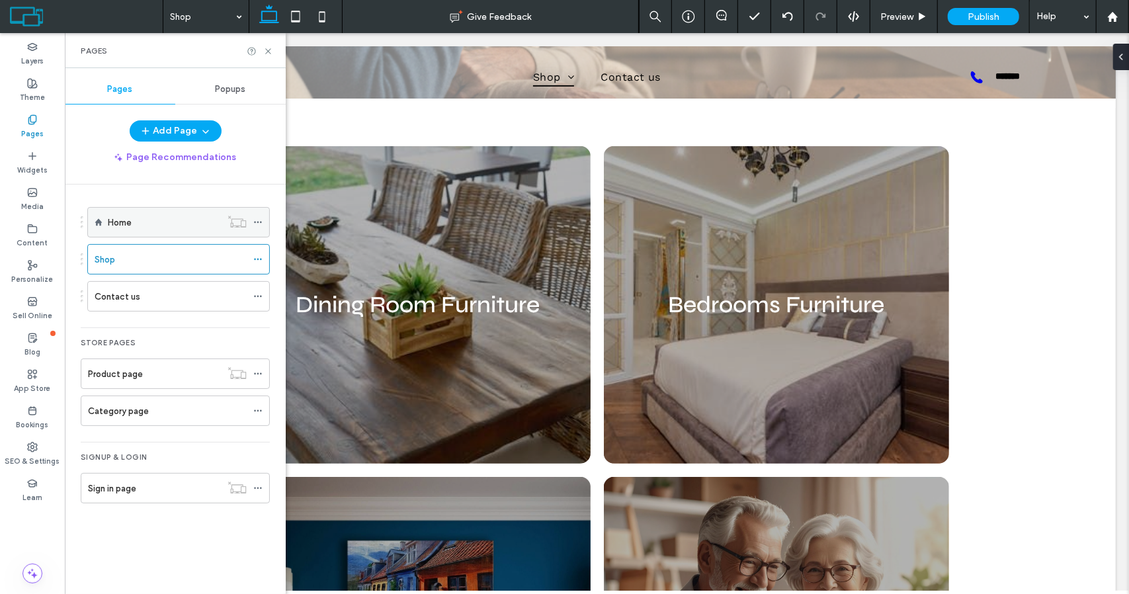
click at [119, 223] on label "Home" at bounding box center [120, 222] width 24 height 23
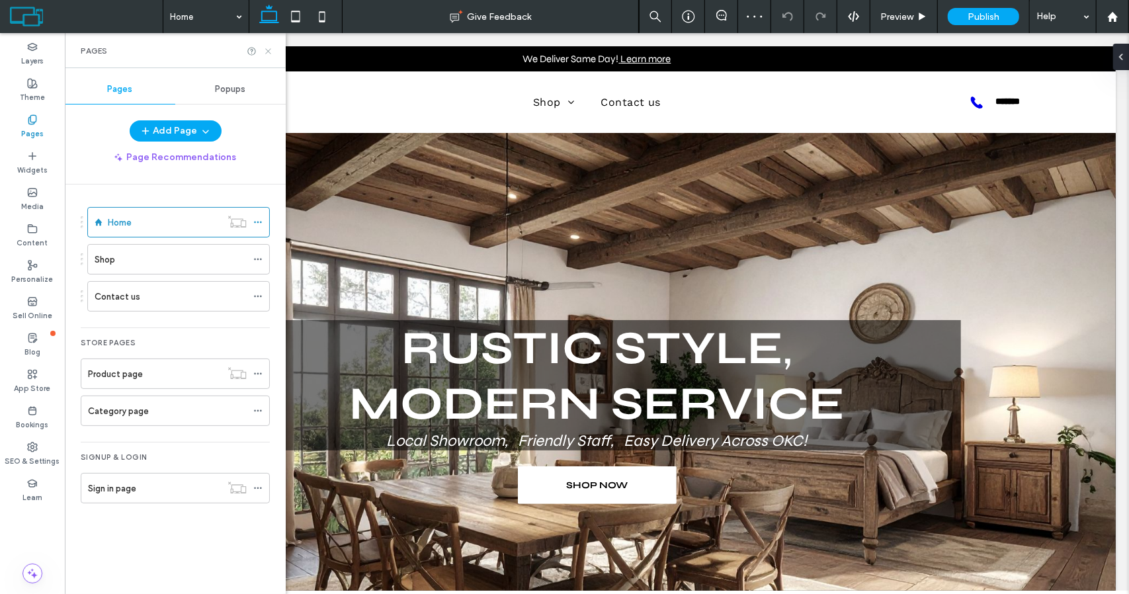
click at [269, 52] on use at bounding box center [267, 50] width 5 height 5
